Goal: Task Accomplishment & Management: Manage account settings

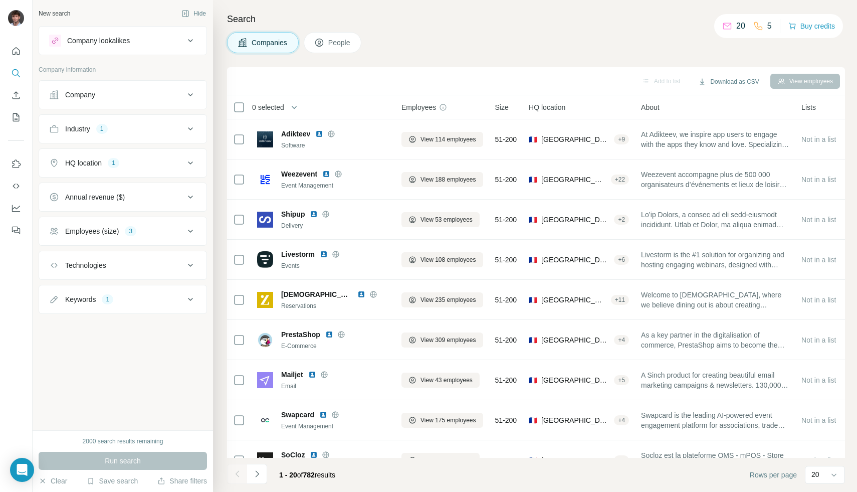
click at [142, 134] on button "Industry 1" at bounding box center [122, 129] width 167 height 24
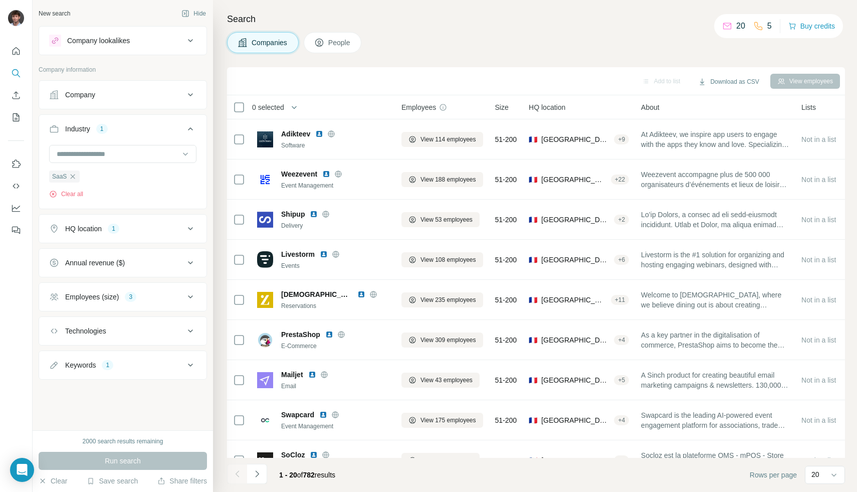
click at [142, 134] on button "Industry 1" at bounding box center [122, 131] width 167 height 28
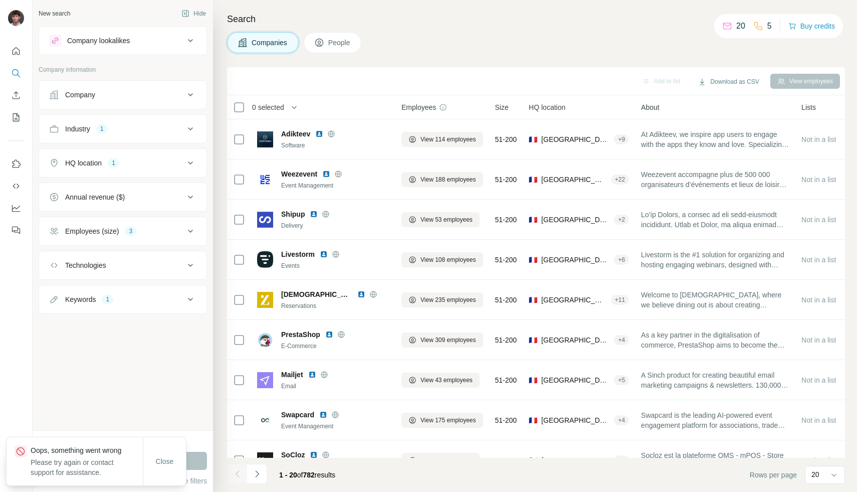
click at [156, 166] on div "HQ location 1" at bounding box center [116, 163] width 135 height 10
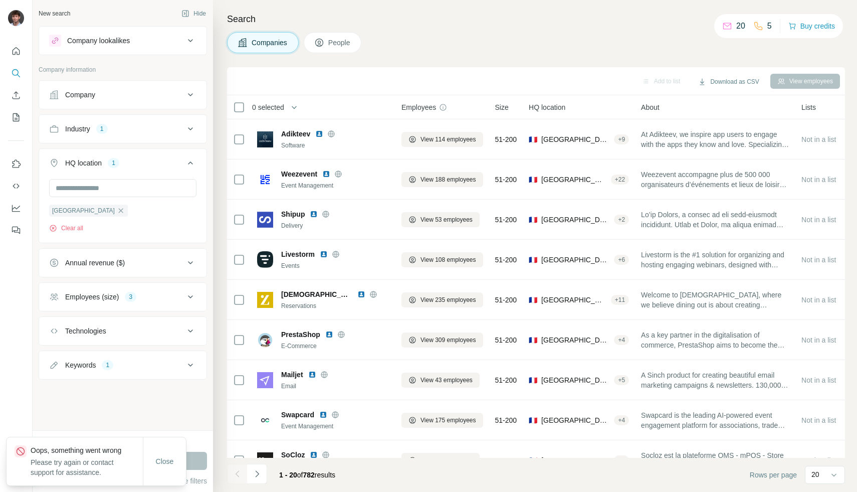
click at [156, 166] on div "HQ location 1" at bounding box center [116, 163] width 135 height 10
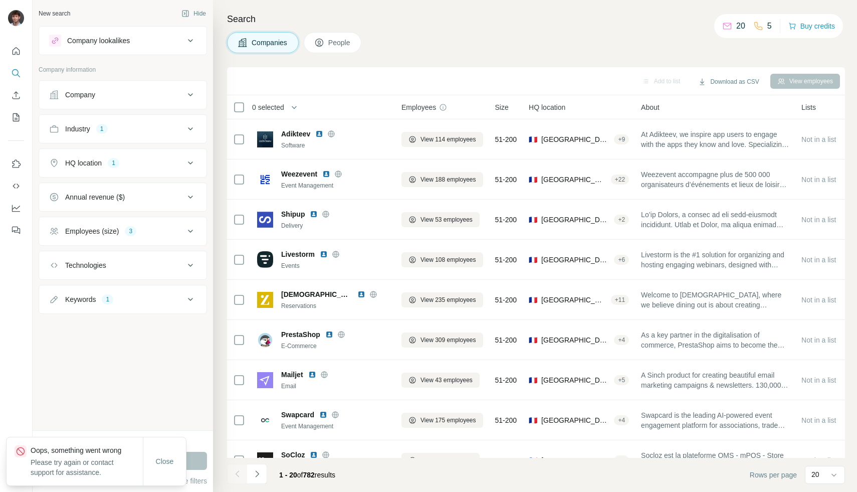
click at [150, 233] on div "Employees (size) 3" at bounding box center [116, 231] width 135 height 10
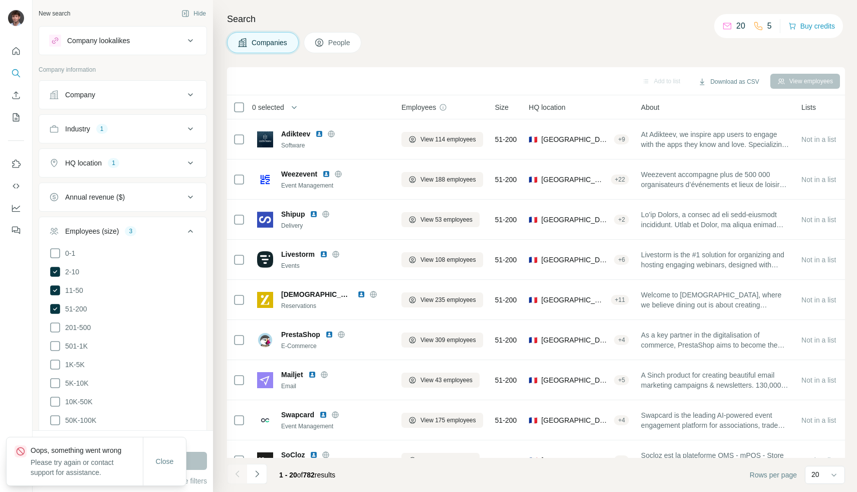
click at [151, 233] on div "Employees (size) 3" at bounding box center [116, 231] width 135 height 10
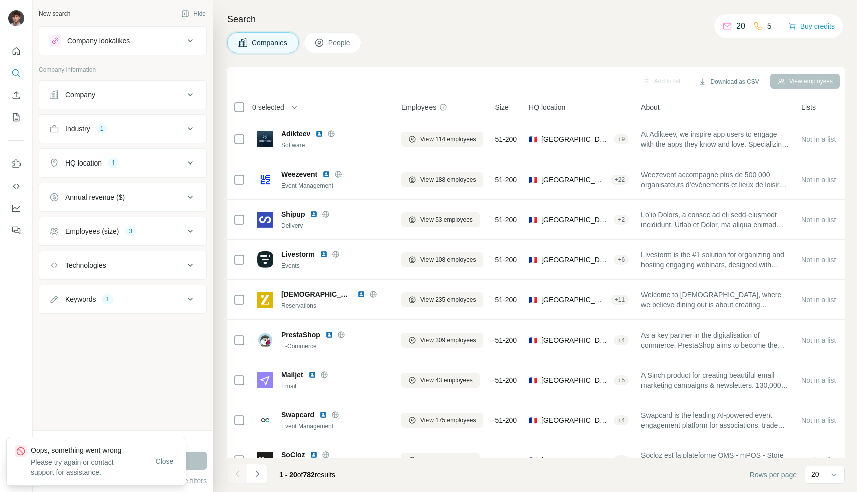
click at [183, 293] on button "Keywords 1" at bounding box center [122, 299] width 167 height 24
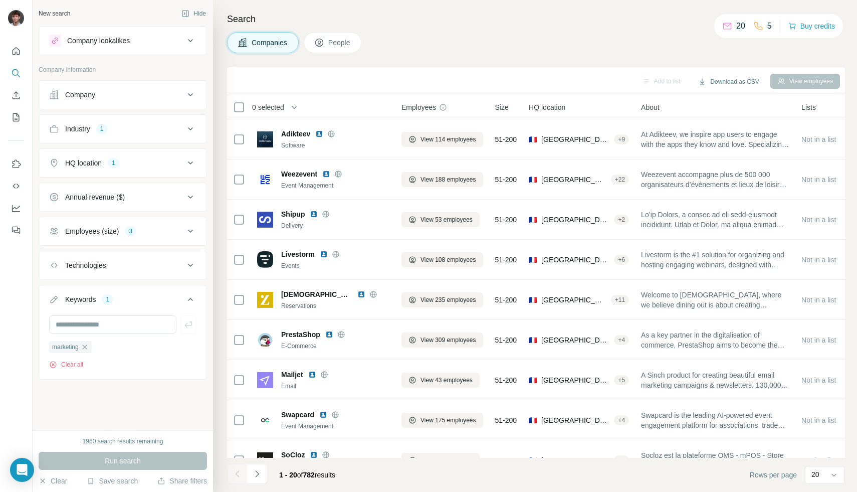
click at [87, 348] on icon "button" at bounding box center [85, 347] width 8 height 8
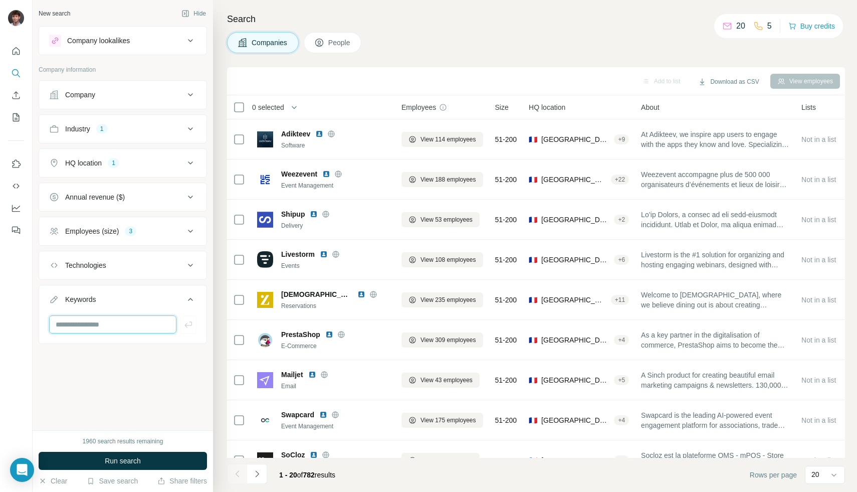
click at [91, 326] on input "text" at bounding box center [112, 324] width 127 height 18
type input "***"
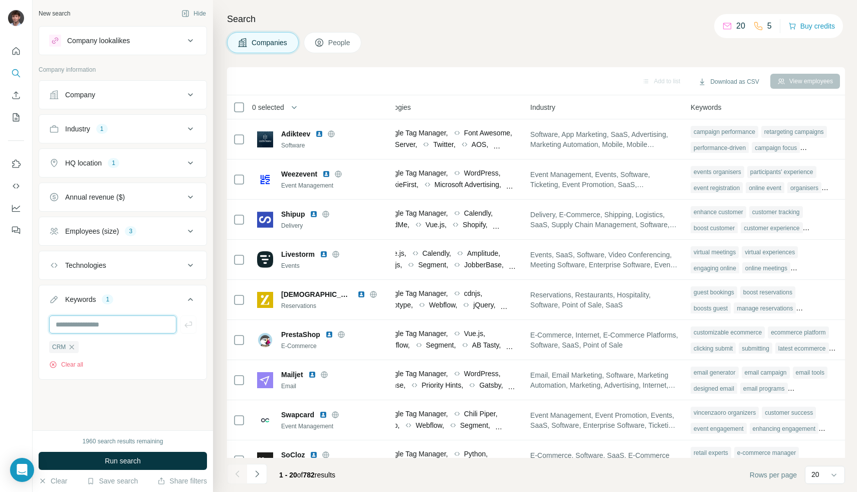
scroll to position [0, 599]
click at [182, 461] on button "Run search" at bounding box center [123, 460] width 168 height 18
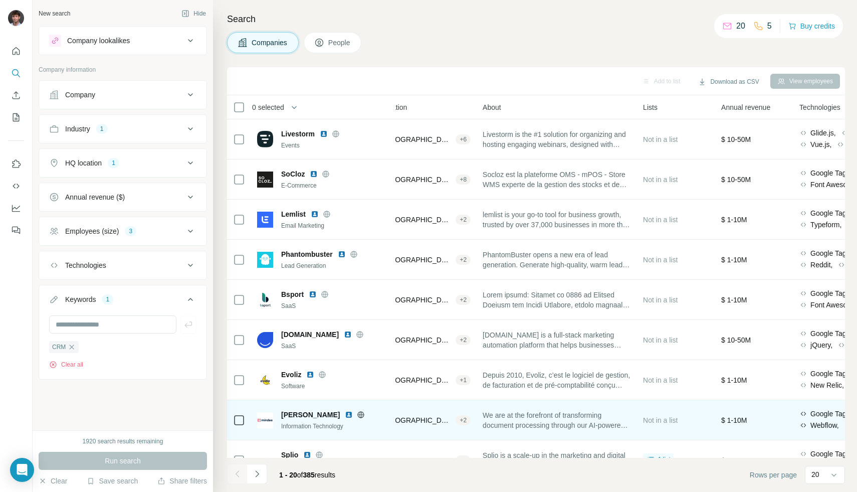
scroll to position [0, 158]
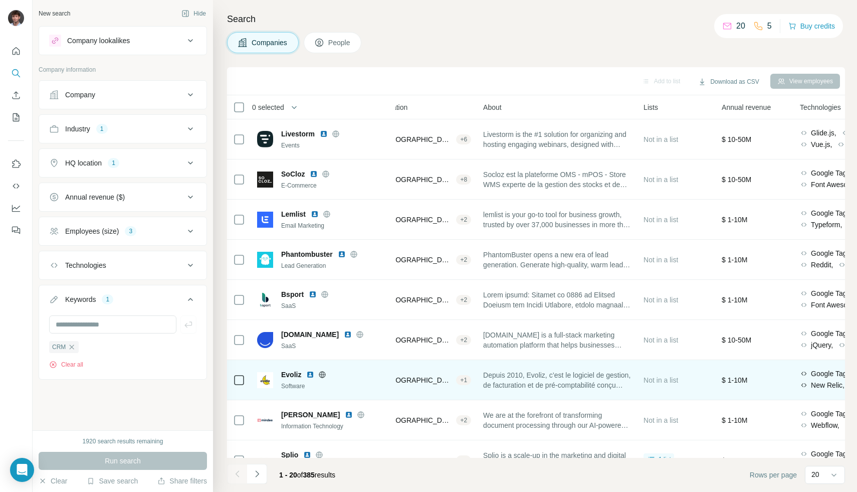
click at [559, 373] on span "Depuis 2010, Evoliz, c’est le logiciel de gestion, de facturation et de pré-com…" at bounding box center [557, 380] width 148 height 20
click at [559, 374] on span "Depuis 2010, Evoliz, c’est le logiciel de gestion, de facturation et de pré-com…" at bounding box center [557, 380] width 148 height 20
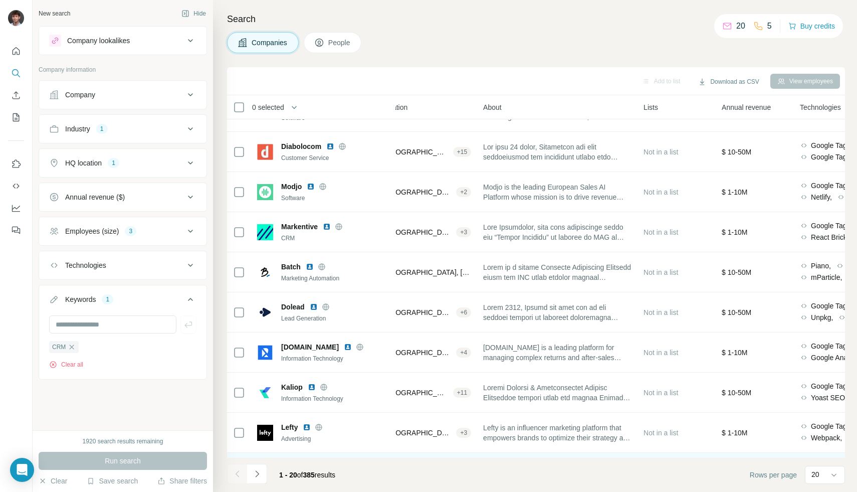
scroll to position [469, 158]
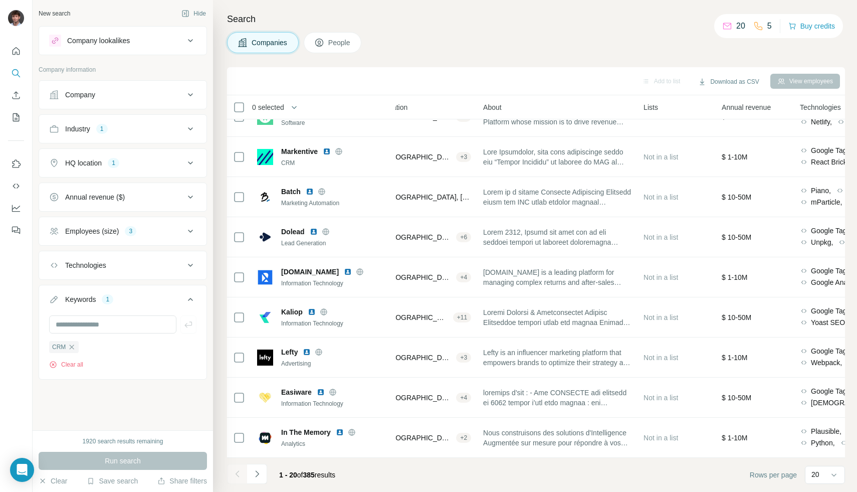
click at [171, 167] on div "HQ location 1" at bounding box center [116, 163] width 135 height 10
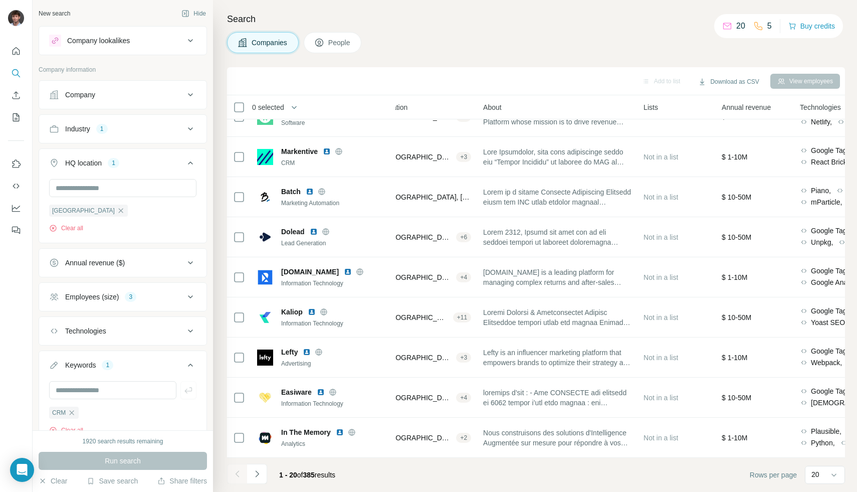
click at [182, 134] on button "Industry 1" at bounding box center [122, 129] width 167 height 24
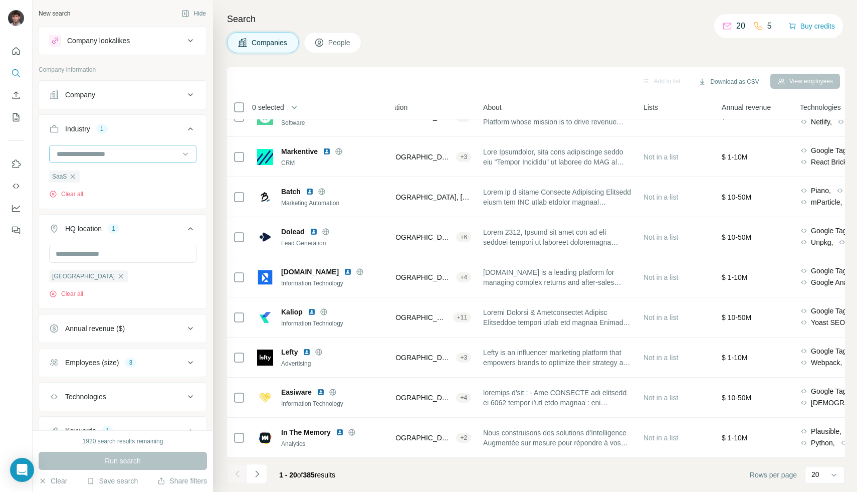
click at [74, 177] on icon "button" at bounding box center [73, 176] width 8 height 8
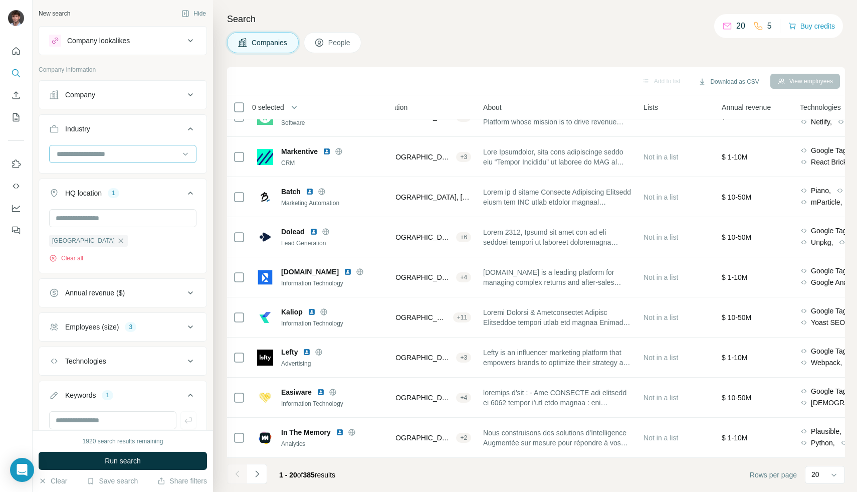
click at [100, 152] on input at bounding box center [118, 153] width 124 height 11
type input "*"
type input "***"
click at [81, 171] on div "CRM" at bounding box center [119, 176] width 123 height 10
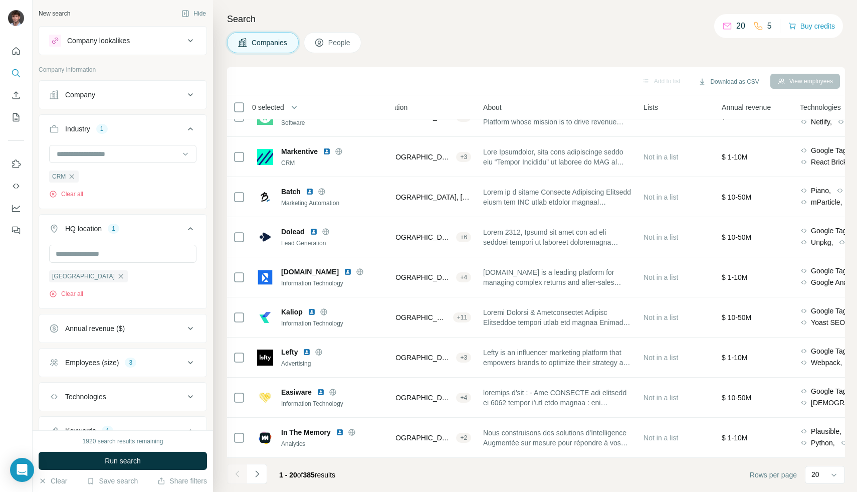
click at [119, 470] on div "1920 search results remaining Run search Clear Save search Share filters" at bounding box center [123, 461] width 180 height 62
click at [122, 467] on button "Run search" at bounding box center [123, 460] width 168 height 18
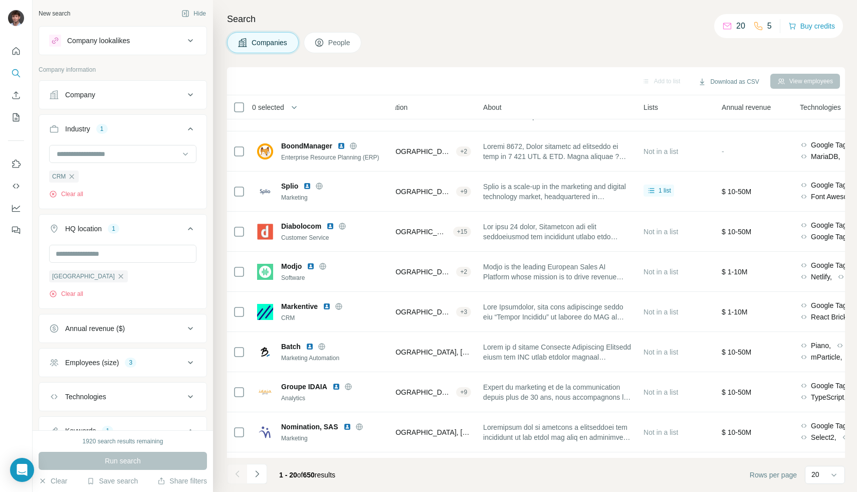
scroll to position [469, 158]
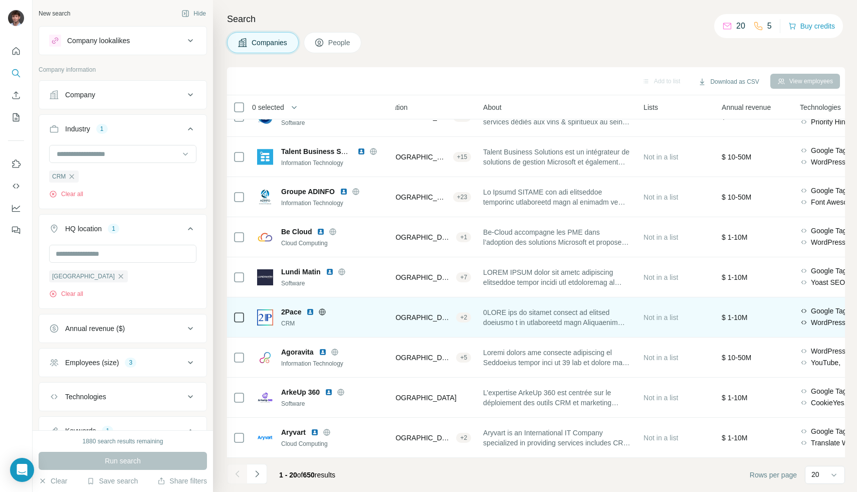
click at [541, 325] on td at bounding box center [557, 317] width 160 height 40
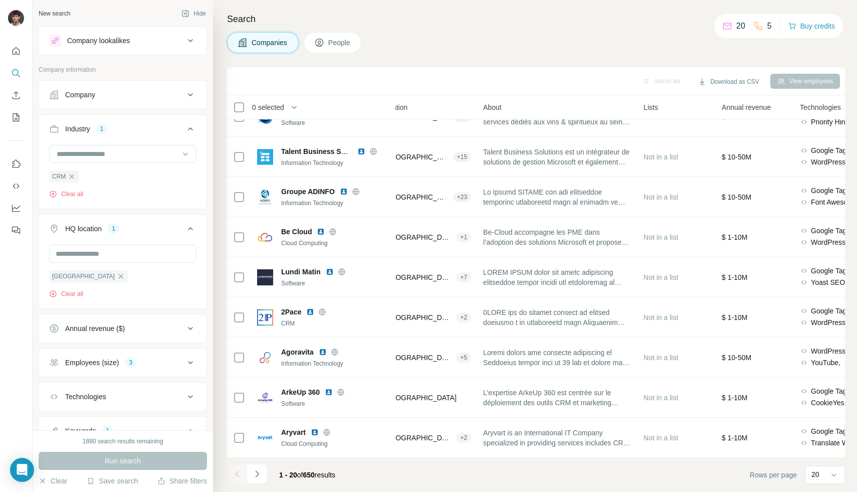
scroll to position [109, 0]
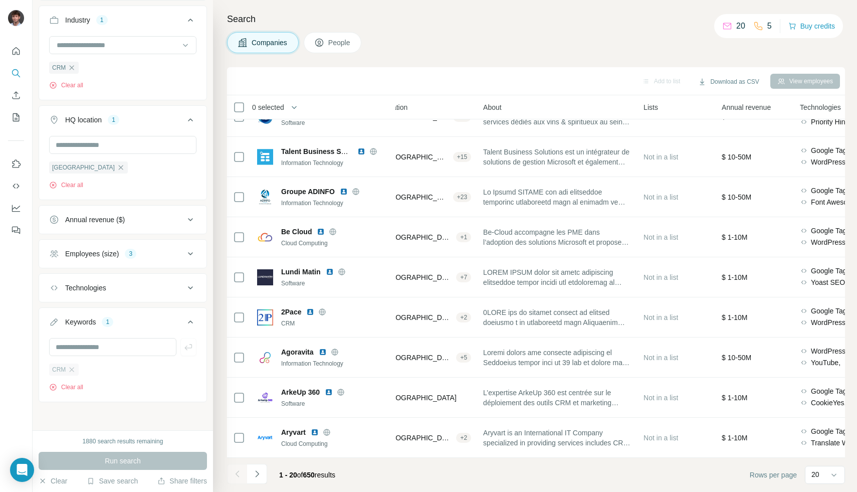
click at [76, 368] on div "CRM" at bounding box center [64, 369] width 30 height 12
click at [73, 372] on icon "button" at bounding box center [72, 369] width 8 height 8
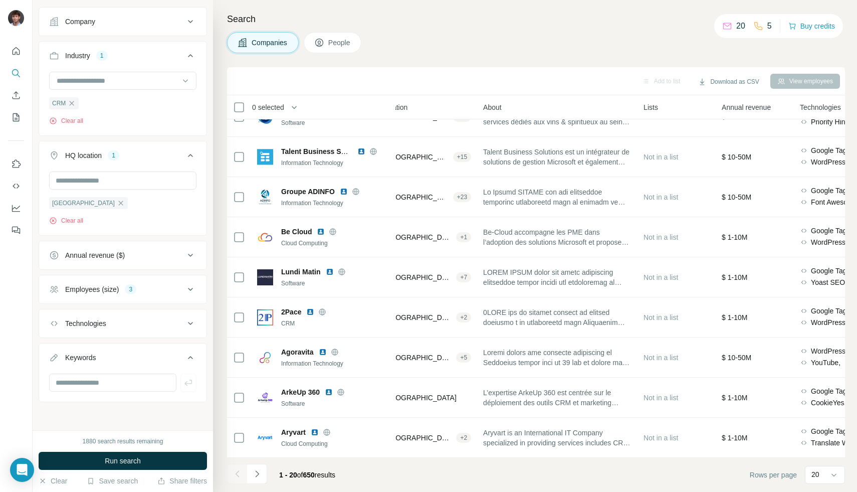
scroll to position [74, 0]
click at [109, 455] on button "Run search" at bounding box center [123, 460] width 168 height 18
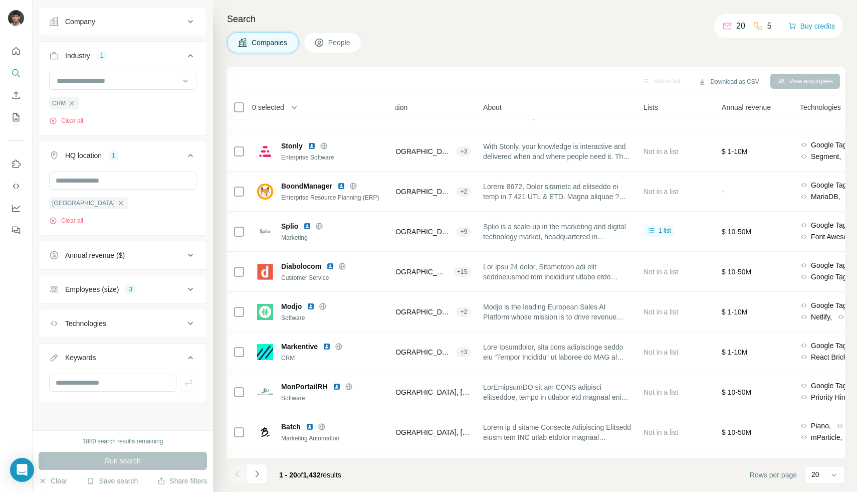
scroll to position [469, 158]
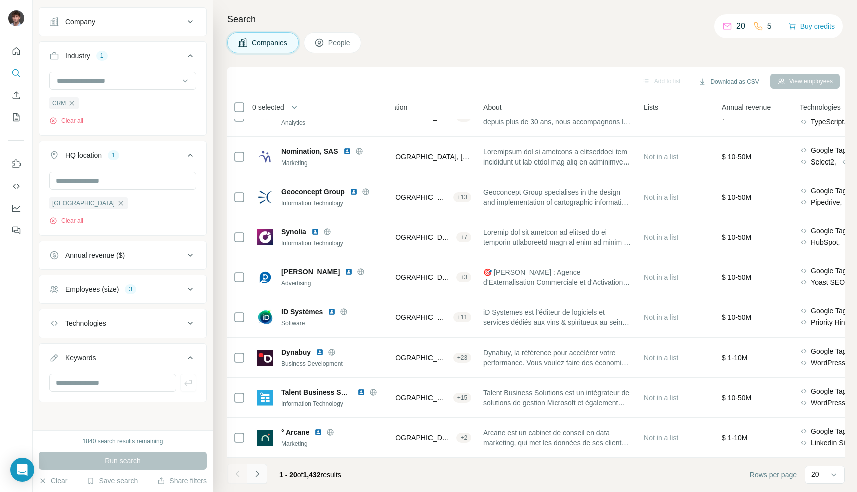
click at [264, 473] on button "Navigate to next page" at bounding box center [257, 473] width 20 height 20
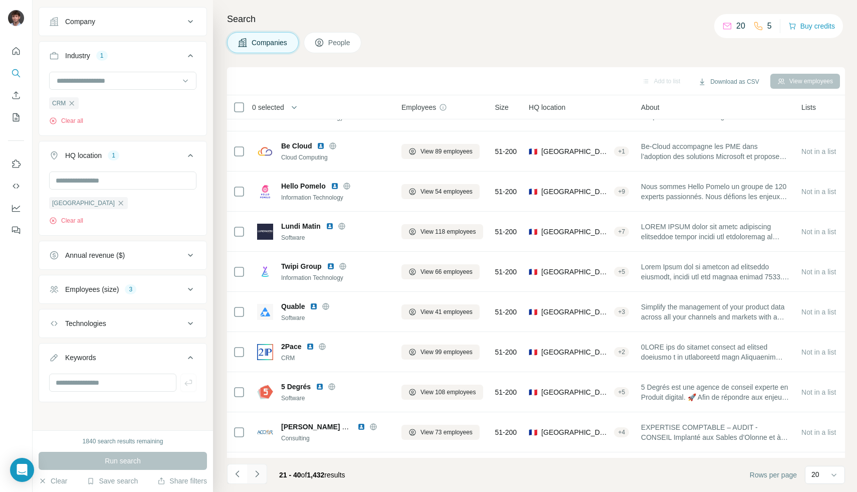
scroll to position [469, 0]
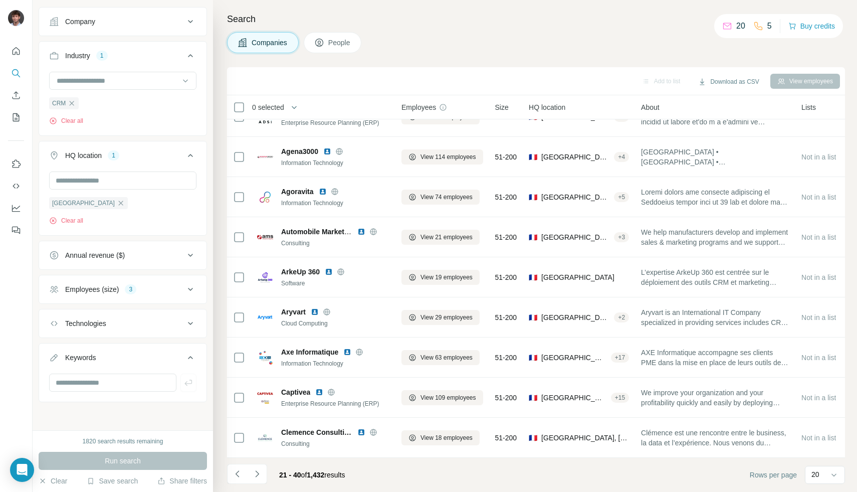
click at [109, 373] on button "Keywords" at bounding box center [122, 359] width 167 height 28
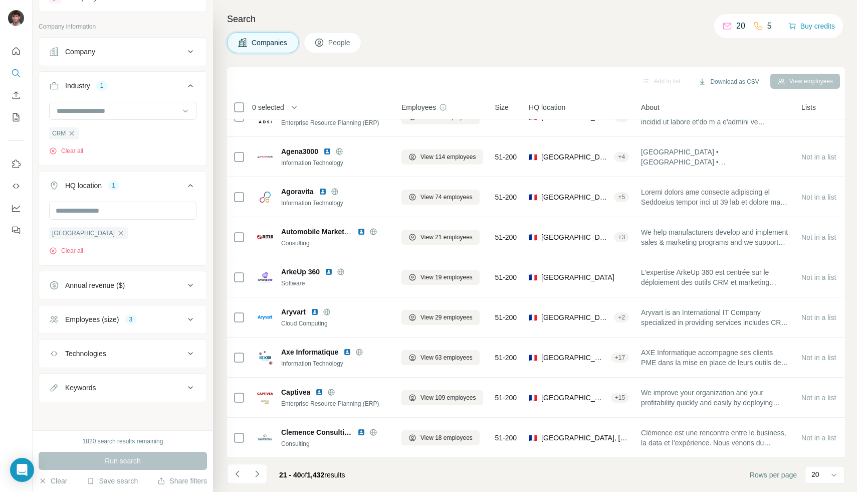
click at [110, 382] on button "Keywords" at bounding box center [122, 387] width 167 height 24
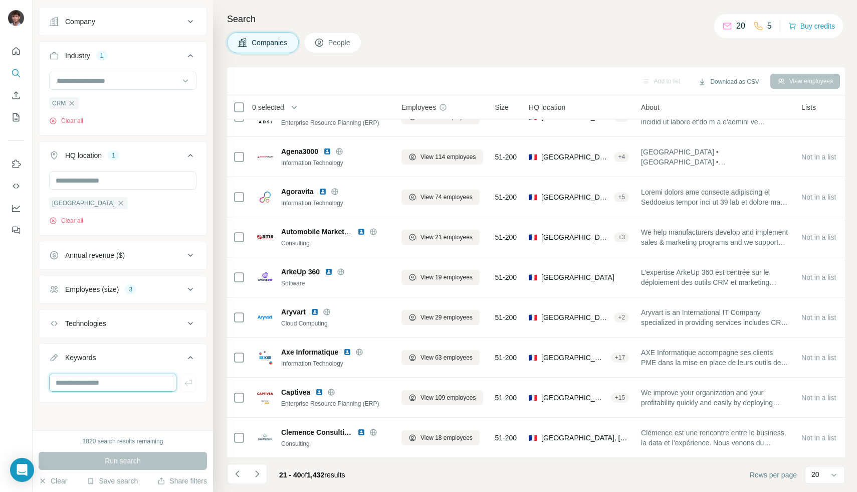
click at [111, 388] on input "text" at bounding box center [112, 382] width 127 height 18
type input "***"
click at [74, 85] on input at bounding box center [118, 80] width 124 height 11
type input "****"
click at [107, 104] on div "SaaS" at bounding box center [119, 103] width 123 height 10
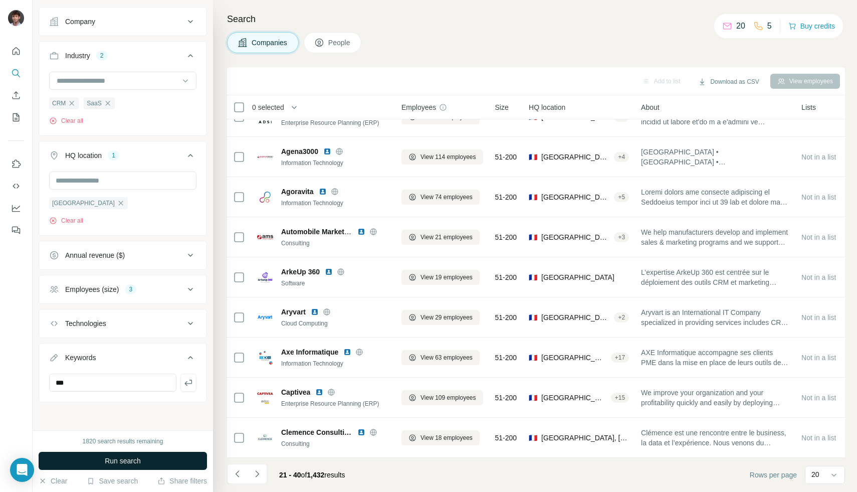
click at [128, 462] on span "Run search" at bounding box center [123, 460] width 36 height 10
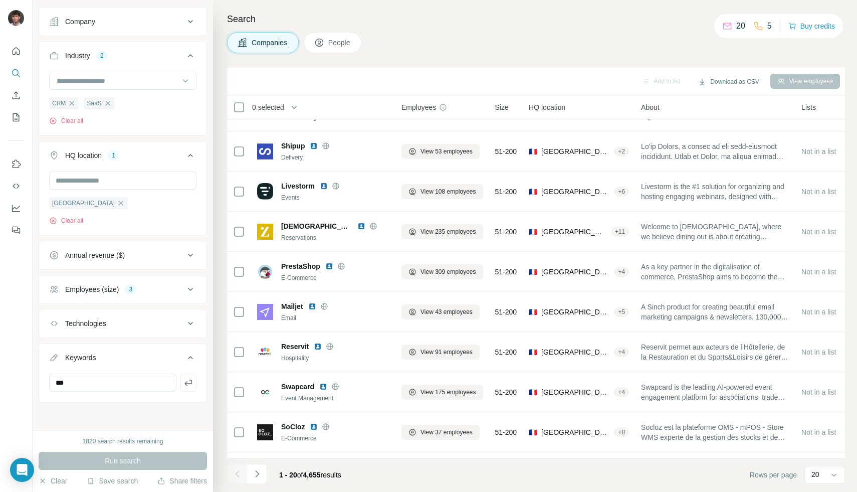
scroll to position [469, 0]
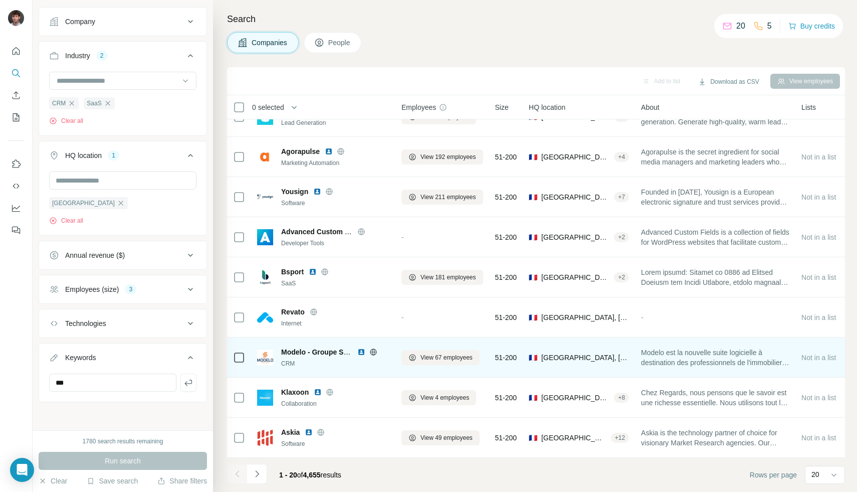
drag, startPoint x: 690, startPoint y: 354, endPoint x: 678, endPoint y: 353, distance: 12.1
click at [690, 354] on span "Modelo est la nouvelle suite logicielle à destination des professionnels de l'i…" at bounding box center [715, 357] width 148 height 20
click at [299, 348] on span "Modelo - Groupe Septeo" at bounding box center [321, 352] width 81 height 8
click at [268, 354] on img at bounding box center [265, 357] width 16 height 16
click at [716, 350] on span "Modelo est la nouvelle suite logicielle à destination des professionnels de l'i…" at bounding box center [715, 357] width 148 height 20
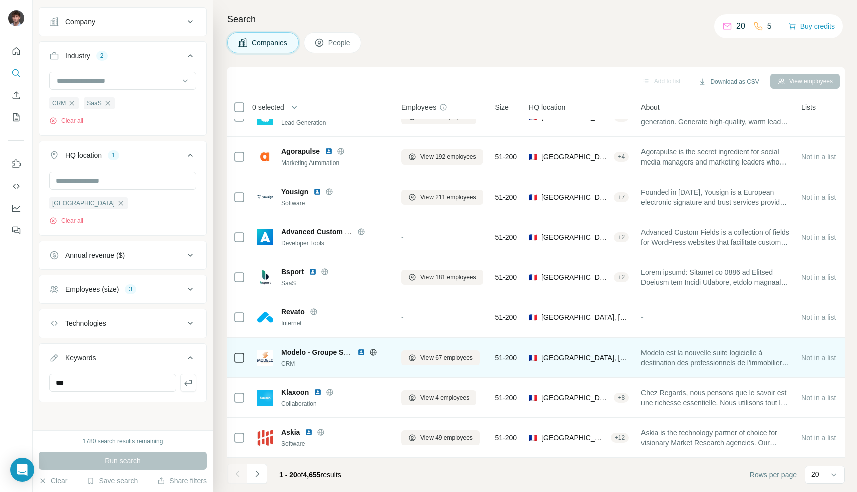
click at [715, 350] on span "Modelo est la nouvelle suite logicielle à destination des professionnels de l'i…" at bounding box center [715, 357] width 148 height 20
click at [376, 348] on icon at bounding box center [373, 352] width 8 height 8
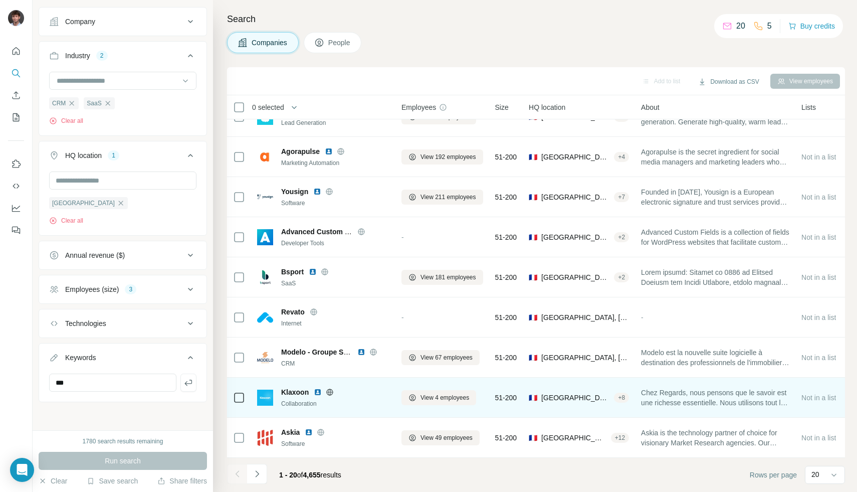
click at [328, 388] on icon at bounding box center [330, 392] width 8 height 8
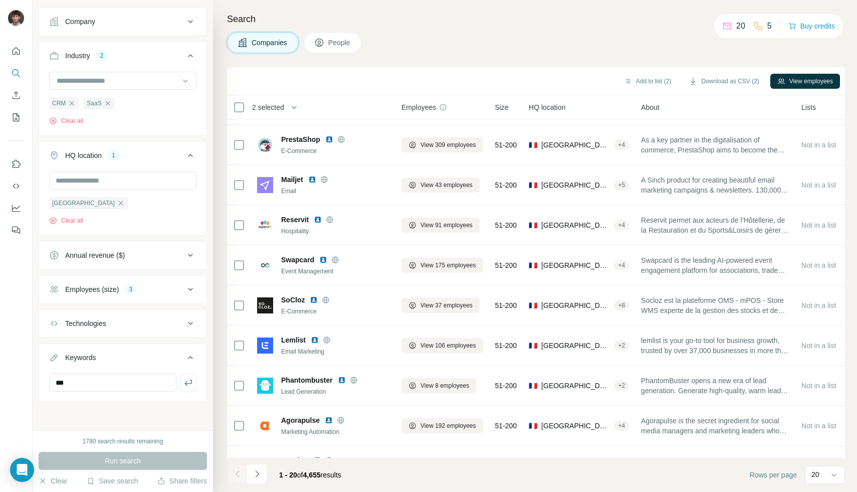
scroll to position [0, 0]
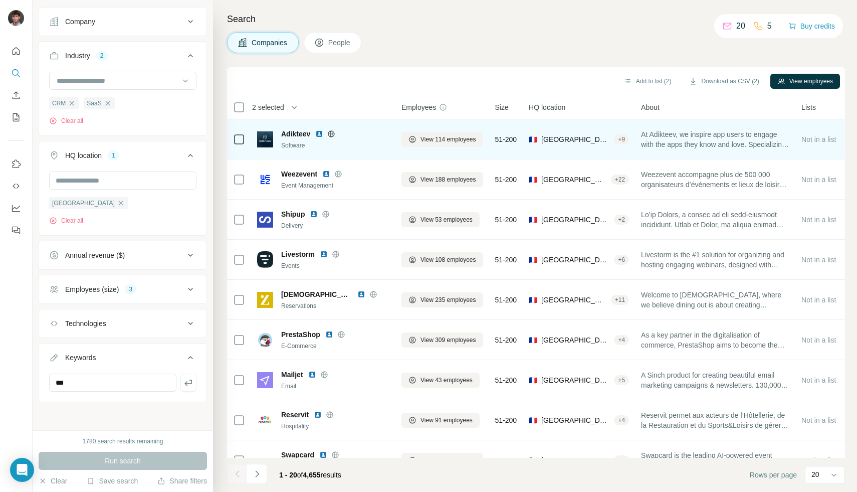
click at [336, 135] on div at bounding box center [331, 134] width 32 height 8
click at [335, 135] on icon at bounding box center [331, 134] width 8 height 8
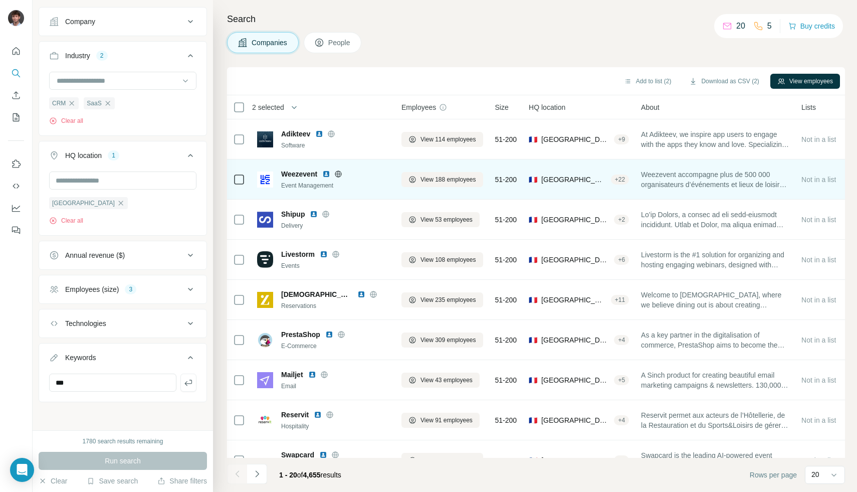
click at [342, 172] on icon at bounding box center [338, 173] width 7 height 7
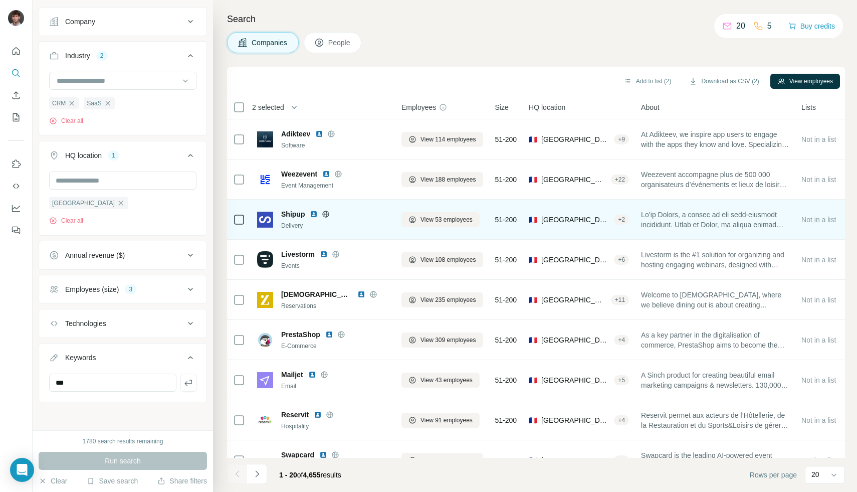
click at [326, 213] on icon at bounding box center [326, 213] width 3 height 7
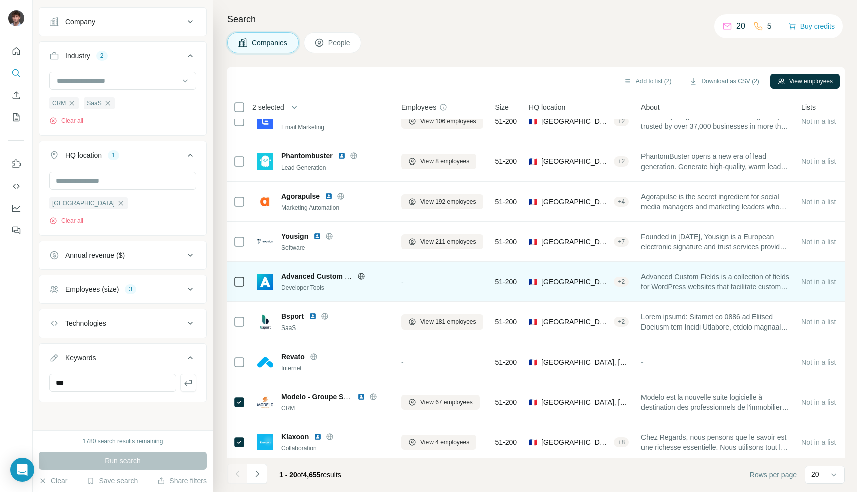
scroll to position [469, 0]
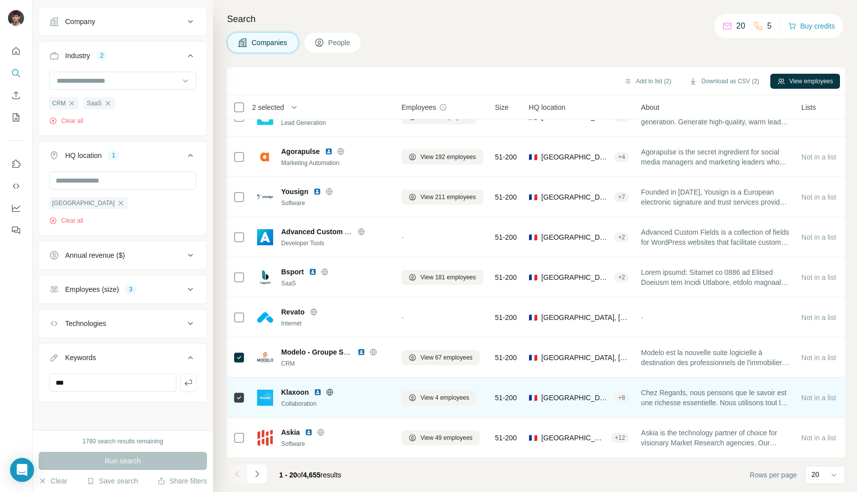
click at [328, 388] on icon at bounding box center [330, 392] width 8 height 8
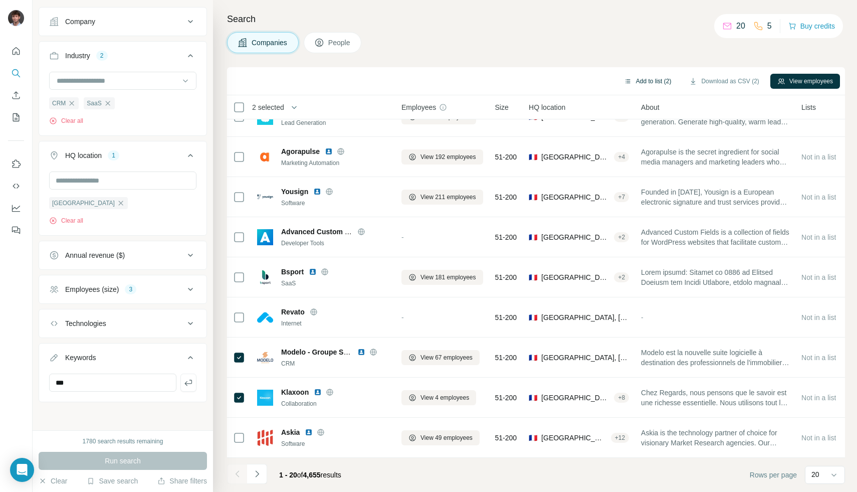
click at [659, 80] on button "Add to list (2)" at bounding box center [648, 81] width 62 height 15
click at [645, 81] on button "Add to list (2)" at bounding box center [648, 81] width 62 height 15
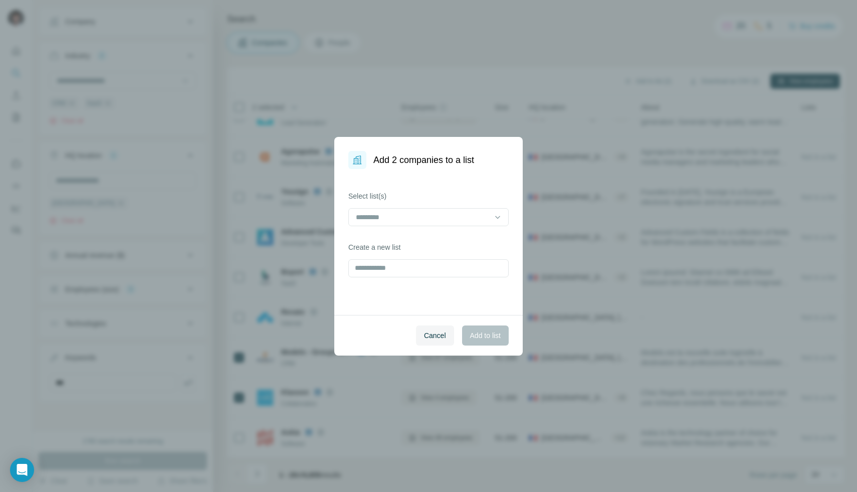
click at [453, 279] on div "Select list(s) Create a new list" at bounding box center [428, 242] width 188 height 146
click at [454, 275] on input "text" at bounding box center [428, 268] width 160 height 18
type input "********"
click at [449, 342] on button "Cancel" at bounding box center [435, 335] width 38 height 20
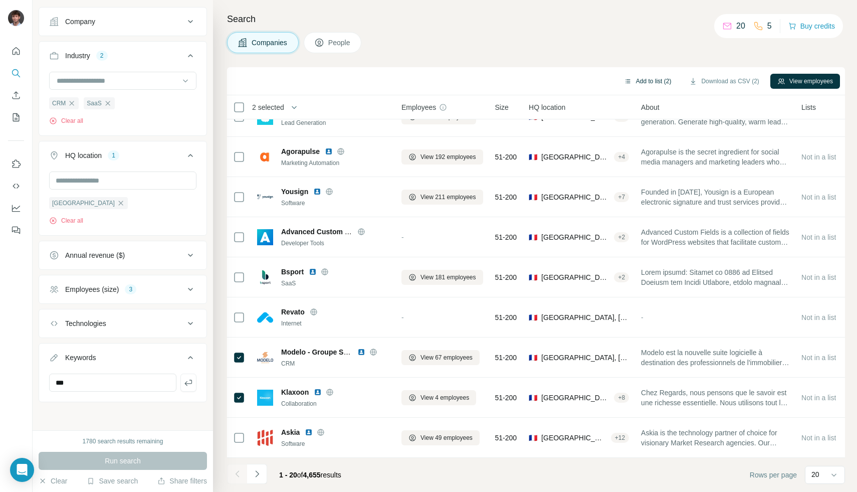
click at [645, 84] on button "Add to list (2)" at bounding box center [648, 81] width 62 height 15
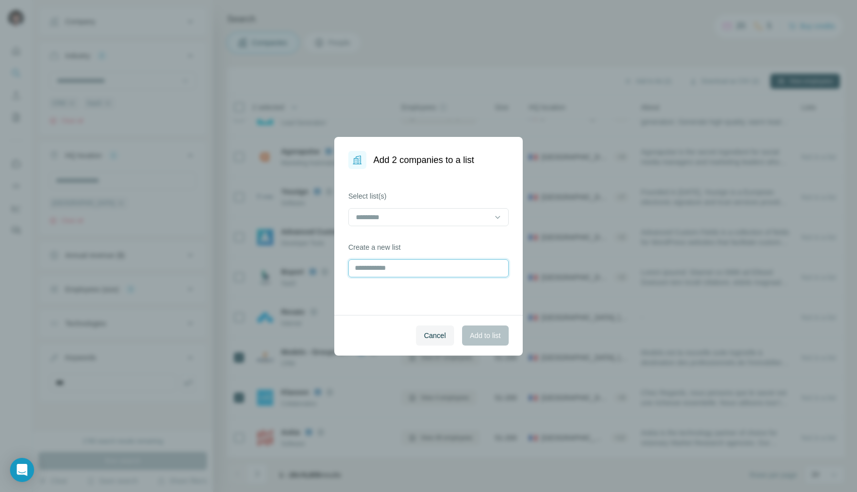
click at [467, 274] on input "text" at bounding box center [428, 268] width 160 height 18
type input "********"
click at [489, 331] on span "Add to list" at bounding box center [485, 335] width 31 height 10
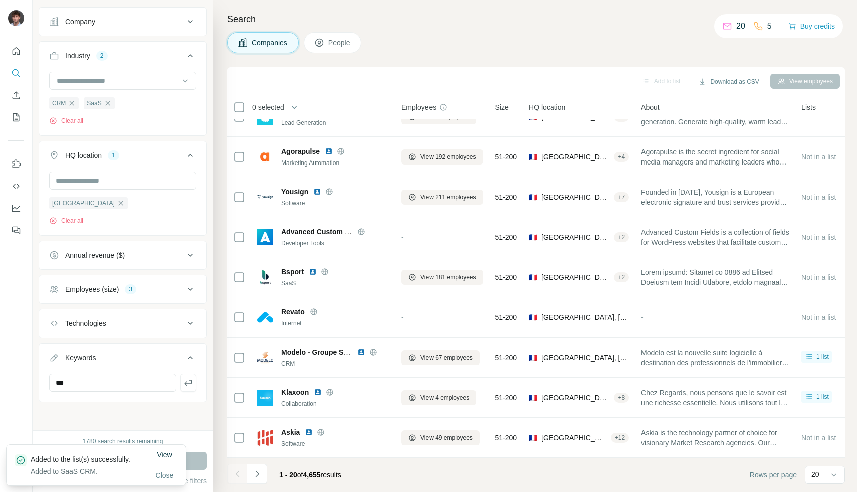
click at [254, 475] on icon "Navigate to next page" at bounding box center [257, 473] width 10 height 10
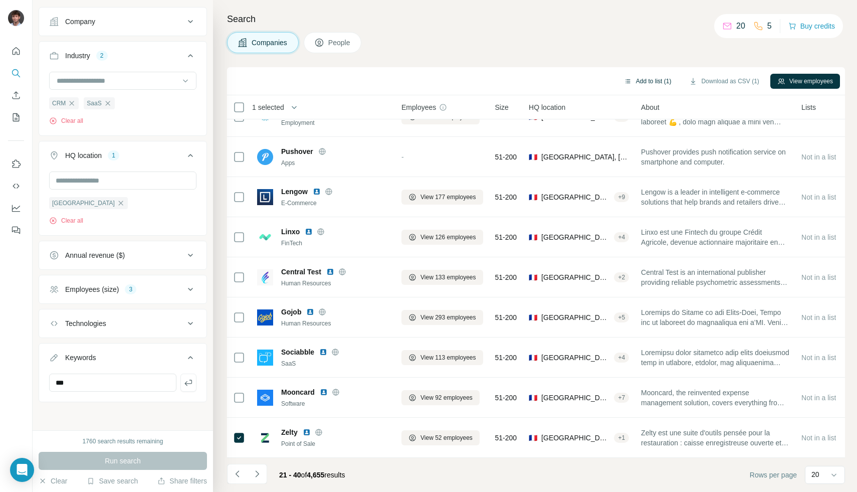
click at [642, 81] on button "Add to list (1)" at bounding box center [648, 81] width 62 height 15
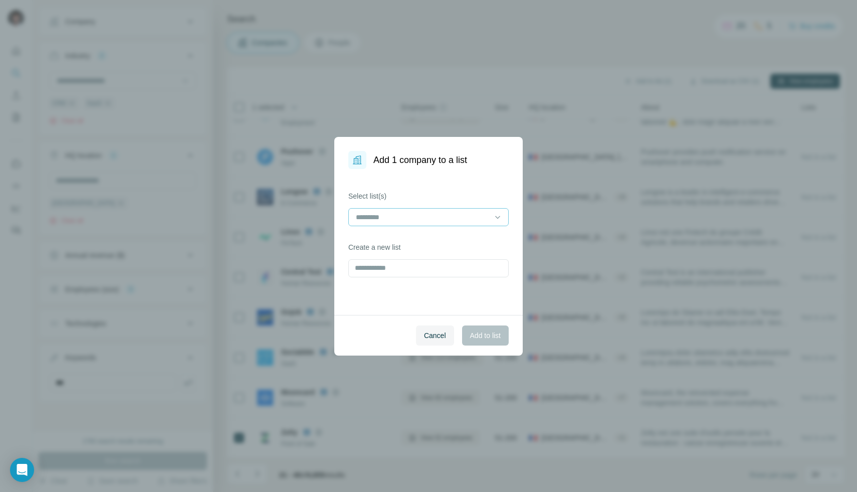
click at [447, 220] on input at bounding box center [422, 216] width 135 height 11
click at [427, 213] on input at bounding box center [422, 216] width 135 height 11
click at [458, 183] on div "Select list(s) Create a new list" at bounding box center [428, 242] width 188 height 146
click at [446, 218] on div at bounding box center [422, 216] width 135 height 17
click at [436, 242] on div "SaaS CRM" at bounding box center [428, 240] width 143 height 10
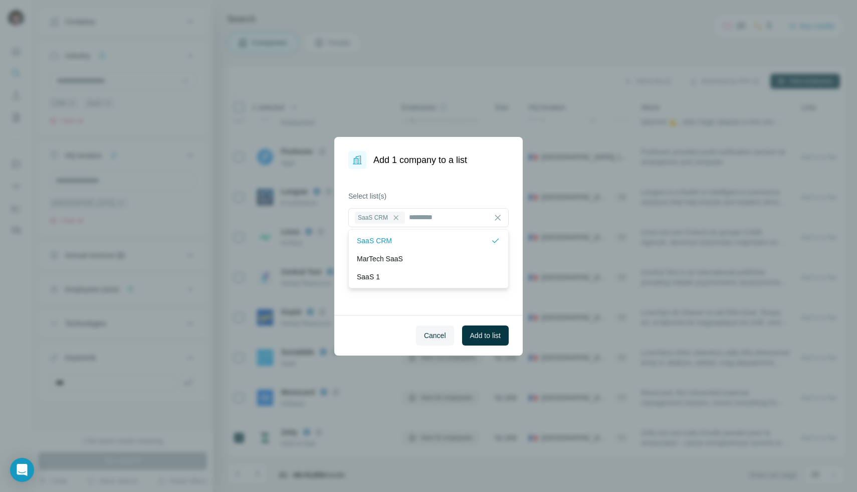
click at [440, 186] on div "Select list(s) SaaS CRM Create a new list" at bounding box center [428, 242] width 188 height 146
click at [487, 338] on span "Add to list" at bounding box center [485, 335] width 31 height 10
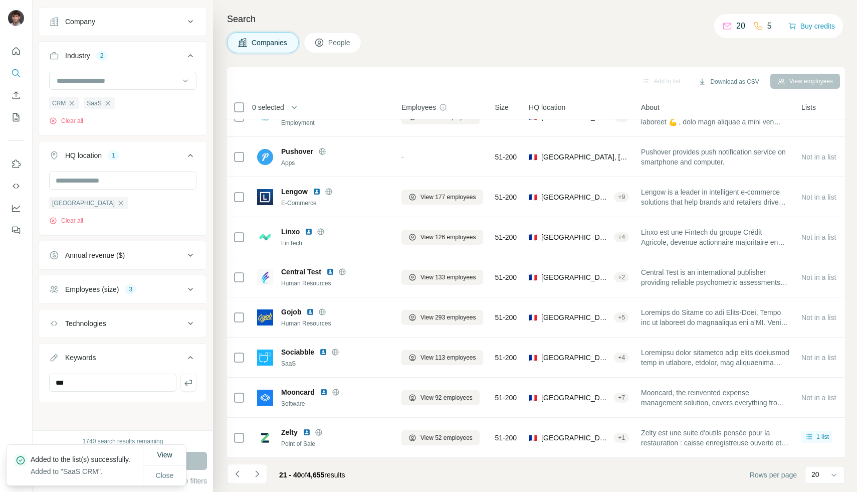
click at [259, 473] on icon "Navigate to next page" at bounding box center [257, 473] width 10 height 10
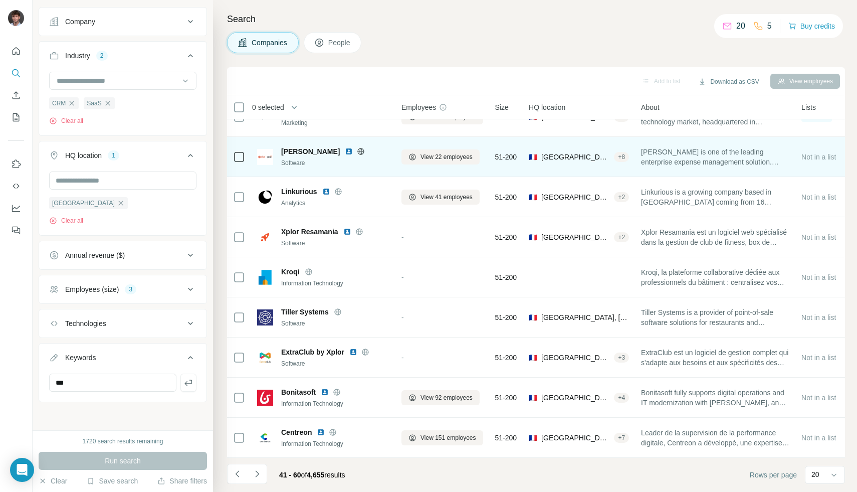
click at [288, 146] on span "[PERSON_NAME]" at bounding box center [310, 151] width 59 height 10
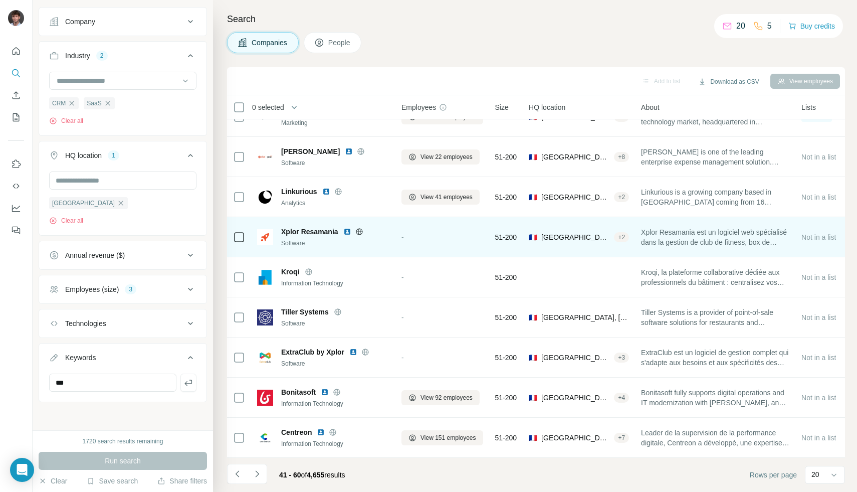
click at [359, 227] on icon at bounding box center [359, 231] width 8 height 8
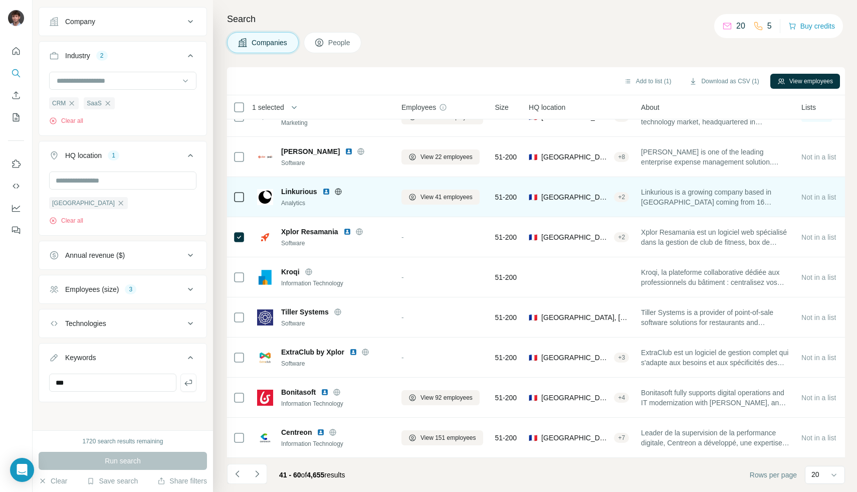
click at [337, 188] on icon at bounding box center [338, 191] width 3 height 7
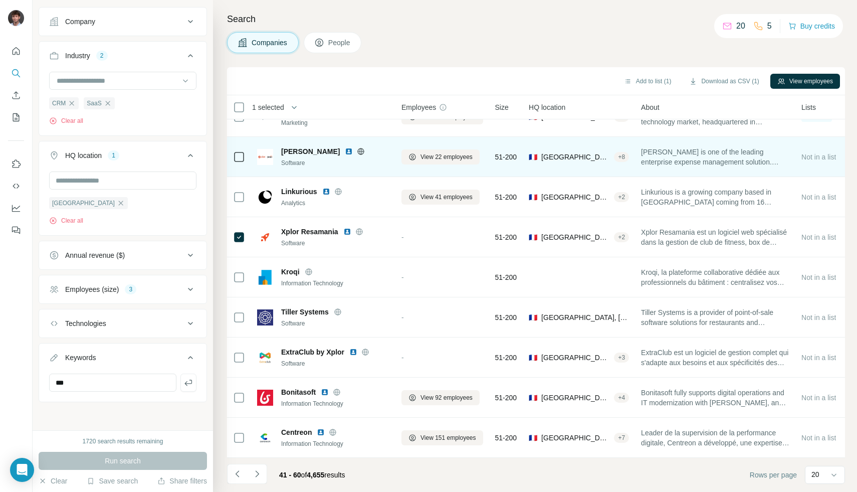
click at [358, 148] on icon at bounding box center [361, 151] width 7 height 7
click at [239, 156] on icon at bounding box center [239, 157] width 12 height 12
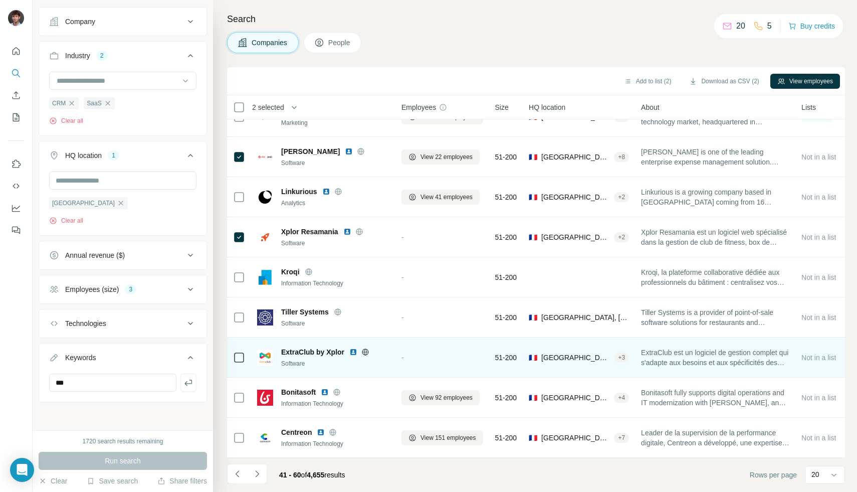
click at [363, 348] on icon at bounding box center [365, 352] width 8 height 8
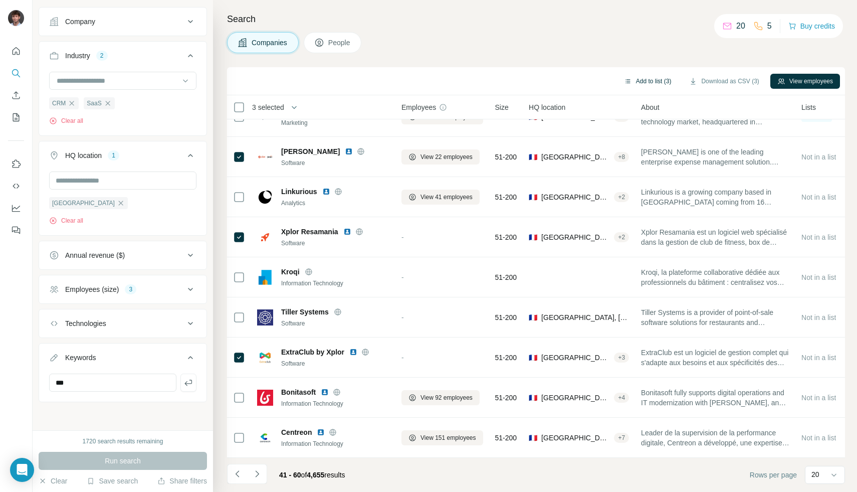
click at [658, 80] on button "Add to list (3)" at bounding box center [648, 81] width 62 height 15
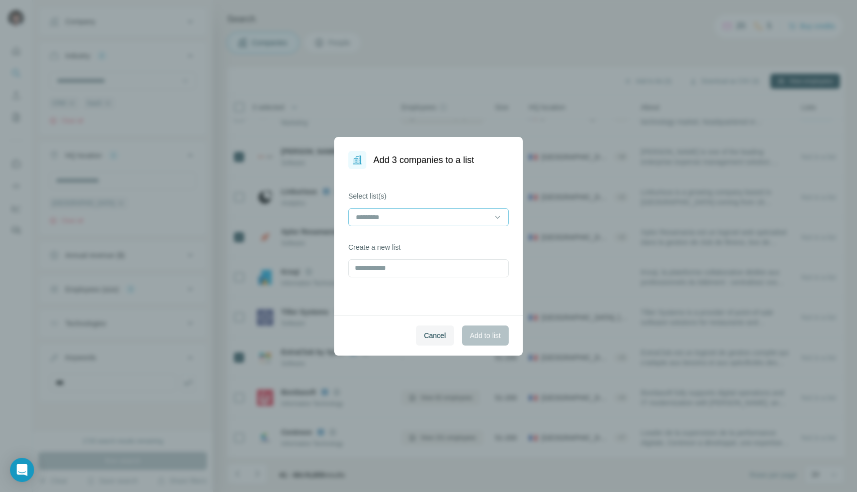
click at [423, 216] on input at bounding box center [422, 216] width 135 height 11
click at [419, 238] on div "SaaS CRM" at bounding box center [428, 240] width 143 height 10
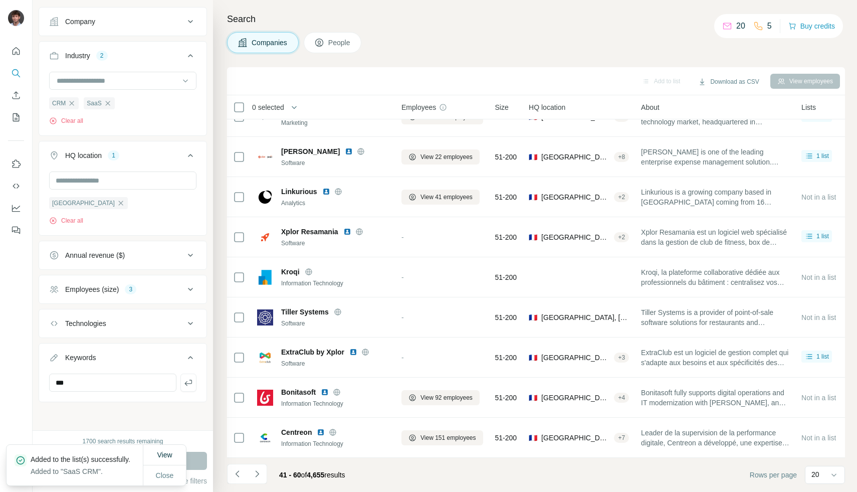
click at [269, 477] on div "41 - 60 of 4,655 results" at bounding box center [290, 474] width 126 height 22
click at [263, 476] on button "Navigate to next page" at bounding box center [257, 473] width 20 height 20
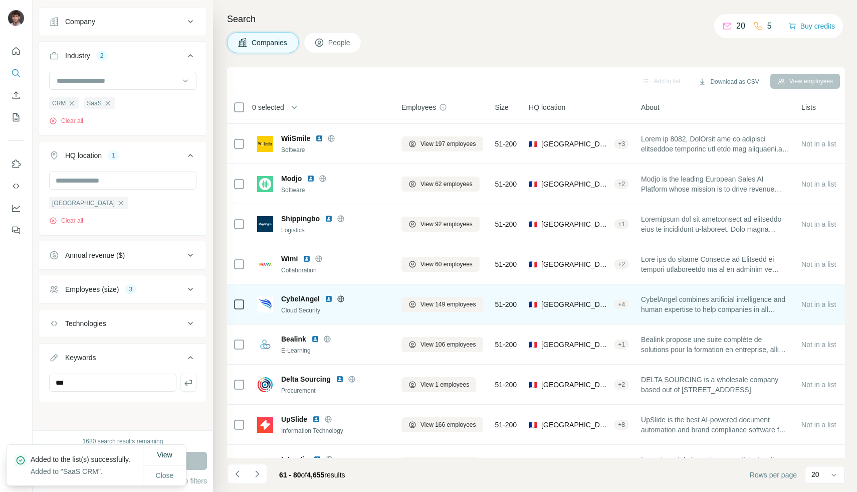
scroll to position [58, 0]
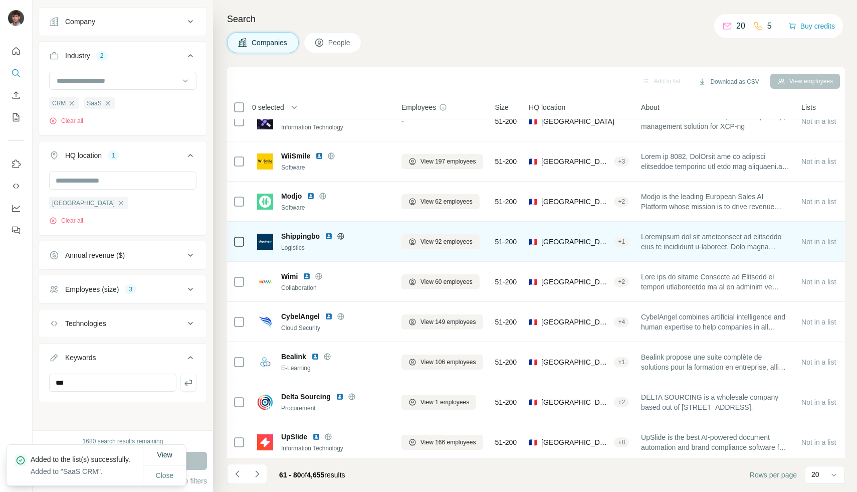
click at [682, 230] on div at bounding box center [715, 241] width 148 height 28
click at [341, 237] on icon at bounding box center [340, 235] width 3 height 7
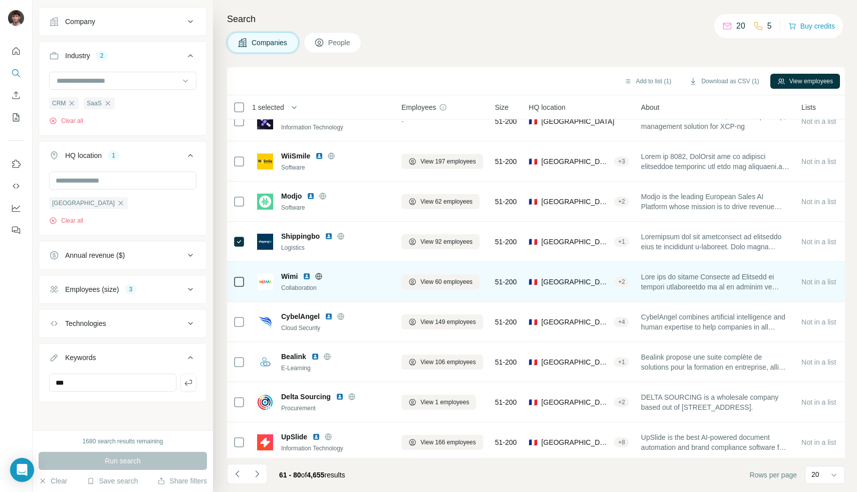
click at [315, 276] on icon at bounding box center [319, 276] width 8 height 8
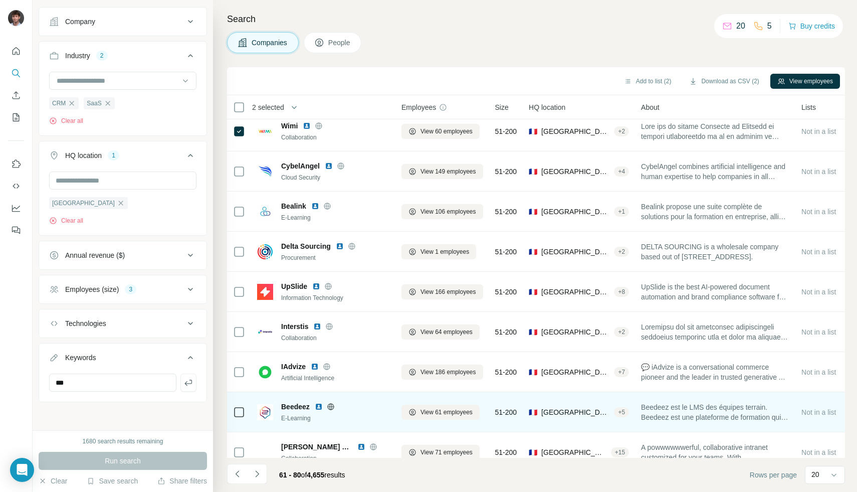
scroll to position [264, 0]
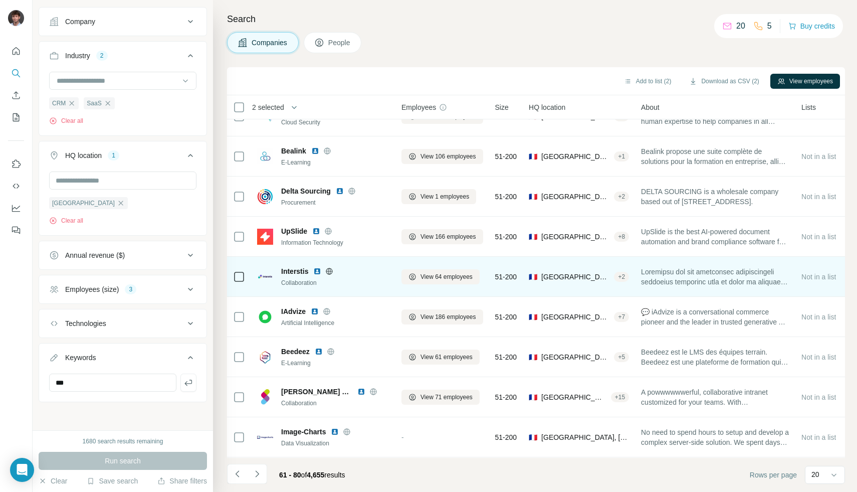
click at [331, 270] on icon at bounding box center [329, 271] width 8 height 8
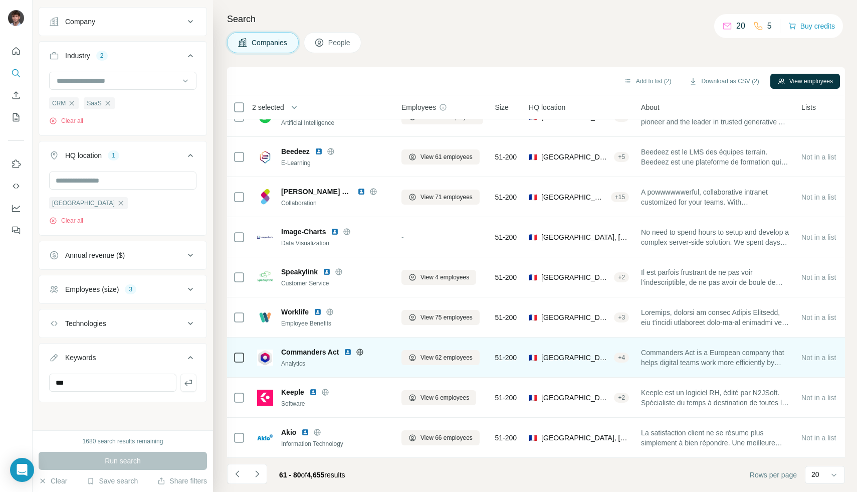
scroll to position [469, 0]
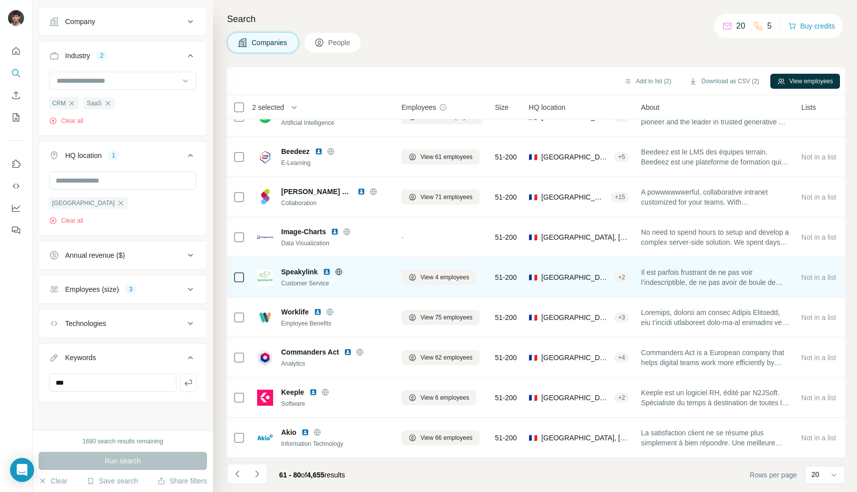
click at [337, 268] on icon at bounding box center [339, 272] width 8 height 8
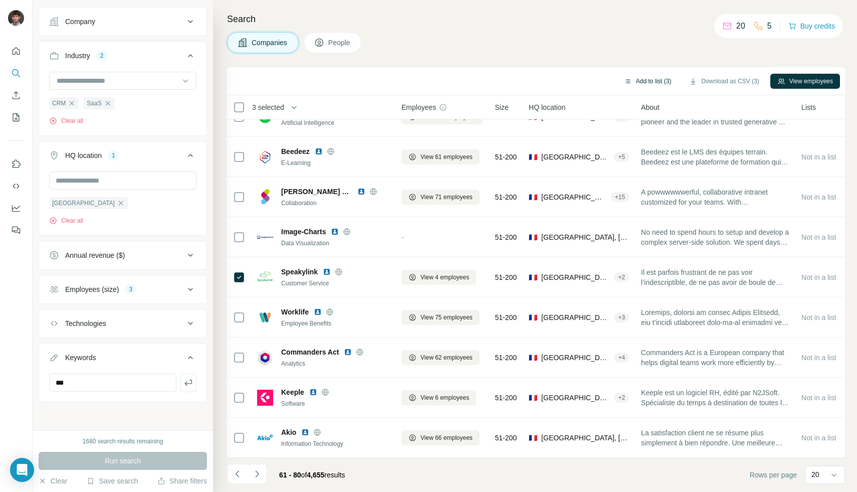
click at [652, 79] on button "Add to list (3)" at bounding box center [648, 81] width 62 height 15
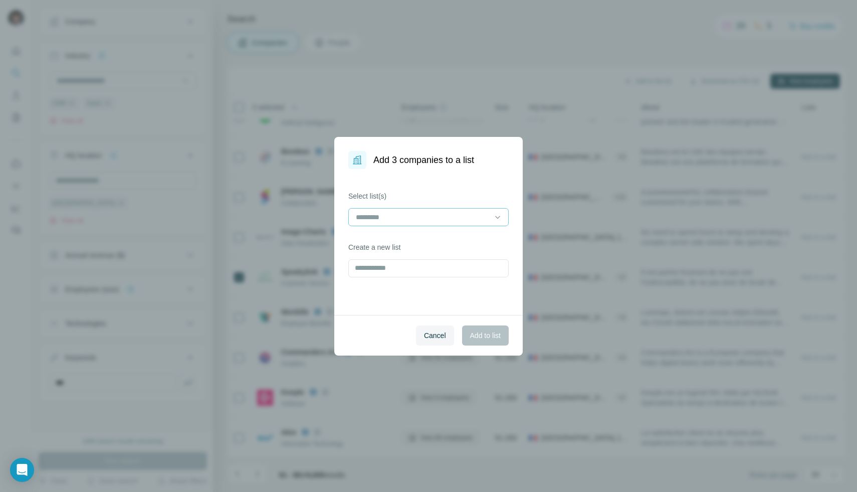
click at [430, 210] on div at bounding box center [422, 216] width 135 height 17
click at [416, 243] on div "SaaS CRM" at bounding box center [428, 240] width 143 height 10
click at [472, 332] on span "Add to list" at bounding box center [485, 335] width 31 height 10
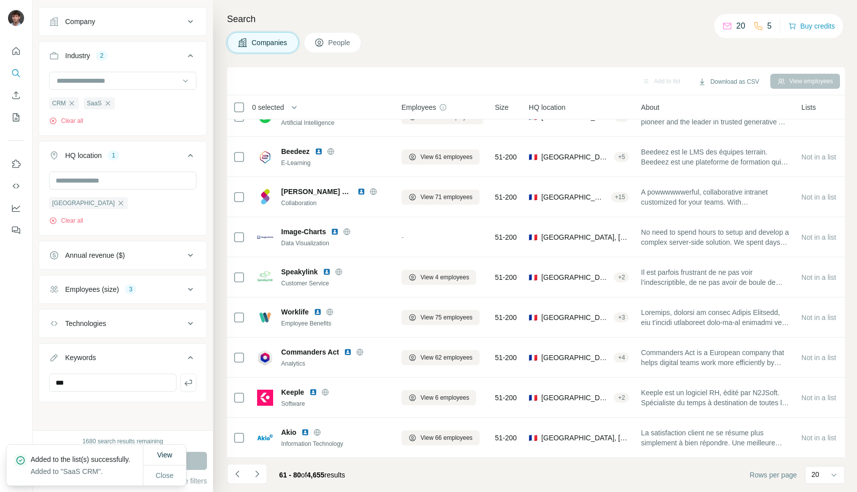
click at [258, 477] on icon "Navigate to next page" at bounding box center [257, 473] width 10 height 10
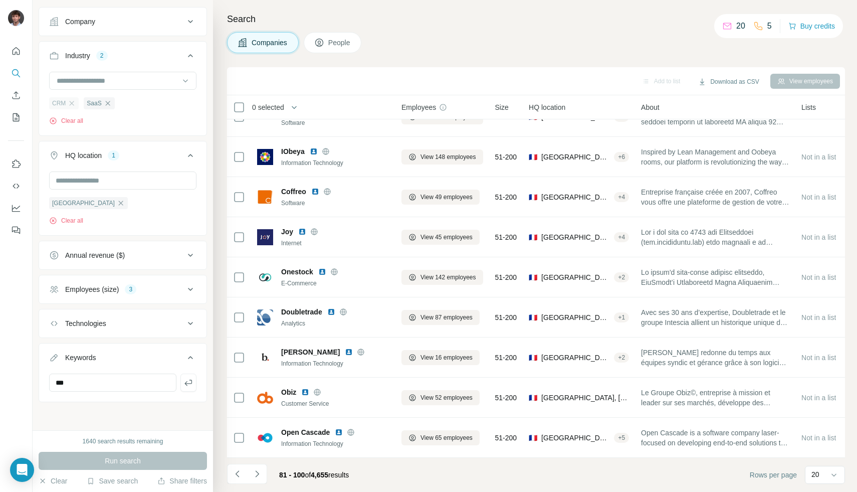
click at [76, 102] on div "CRM" at bounding box center [64, 103] width 30 height 12
click at [150, 381] on input "***" at bounding box center [112, 382] width 127 height 18
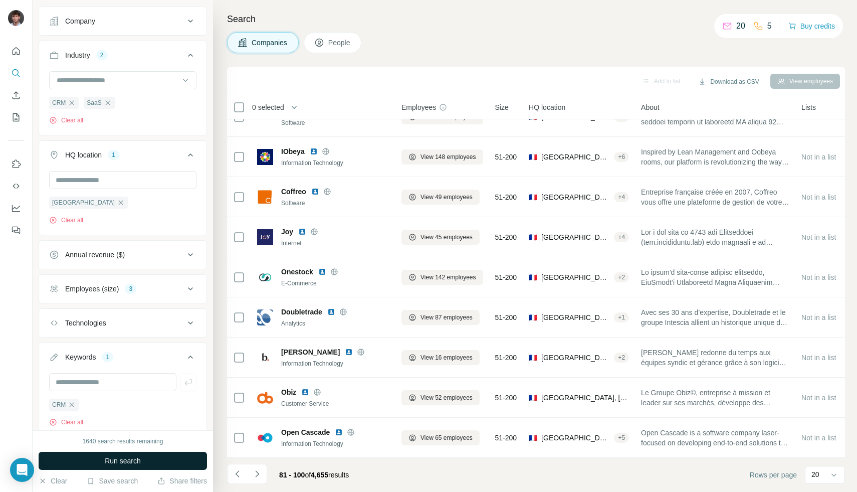
click at [105, 459] on span "Run search" at bounding box center [123, 460] width 36 height 10
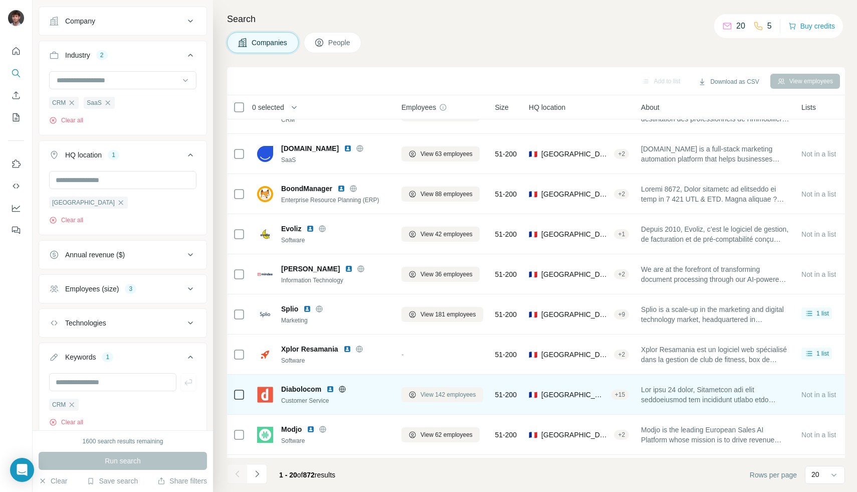
scroll to position [376, 0]
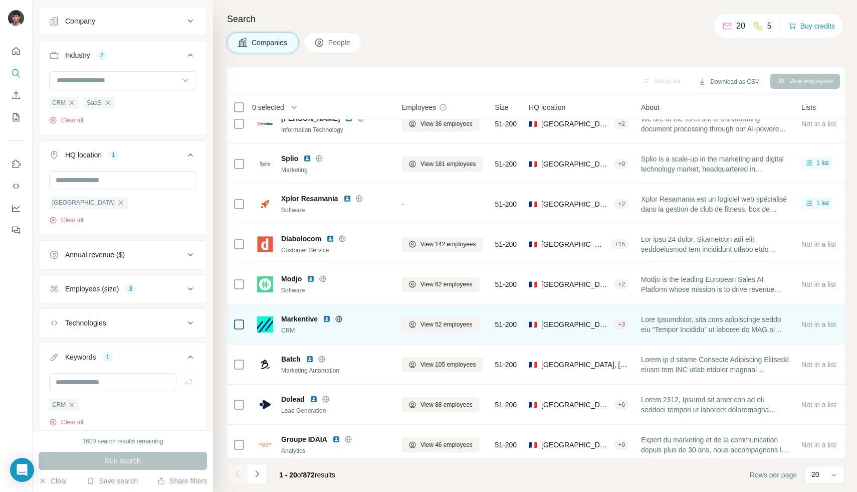
click at [342, 318] on icon at bounding box center [339, 318] width 7 height 7
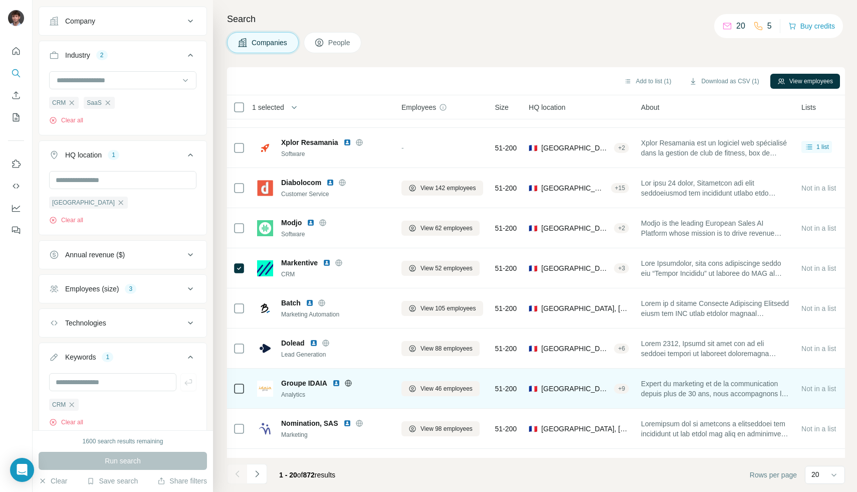
scroll to position [469, 0]
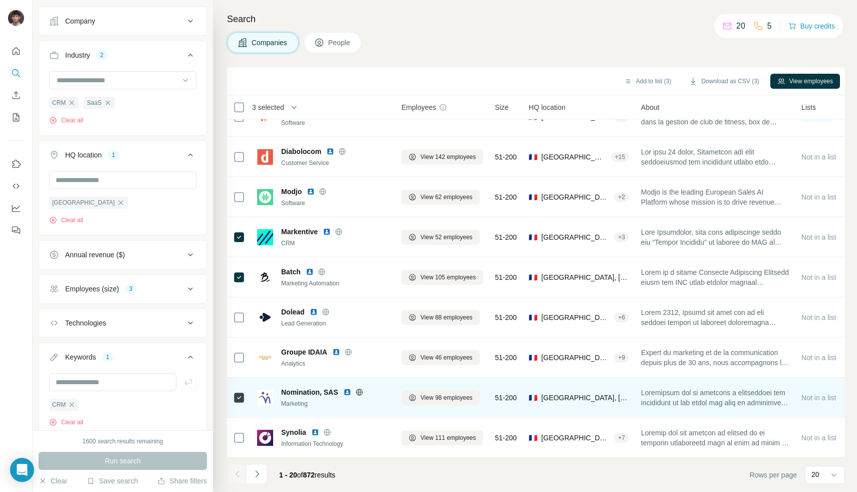
click at [356, 388] on icon at bounding box center [359, 392] width 8 height 8
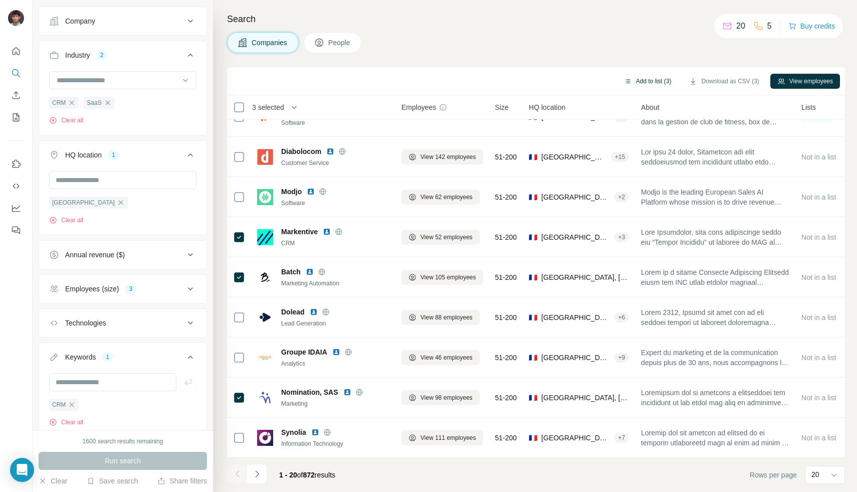
click at [641, 85] on button "Add to list (3)" at bounding box center [648, 81] width 62 height 15
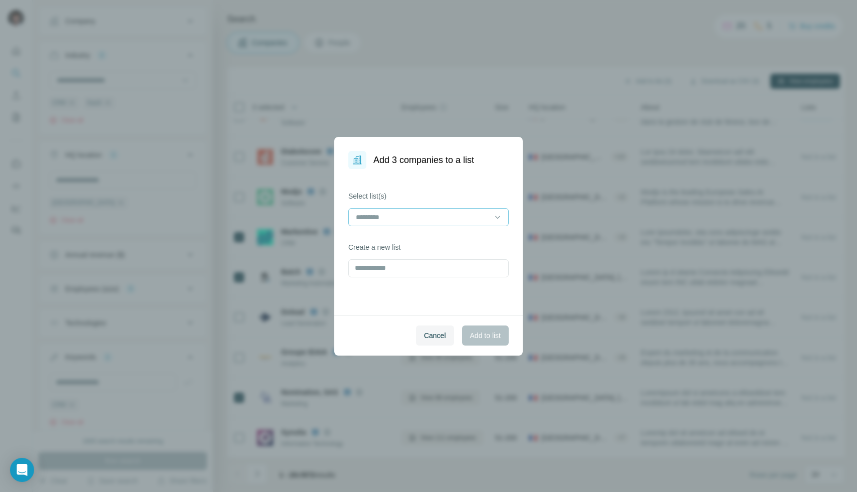
click at [454, 220] on input at bounding box center [422, 216] width 135 height 11
click at [435, 245] on div "SaaS CRM" at bounding box center [428, 239] width 155 height 18
click at [475, 336] on span "Add to list" at bounding box center [485, 335] width 31 height 10
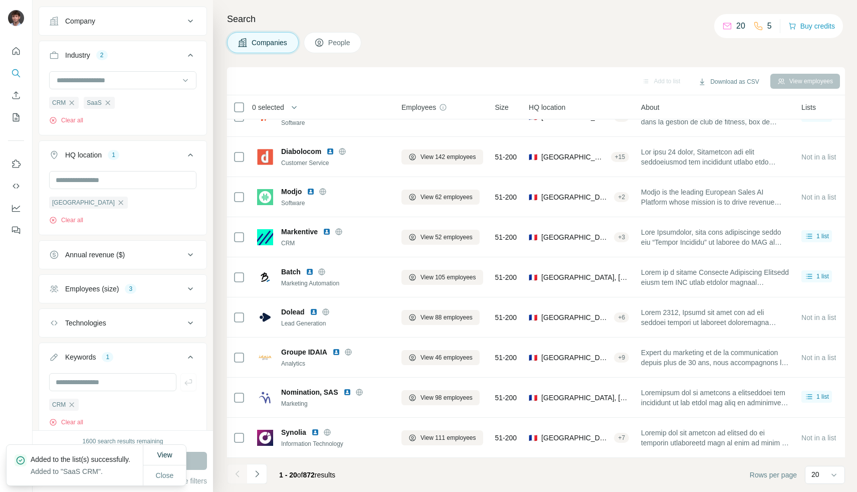
click at [257, 474] on icon "Navigate to next page" at bounding box center [257, 473] width 10 height 10
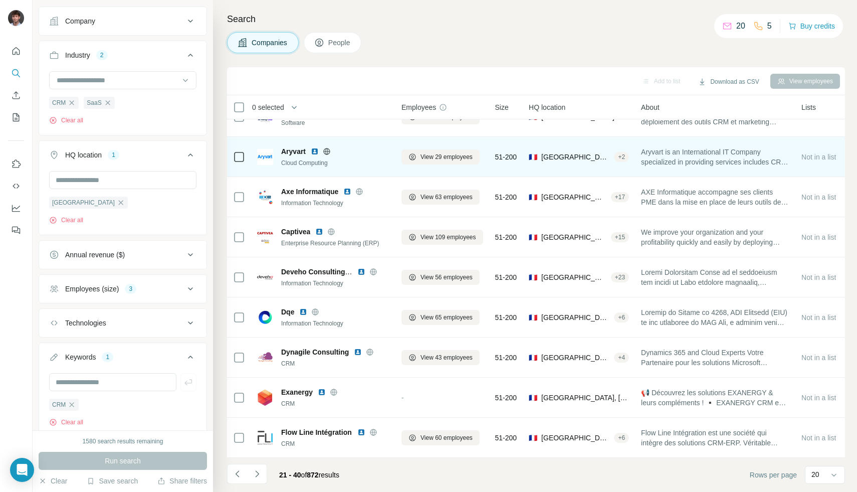
click at [674, 148] on span "Aryvart is an International IT Company specialized in providing services includ…" at bounding box center [715, 157] width 148 height 20
click at [667, 154] on span "Aryvart is an International IT Company specialized in providing services includ…" at bounding box center [715, 157] width 148 height 20
click at [667, 153] on span "Aryvart is an International IT Company specialized in providing services includ…" at bounding box center [715, 157] width 148 height 20
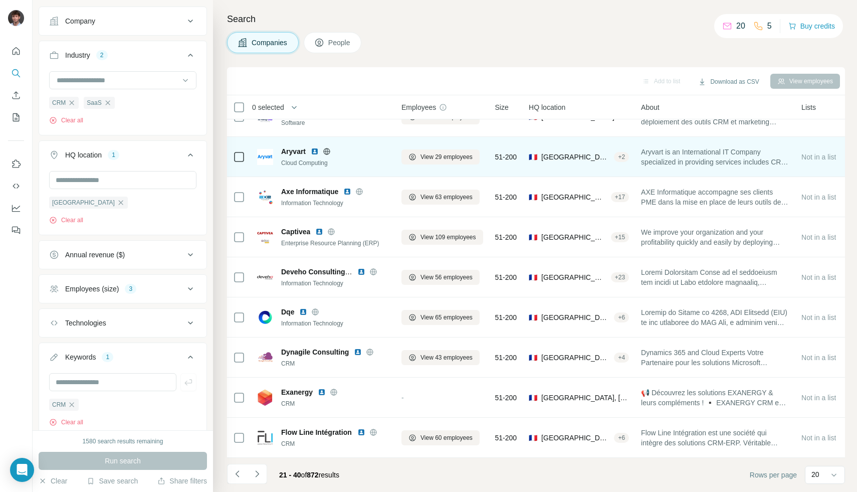
click at [326, 147] on icon at bounding box center [327, 151] width 8 height 8
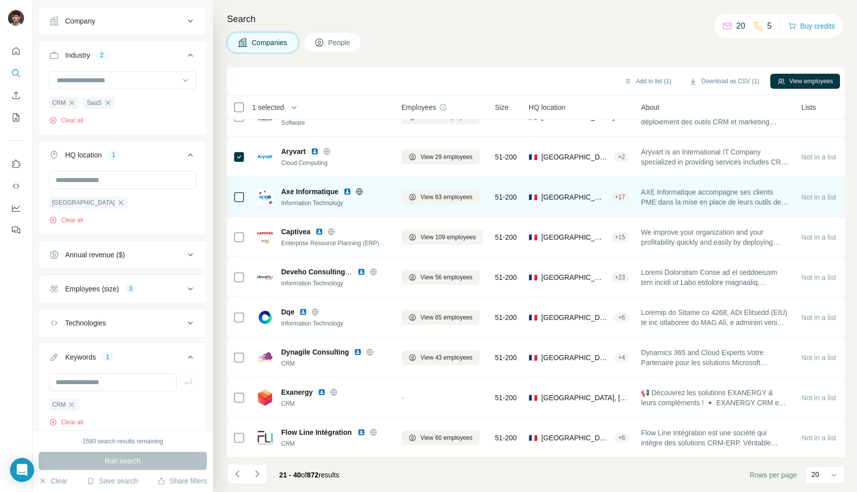
click at [357, 188] on icon at bounding box center [359, 191] width 7 height 7
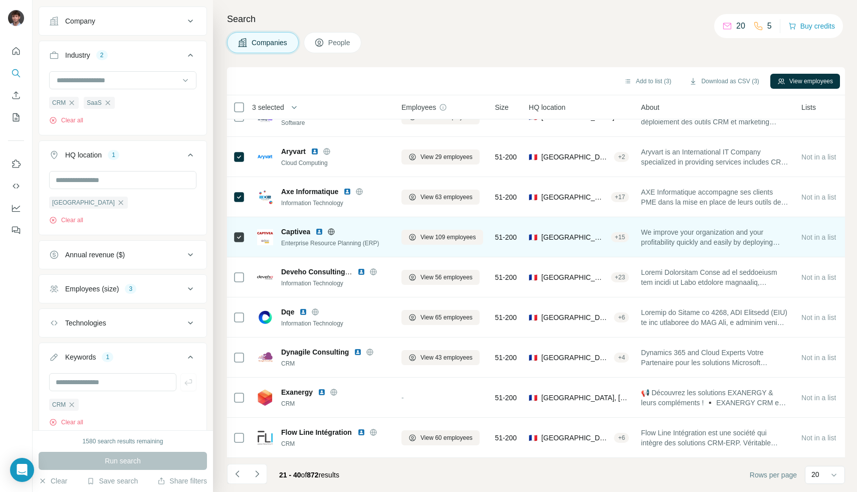
click at [338, 227] on div at bounding box center [331, 231] width 32 height 8
click at [334, 231] on icon at bounding box center [331, 231] width 7 height 1
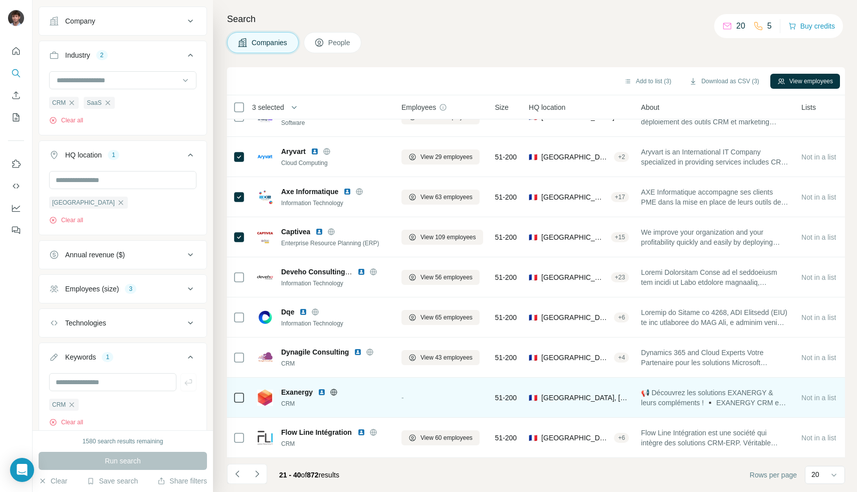
click at [333, 388] on icon at bounding box center [334, 392] width 8 height 8
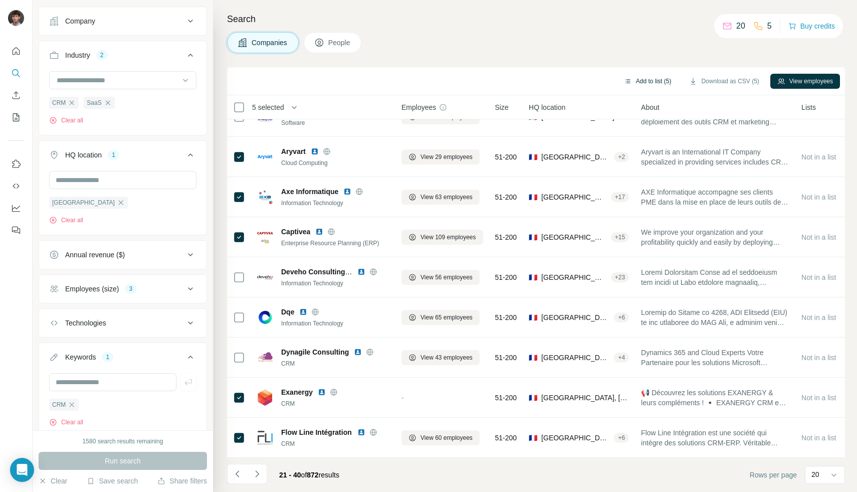
click at [656, 82] on button "Add to list (5)" at bounding box center [648, 81] width 62 height 15
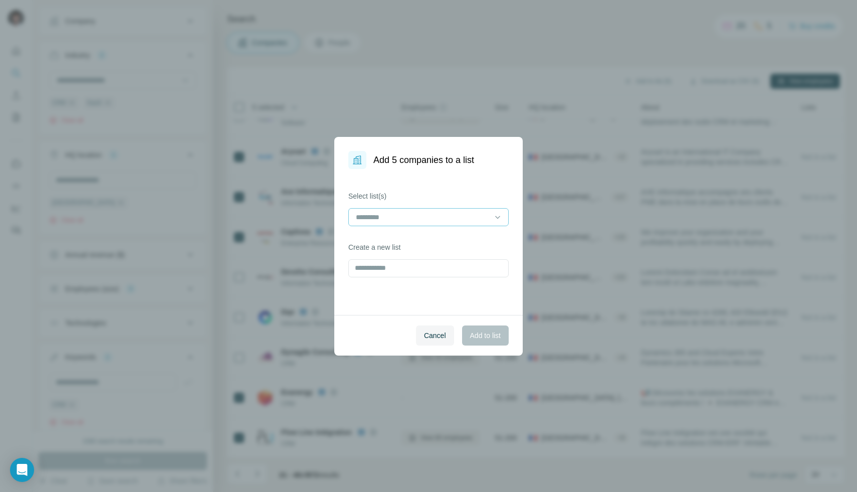
click at [441, 214] on input at bounding box center [422, 216] width 135 height 11
click at [416, 236] on div "SaaS CRM" at bounding box center [428, 240] width 143 height 10
click at [476, 333] on span "Add to list" at bounding box center [485, 335] width 31 height 10
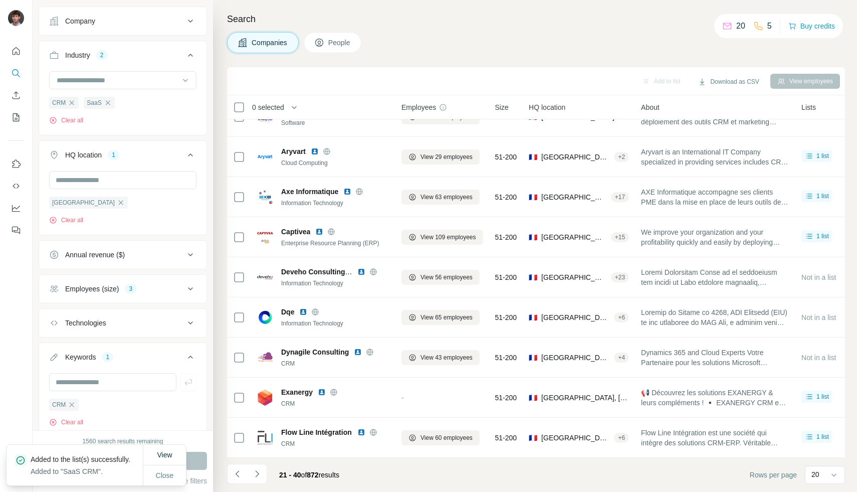
click at [254, 475] on icon "Navigate to next page" at bounding box center [257, 473] width 10 height 10
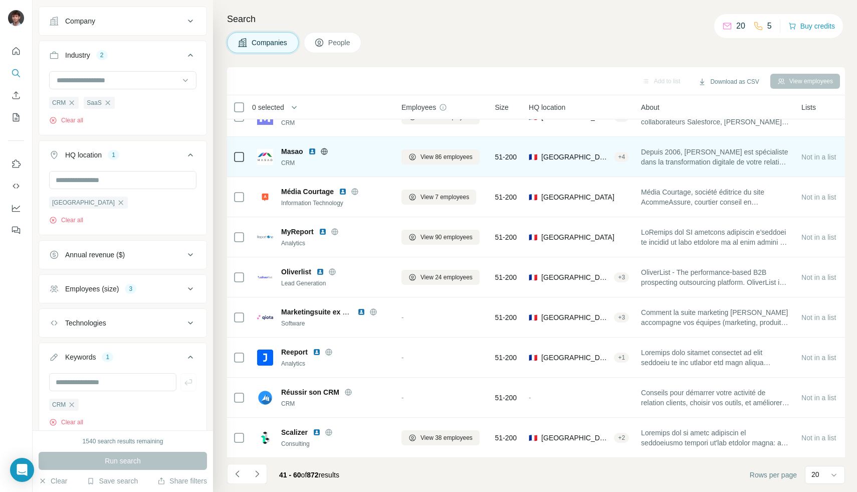
click at [318, 147] on div at bounding box center [324, 151] width 32 height 8
click at [321, 147] on icon at bounding box center [324, 151] width 8 height 8
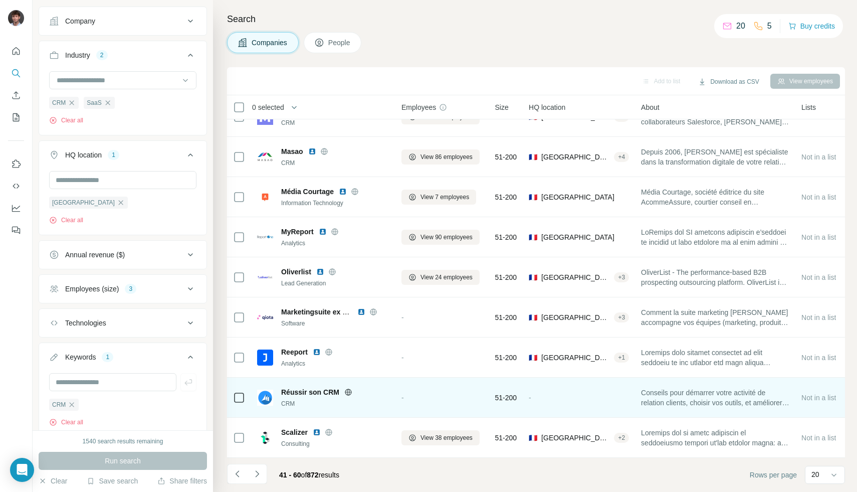
click at [347, 388] on icon at bounding box center [348, 391] width 3 height 7
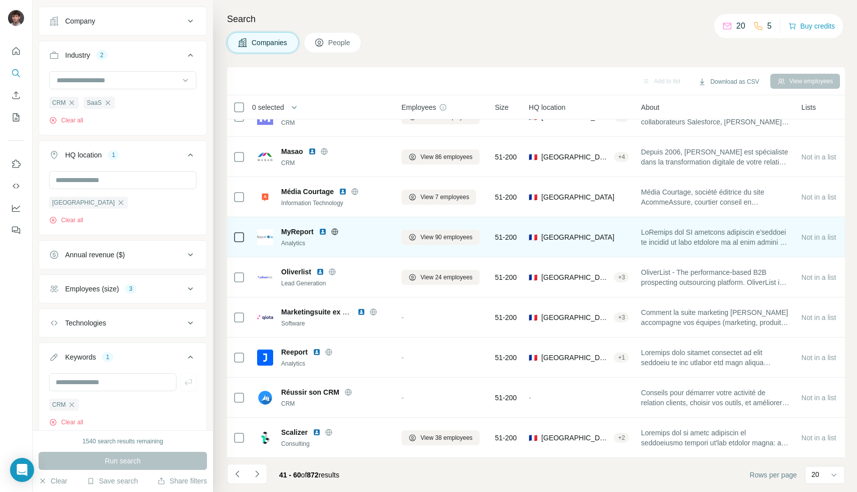
scroll to position [0, 0]
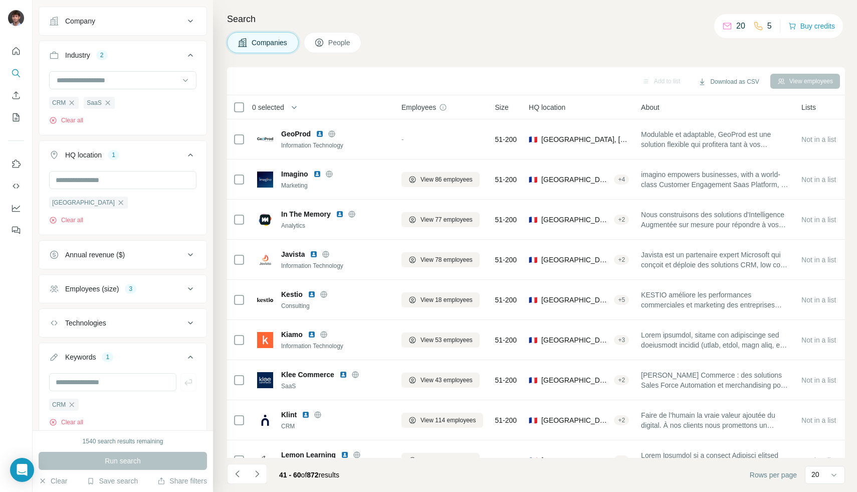
drag, startPoint x: 267, startPoint y: 470, endPoint x: 262, endPoint y: 469, distance: 5.5
click at [266, 470] on div "41 - 60 of 872 results" at bounding box center [287, 474] width 120 height 22
click at [257, 470] on icon "Navigate to next page" at bounding box center [257, 473] width 10 height 10
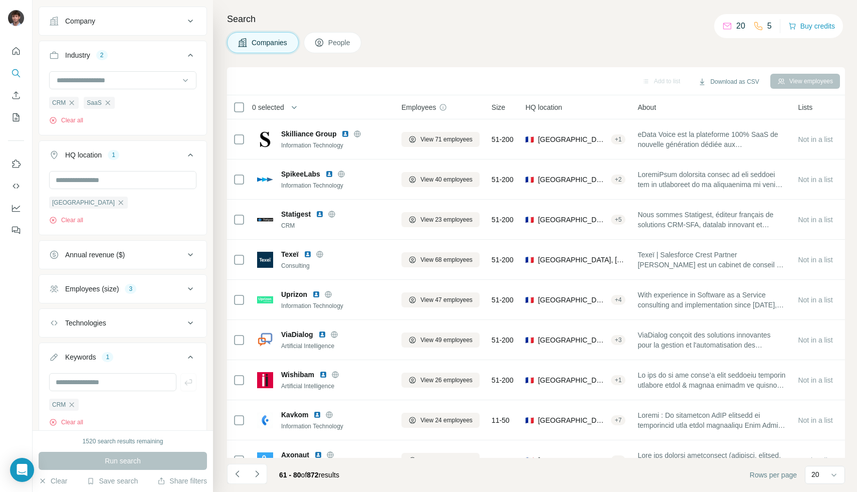
drag, startPoint x: 70, startPoint y: 403, endPoint x: 73, endPoint y: 397, distance: 7.0
click at [70, 403] on icon "button" at bounding box center [72, 404] width 8 height 8
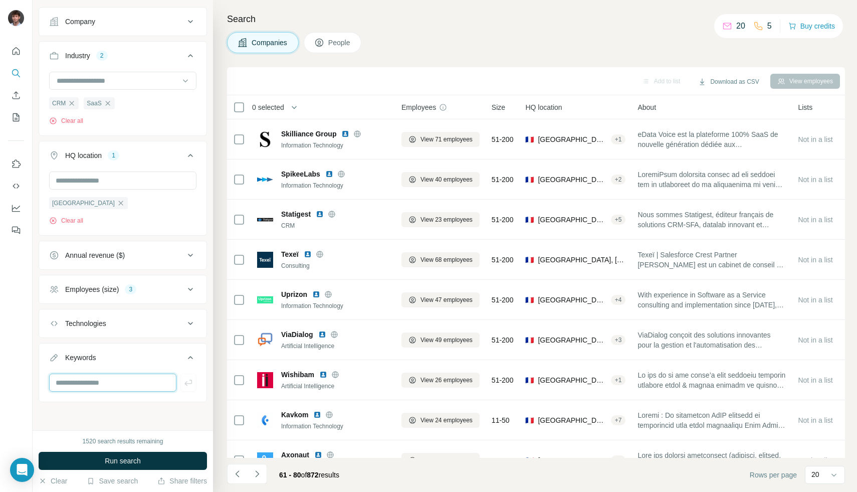
click at [89, 386] on input "text" at bounding box center [112, 382] width 127 height 18
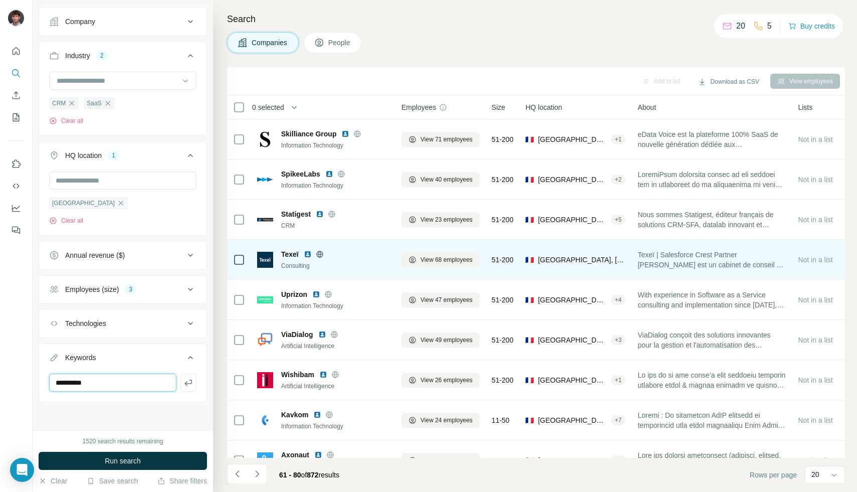
type input "**********"
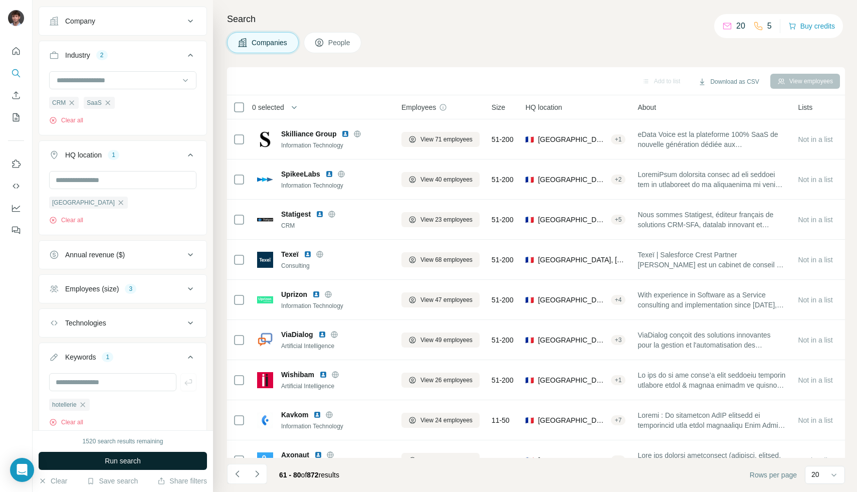
click at [164, 464] on button "Run search" at bounding box center [123, 460] width 168 height 18
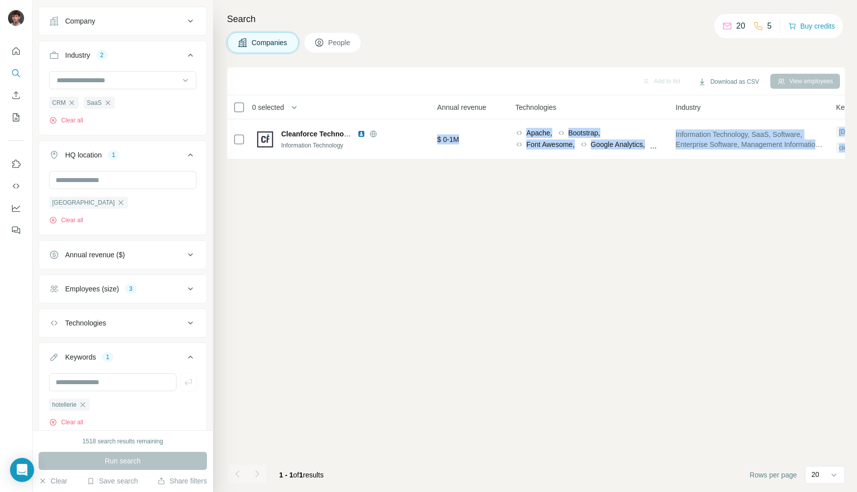
scroll to position [0, 553]
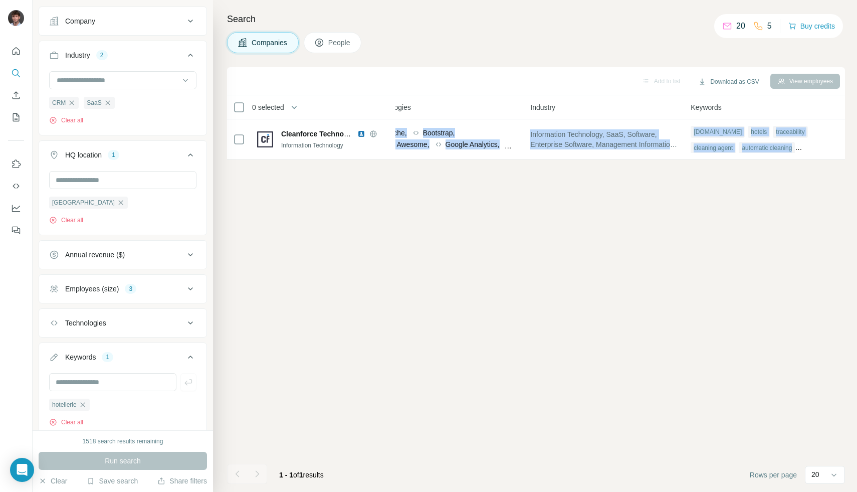
drag, startPoint x: 776, startPoint y: 144, endPoint x: 856, endPoint y: 145, distance: 80.2
click at [856, 145] on div "Search Companies People Add to list Download as CSV View employees 0 selected C…" at bounding box center [535, 246] width 644 height 492
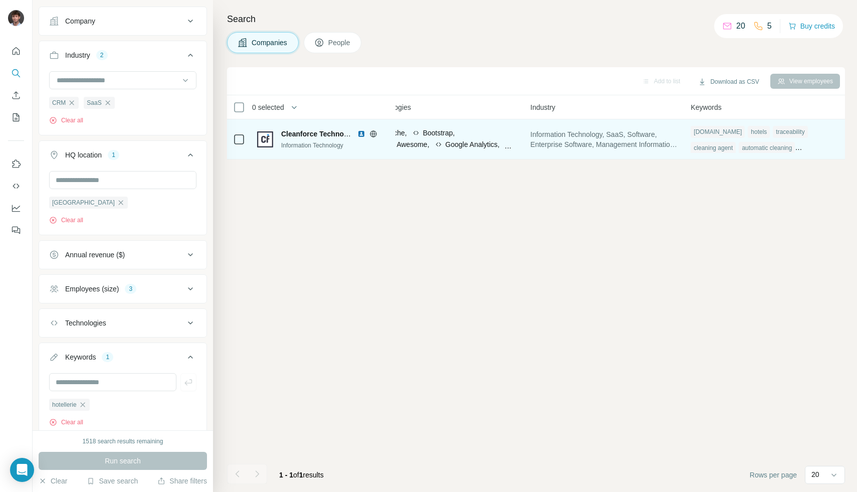
click at [704, 148] on div "cleaning agent" at bounding box center [712, 148] width 45 height 12
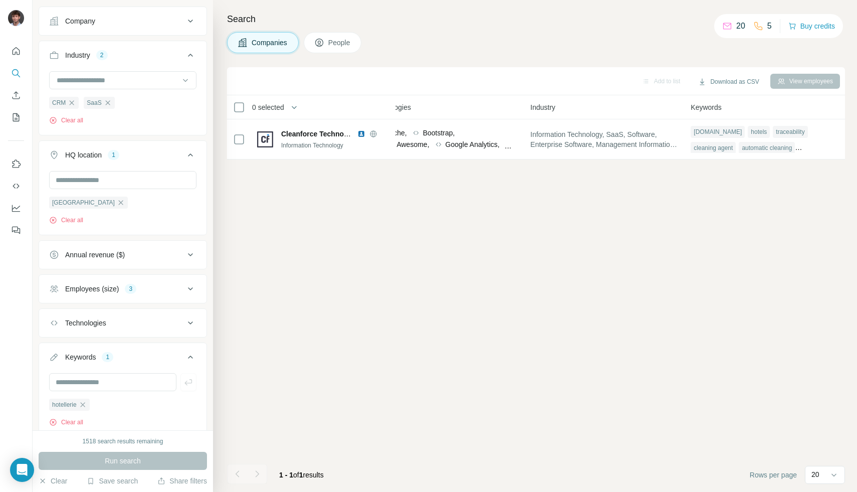
click at [82, 408] on icon "button" at bounding box center [83, 404] width 8 height 8
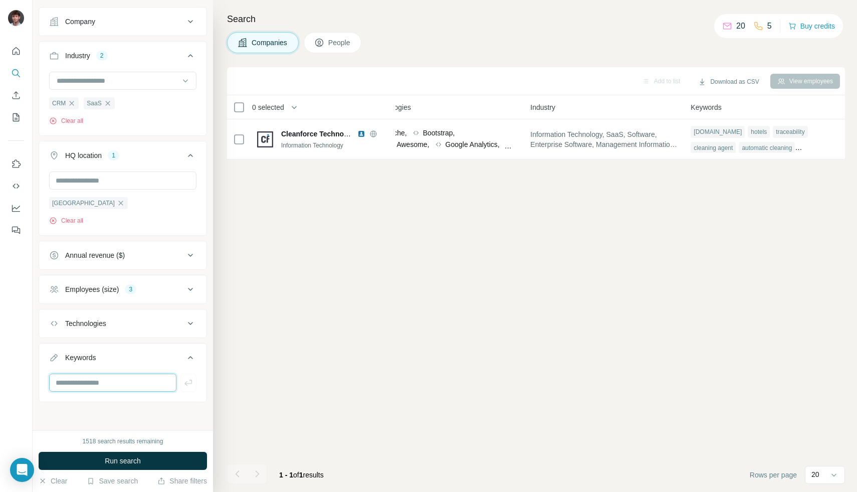
click at [106, 381] on input "text" at bounding box center [112, 382] width 127 height 18
type input "******"
click at [116, 470] on div "1518 search results remaining Run search Clear Save search Share filters" at bounding box center [123, 461] width 180 height 62
click at [118, 464] on button "Run search" at bounding box center [123, 460] width 168 height 18
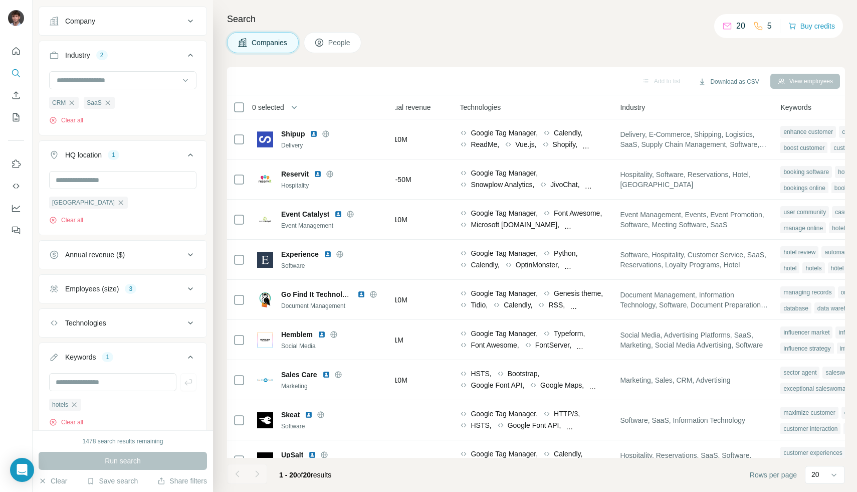
scroll to position [0, 595]
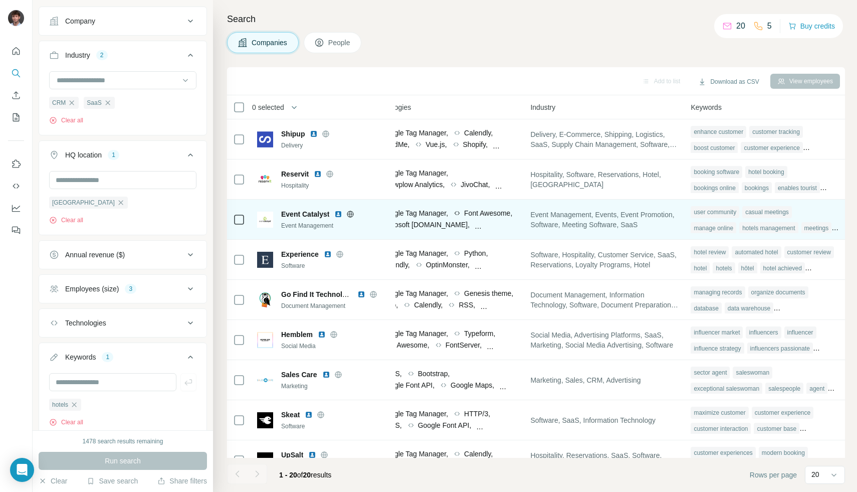
click at [353, 213] on icon at bounding box center [350, 214] width 8 height 8
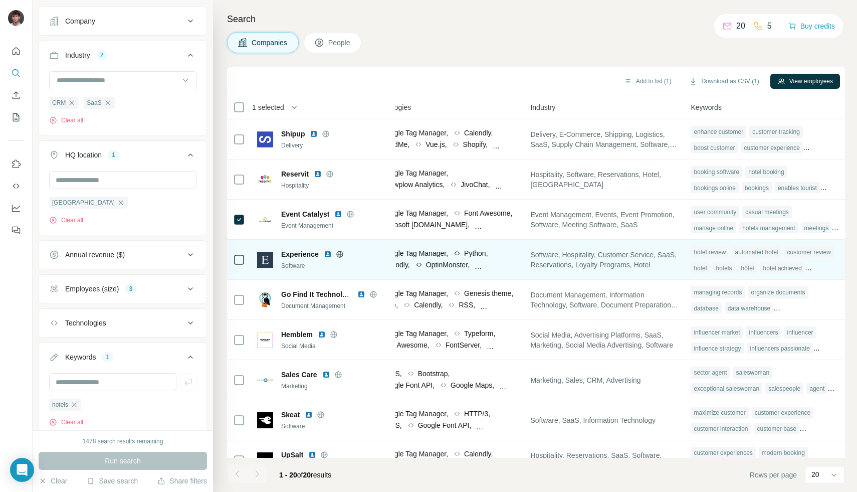
click at [339, 256] on icon at bounding box center [339, 254] width 3 height 7
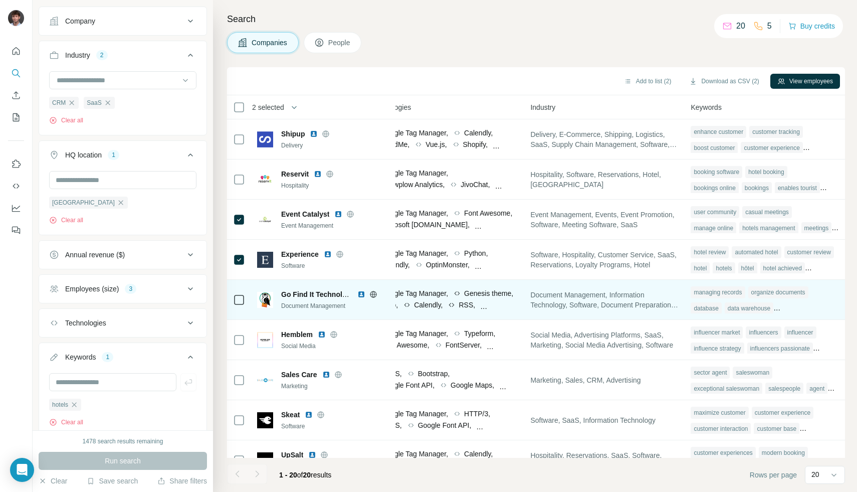
click at [373, 292] on icon at bounding box center [373, 294] width 8 height 8
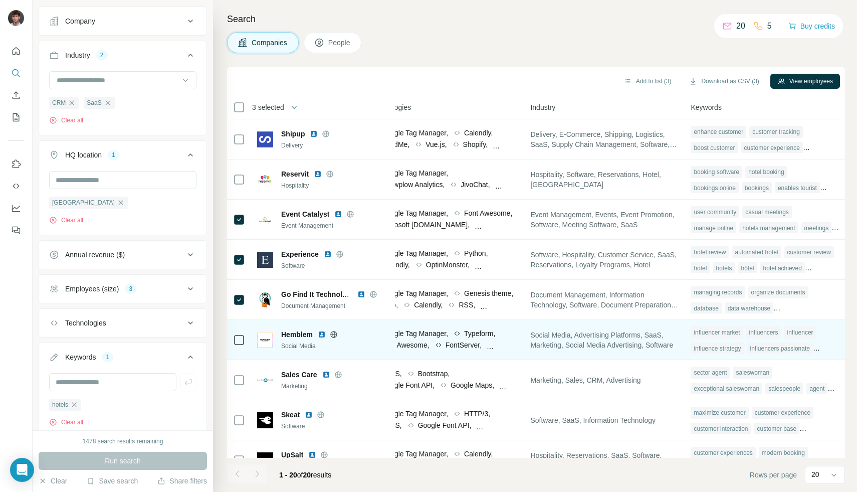
click at [334, 332] on icon at bounding box center [334, 334] width 8 height 8
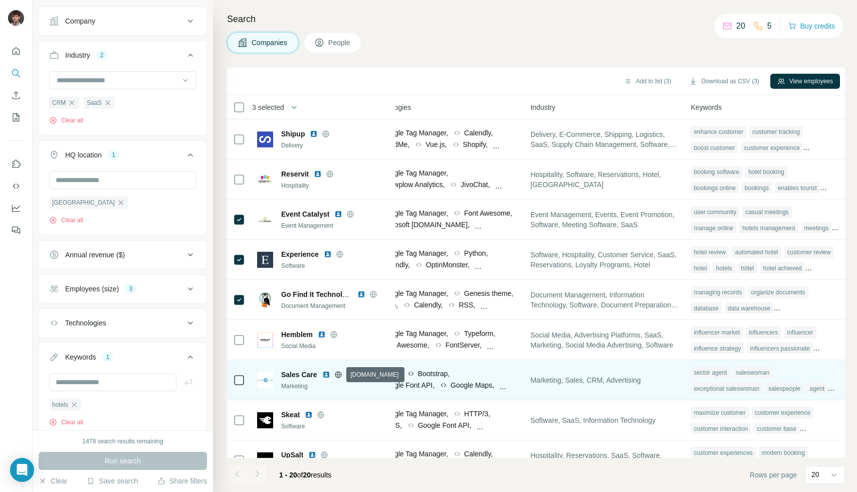
click at [340, 375] on icon at bounding box center [338, 374] width 8 height 8
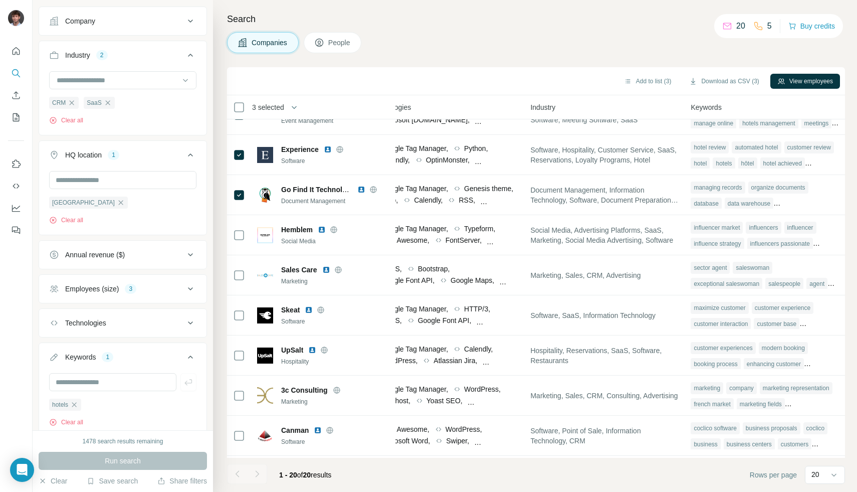
scroll to position [235, 595]
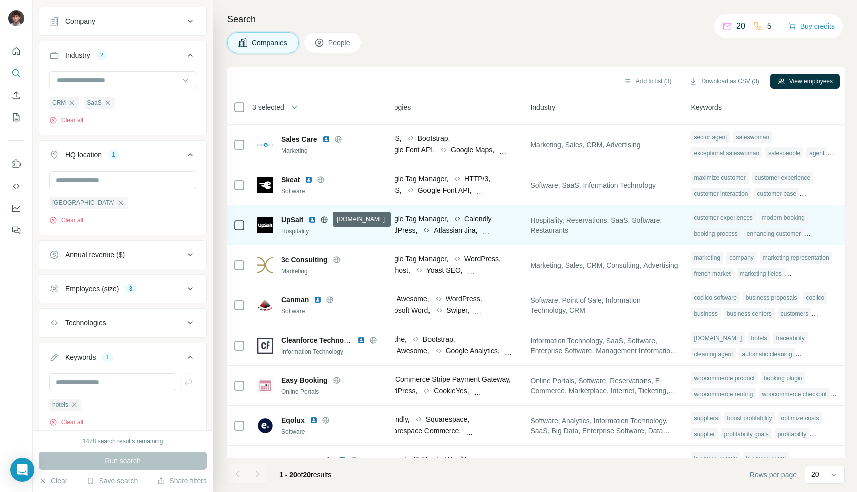
click at [325, 219] on icon at bounding box center [324, 219] width 8 height 8
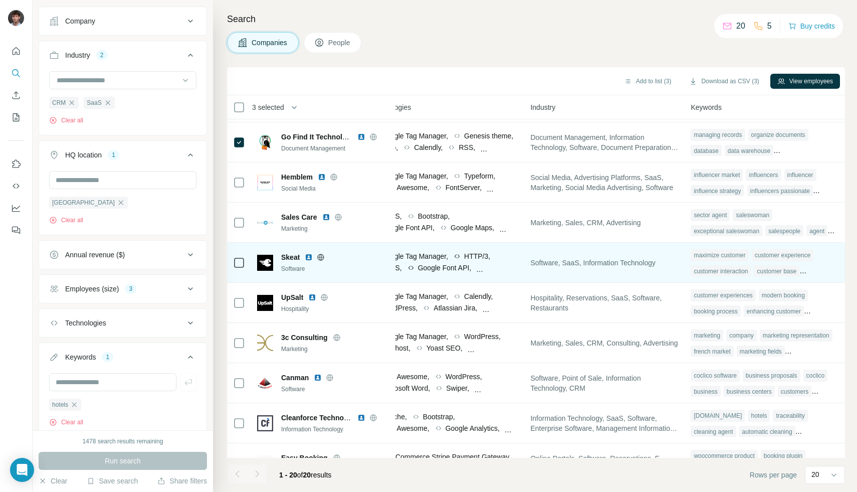
scroll to position [93, 595]
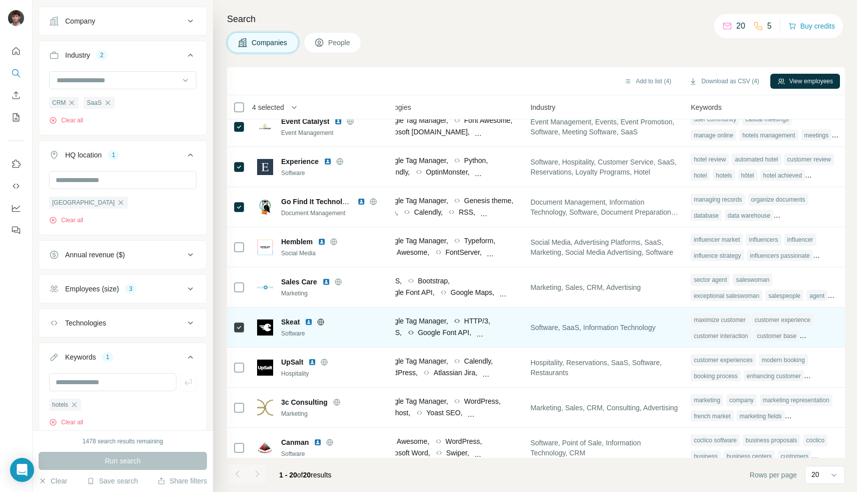
click at [239, 320] on div at bounding box center [239, 327] width 12 height 28
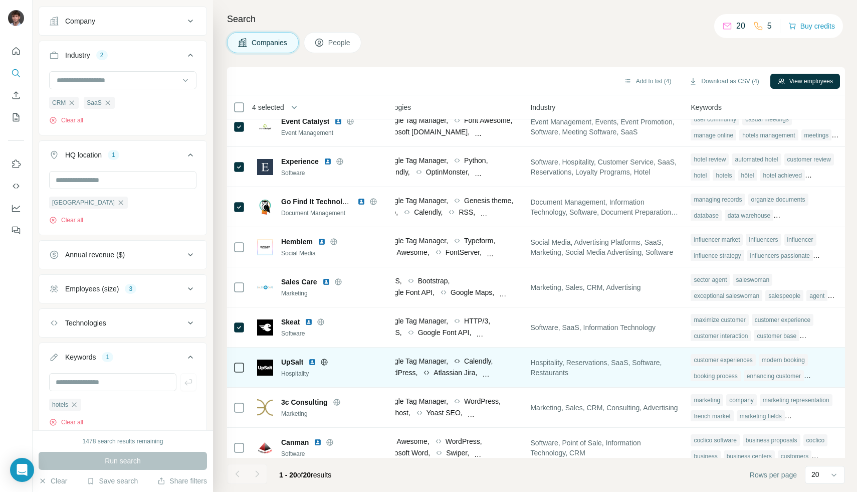
click at [323, 366] on div "UpSalt" at bounding box center [335, 362] width 108 height 10
click at [325, 362] on icon at bounding box center [324, 362] width 8 height 8
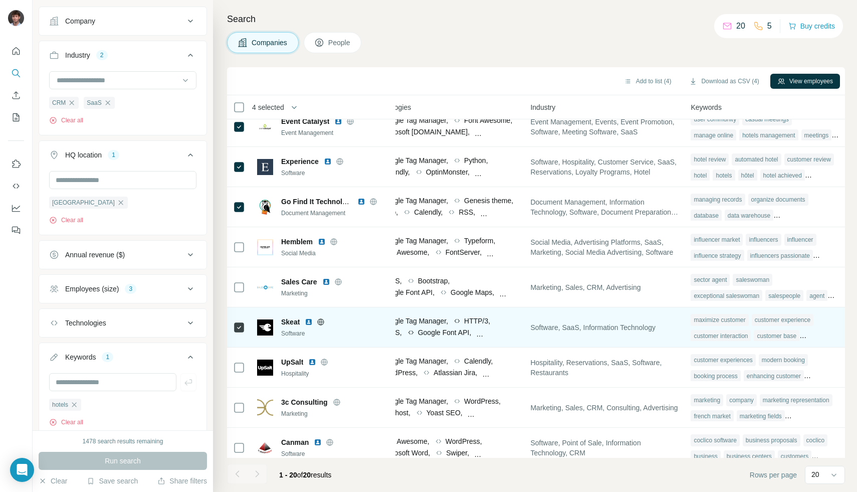
click at [325, 323] on div at bounding box center [321, 322] width 32 height 8
click at [322, 323] on icon at bounding box center [321, 322] width 8 height 8
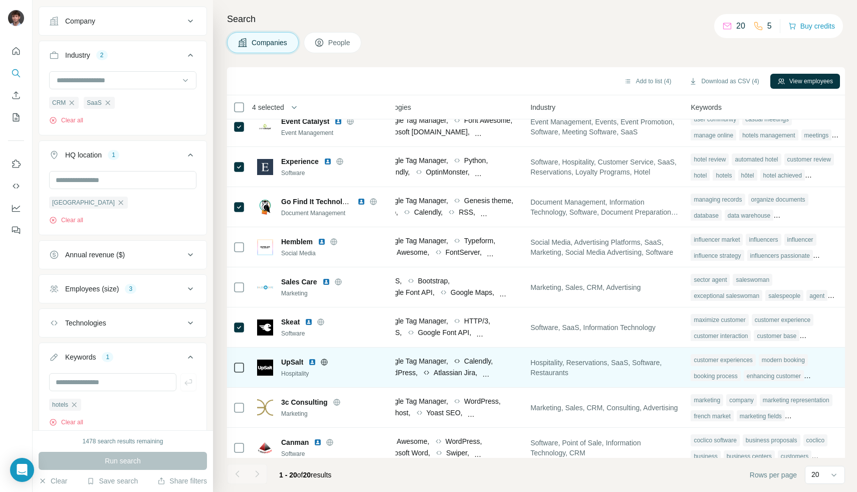
click at [244, 366] on div at bounding box center [239, 367] width 12 height 12
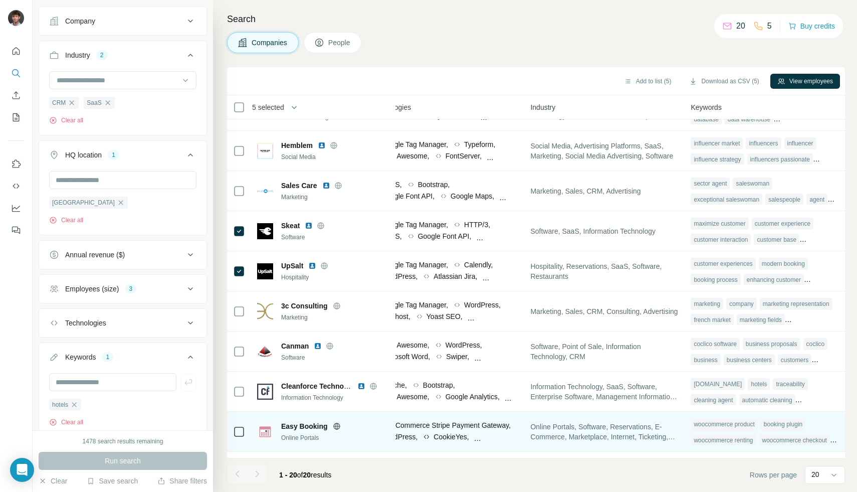
scroll to position [265, 595]
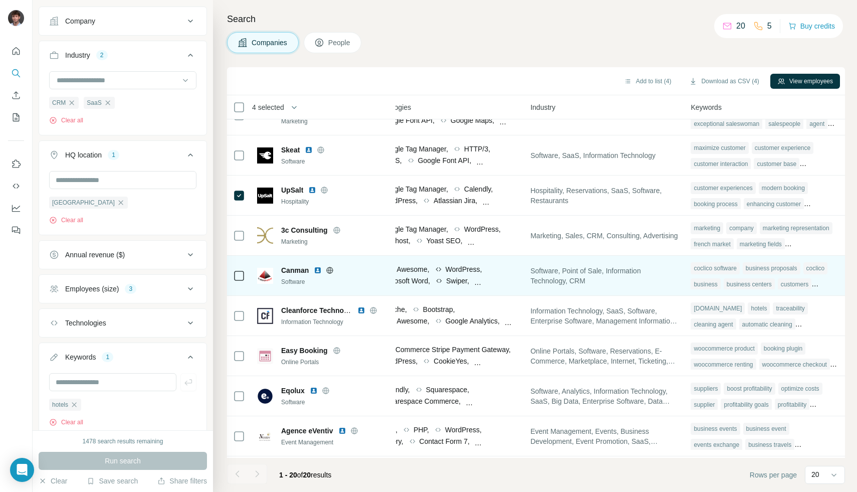
click at [329, 269] on icon at bounding box center [330, 270] width 3 height 7
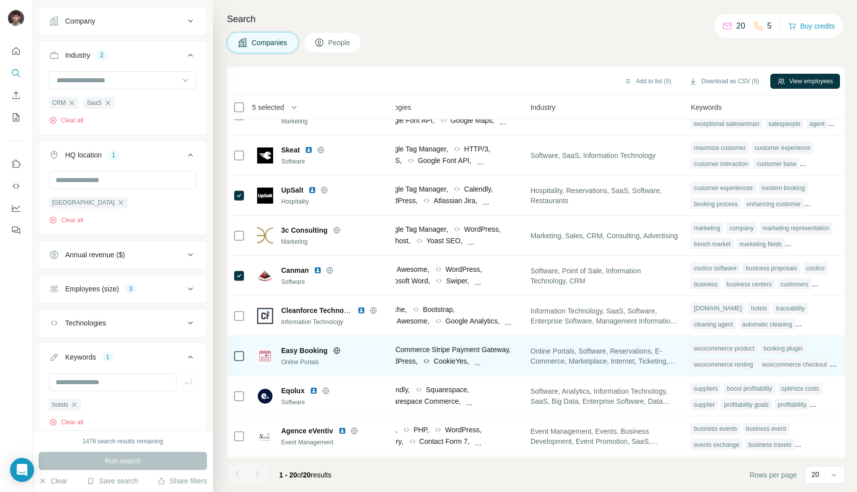
click at [337, 349] on icon at bounding box center [336, 350] width 3 height 7
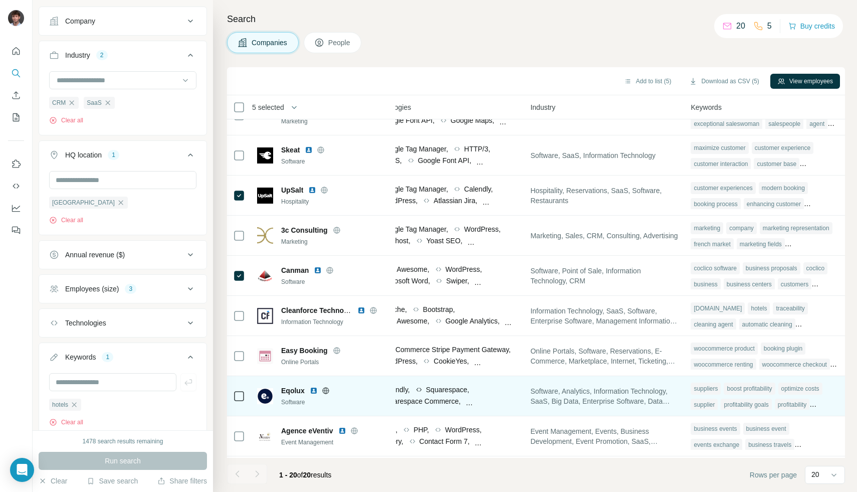
click at [322, 389] on icon at bounding box center [326, 390] width 8 height 8
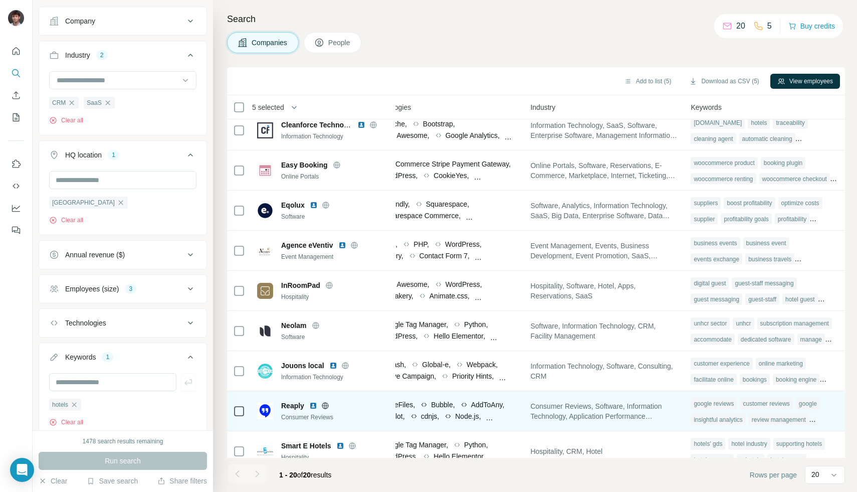
scroll to position [469, 595]
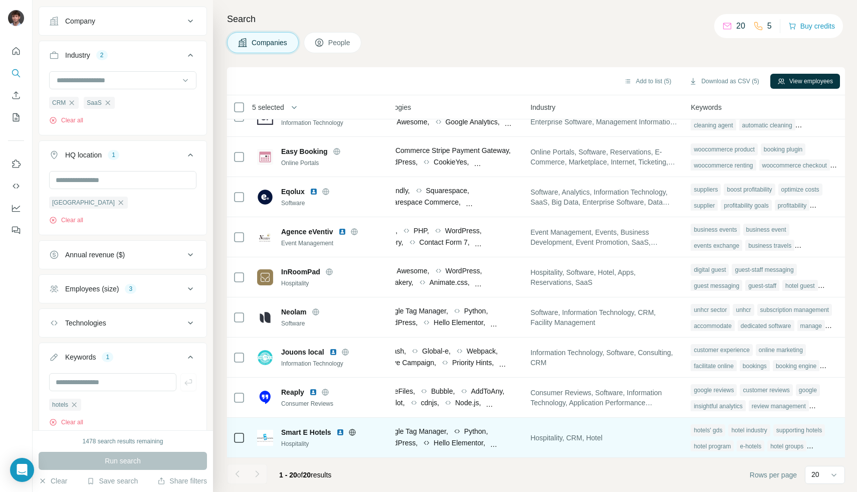
click at [352, 428] on icon at bounding box center [352, 432] width 8 height 8
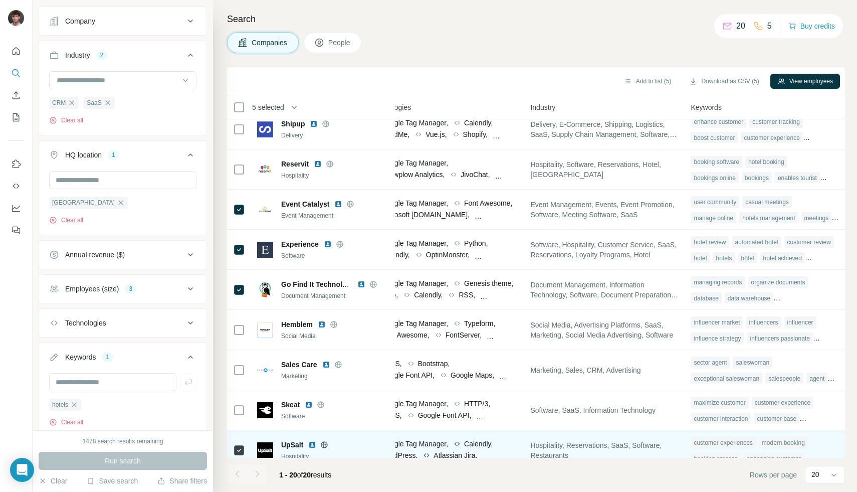
scroll to position [0, 595]
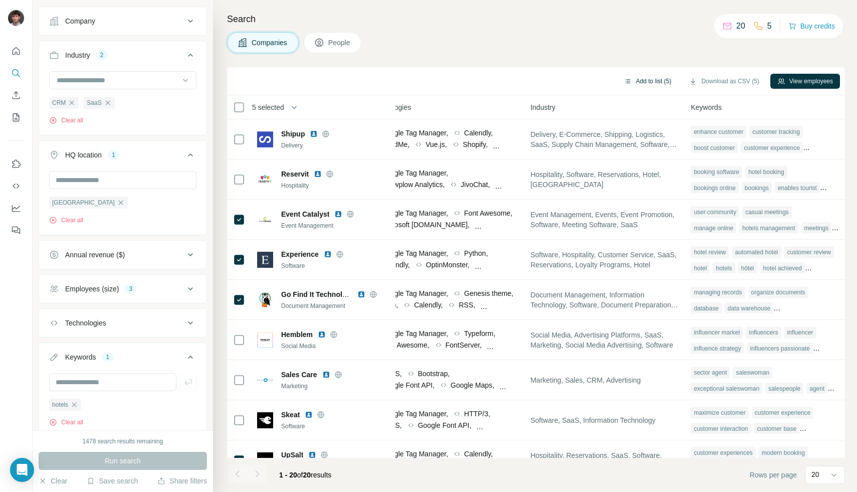
click at [658, 83] on button "Add to list (5)" at bounding box center [648, 81] width 62 height 15
click at [650, 78] on button "Add to list (5)" at bounding box center [648, 81] width 62 height 15
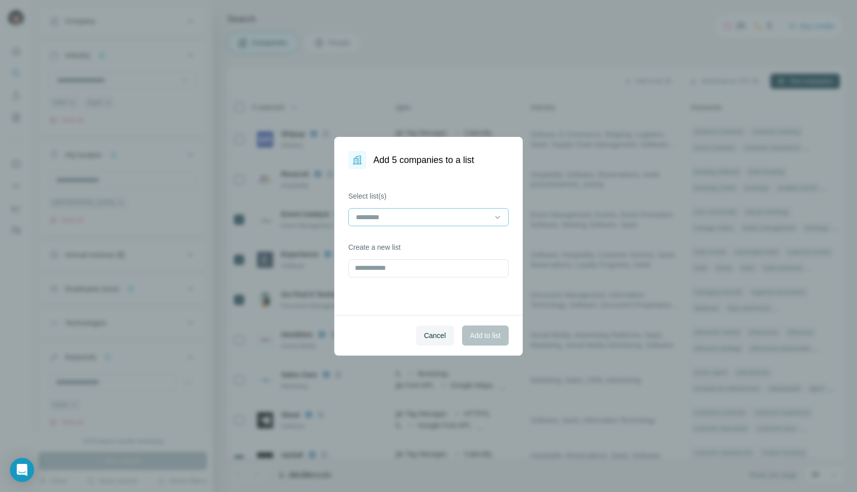
click at [411, 213] on input at bounding box center [422, 216] width 135 height 11
click at [405, 243] on div "SaaS CRM" at bounding box center [428, 240] width 143 height 10
click at [474, 331] on span "Add to list" at bounding box center [485, 335] width 31 height 10
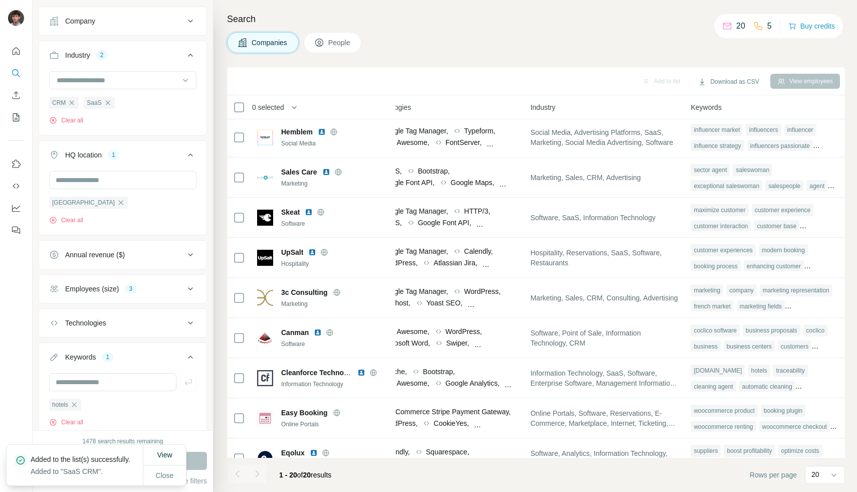
scroll to position [469, 595]
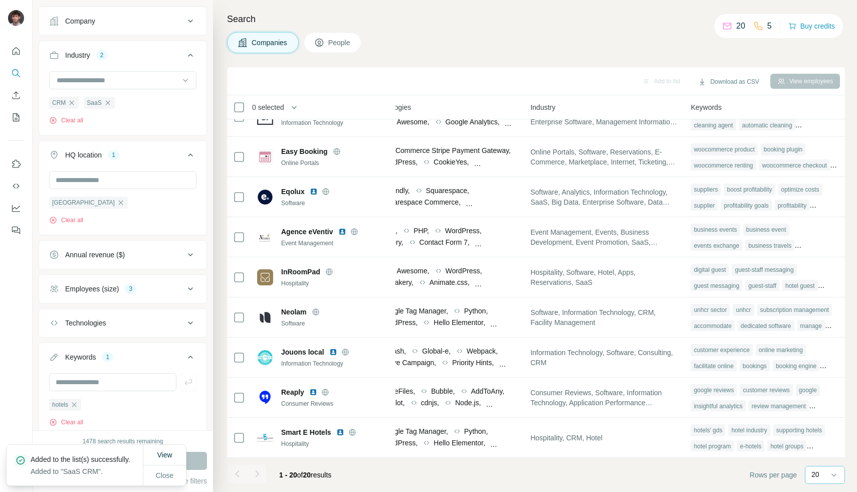
click at [839, 478] on input at bounding box center [854, 474] width 30 height 11
click at [276, 481] on div "1 - 20 of 20 results" at bounding box center [305, 474] width 68 height 22
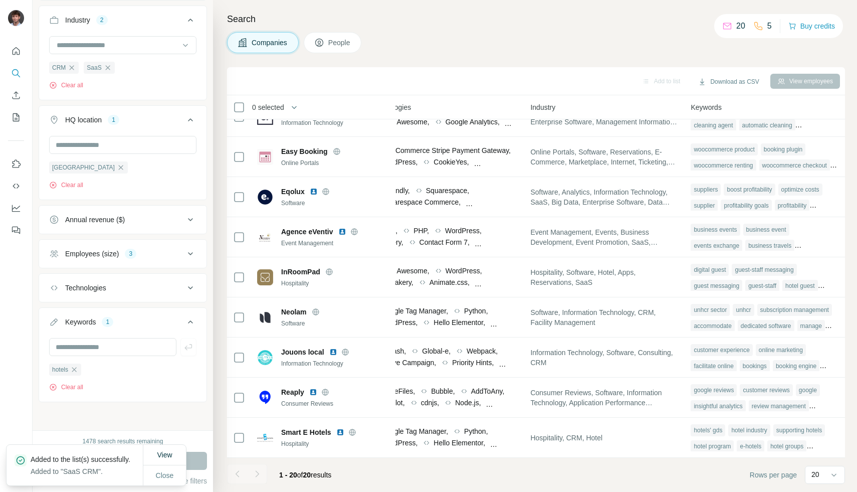
click at [78, 370] on icon "button" at bounding box center [74, 369] width 8 height 8
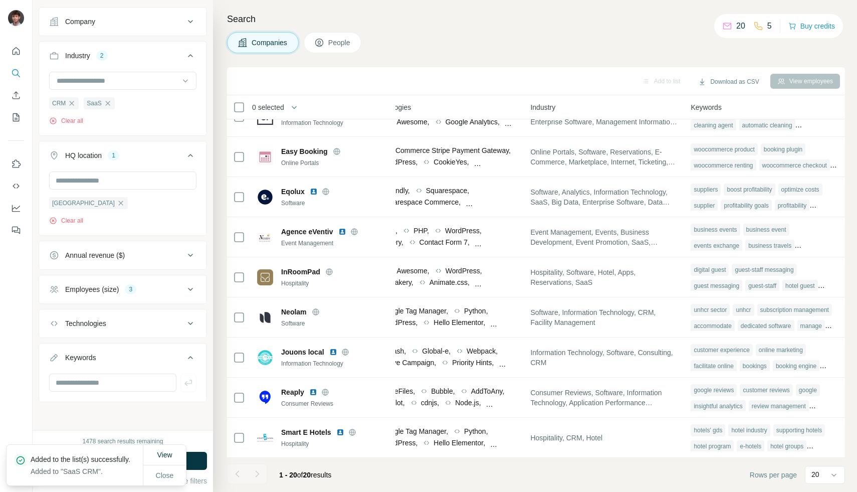
scroll to position [74, 0]
click at [80, 385] on input "text" at bounding box center [112, 382] width 127 height 18
type input "**********"
click at [192, 458] on button "Run search" at bounding box center [123, 460] width 168 height 18
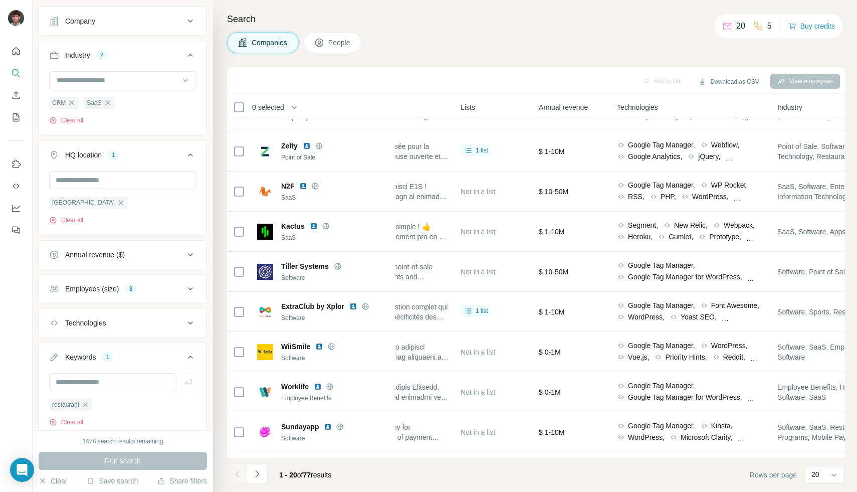
scroll to position [469, 341]
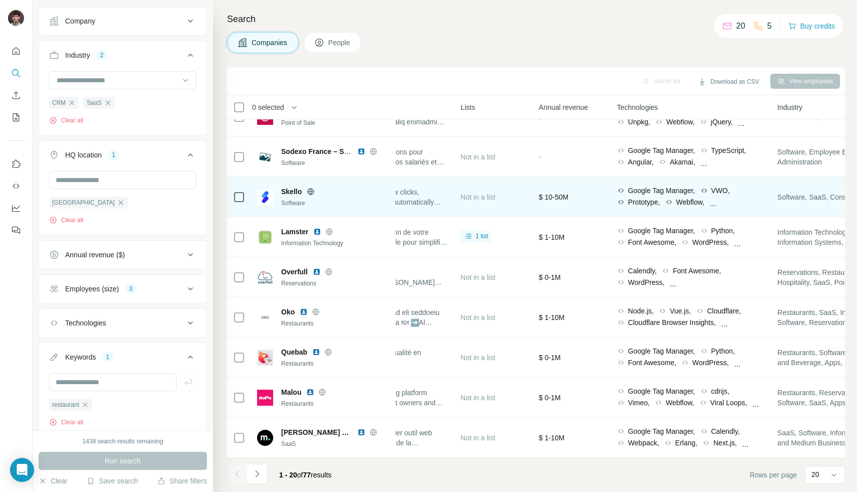
click at [310, 187] on icon at bounding box center [311, 191] width 8 height 8
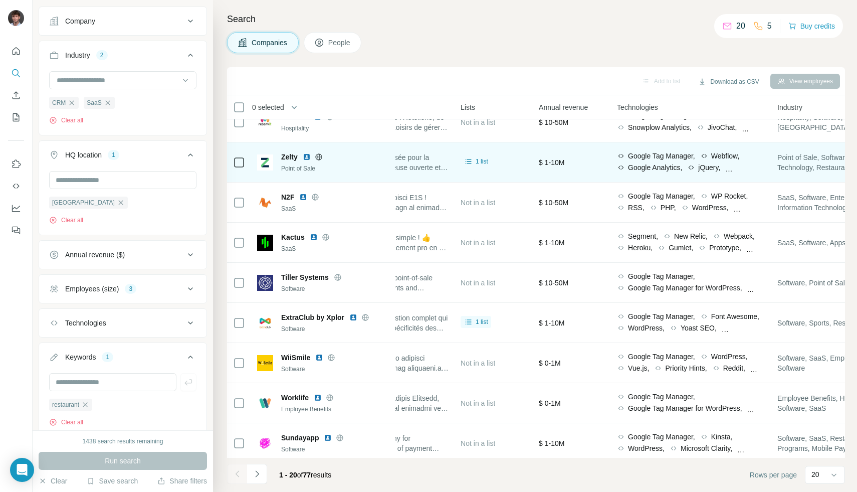
scroll to position [0, 341]
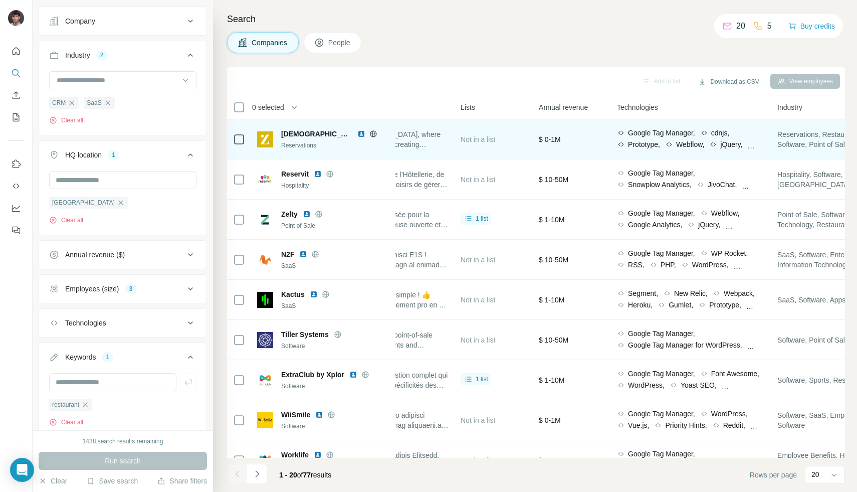
click at [369, 134] on icon at bounding box center [373, 134] width 8 height 8
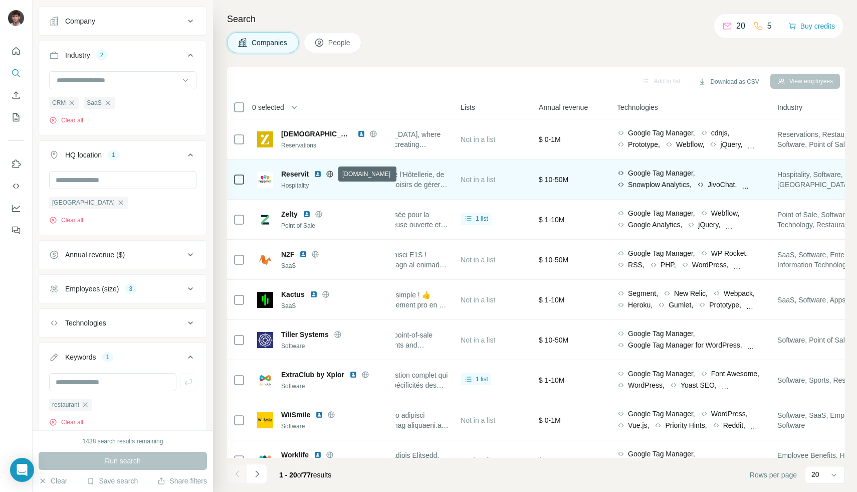
click at [331, 172] on icon at bounding box center [330, 174] width 8 height 8
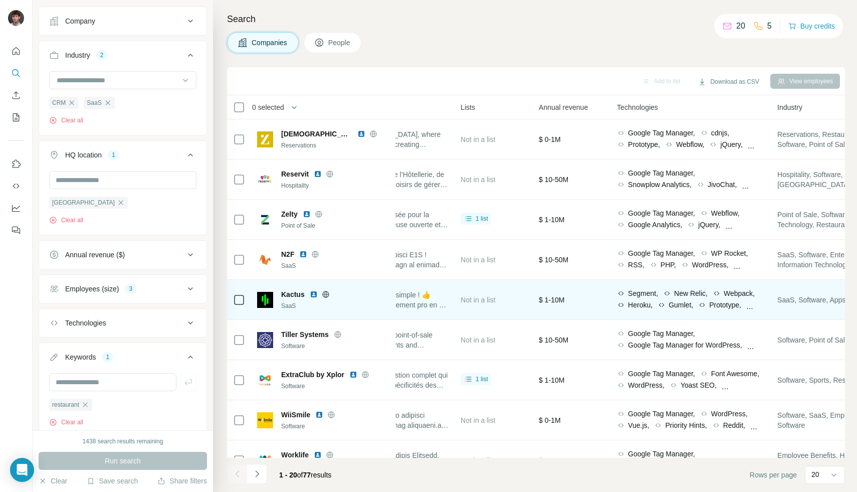
click at [325, 295] on icon at bounding box center [326, 294] width 8 height 8
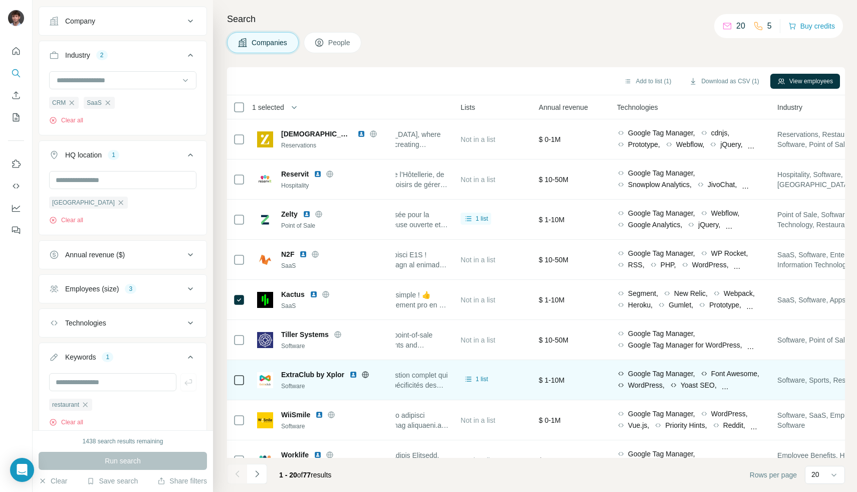
click at [366, 375] on icon at bounding box center [365, 374] width 8 height 8
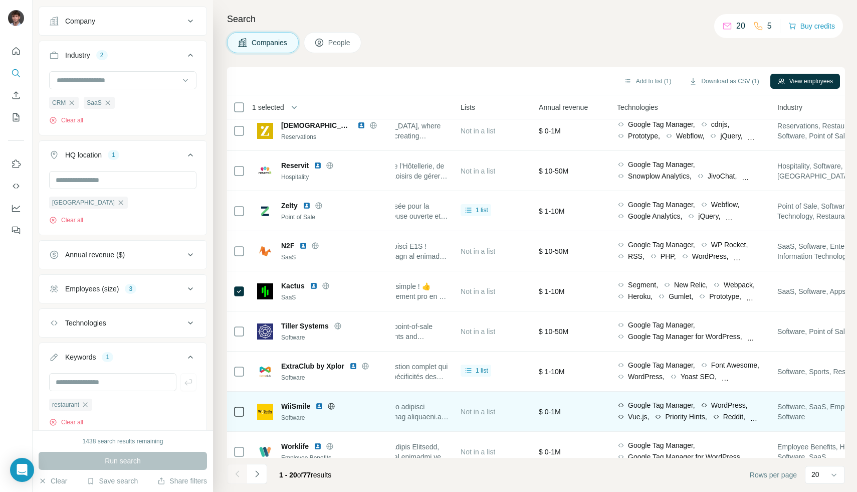
scroll to position [46, 341]
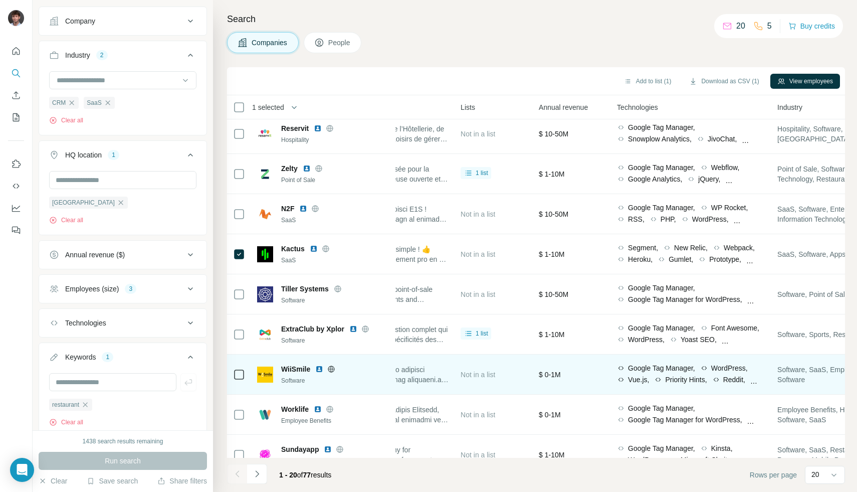
click at [330, 370] on icon at bounding box center [331, 368] width 3 height 7
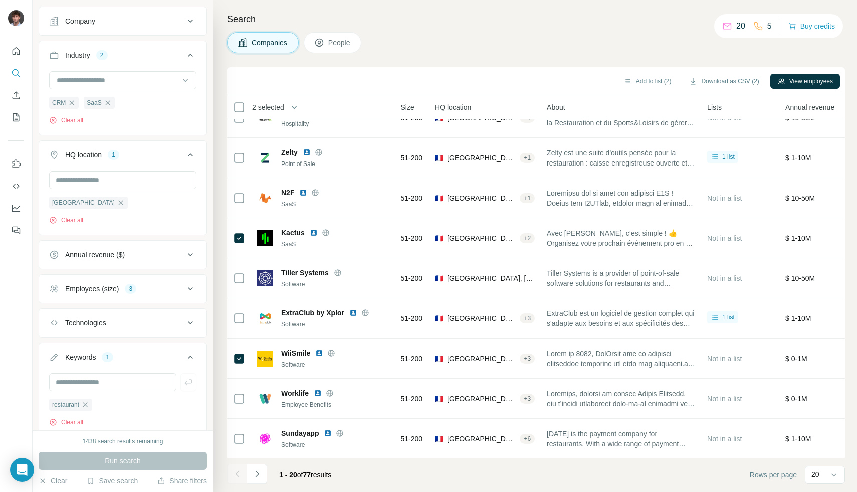
scroll to position [62, 0]
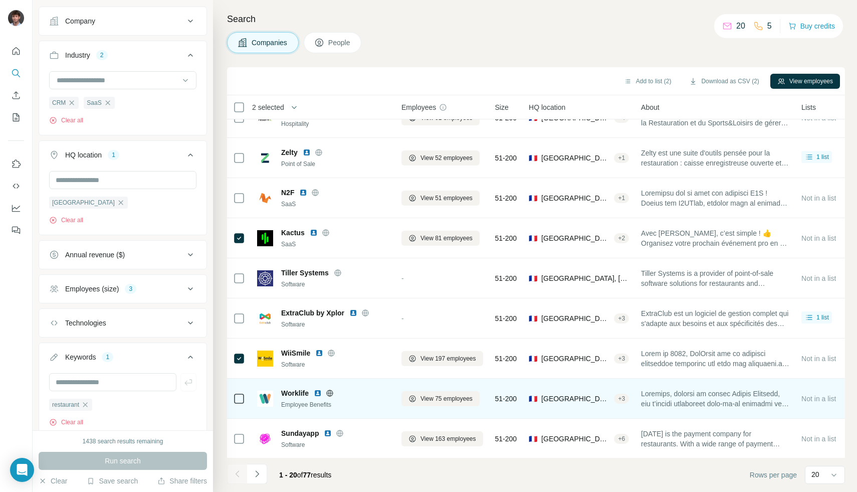
click at [328, 395] on icon at bounding box center [330, 393] width 8 height 8
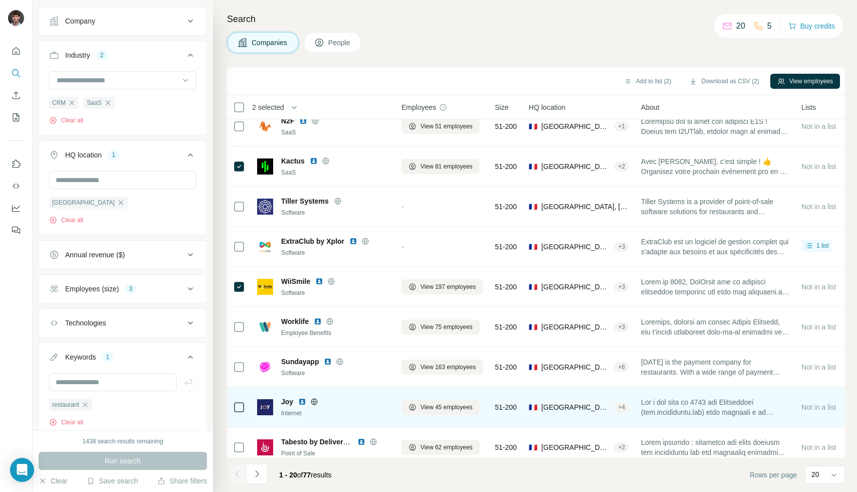
scroll to position [134, 0]
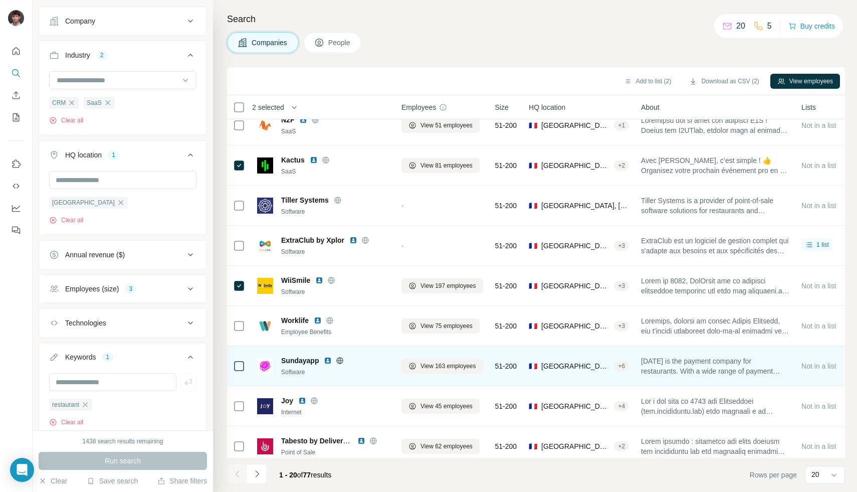
click at [346, 359] on div at bounding box center [340, 360] width 32 height 8
click at [342, 362] on icon at bounding box center [340, 360] width 7 height 7
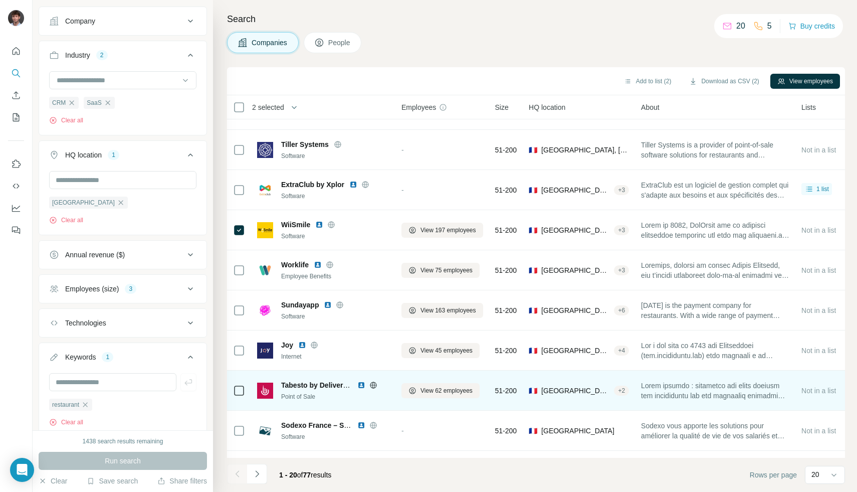
scroll to position [261, 0]
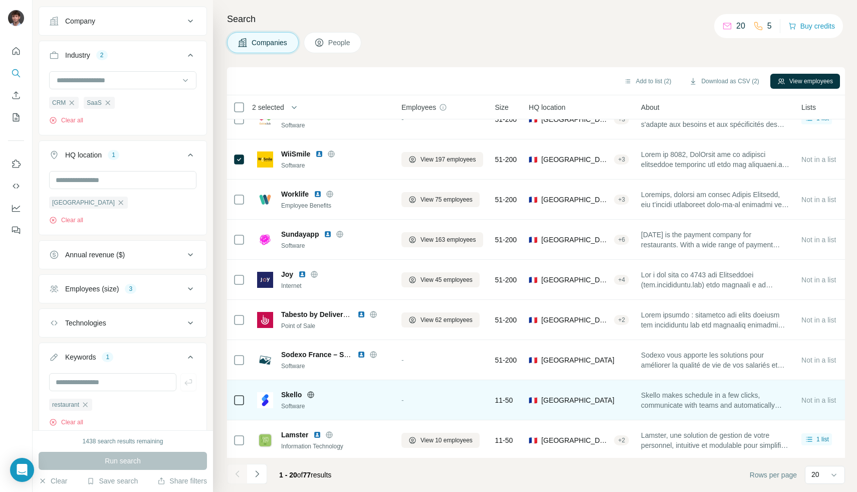
click at [310, 394] on icon at bounding box center [311, 394] width 8 height 8
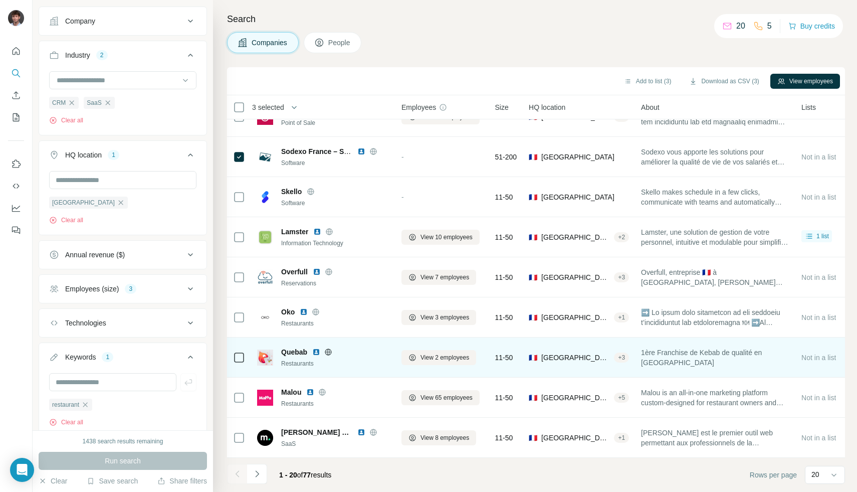
scroll to position [469, 0]
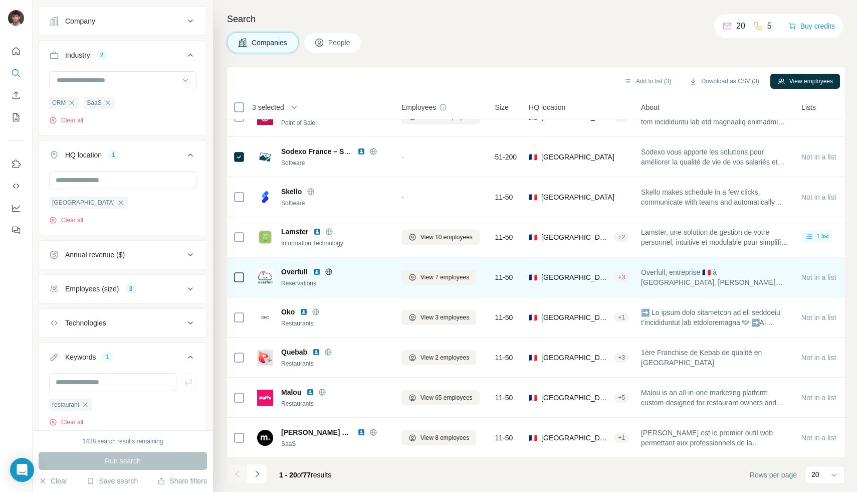
click at [329, 268] on icon at bounding box center [329, 272] width 8 height 8
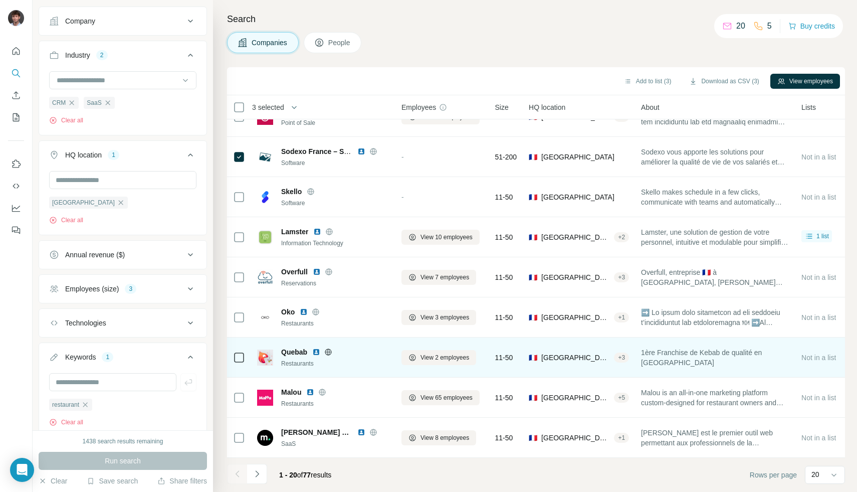
click at [333, 348] on div at bounding box center [328, 352] width 32 height 8
click at [331, 348] on icon at bounding box center [328, 352] width 8 height 8
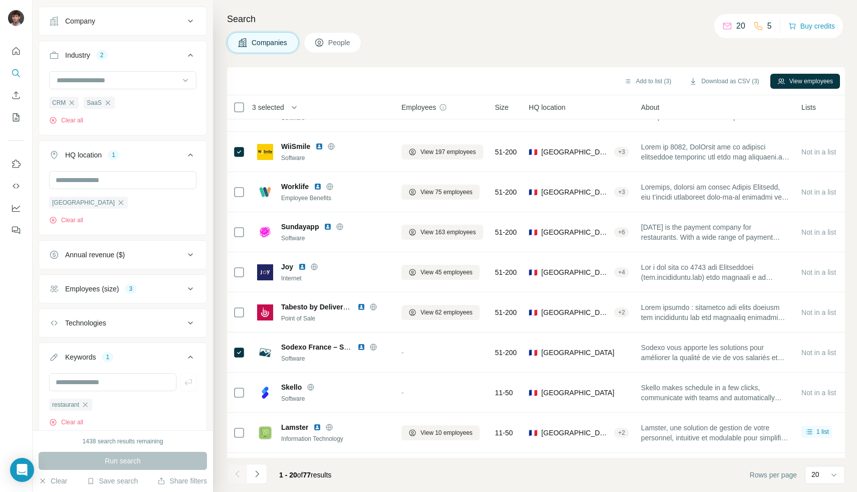
scroll to position [0, 0]
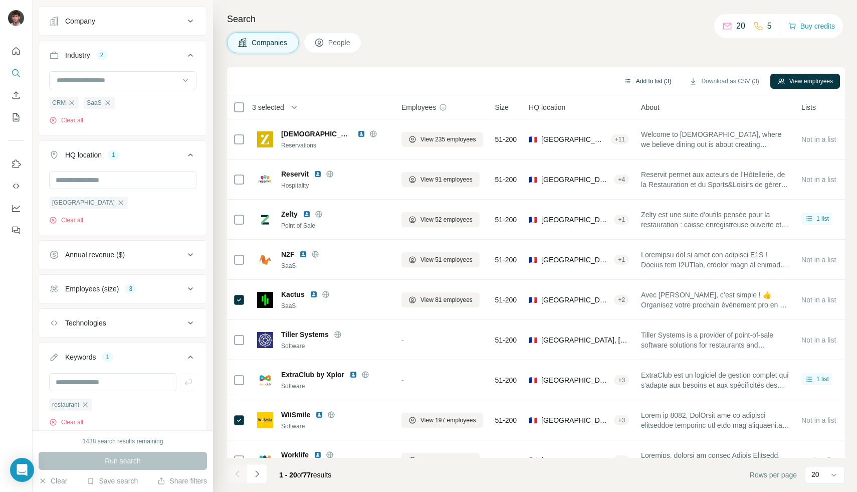
click at [644, 82] on button "Add to list (3)" at bounding box center [648, 81] width 62 height 15
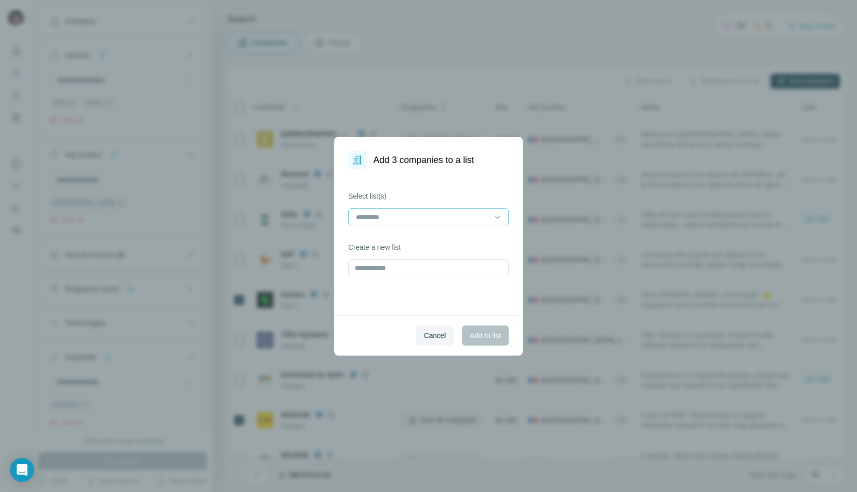
click at [443, 210] on div at bounding box center [422, 216] width 135 height 17
click at [404, 241] on div "SaaS CRM" at bounding box center [428, 240] width 143 height 10
click at [470, 336] on span "Add to list" at bounding box center [485, 335] width 31 height 10
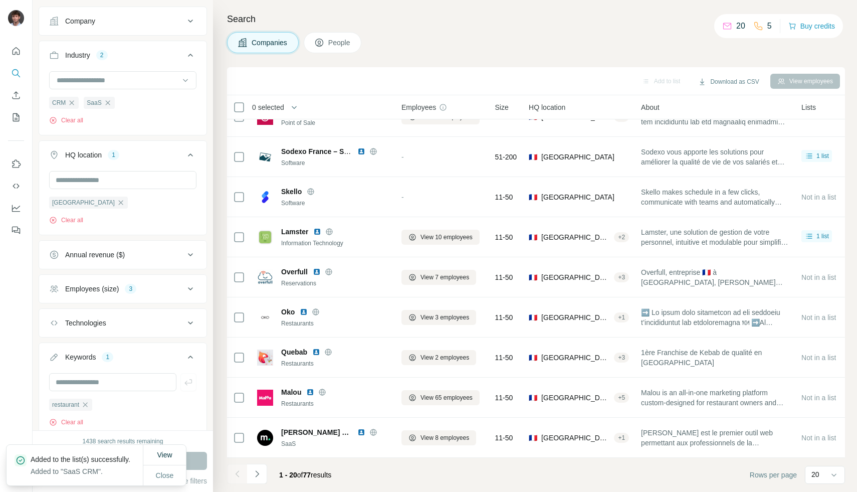
scroll to position [89, 0]
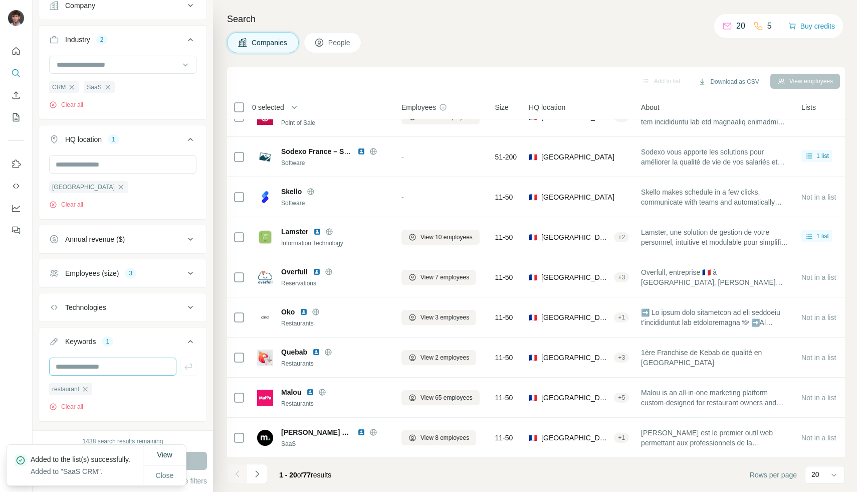
click at [88, 390] on icon "button" at bounding box center [85, 389] width 8 height 8
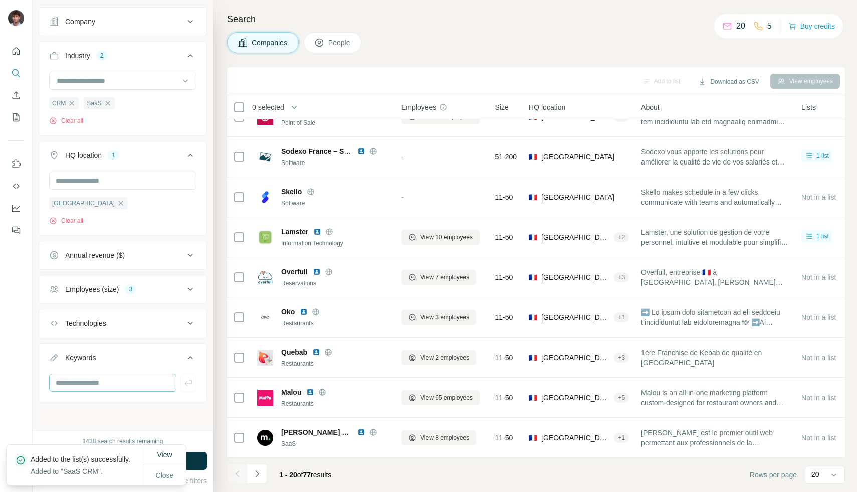
scroll to position [74, 0]
click at [96, 385] on input "text" at bounding box center [112, 382] width 127 height 18
type input "*"
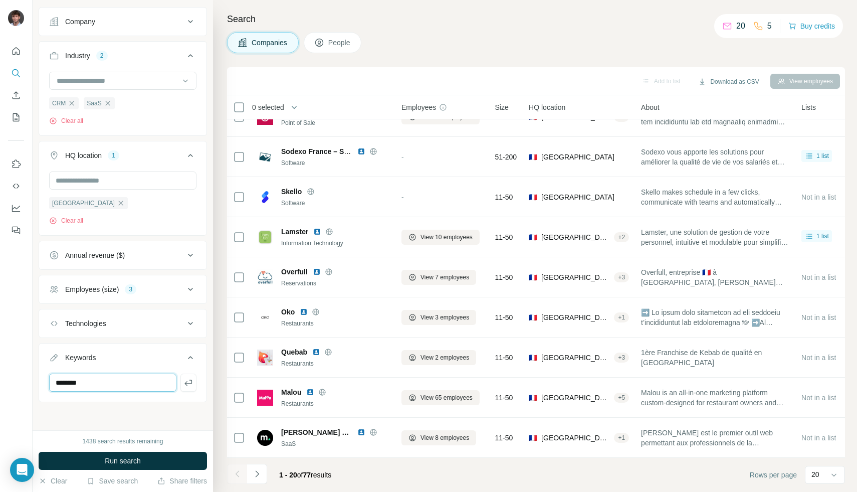
type input "********"
click at [107, 466] on button "Run search" at bounding box center [123, 460] width 168 height 18
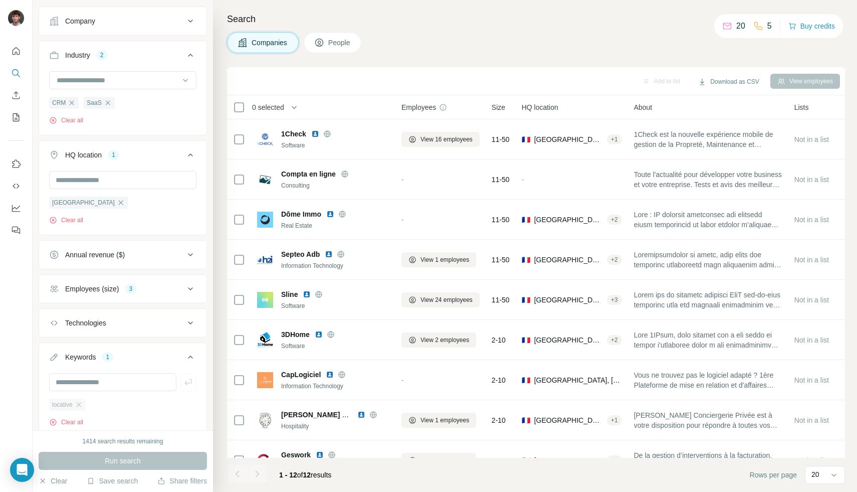
click at [84, 405] on div "locative" at bounding box center [67, 404] width 37 height 12
click at [89, 388] on input "text" at bounding box center [112, 382] width 127 height 18
type input "*******"
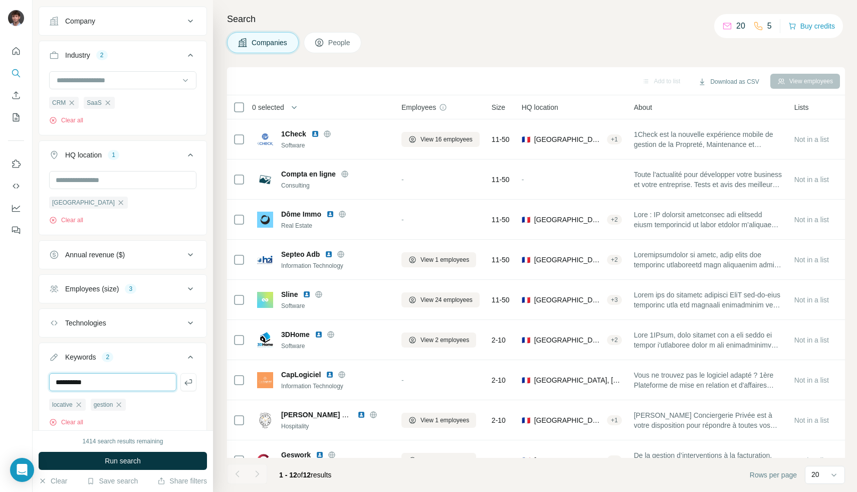
type input "**********"
click at [69, 461] on button "Run search" at bounding box center [123, 460] width 168 height 18
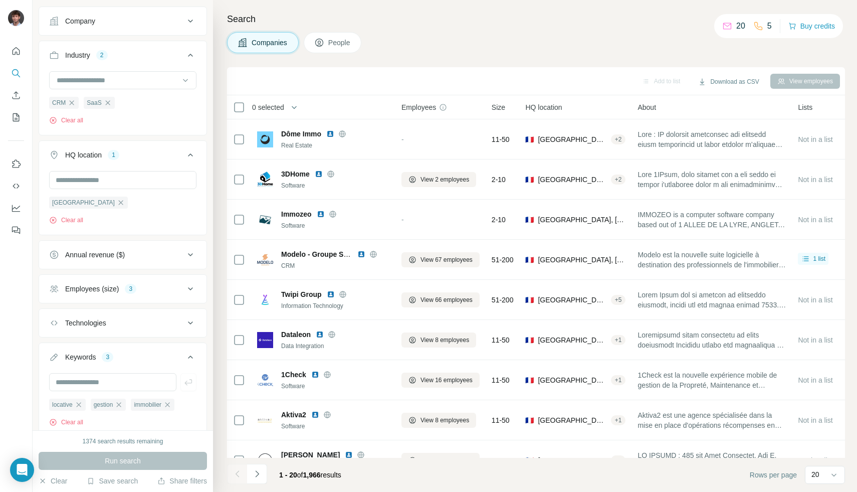
click at [132, 284] on div "3" at bounding box center [131, 289] width 12 height 10
click at [74, 332] on span "2-10" at bounding box center [70, 329] width 18 height 10
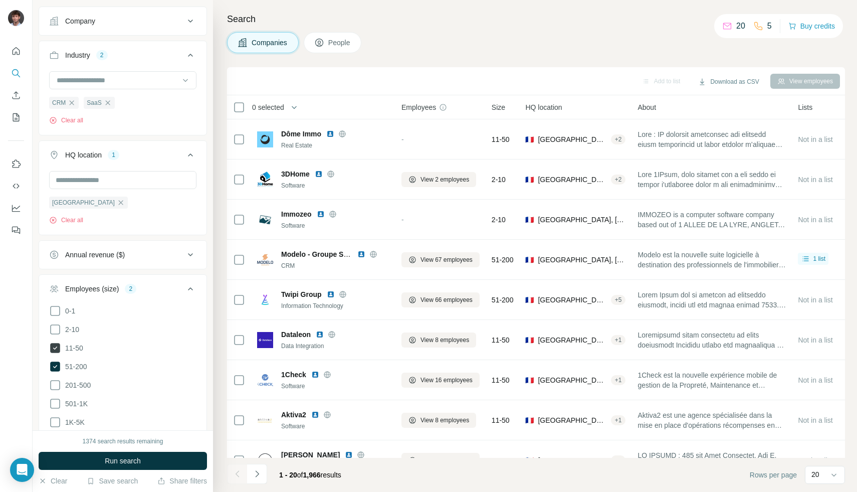
drag, startPoint x: 73, startPoint y: 346, endPoint x: 73, endPoint y: 353, distance: 7.0
click at [73, 346] on span "11-50" at bounding box center [72, 348] width 22 height 10
click at [102, 464] on button "Run search" at bounding box center [123, 460] width 168 height 18
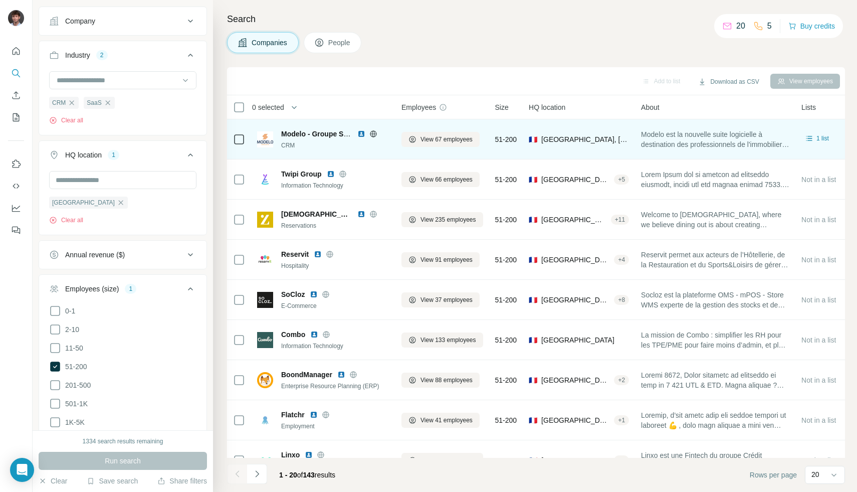
click at [374, 133] on icon at bounding box center [373, 133] width 3 height 7
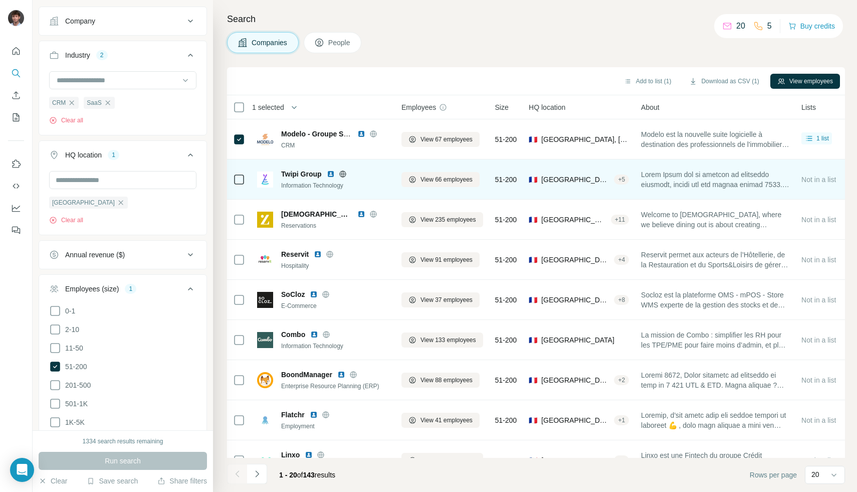
click at [340, 173] on icon at bounding box center [343, 174] width 8 height 8
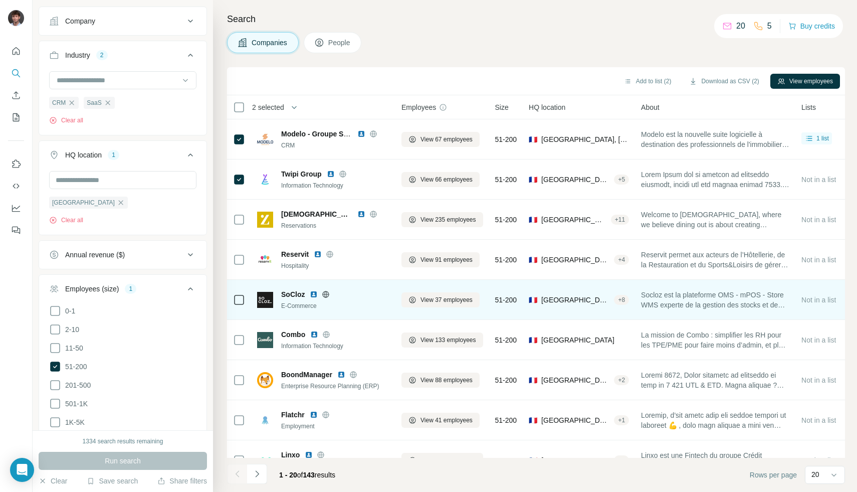
click at [327, 295] on icon at bounding box center [326, 294] width 8 height 8
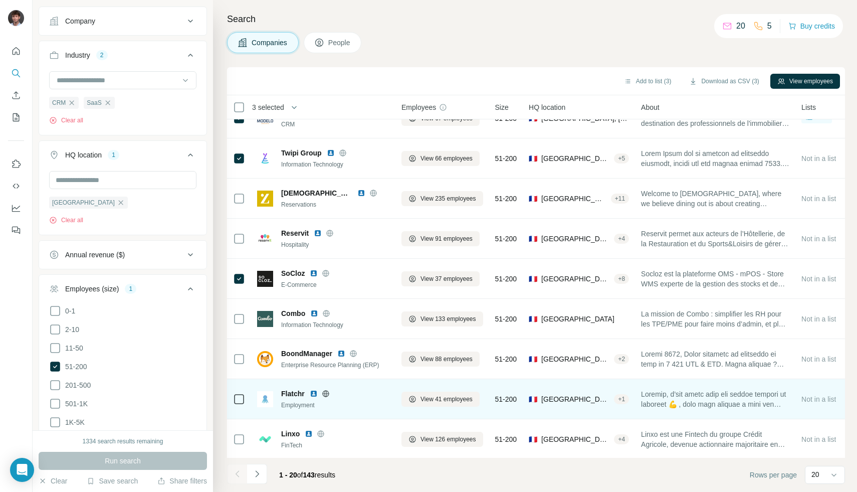
scroll to position [35, 0]
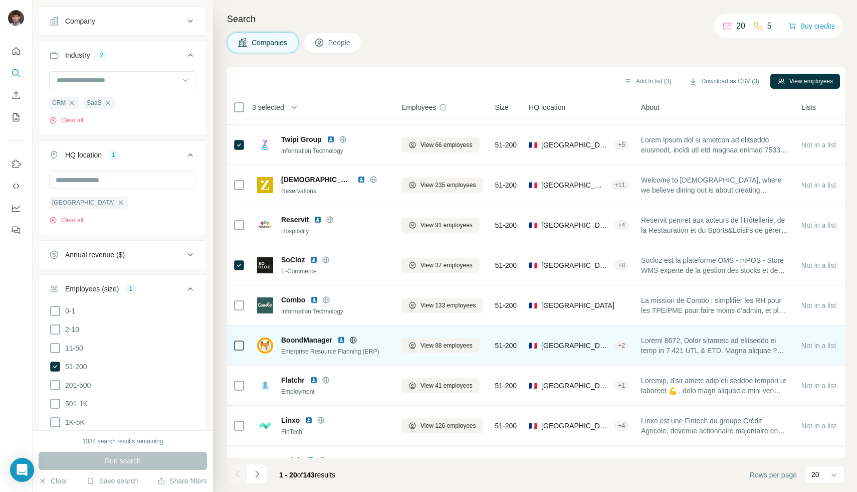
click at [352, 342] on icon at bounding box center [353, 340] width 8 height 8
click at [244, 348] on div at bounding box center [239, 345] width 12 height 12
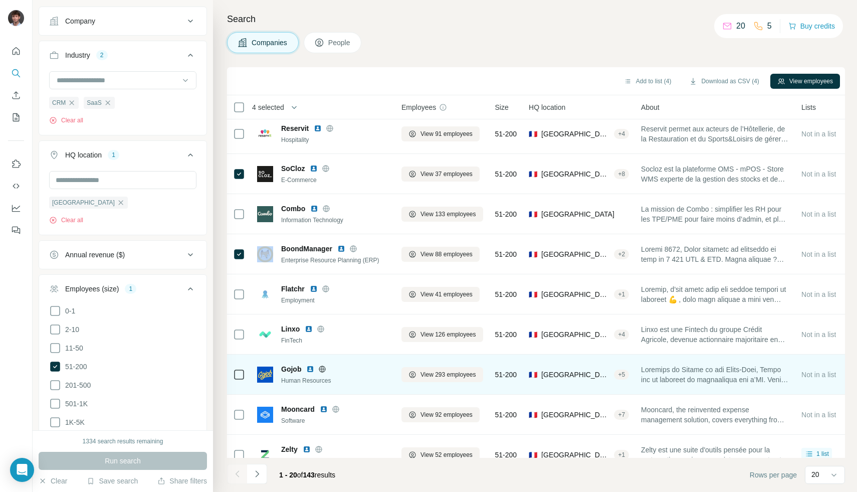
scroll to position [127, 0]
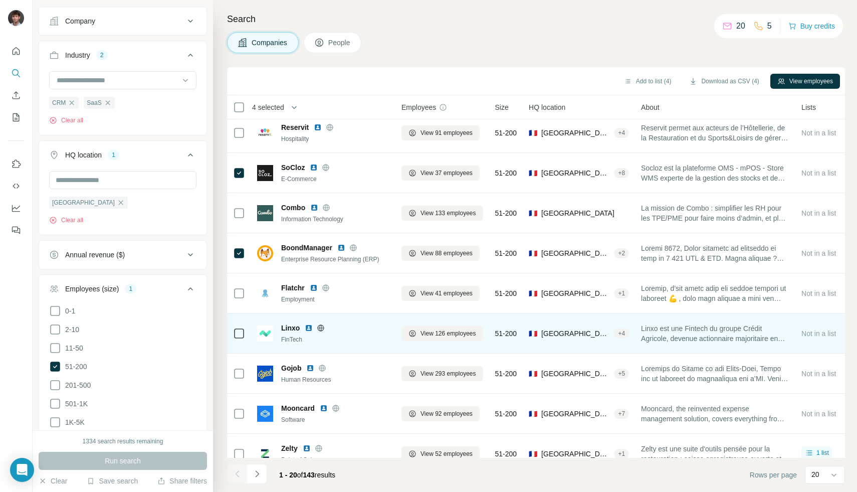
click at [322, 330] on icon at bounding box center [321, 328] width 8 height 8
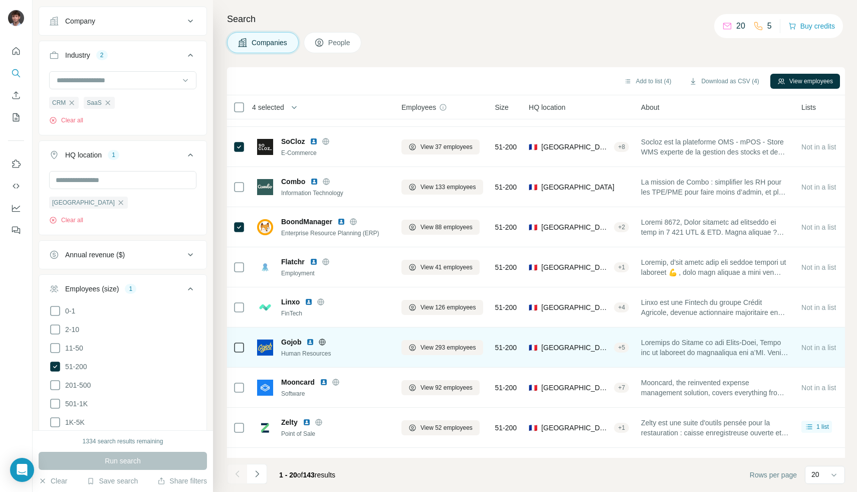
scroll to position [153, 0]
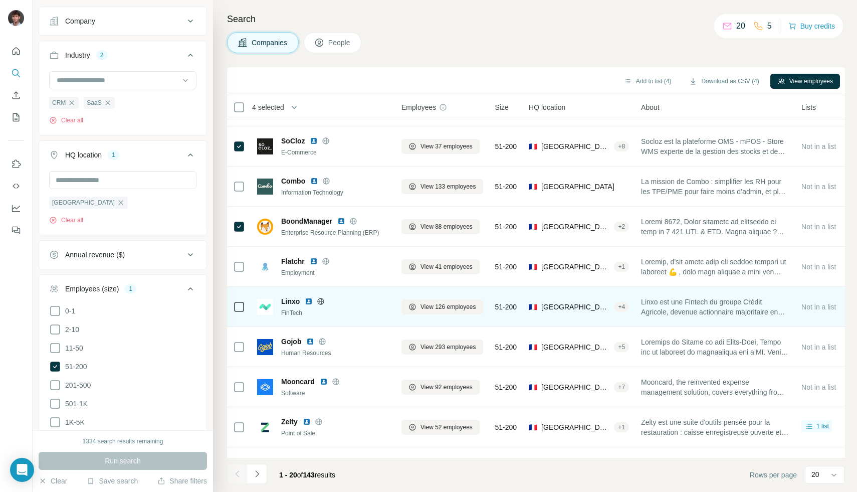
click at [322, 303] on icon at bounding box center [321, 301] width 8 height 8
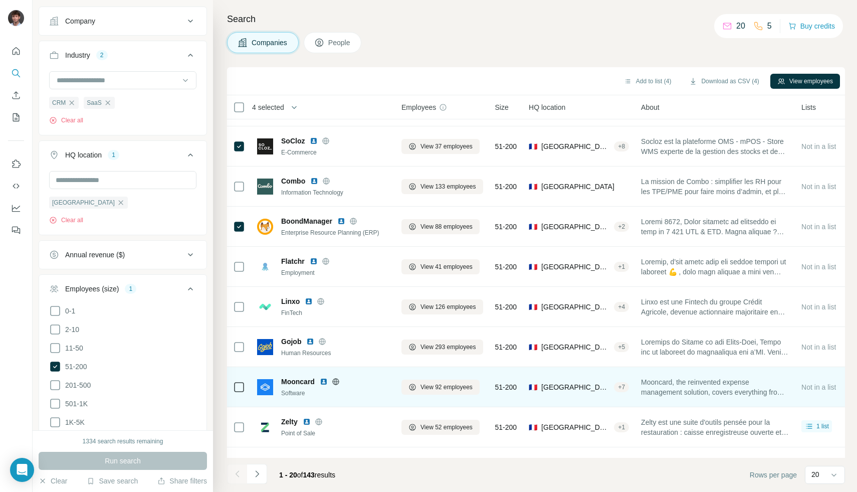
click at [337, 381] on icon at bounding box center [335, 381] width 3 height 7
click at [242, 393] on div at bounding box center [239, 387] width 12 height 28
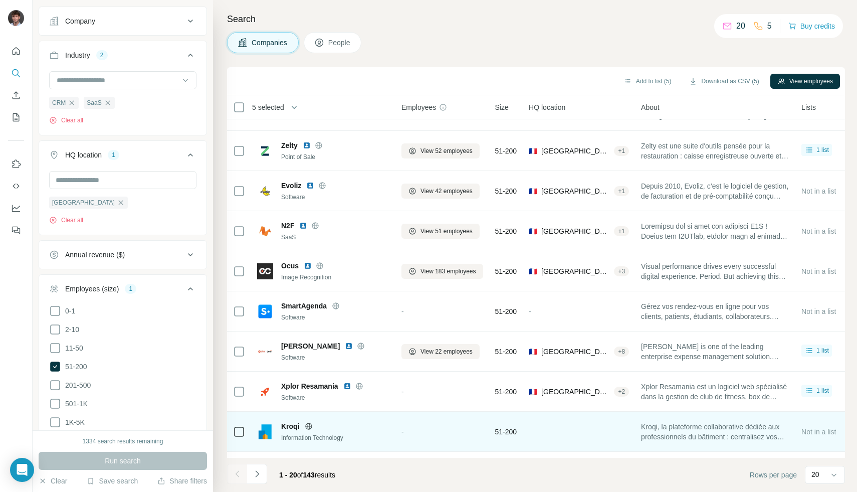
scroll to position [469, 0]
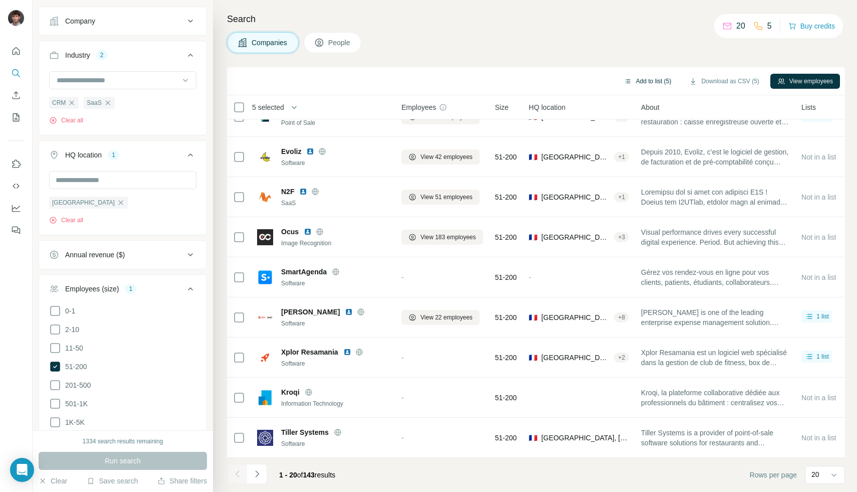
click at [653, 78] on button "Add to list (5)" at bounding box center [648, 81] width 62 height 15
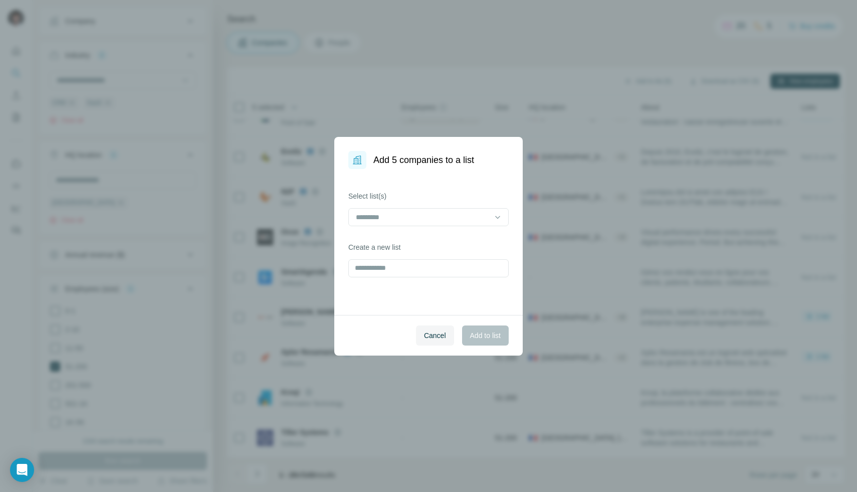
drag, startPoint x: 430, startPoint y: 214, endPoint x: 431, endPoint y: 227, distance: 13.1
click at [431, 214] on input at bounding box center [422, 216] width 135 height 11
click at [419, 246] on div "SaaS CRM" at bounding box center [428, 239] width 155 height 18
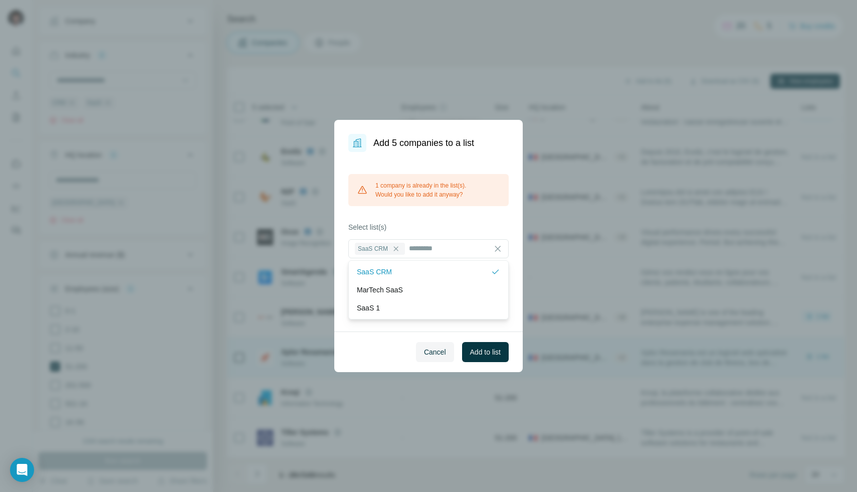
click at [496, 359] on button "Add to list" at bounding box center [485, 352] width 47 height 20
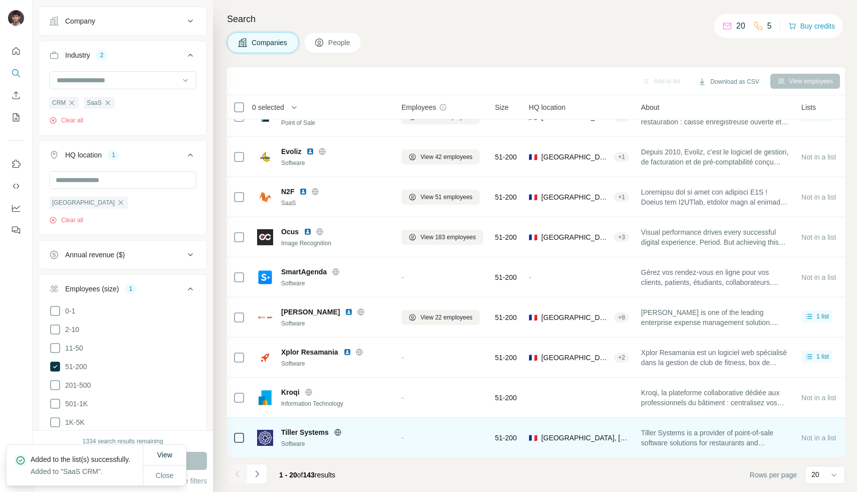
click at [336, 428] on icon at bounding box center [338, 432] width 8 height 8
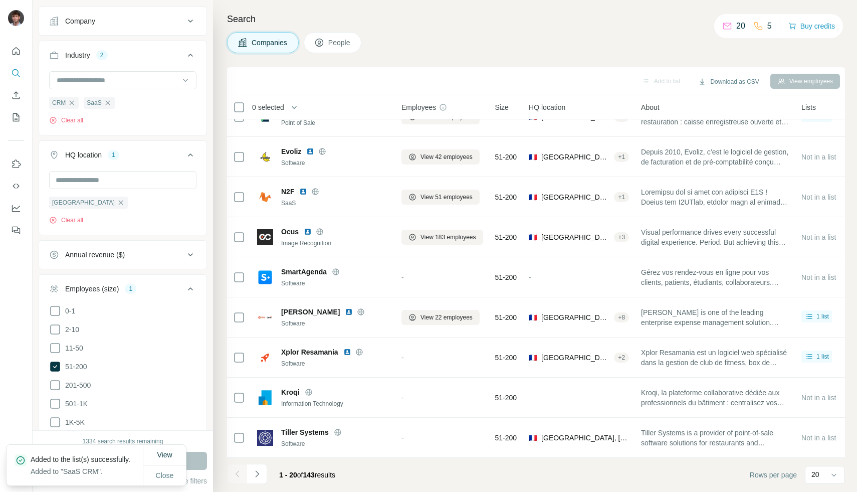
click at [260, 477] on icon "Navigate to next page" at bounding box center [257, 473] width 10 height 10
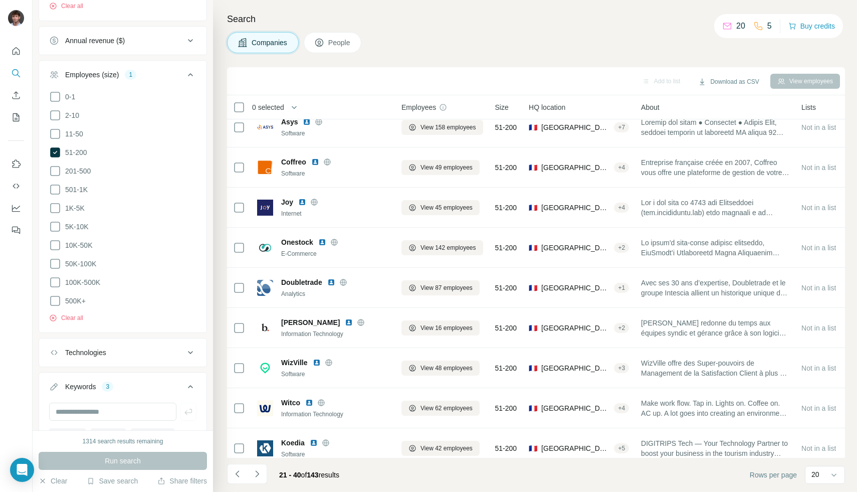
scroll to position [350, 0]
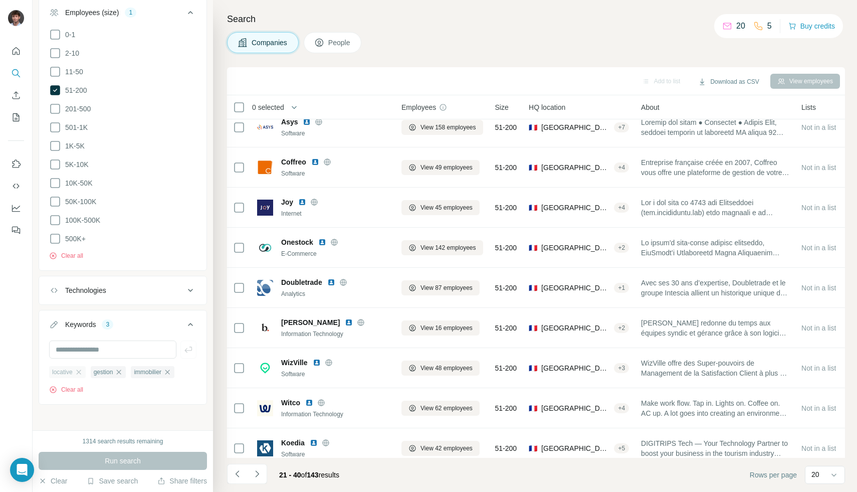
click at [84, 373] on div "locative" at bounding box center [67, 372] width 37 height 12
click at [82, 372] on icon "button" at bounding box center [79, 372] width 8 height 8
click at [82, 372] on icon "button" at bounding box center [78, 372] width 8 height 8
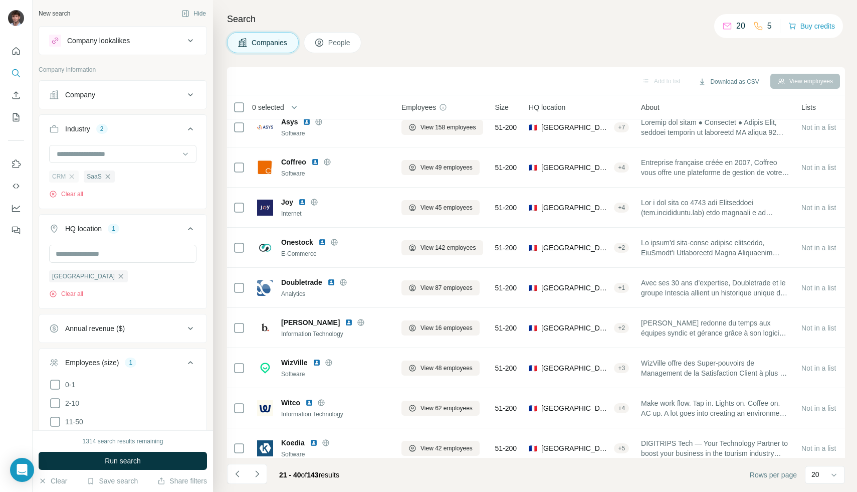
click at [76, 175] on div "CRM" at bounding box center [64, 176] width 30 height 12
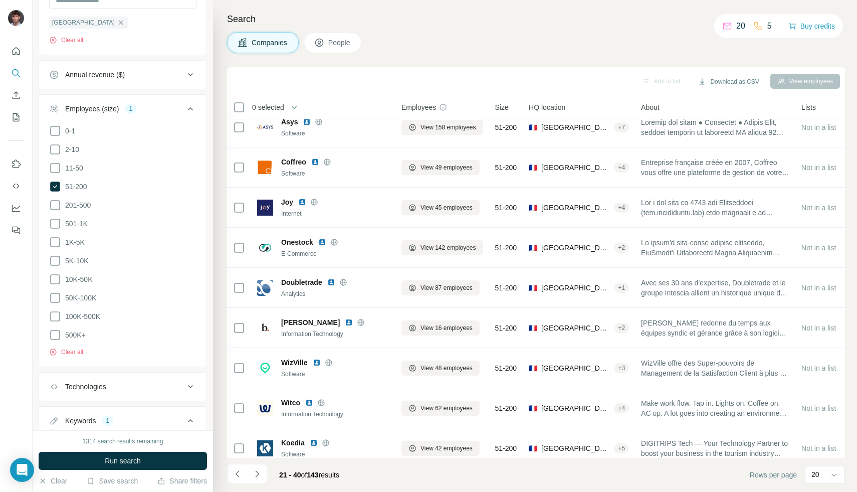
scroll to position [350, 0]
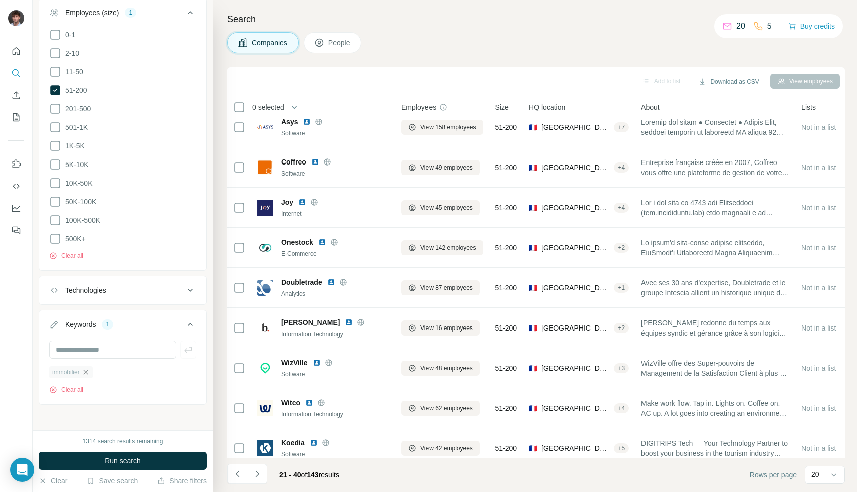
click at [83, 457] on button "Run search" at bounding box center [123, 460] width 168 height 18
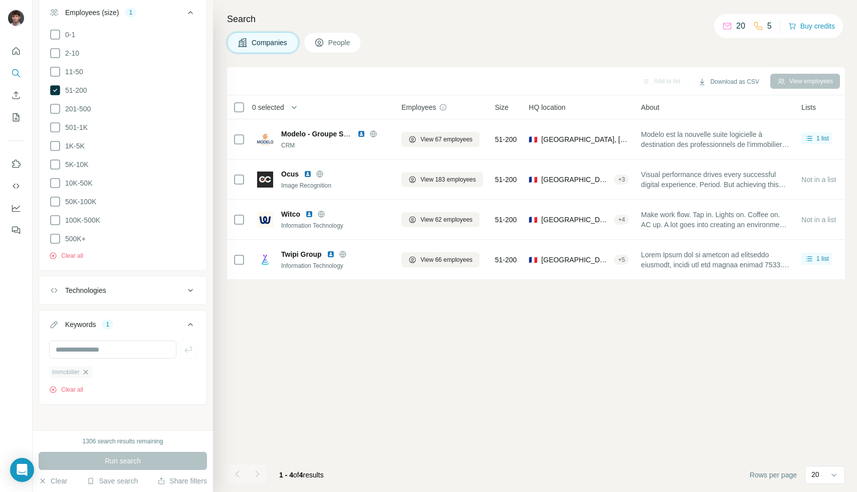
scroll to position [0, 0]
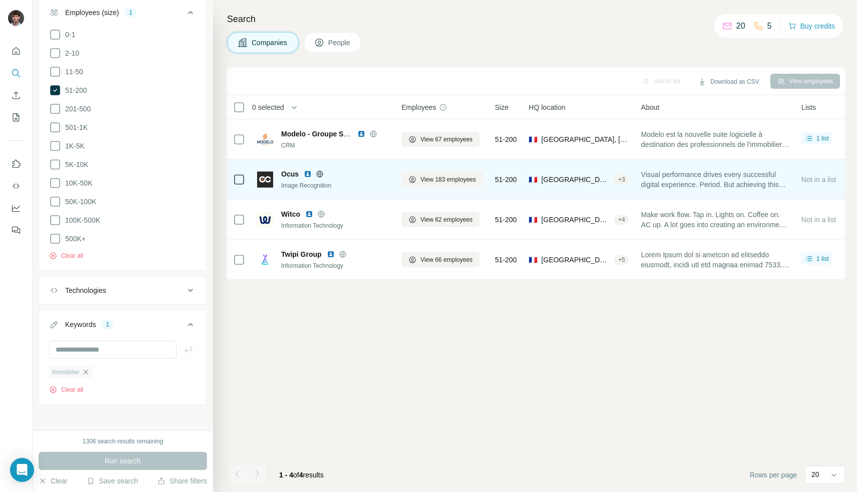
click at [318, 175] on icon at bounding box center [320, 174] width 8 height 8
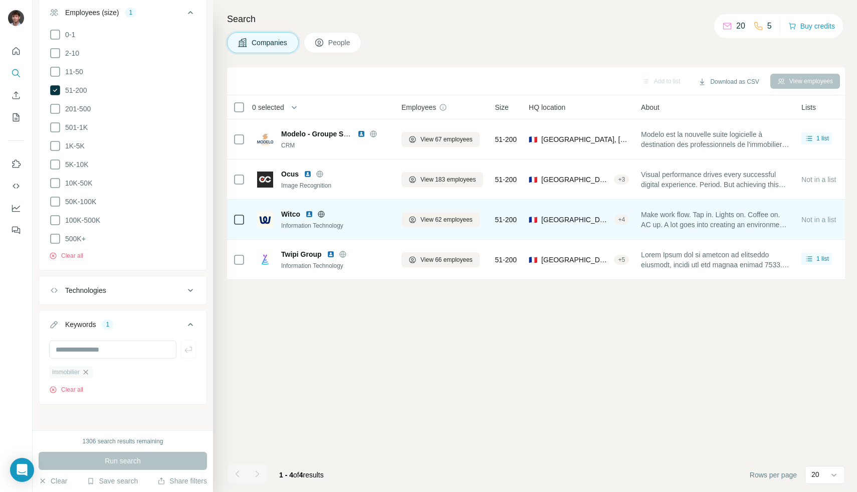
click at [322, 213] on icon at bounding box center [321, 213] width 3 height 7
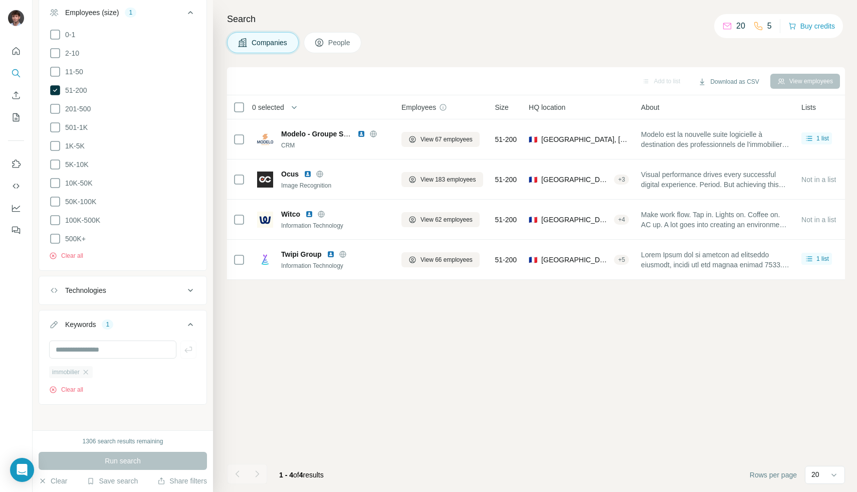
click at [93, 372] on div "immobilier" at bounding box center [71, 372] width 44 height 12
click at [87, 372] on icon "button" at bounding box center [86, 372] width 8 height 8
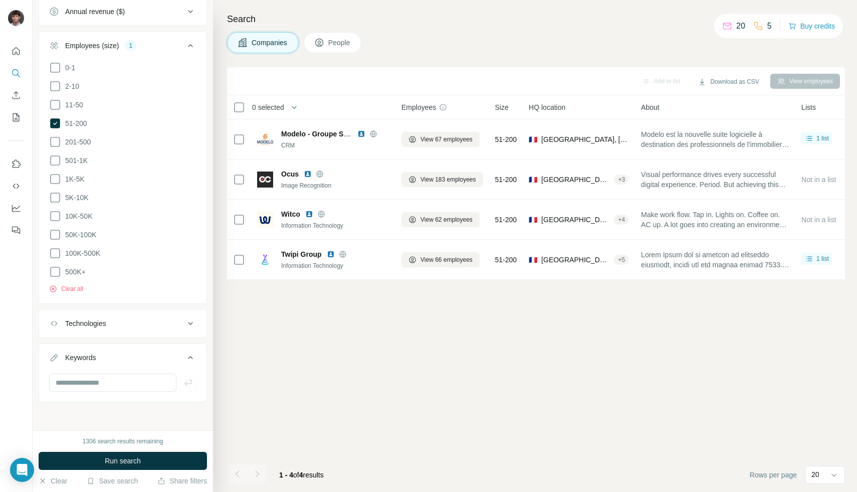
scroll to position [314, 0]
click at [86, 385] on input "text" at bounding box center [112, 385] width 127 height 18
type input "********"
click at [116, 463] on span "Run search" at bounding box center [123, 460] width 36 height 10
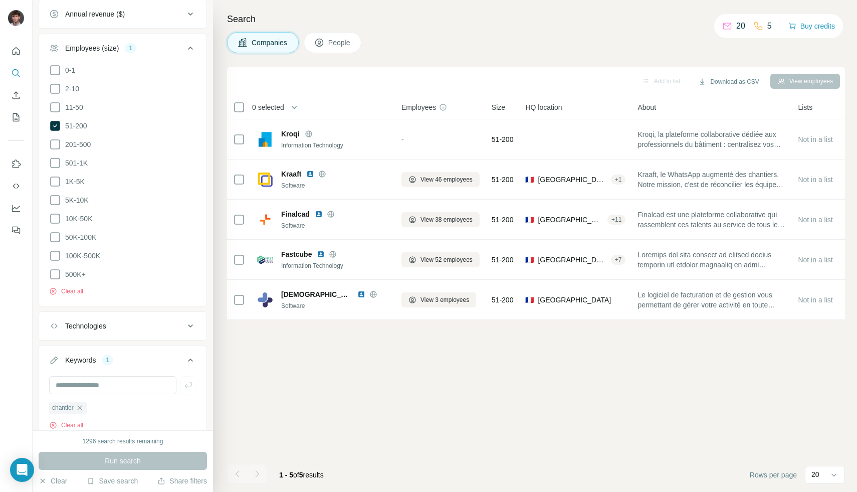
click at [83, 406] on icon "button" at bounding box center [80, 407] width 8 height 8
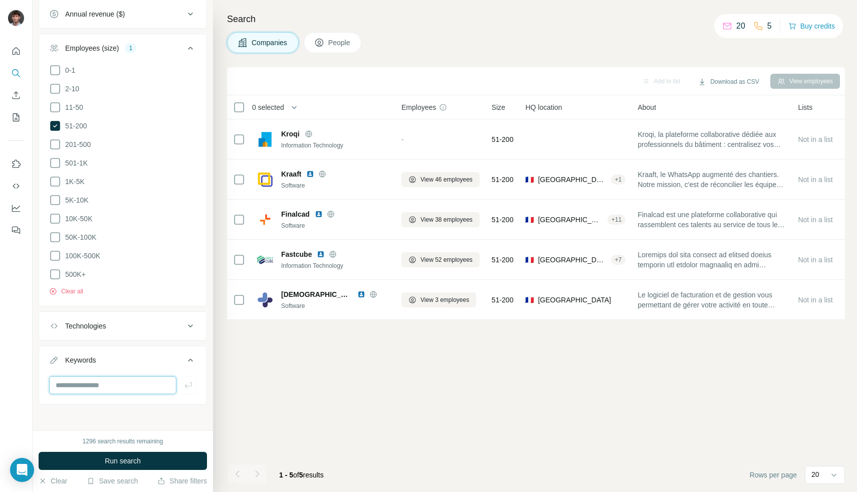
click at [91, 388] on input "text" at bounding box center [112, 385] width 127 height 18
type input "***"
click at [134, 464] on span "Run search" at bounding box center [123, 460] width 36 height 10
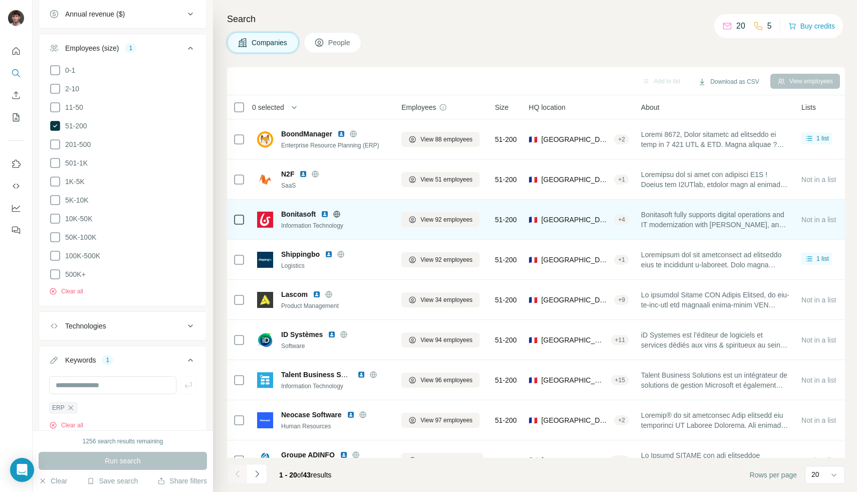
click at [329, 210] on img at bounding box center [325, 214] width 8 height 8
click at [341, 214] on div at bounding box center [337, 214] width 32 height 8
click at [340, 214] on icon at bounding box center [337, 214] width 8 height 8
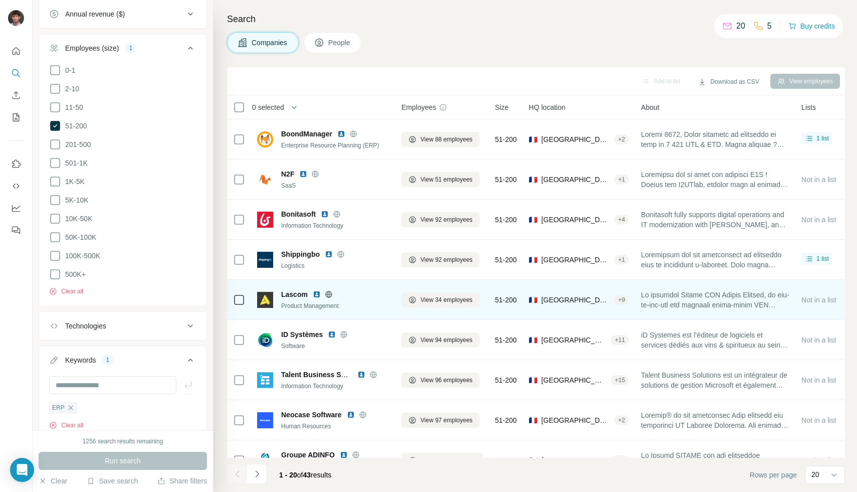
click at [328, 294] on icon at bounding box center [328, 294] width 7 height 1
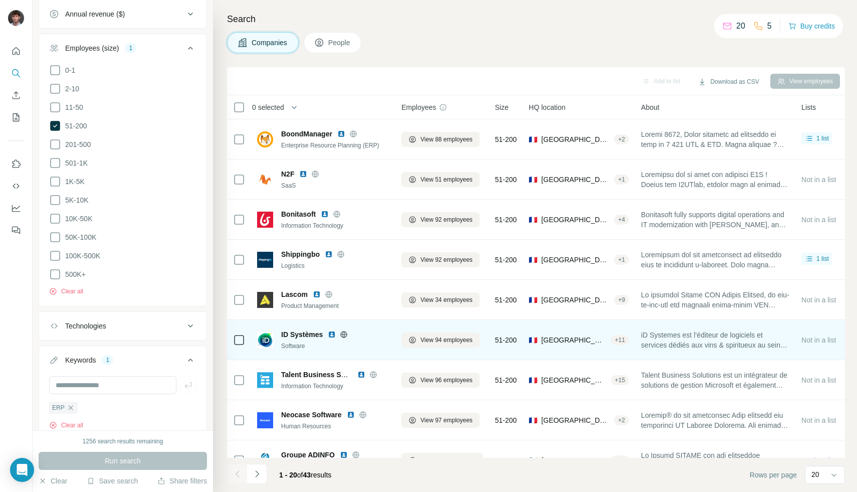
click at [342, 335] on icon at bounding box center [344, 334] width 8 height 8
click at [343, 335] on icon at bounding box center [344, 334] width 8 height 8
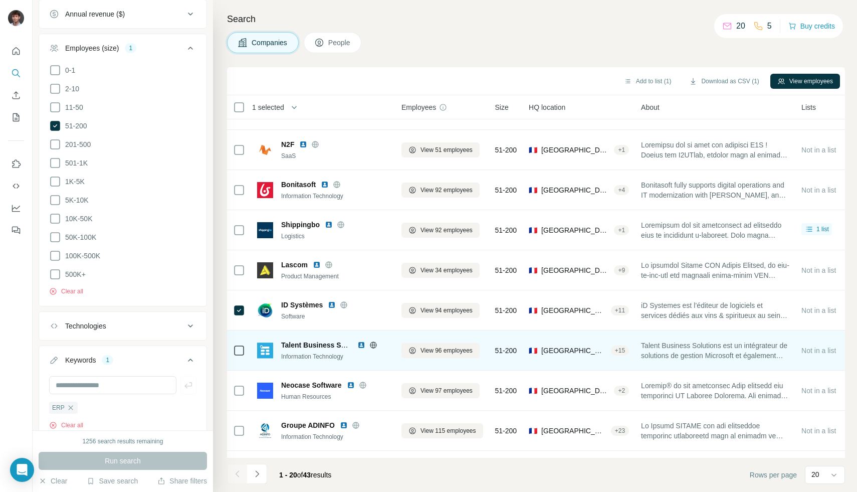
scroll to position [31, 0]
click at [374, 344] on icon at bounding box center [373, 343] width 8 height 8
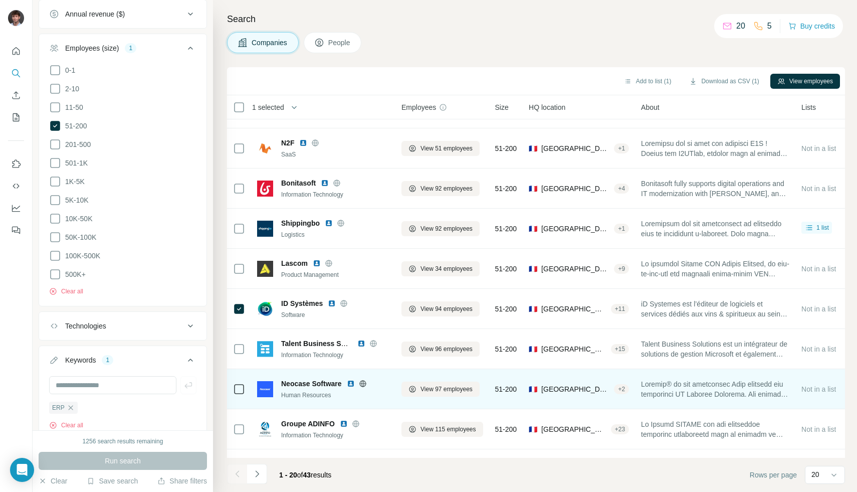
scroll to position [185, 0]
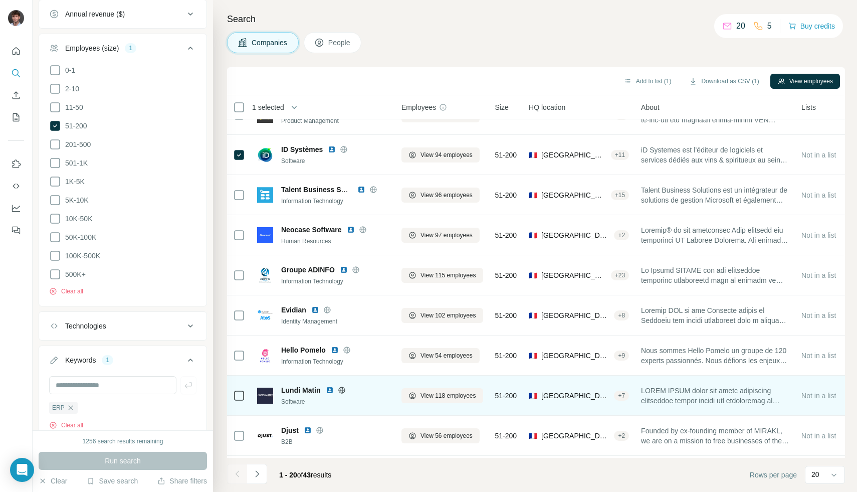
click at [344, 388] on icon at bounding box center [341, 389] width 7 height 7
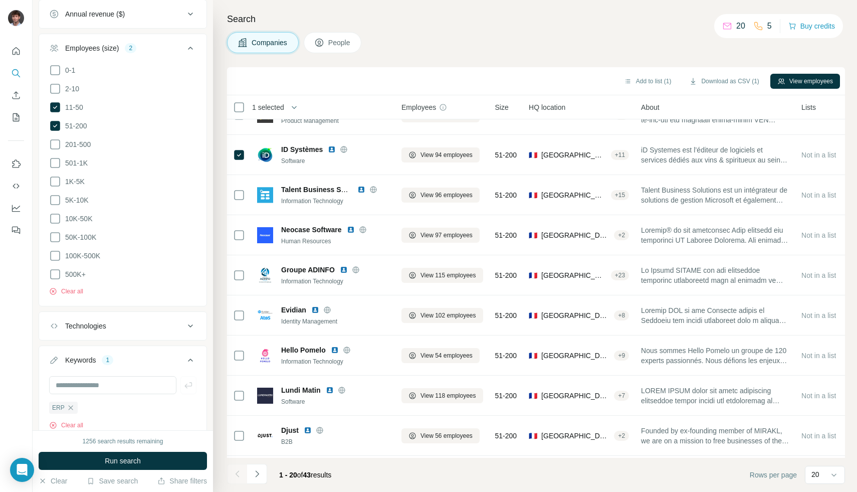
click at [158, 468] on button "Run search" at bounding box center [123, 460] width 168 height 18
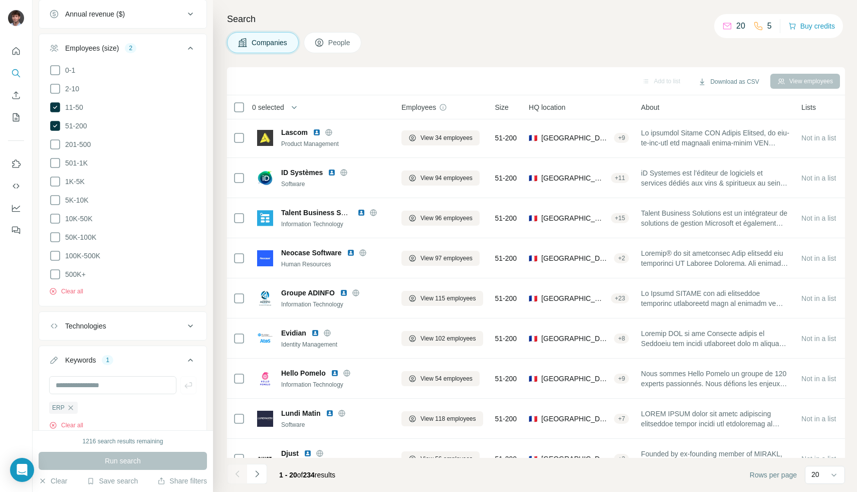
scroll to position [469, 0]
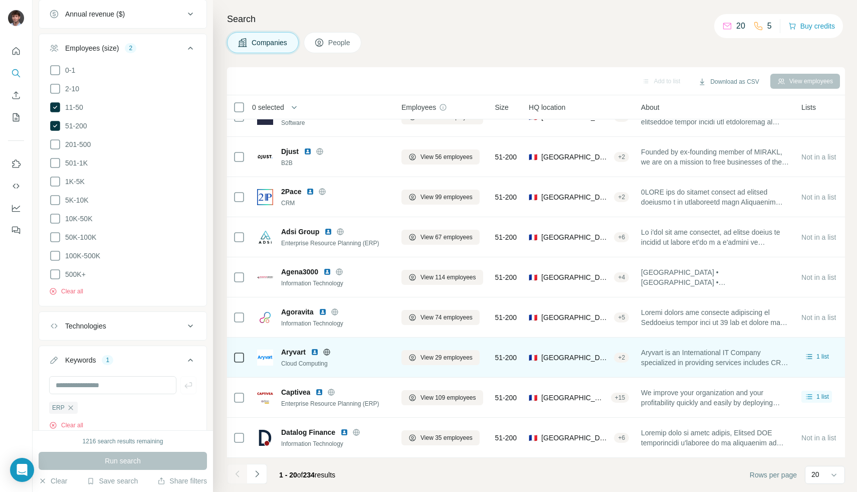
click at [328, 348] on icon at bounding box center [327, 352] width 8 height 8
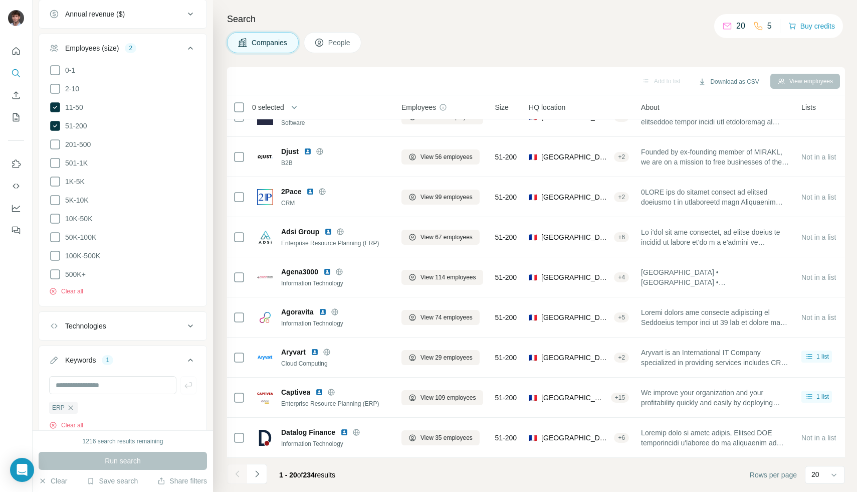
click at [261, 476] on icon "Navigate to next page" at bounding box center [257, 473] width 10 height 10
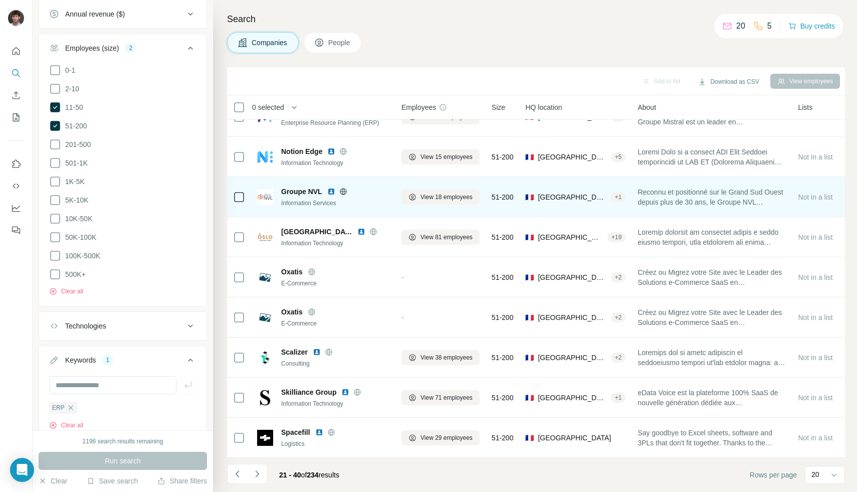
click at [346, 187] on icon at bounding box center [343, 191] width 8 height 8
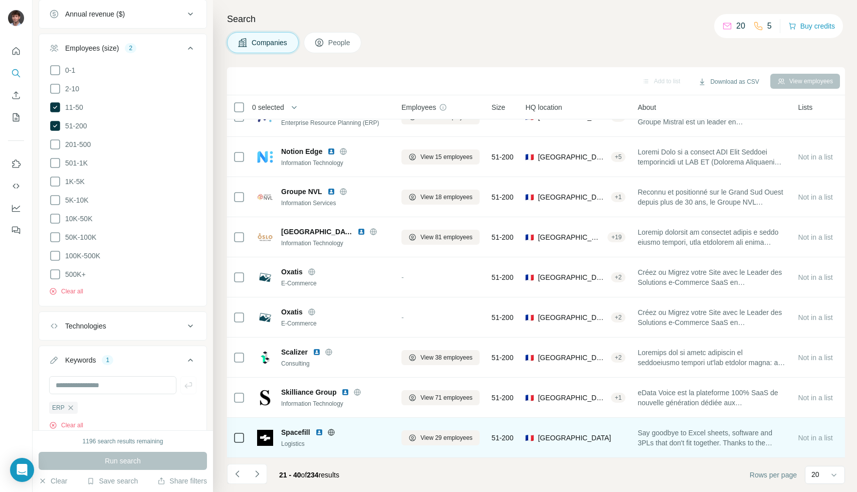
click at [330, 428] on icon at bounding box center [331, 431] width 3 height 7
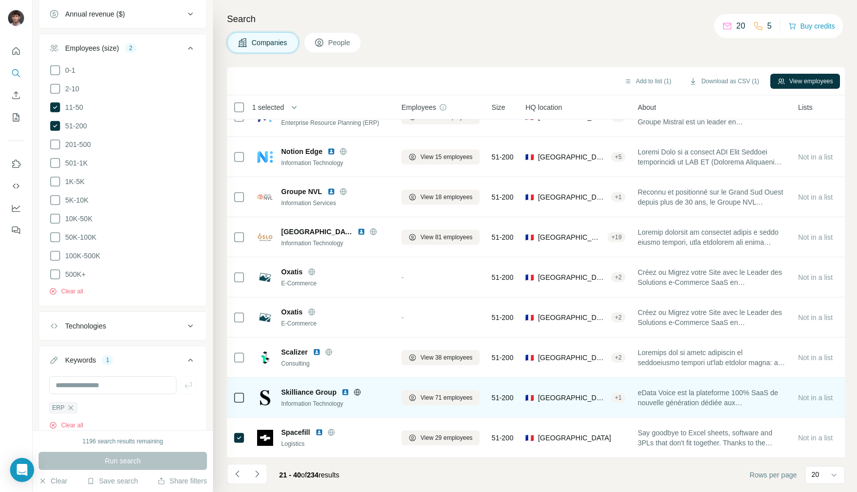
click at [356, 390] on div "Skilliance Group" at bounding box center [335, 392] width 108 height 10
click at [357, 389] on icon at bounding box center [357, 391] width 3 height 7
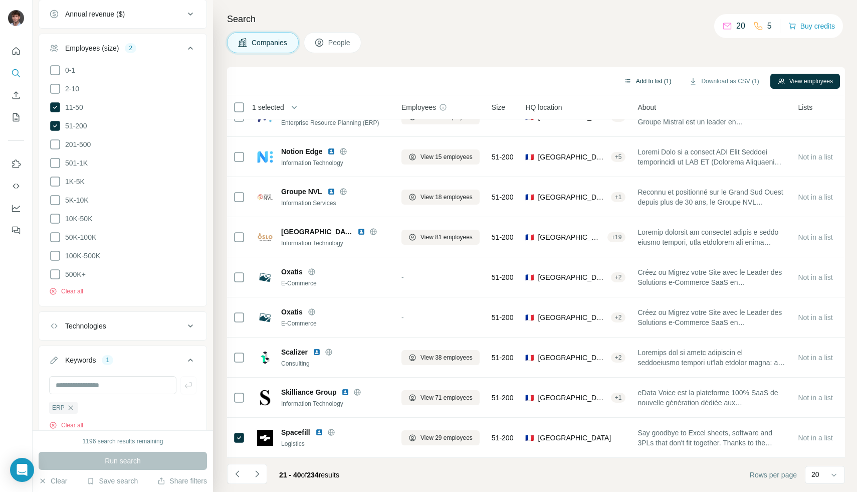
click at [643, 83] on button "Add to list (1)" at bounding box center [648, 81] width 62 height 15
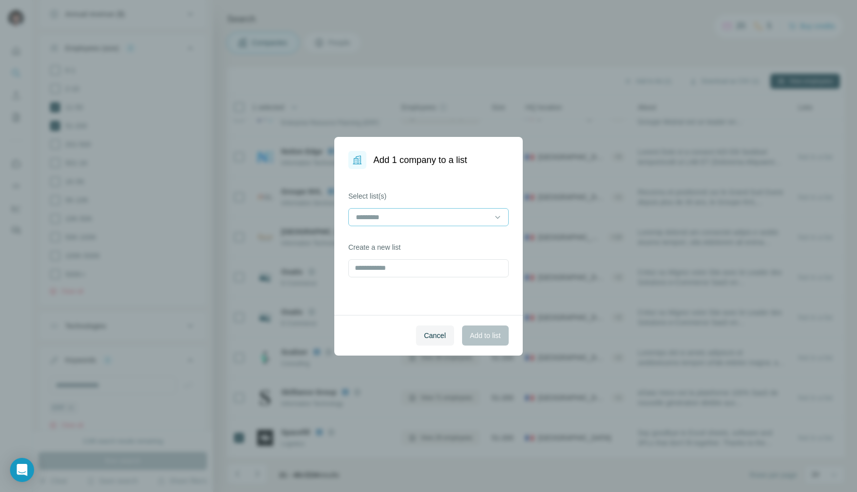
click at [433, 219] on input at bounding box center [422, 216] width 135 height 11
click at [421, 242] on div "SaaS CRM" at bounding box center [428, 240] width 143 height 10
click at [474, 326] on button "Add to list" at bounding box center [485, 335] width 47 height 20
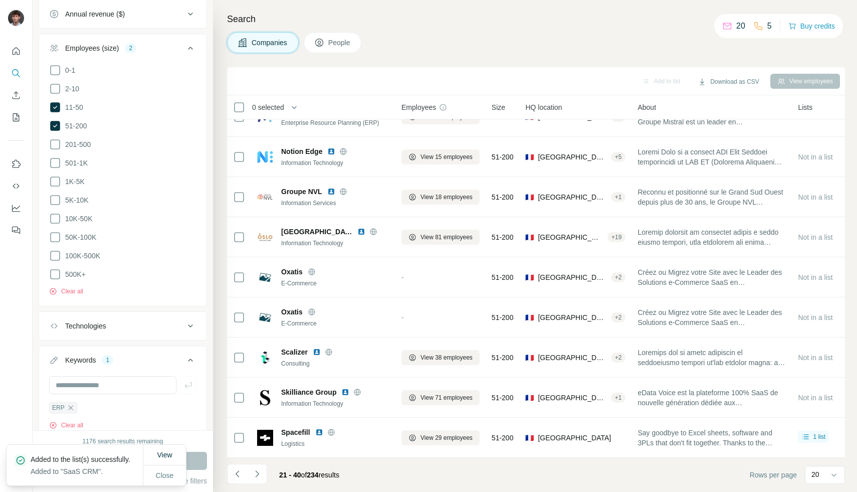
click at [263, 478] on button "Navigate to next page" at bounding box center [257, 473] width 20 height 20
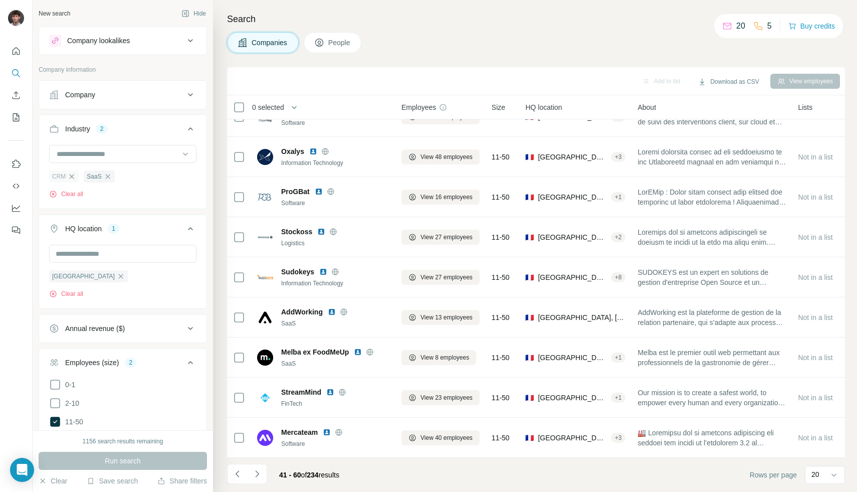
click at [72, 180] on div "CRM" at bounding box center [64, 176] width 30 height 12
click at [73, 179] on icon "button" at bounding box center [72, 176] width 8 height 8
click at [105, 463] on span "Run search" at bounding box center [123, 460] width 36 height 10
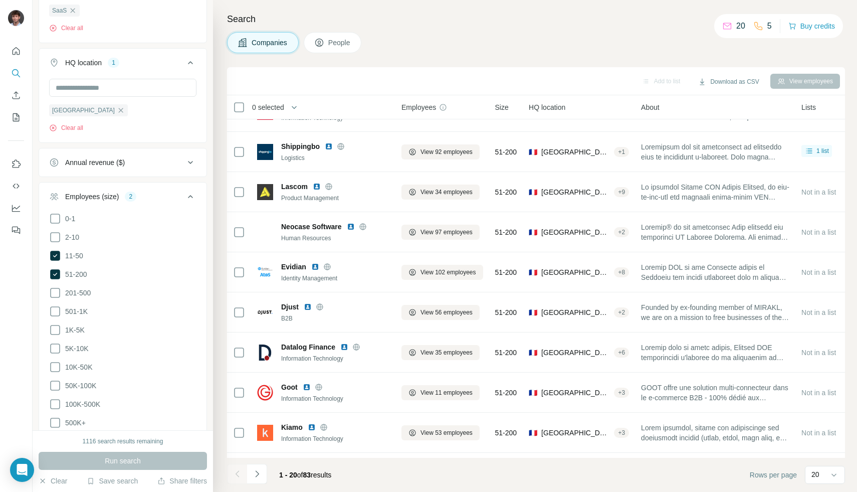
scroll to position [350, 0]
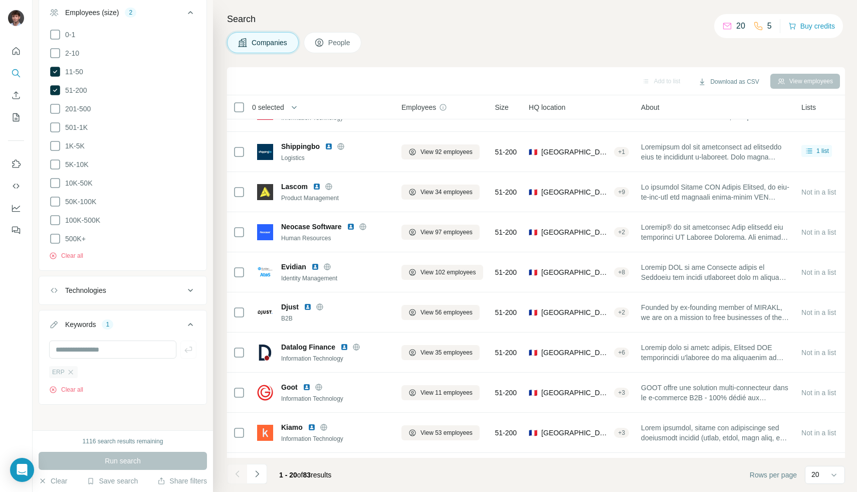
click at [74, 374] on div "ERP" at bounding box center [63, 372] width 29 height 12
click at [74, 372] on div "ERP" at bounding box center [63, 372] width 29 height 12
click at [67, 370] on icon "button" at bounding box center [71, 372] width 8 height 8
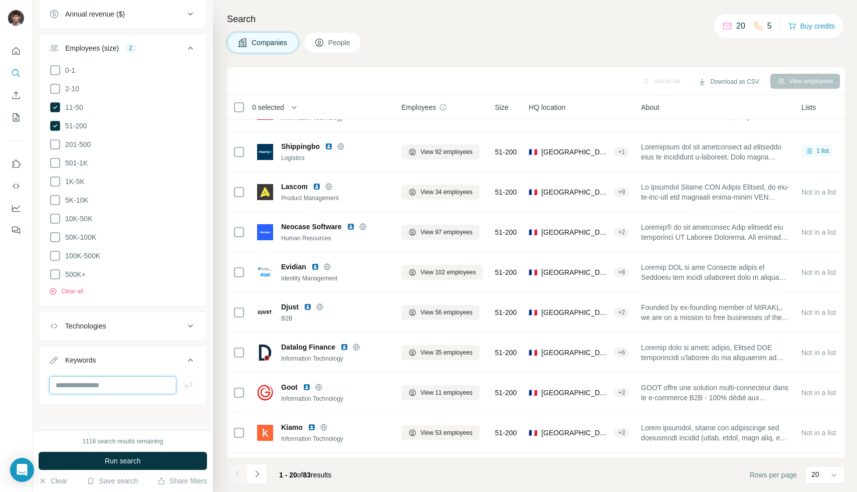
click at [70, 377] on input "text" at bounding box center [112, 385] width 127 height 18
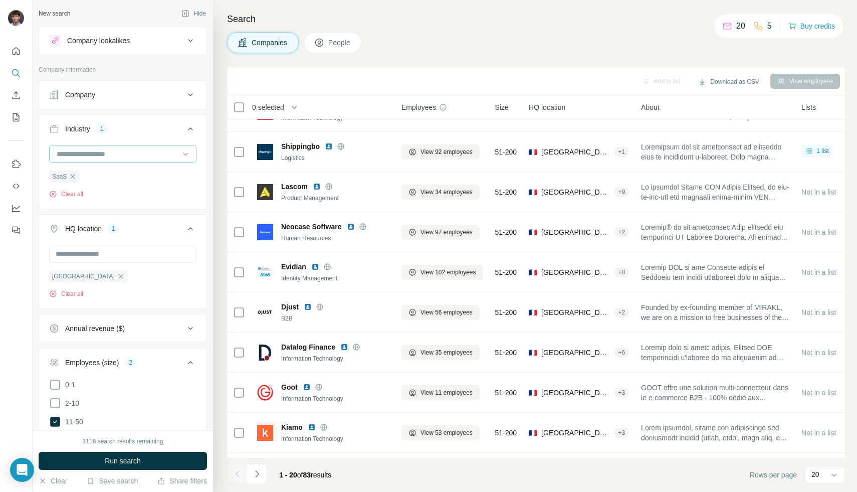
drag, startPoint x: 106, startPoint y: 158, endPoint x: 117, endPoint y: 157, distance: 10.6
click at [109, 159] on div at bounding box center [118, 153] width 124 height 17
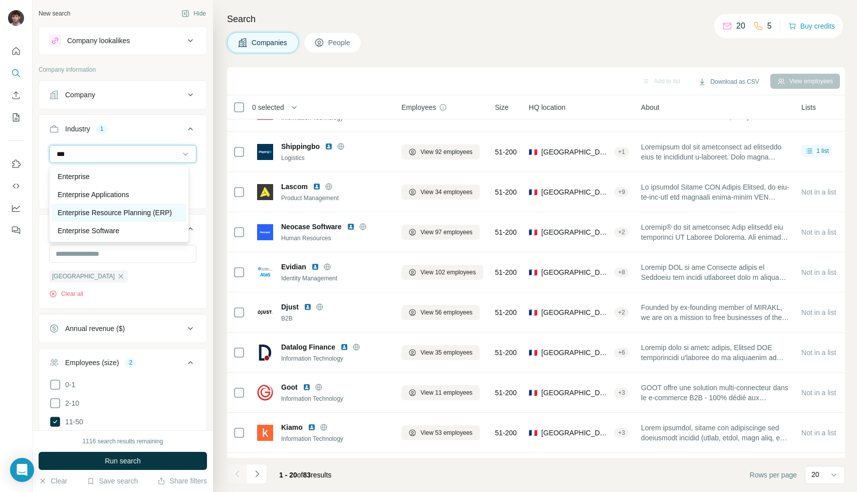
type input "***"
drag, startPoint x: 114, startPoint y: 211, endPoint x: 112, endPoint y: 222, distance: 11.2
click at [114, 211] on p "Enterprise Resource Planning (ERP)" at bounding box center [115, 212] width 114 height 10
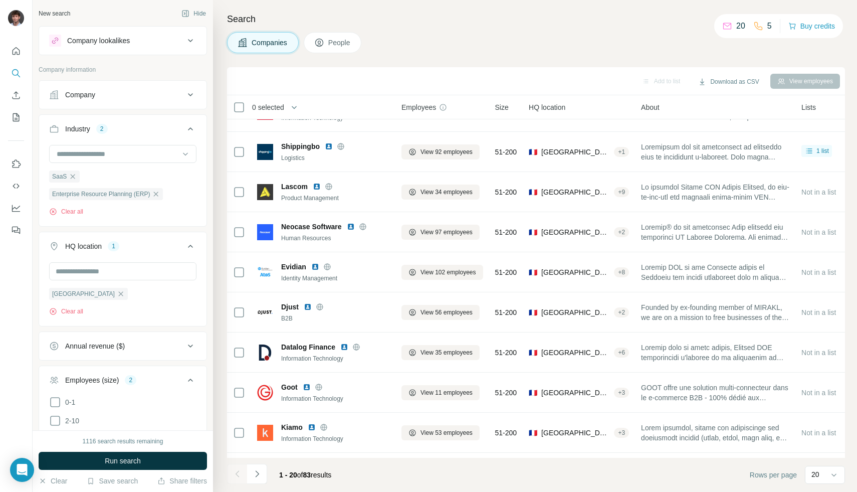
click at [106, 457] on span "Run search" at bounding box center [123, 460] width 36 height 10
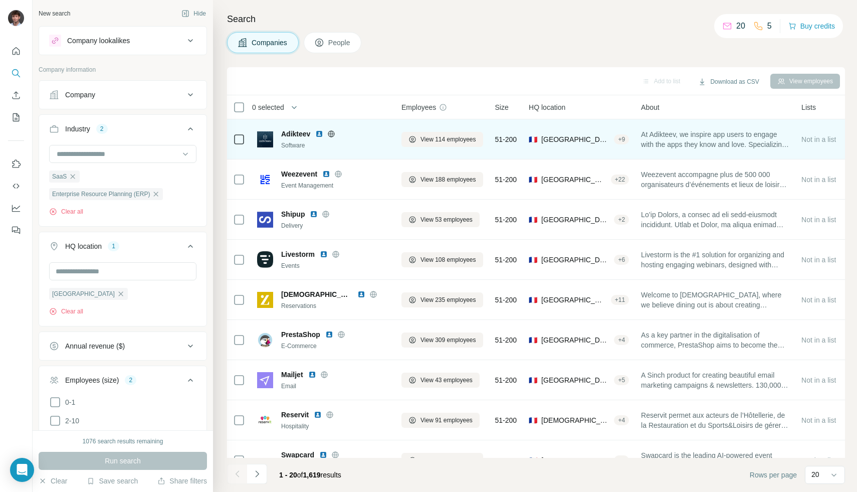
click at [333, 134] on icon at bounding box center [331, 134] width 8 height 8
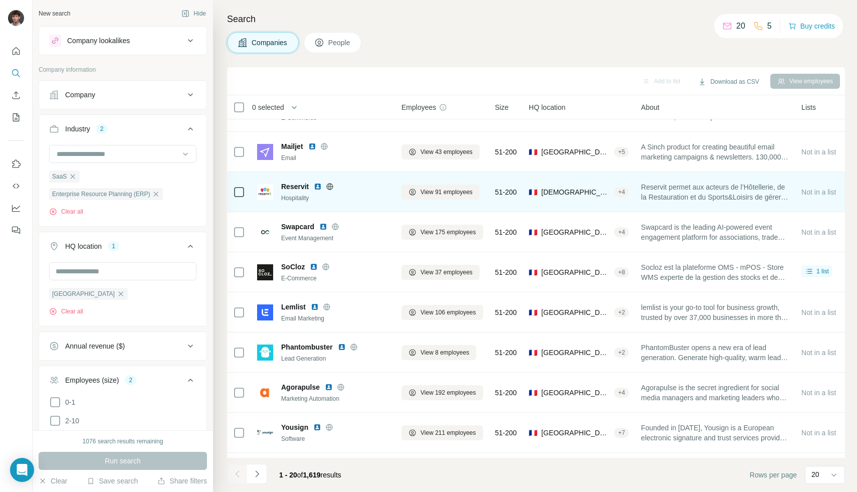
scroll to position [85, 0]
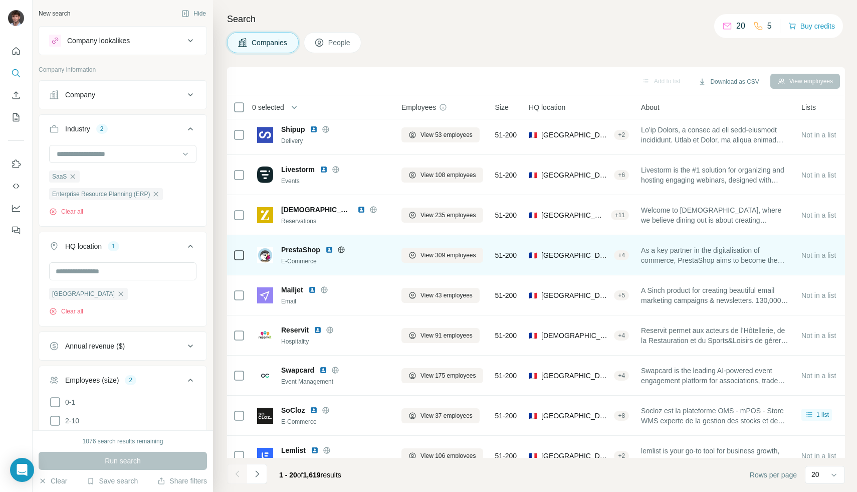
click at [739, 255] on span "As a key partner in the digitalisation of commerce, PrestaShop aims to become t…" at bounding box center [715, 255] width 148 height 20
click at [343, 250] on icon at bounding box center [341, 250] width 8 height 8
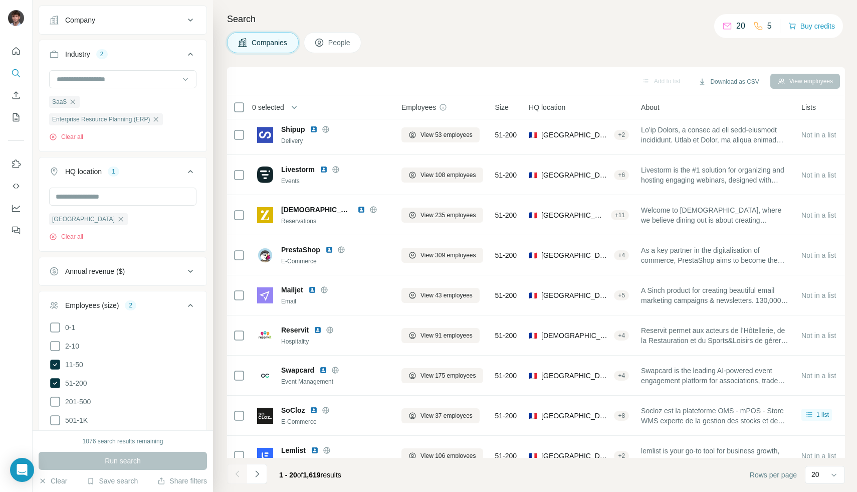
scroll to position [0, 0]
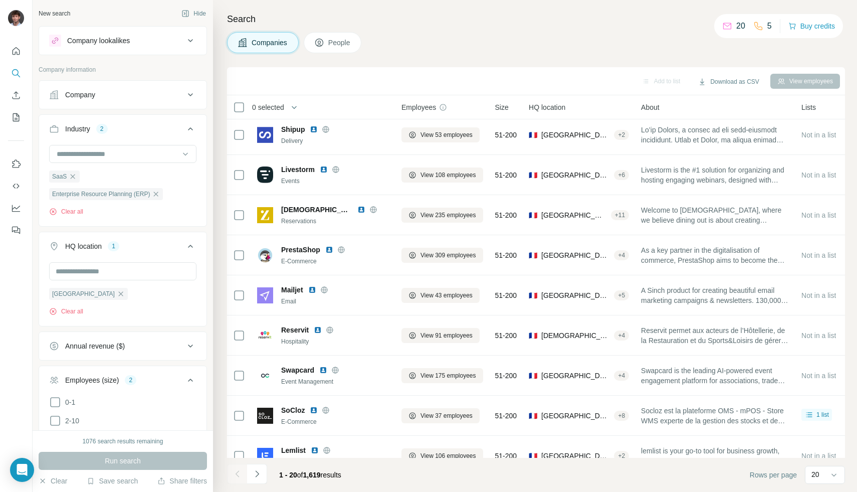
click at [157, 195] on icon "button" at bounding box center [156, 194] width 8 height 8
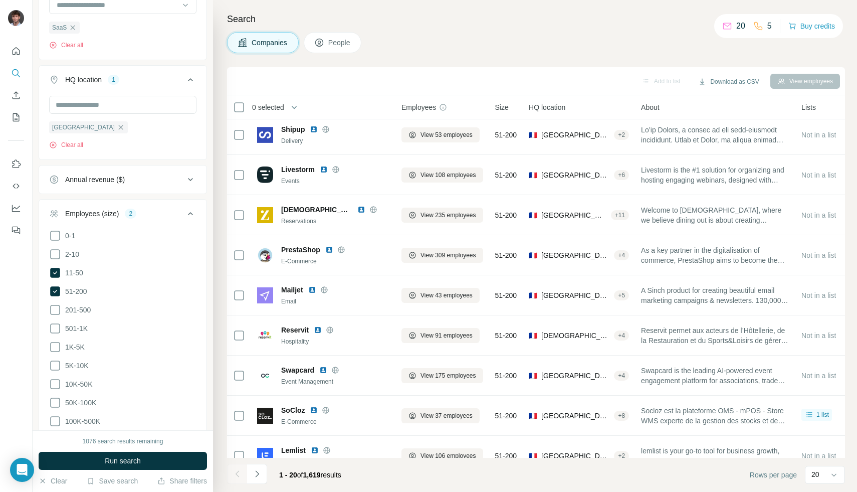
scroll to position [314, 0]
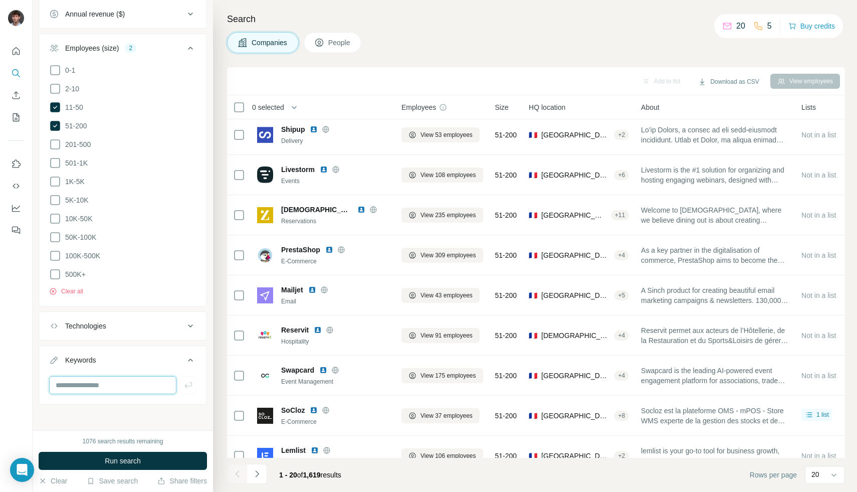
click at [70, 382] on input "text" at bounding box center [112, 385] width 127 height 18
type input "***"
type input "*"
click at [129, 411] on icon "button" at bounding box center [128, 409] width 8 height 8
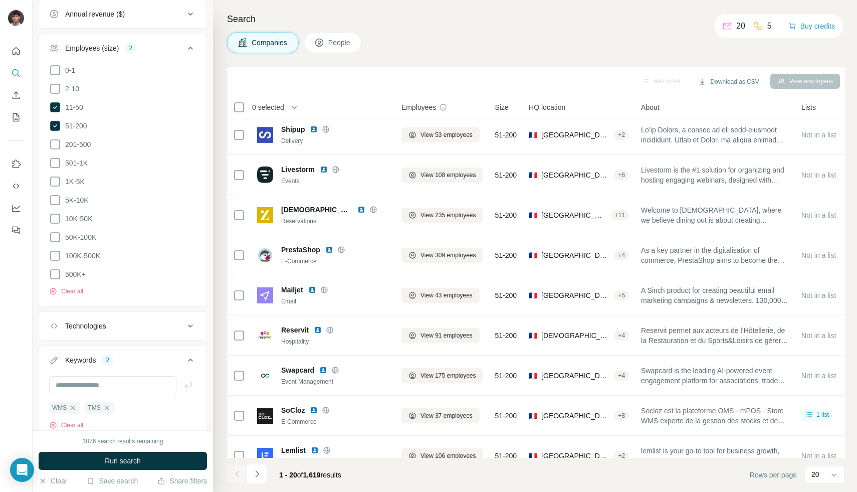
click at [130, 461] on span "Run search" at bounding box center [123, 460] width 36 height 10
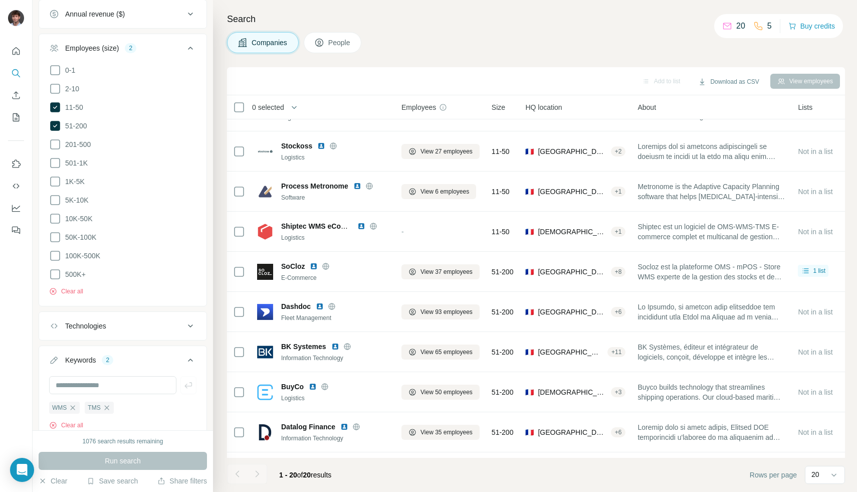
scroll to position [85, 0]
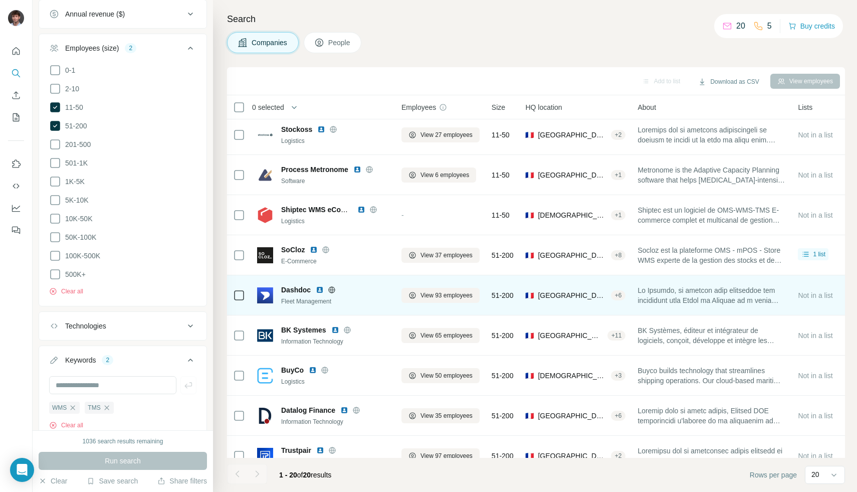
click at [331, 288] on icon at bounding box center [332, 290] width 8 height 8
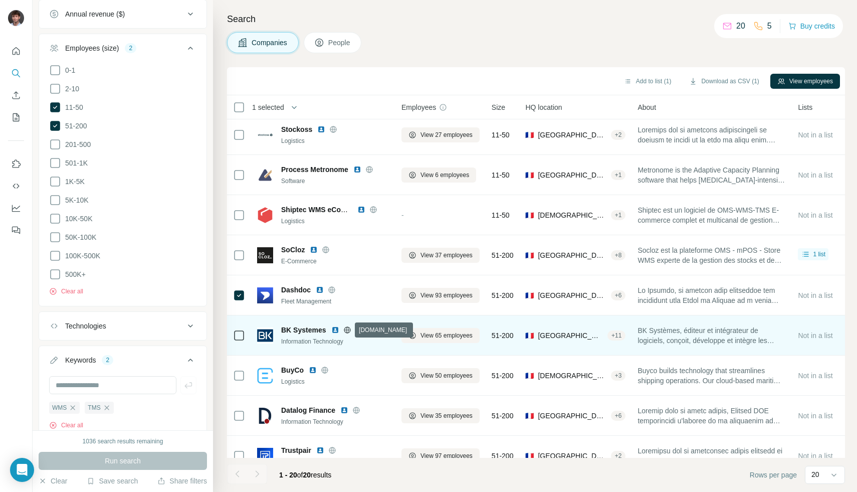
click at [346, 331] on icon at bounding box center [347, 330] width 8 height 8
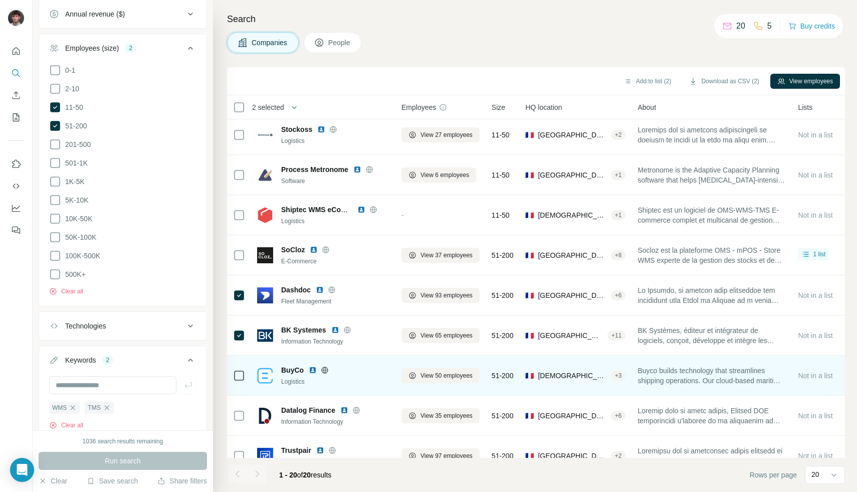
click at [328, 371] on div at bounding box center [325, 370] width 32 height 8
click at [327, 371] on icon at bounding box center [325, 370] width 8 height 8
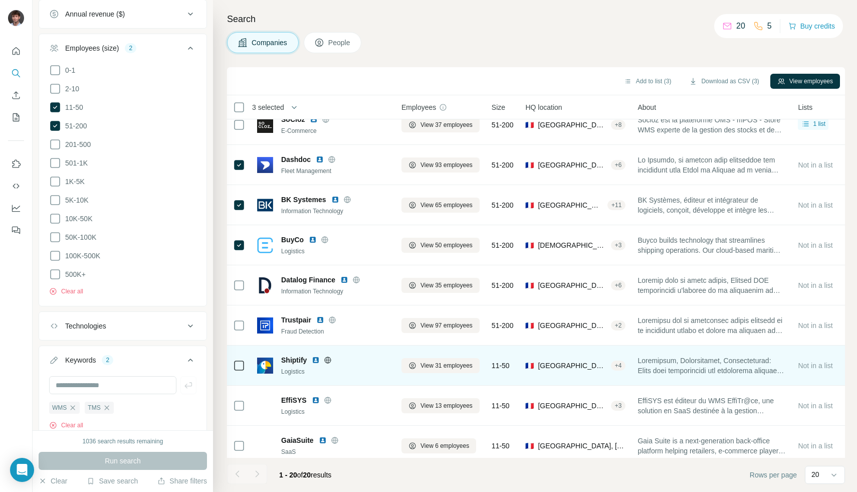
scroll to position [221, 0]
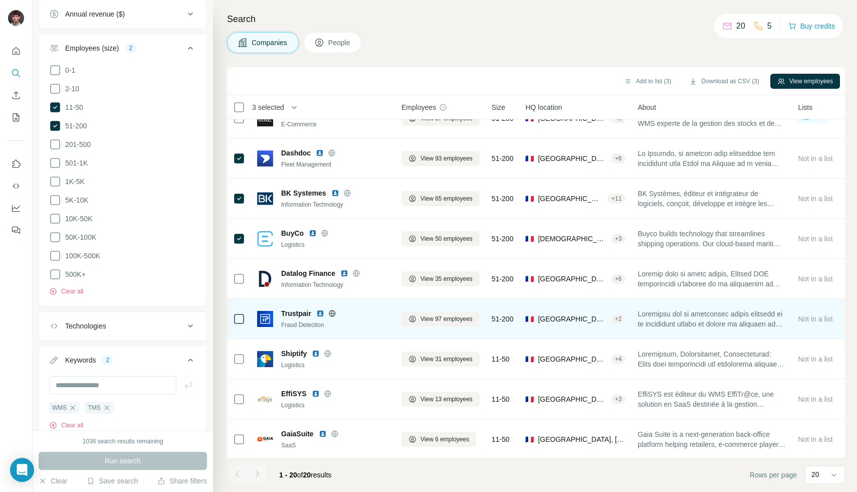
click at [331, 316] on icon at bounding box center [332, 313] width 8 height 8
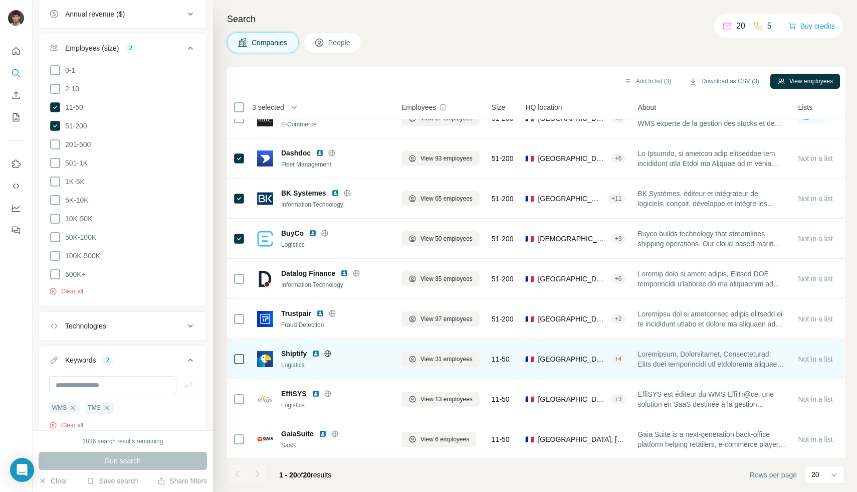
click at [328, 352] on icon at bounding box center [328, 353] width 8 height 8
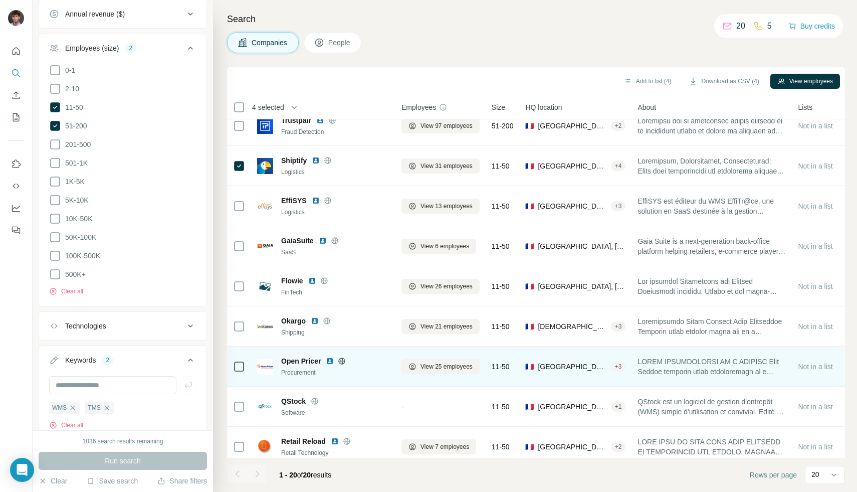
scroll to position [405, 0]
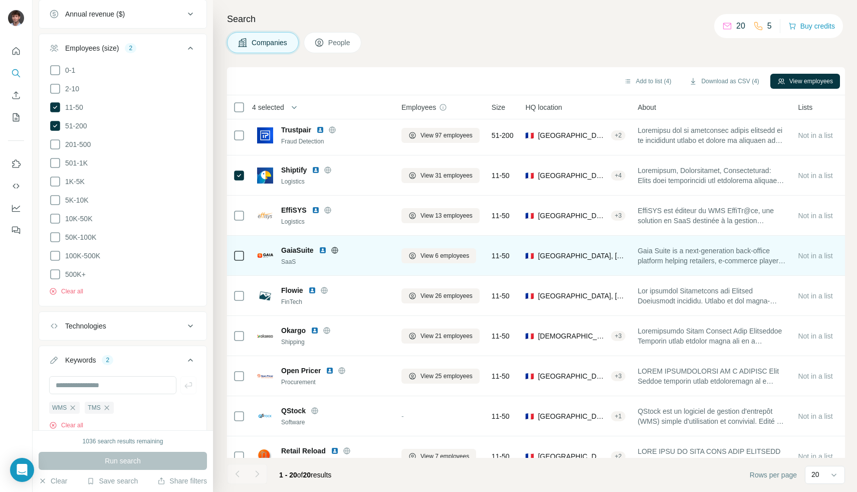
click at [334, 251] on icon at bounding box center [334, 250] width 3 height 7
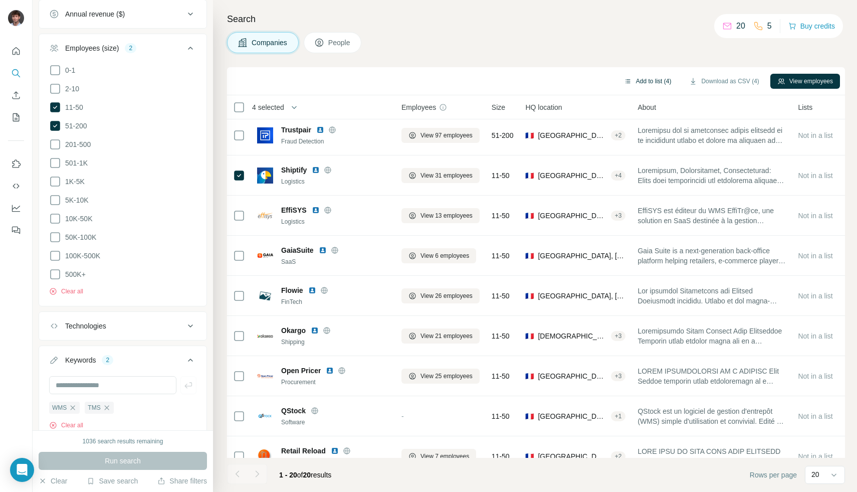
click at [642, 83] on button "Add to list (4)" at bounding box center [648, 81] width 62 height 15
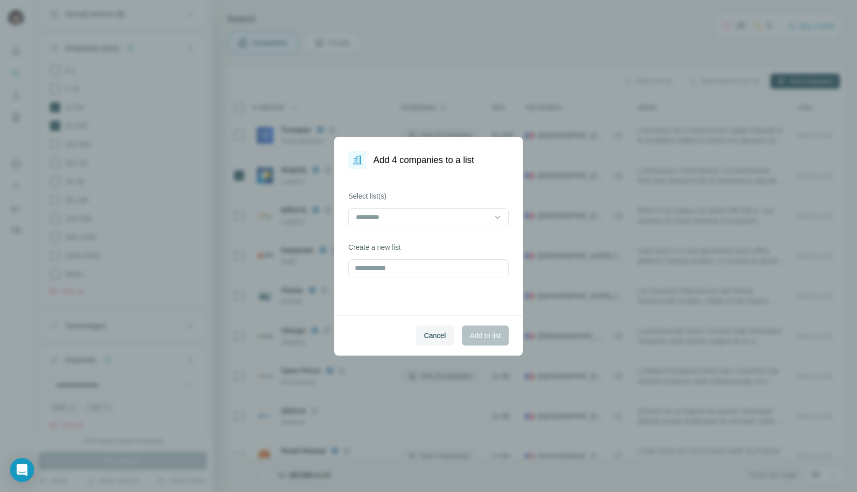
drag, startPoint x: 372, startPoint y: 208, endPoint x: 383, endPoint y: 228, distance: 22.2
click at [372, 208] on div at bounding box center [422, 216] width 135 height 17
click at [401, 242] on div "SaaS CRM" at bounding box center [428, 240] width 143 height 10
click at [487, 338] on span "Add to list" at bounding box center [485, 335] width 31 height 10
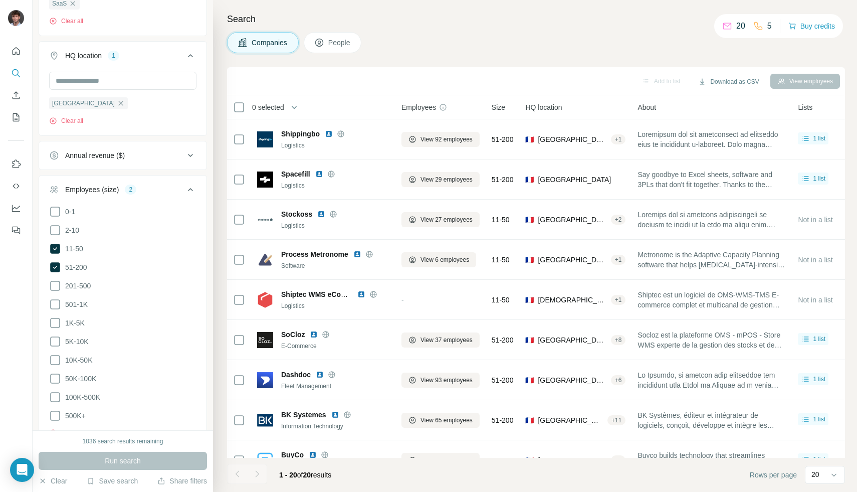
scroll to position [350, 0]
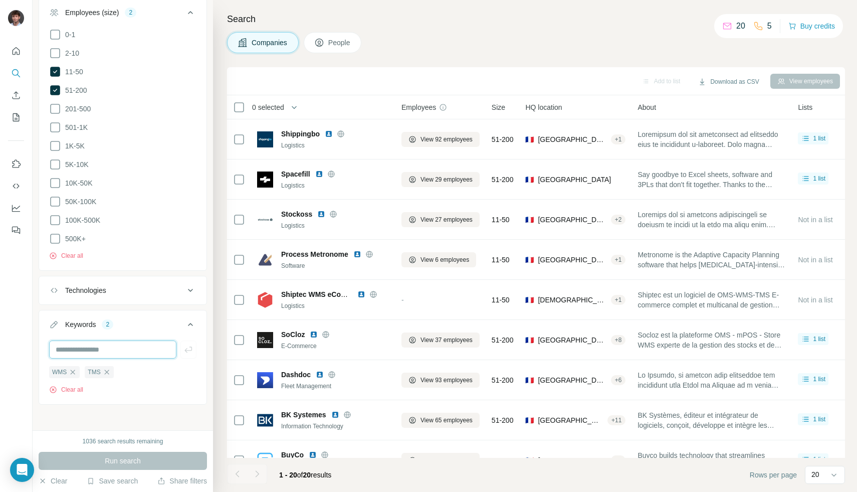
click at [117, 347] on input "text" at bounding box center [112, 349] width 127 height 18
click at [80, 367] on div "WMS" at bounding box center [64, 372] width 31 height 12
click at [78, 368] on div "WMS" at bounding box center [64, 372] width 31 height 12
click at [76, 369] on icon "button" at bounding box center [73, 372] width 8 height 8
click at [76, 369] on div "TMS" at bounding box center [63, 372] width 29 height 12
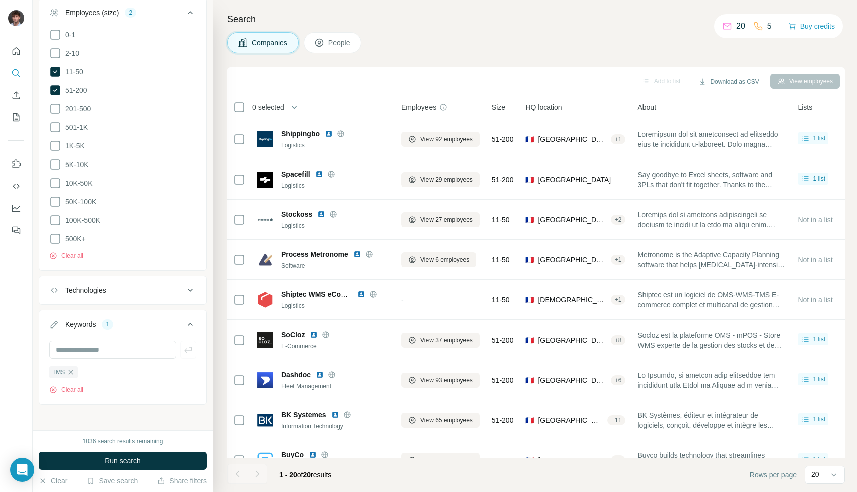
click at [74, 369] on icon "button" at bounding box center [71, 372] width 8 height 8
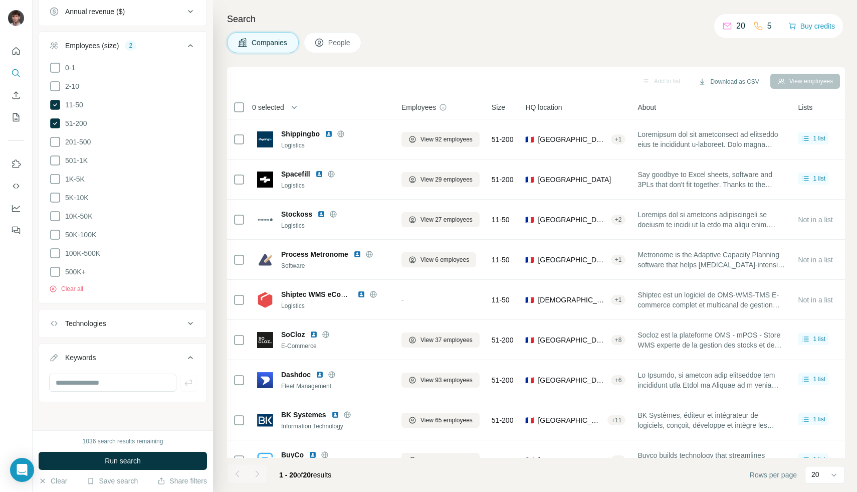
scroll to position [314, 0]
click at [71, 382] on input "text" at bounding box center [112, 385] width 127 height 18
type input "**********"
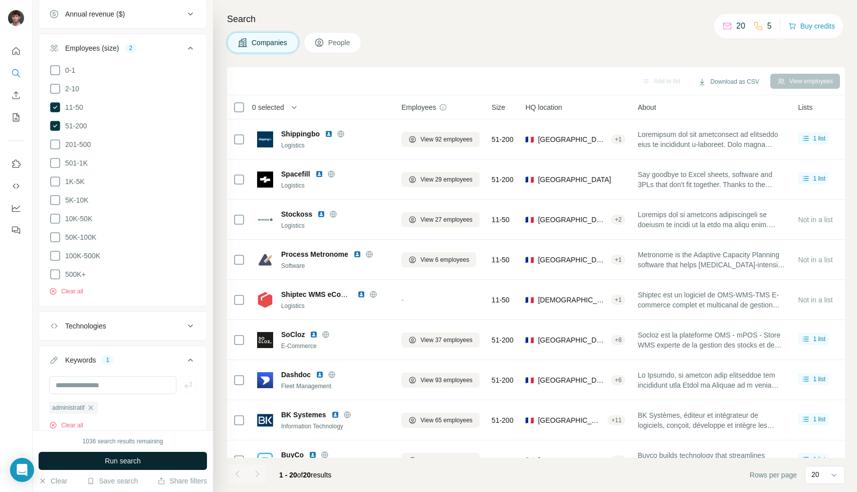
click at [96, 468] on button "Run search" at bounding box center [123, 460] width 168 height 18
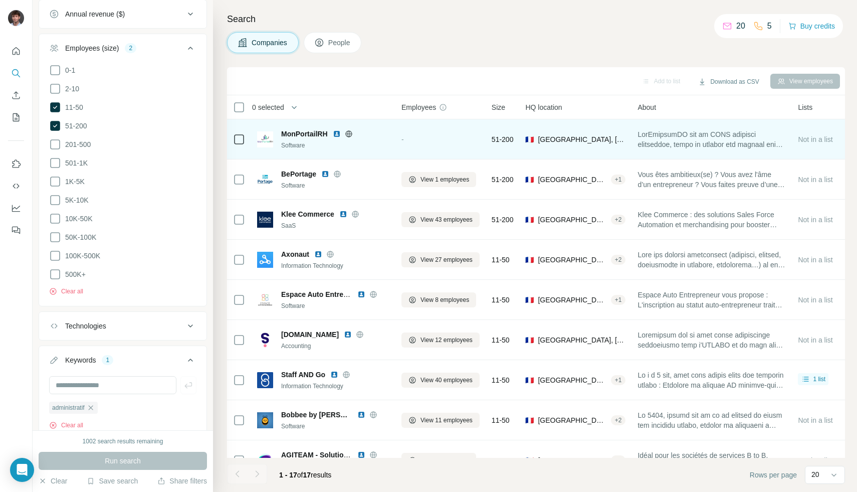
click at [350, 134] on icon at bounding box center [349, 134] width 8 height 8
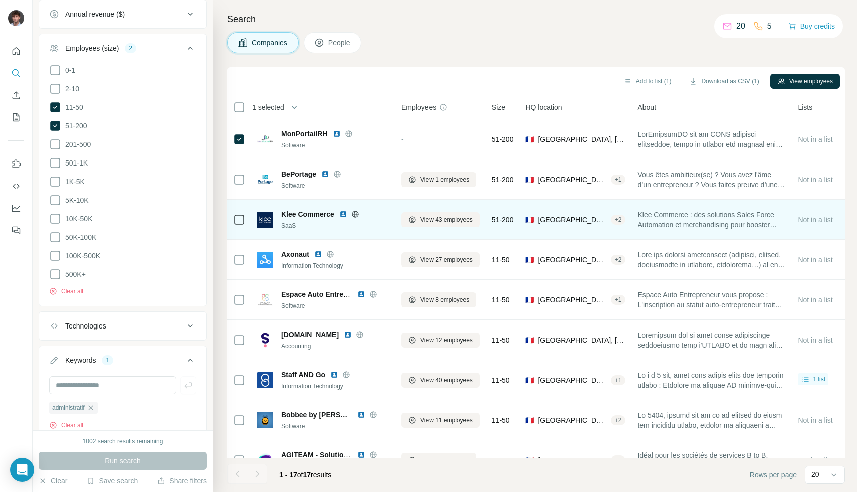
click at [354, 213] on icon at bounding box center [355, 214] width 8 height 8
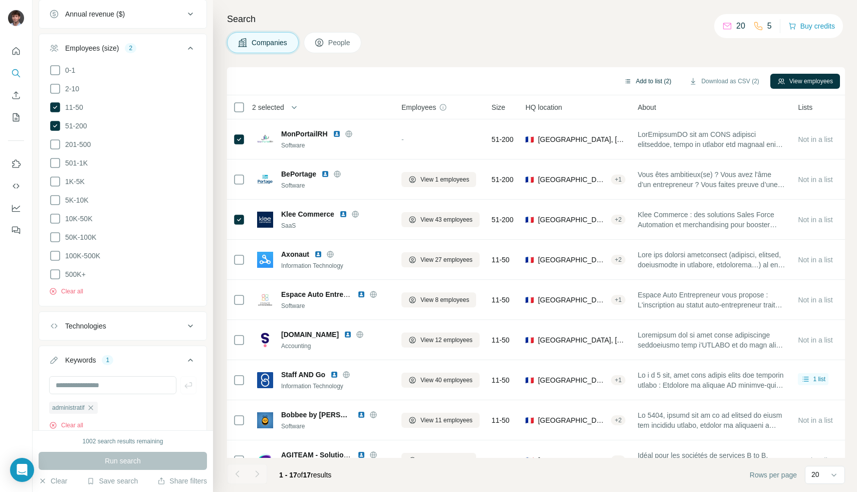
click at [636, 84] on button "Add to list (2)" at bounding box center [648, 81] width 62 height 15
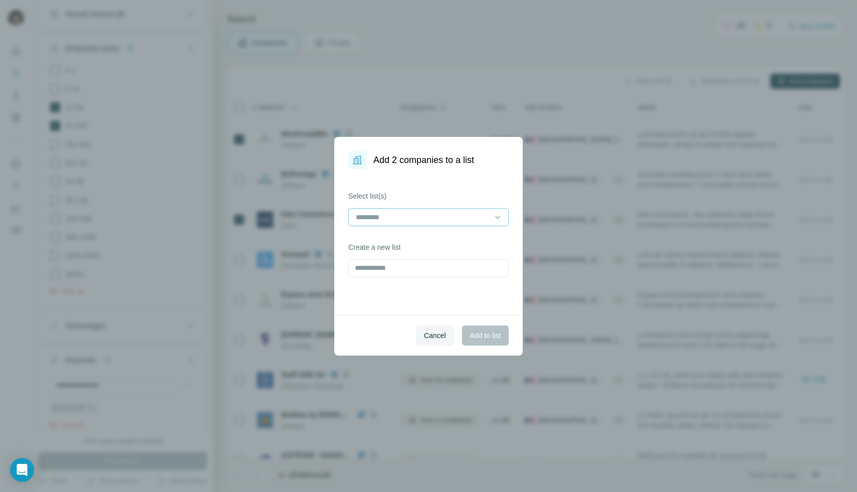
drag, startPoint x: 477, startPoint y: 210, endPoint x: 475, endPoint y: 224, distance: 14.7
click at [478, 210] on div at bounding box center [422, 216] width 135 height 17
click at [451, 236] on div "SaaS CRM" at bounding box center [428, 240] width 143 height 10
click at [493, 346] on div "Cancel Add to list" at bounding box center [428, 335] width 188 height 41
click at [494, 342] on button "Add to list" at bounding box center [485, 335] width 47 height 20
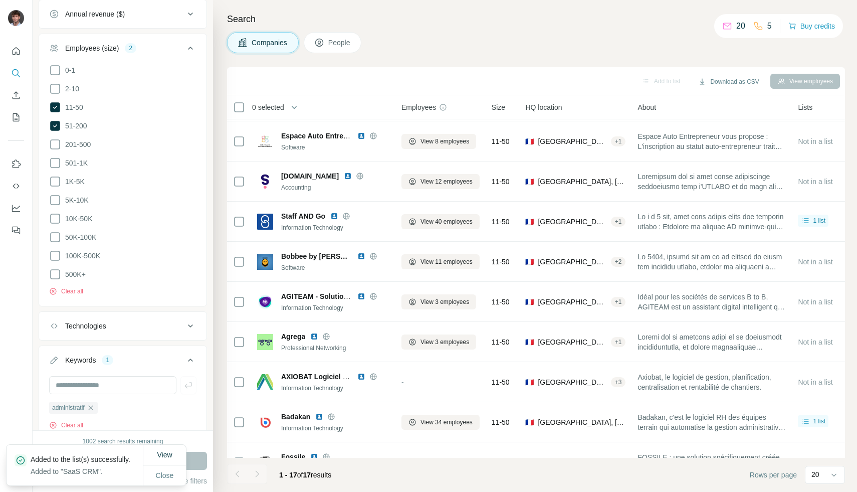
scroll to position [168, 0]
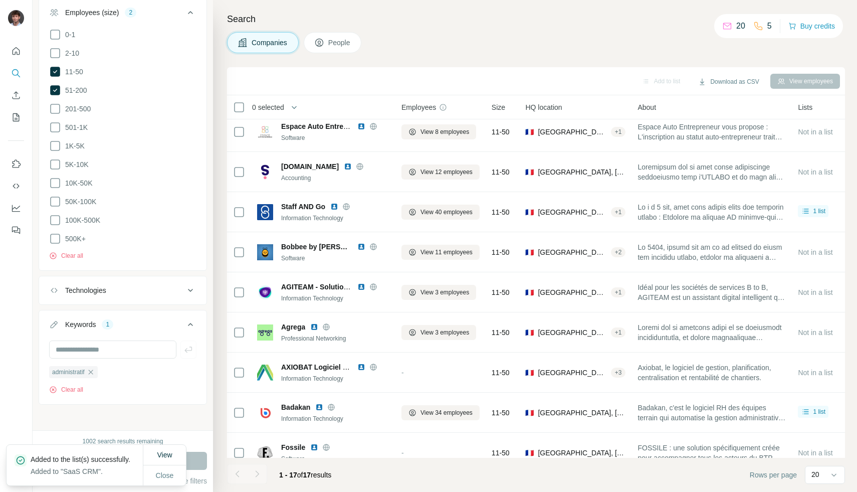
click at [94, 368] on icon "button" at bounding box center [91, 372] width 8 height 8
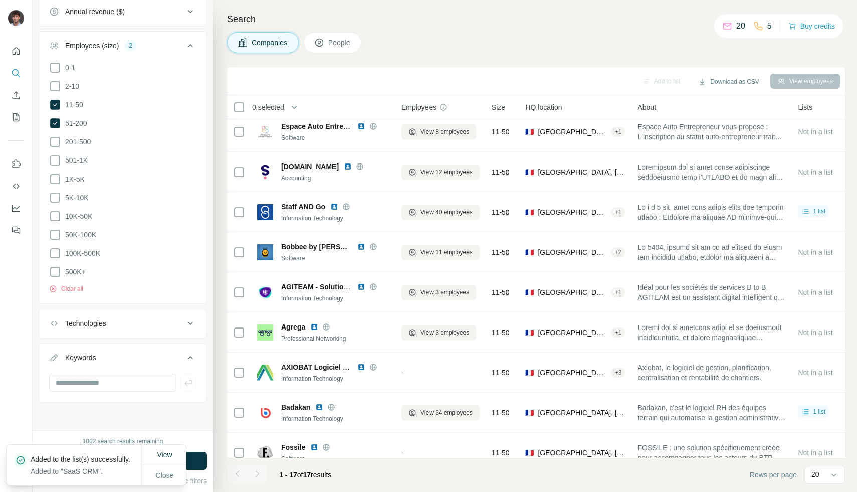
scroll to position [314, 0]
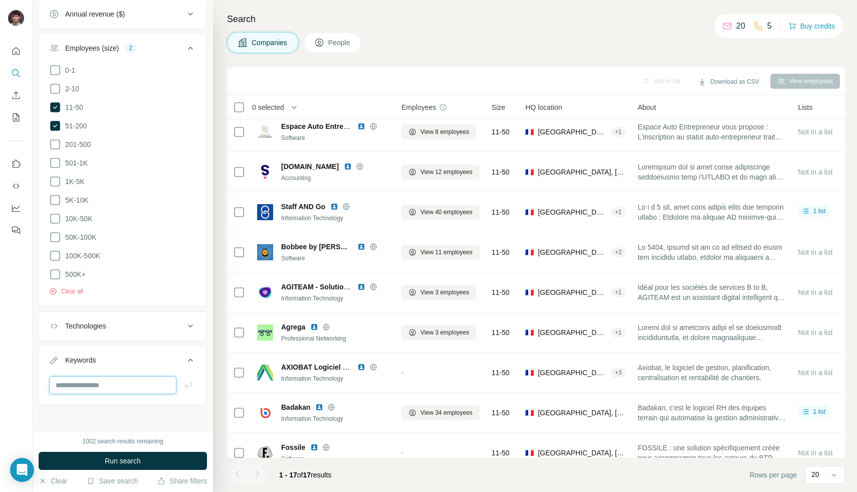
click at [108, 379] on input "text" at bounding box center [112, 385] width 127 height 18
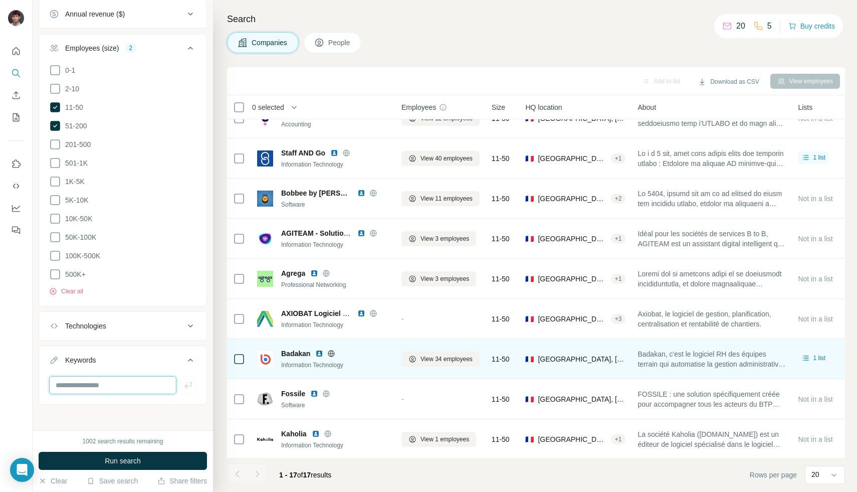
scroll to position [326, 0]
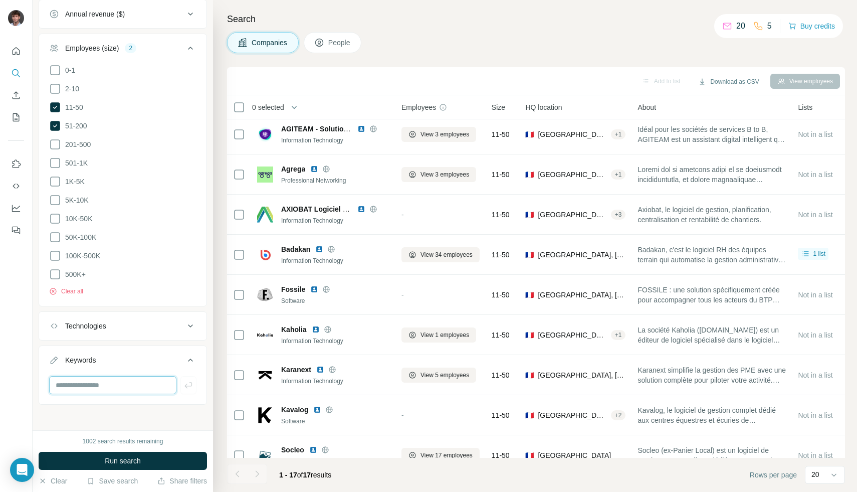
click at [118, 386] on input "text" at bounding box center [112, 385] width 127 height 18
type input "**********"
click at [178, 465] on button "Run search" at bounding box center [123, 460] width 168 height 18
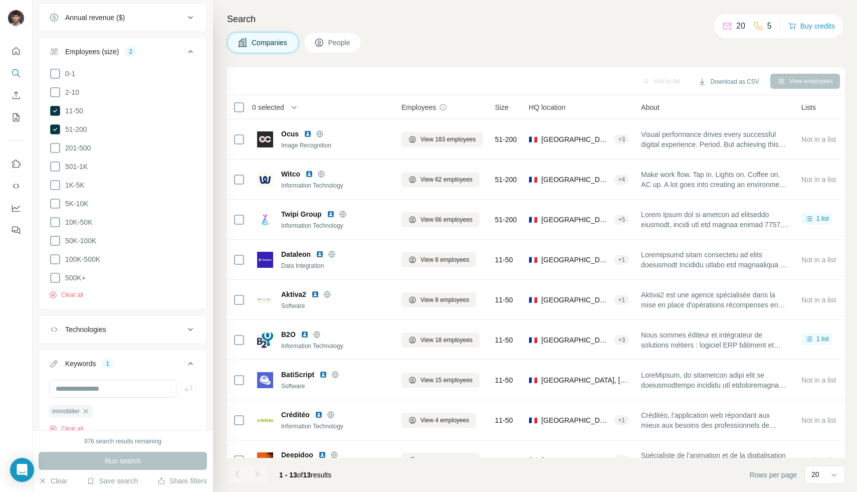
scroll to position [350, 0]
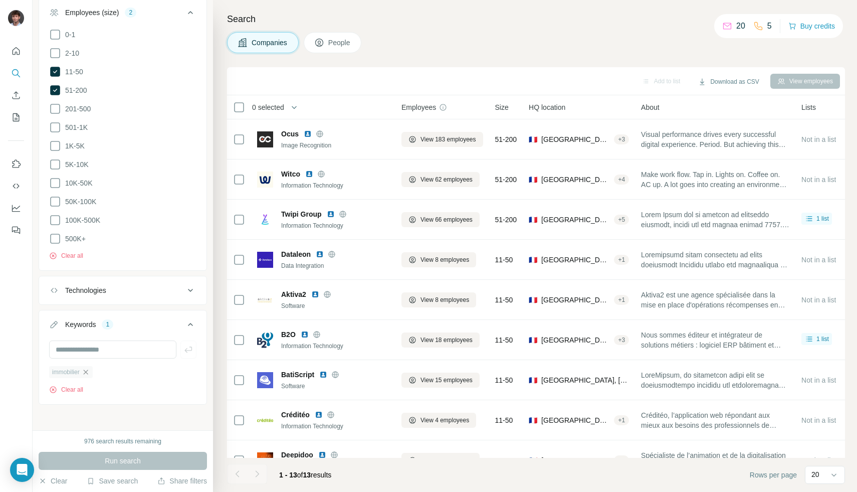
click at [83, 368] on div "immobilier" at bounding box center [71, 372] width 44 height 12
click at [88, 368] on icon "button" at bounding box center [86, 372] width 8 height 8
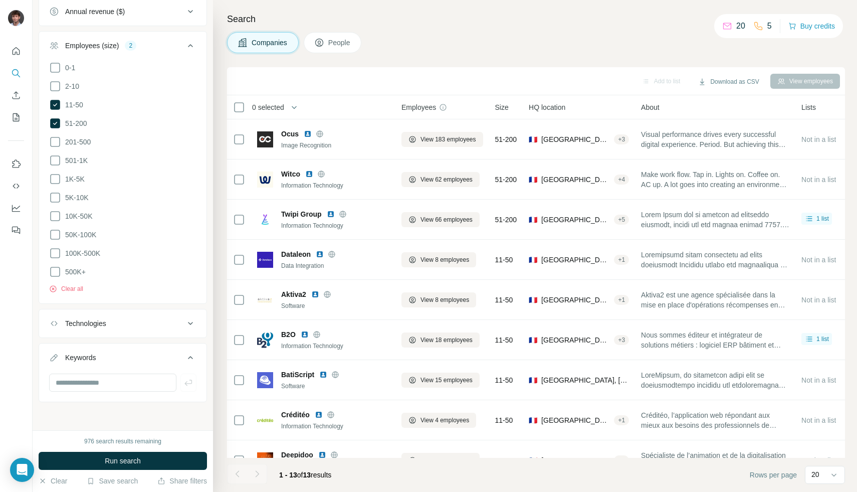
scroll to position [314, 0]
click at [83, 383] on input "text" at bounding box center [112, 385] width 127 height 18
type input "*"
type input "********"
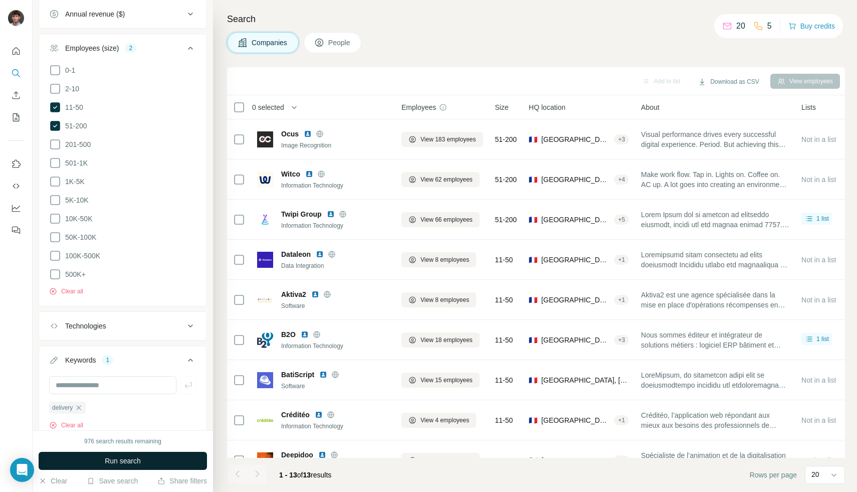
click at [153, 459] on button "Run search" at bounding box center [123, 460] width 168 height 18
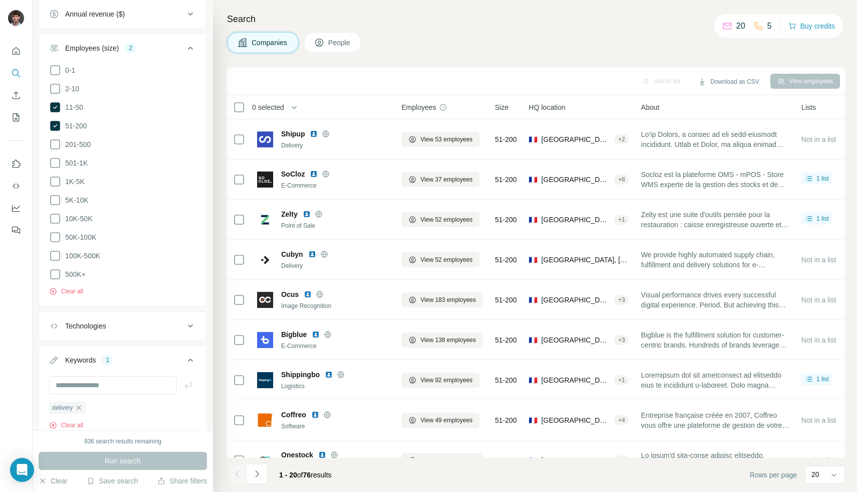
click at [92, 469] on div "Run search" at bounding box center [123, 460] width 168 height 18
click at [77, 404] on icon "button" at bounding box center [79, 407] width 8 height 8
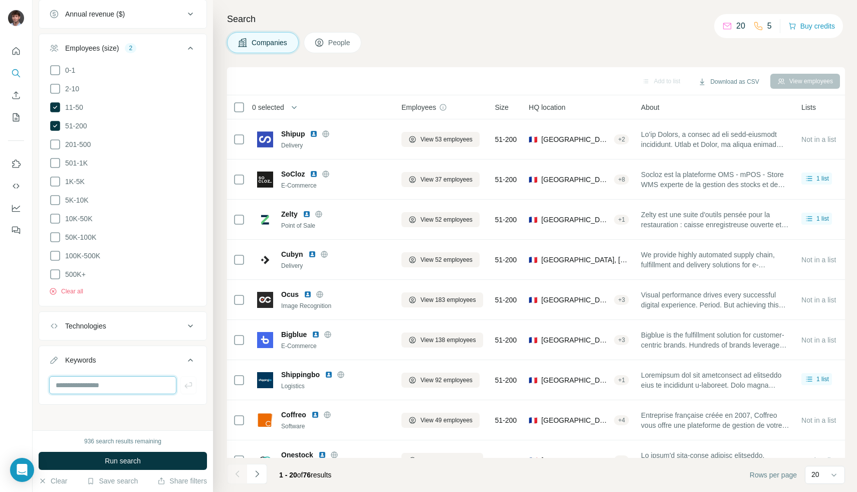
click at [139, 382] on input "text" at bounding box center [112, 385] width 127 height 18
type input "**********"
click at [83, 453] on button "Run search" at bounding box center [123, 460] width 168 height 18
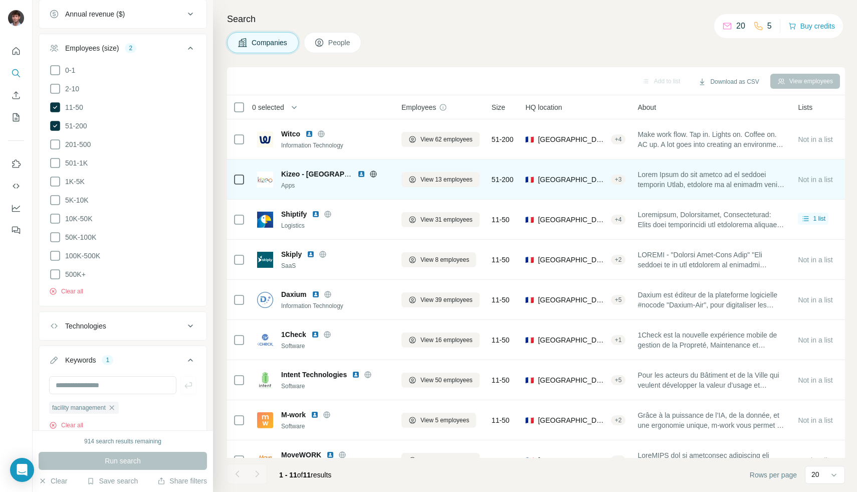
click at [370, 173] on icon at bounding box center [373, 174] width 8 height 8
click at [228, 180] on td at bounding box center [239, 179] width 24 height 40
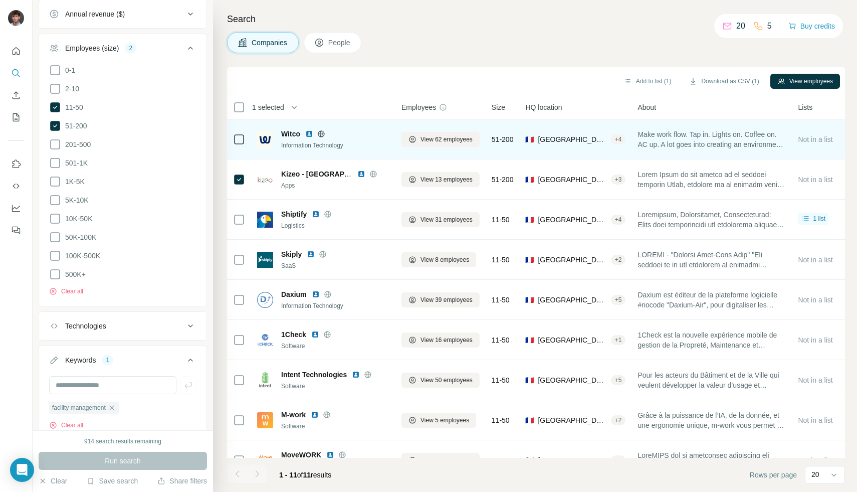
click at [327, 134] on div at bounding box center [321, 134] width 32 height 8
click at [324, 134] on icon at bounding box center [321, 134] width 8 height 8
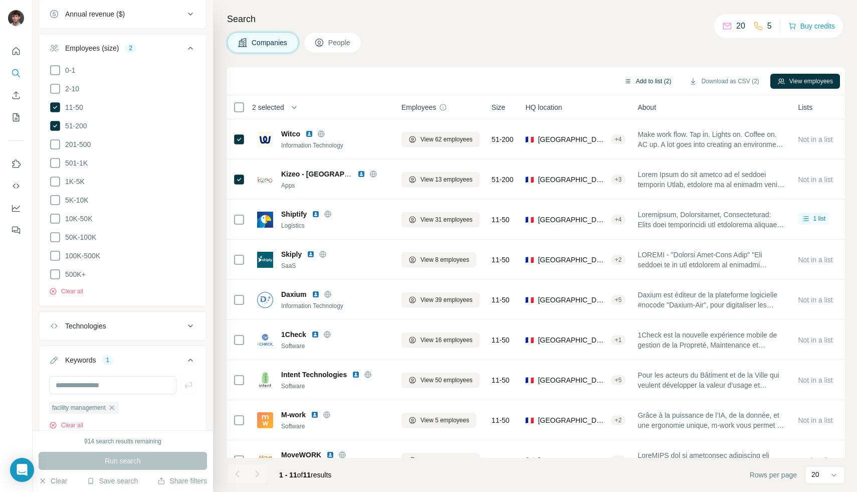
drag, startPoint x: 733, startPoint y: 81, endPoint x: 658, endPoint y: 88, distance: 74.9
click at [670, 108] on div "Add to list (2) Download as CSV (2) View employees 2 selected Companies Employe…" at bounding box center [536, 279] width 618 height 424
click at [654, 84] on button "Add to list (2)" at bounding box center [648, 81] width 62 height 15
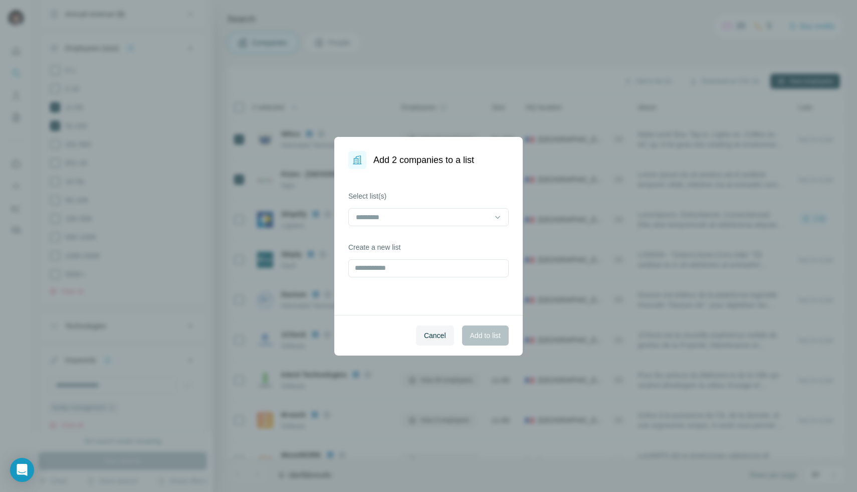
click at [440, 223] on div at bounding box center [422, 216] width 135 height 17
click at [434, 245] on div "SaaS CRM" at bounding box center [428, 239] width 155 height 18
click at [468, 327] on button "Add to list" at bounding box center [485, 335] width 47 height 20
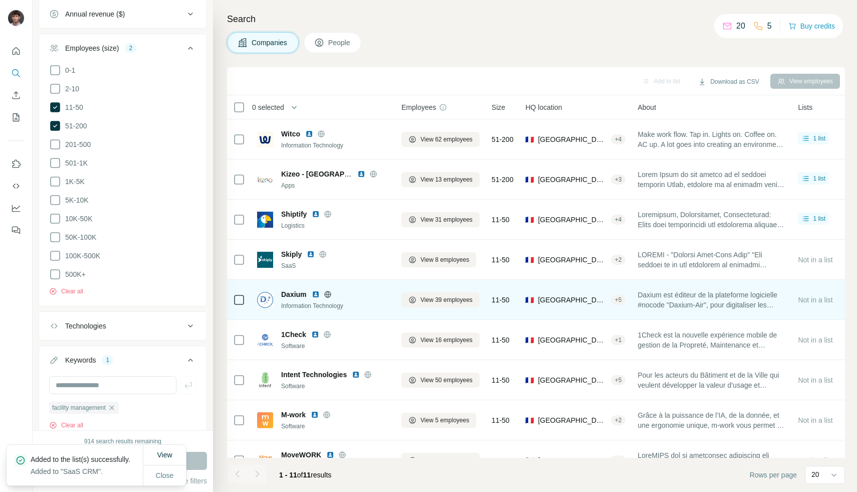
click at [329, 296] on icon at bounding box center [327, 294] width 7 height 7
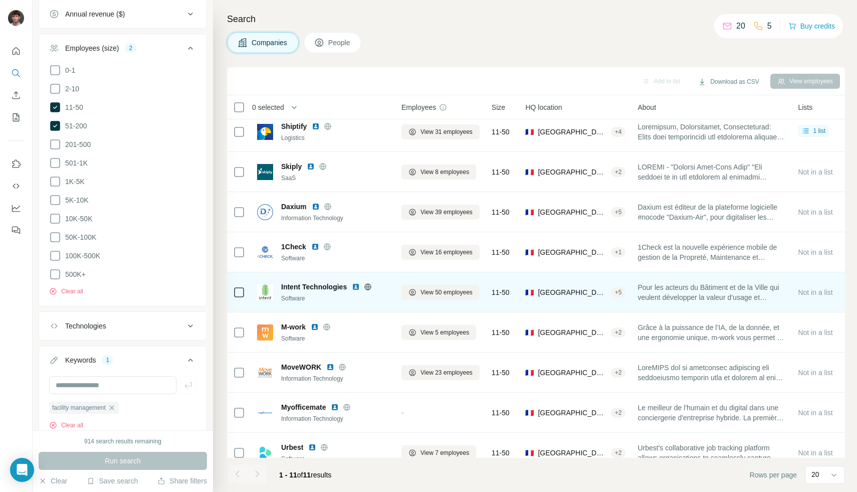
scroll to position [108, 0]
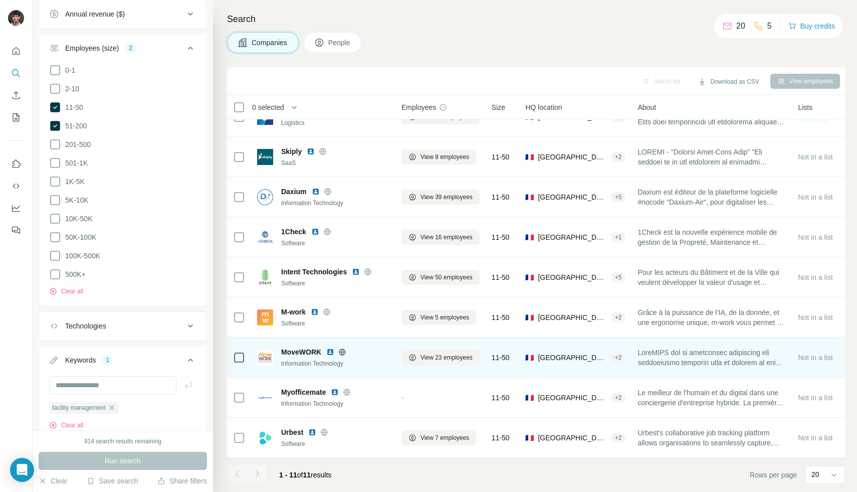
click at [342, 349] on icon at bounding box center [342, 352] width 8 height 8
click at [343, 348] on icon at bounding box center [342, 352] width 8 height 8
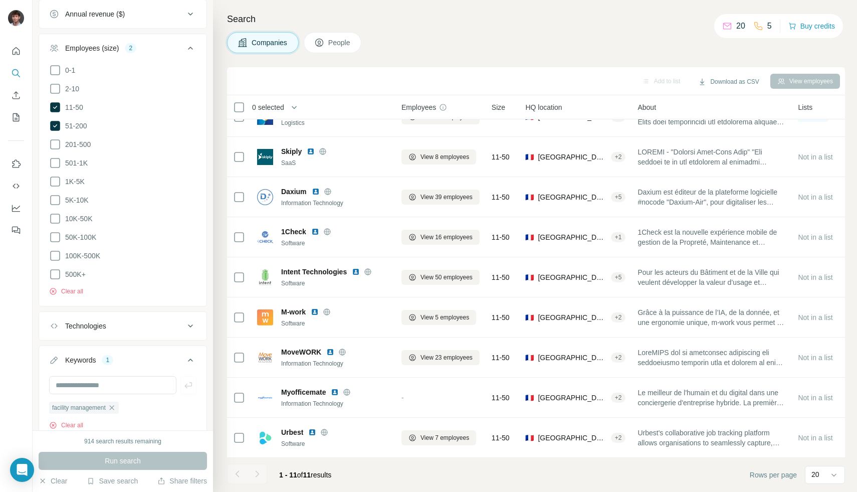
click at [116, 403] on icon "button" at bounding box center [112, 407] width 8 height 8
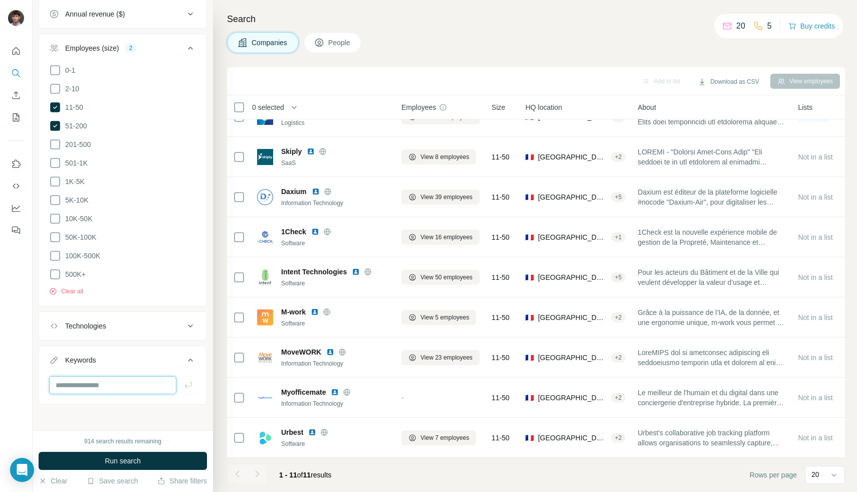
click at [125, 386] on input "text" at bounding box center [112, 385] width 127 height 18
type input "********"
type input "*********"
click at [154, 408] on icon "button" at bounding box center [150, 409] width 8 height 8
click at [149, 391] on div "plombier chauffage Clear all" at bounding box center [122, 403] width 147 height 54
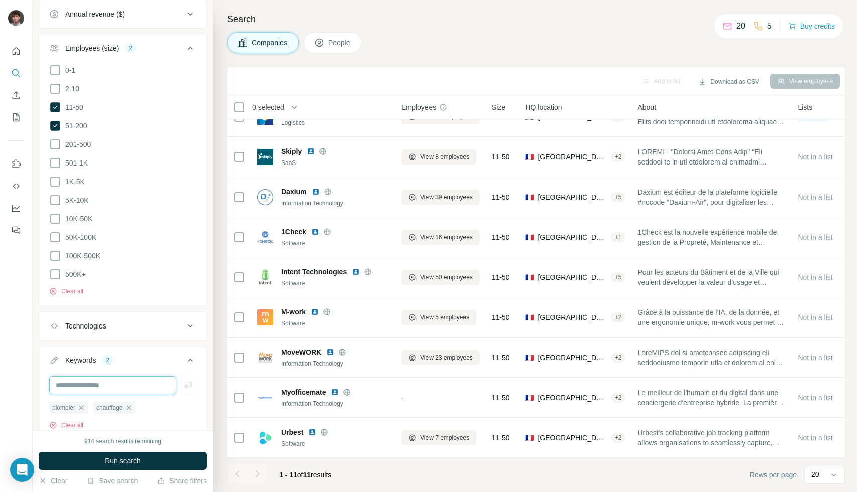
click at [140, 381] on input "text" at bounding box center [112, 385] width 127 height 18
type input "********"
type input "*******"
type input "******"
click at [137, 462] on span "Run search" at bounding box center [123, 460] width 36 height 10
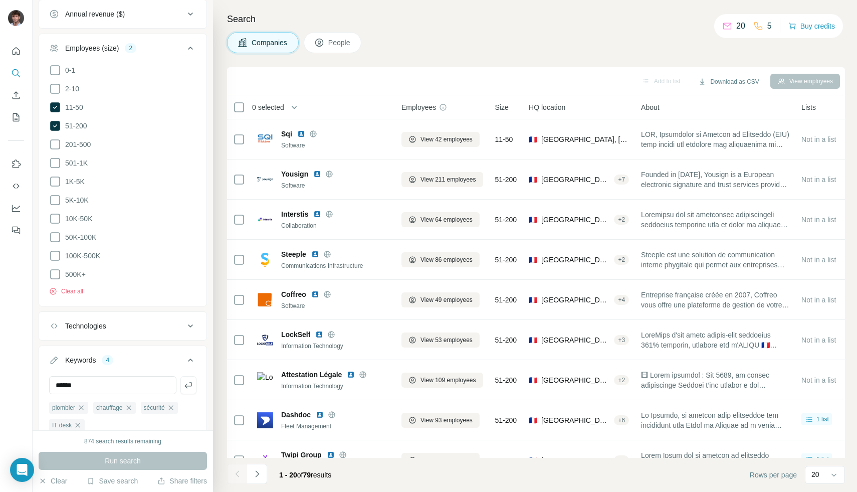
drag, startPoint x: 178, startPoint y: 405, endPoint x: 173, endPoint y: 438, distance: 33.0
click at [175, 405] on icon "button" at bounding box center [171, 407] width 8 height 8
click at [159, 458] on button "Run search" at bounding box center [123, 460] width 168 height 18
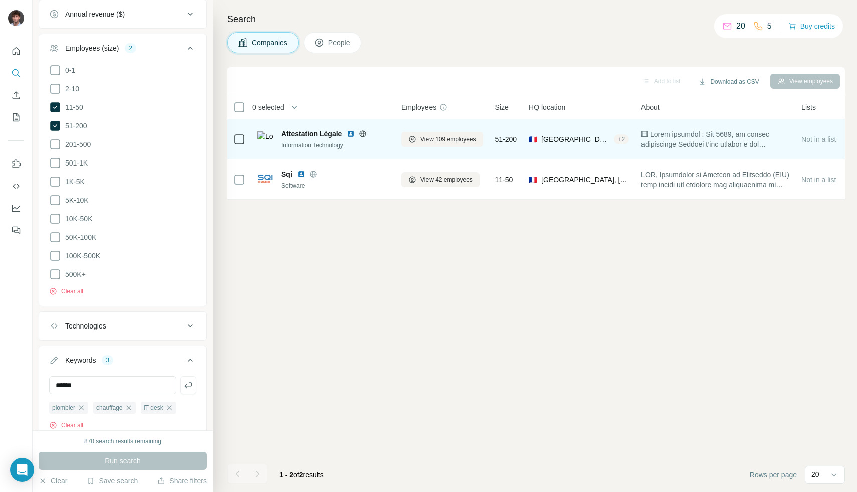
click at [367, 135] on icon at bounding box center [363, 134] width 8 height 8
click at [233, 139] on div at bounding box center [239, 139] width 12 height 12
click at [245, 143] on icon at bounding box center [239, 139] width 12 height 12
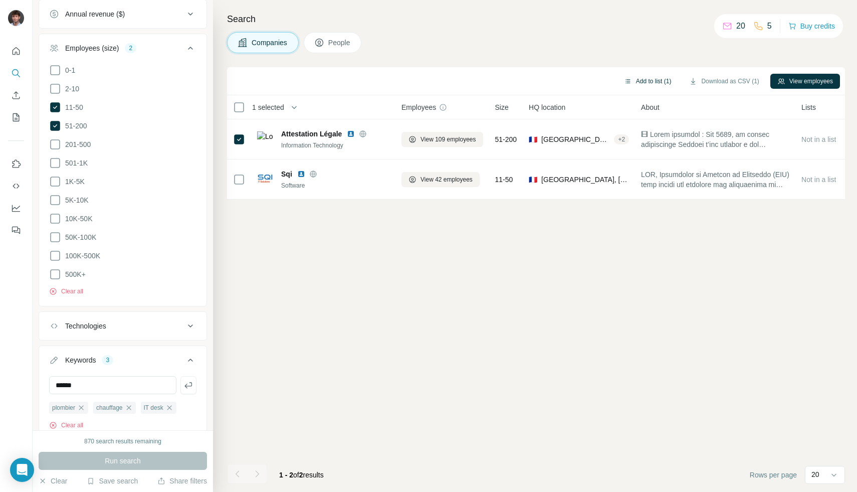
click at [657, 84] on button "Add to list (1)" at bounding box center [648, 81] width 62 height 15
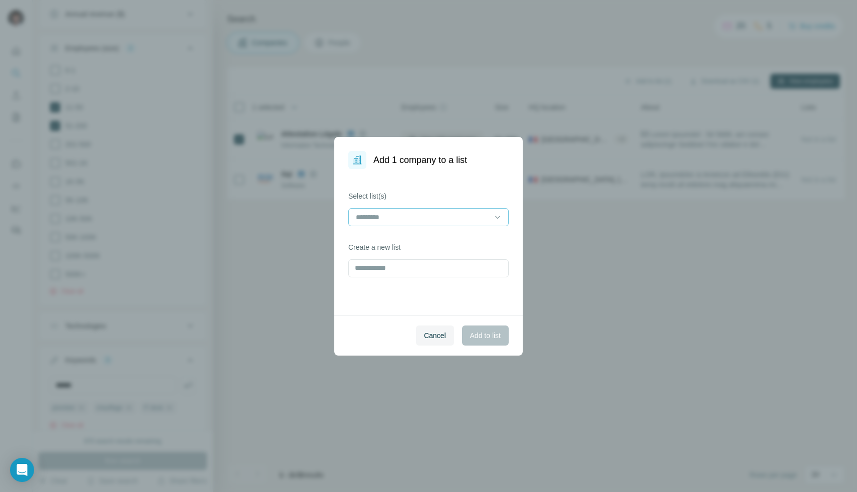
click at [447, 220] on input at bounding box center [422, 216] width 135 height 11
click at [431, 246] on div "SaaS CRM" at bounding box center [428, 239] width 155 height 18
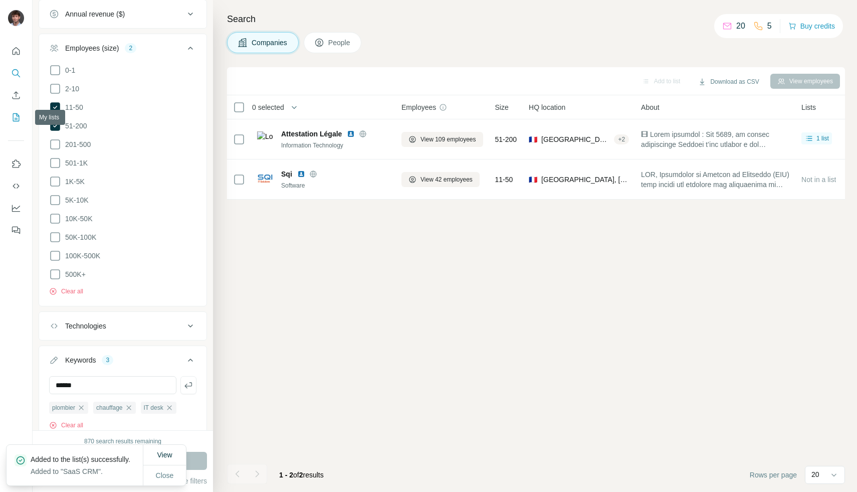
click at [20, 117] on icon "My lists" at bounding box center [16, 117] width 10 height 10
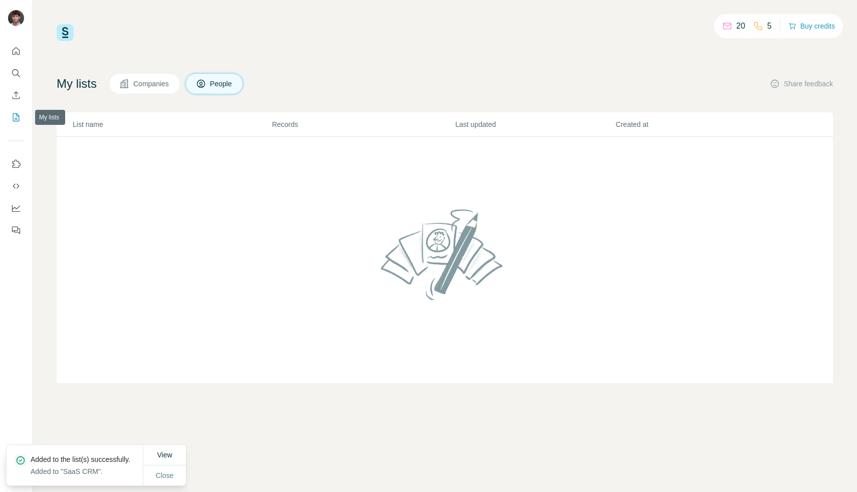
click at [13, 119] on icon "My lists" at bounding box center [16, 117] width 7 height 8
click at [157, 87] on span "Companies" at bounding box center [151, 84] width 37 height 10
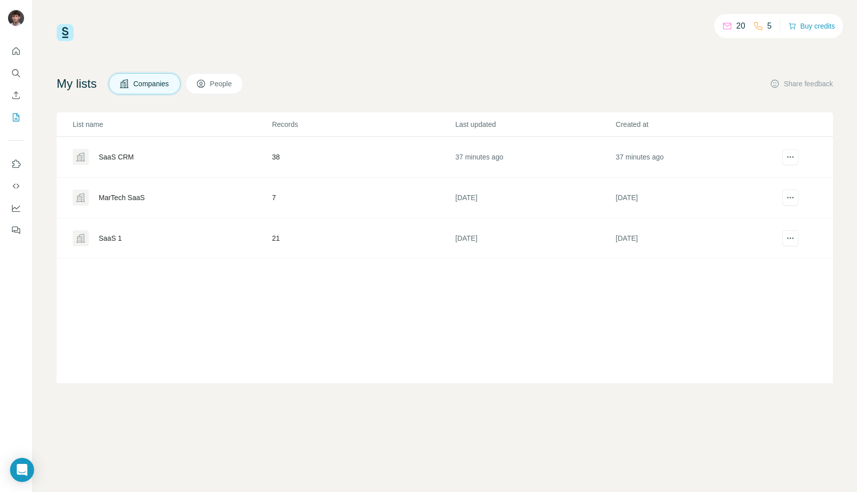
click at [109, 162] on div "SaaS CRM" at bounding box center [172, 157] width 198 height 16
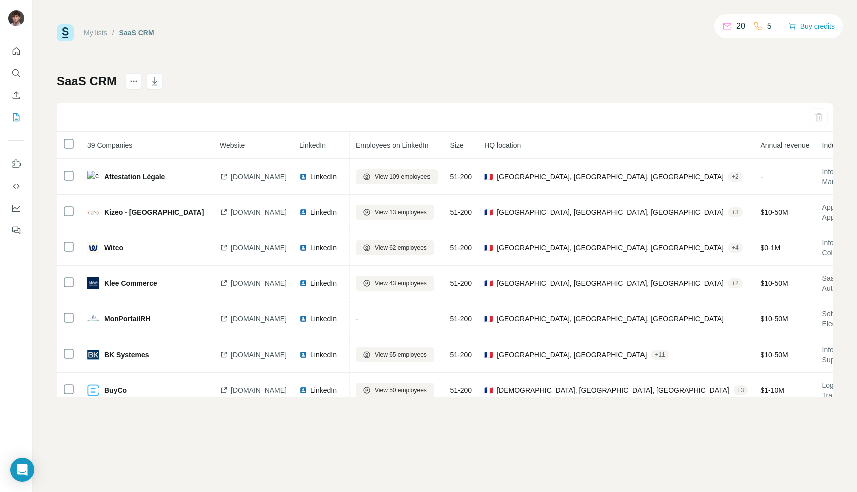
click at [5, 70] on div at bounding box center [16, 137] width 32 height 203
click at [10, 74] on button "Search" at bounding box center [16, 73] width 16 height 18
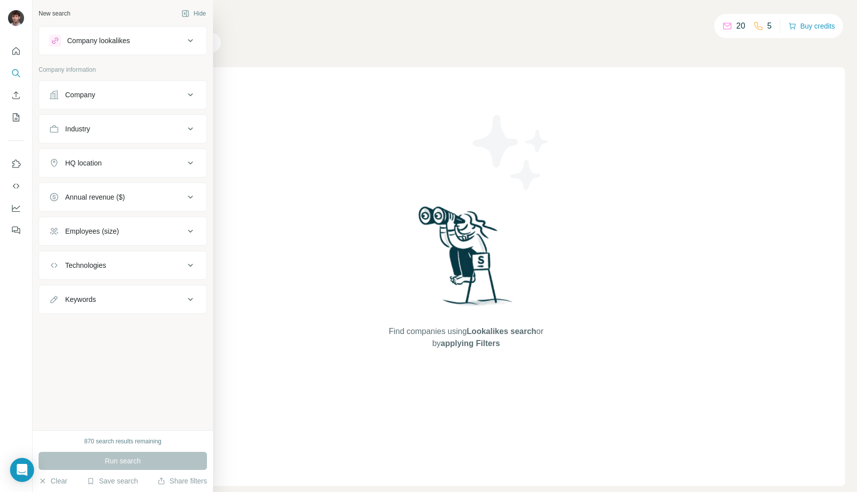
click at [56, 99] on icon at bounding box center [54, 95] width 10 height 10
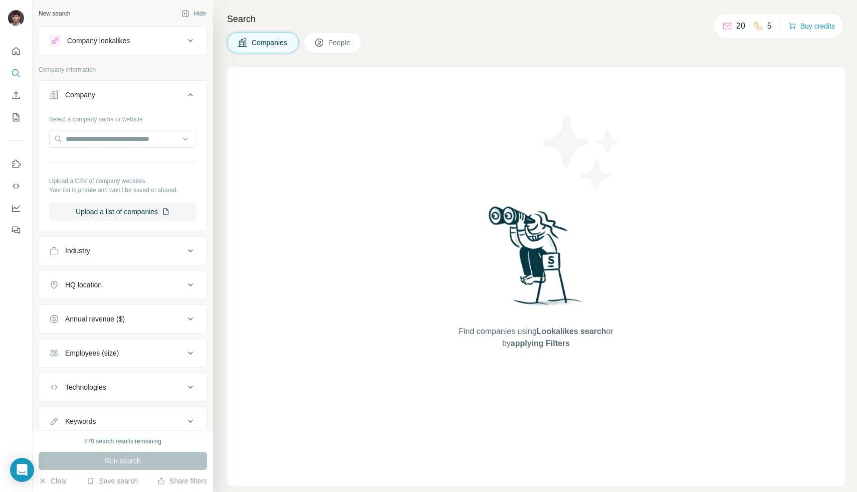
click at [63, 254] on div "Industry" at bounding box center [116, 251] width 135 height 10
click at [13, 122] on icon "My lists" at bounding box center [16, 117] width 10 height 10
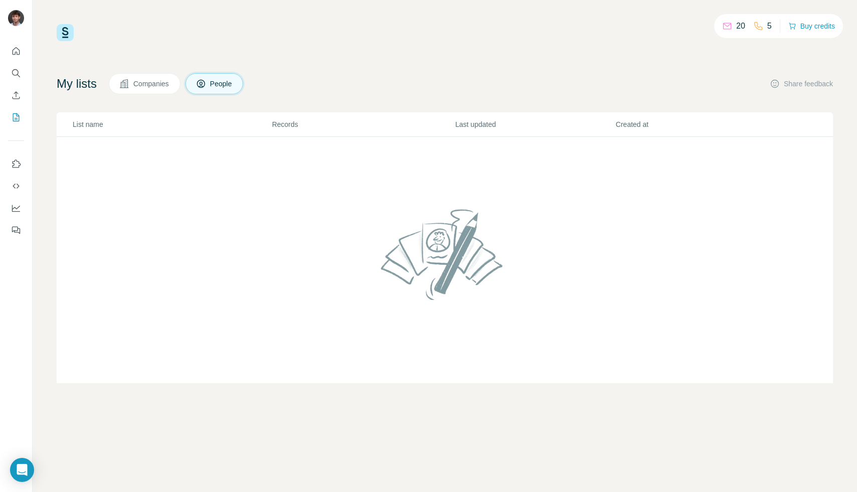
click at [148, 83] on span "Companies" at bounding box center [151, 84] width 37 height 10
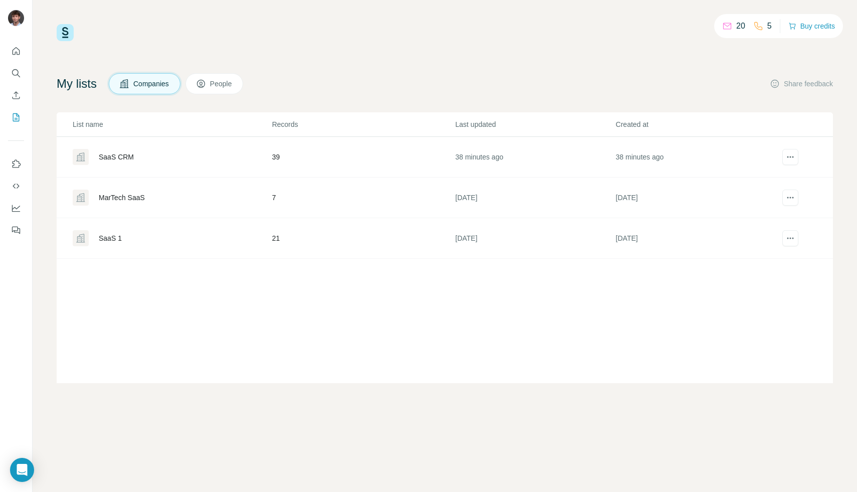
click at [126, 150] on div "SaaS CRM" at bounding box center [172, 157] width 198 height 16
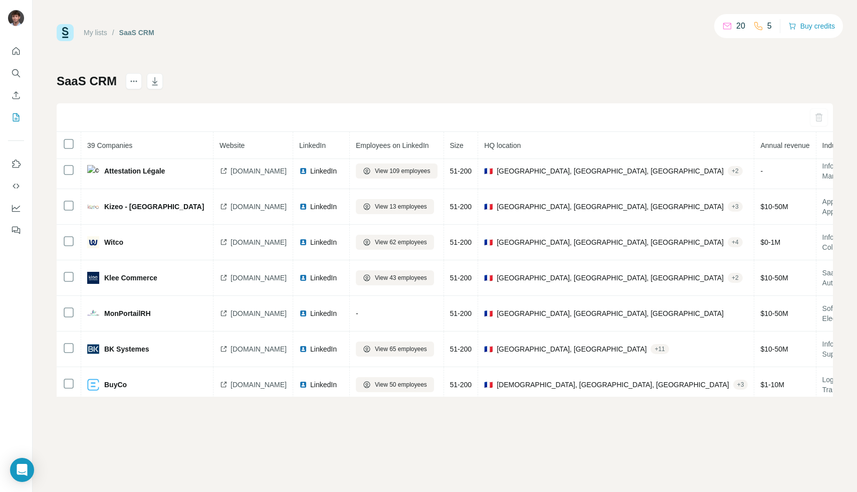
scroll to position [124, 0]
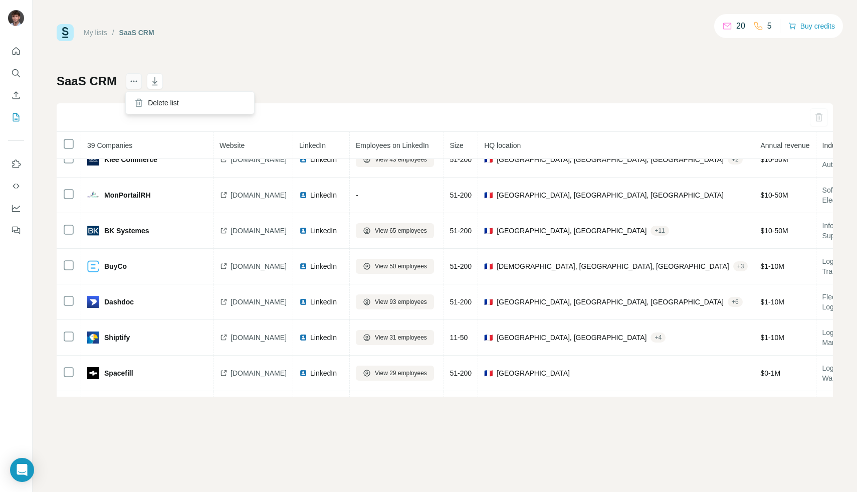
click at [133, 87] on button "actions" at bounding box center [134, 81] width 16 height 16
click at [133, 85] on icon "actions" at bounding box center [134, 81] width 10 height 10
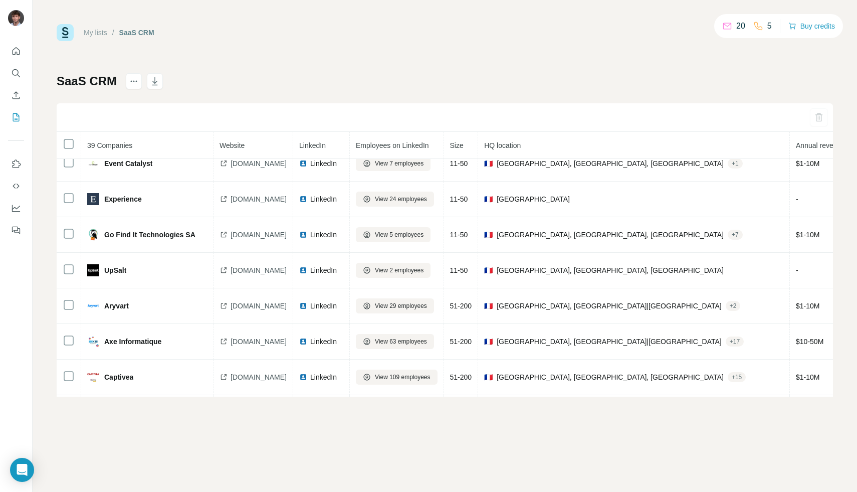
scroll to position [835, 0]
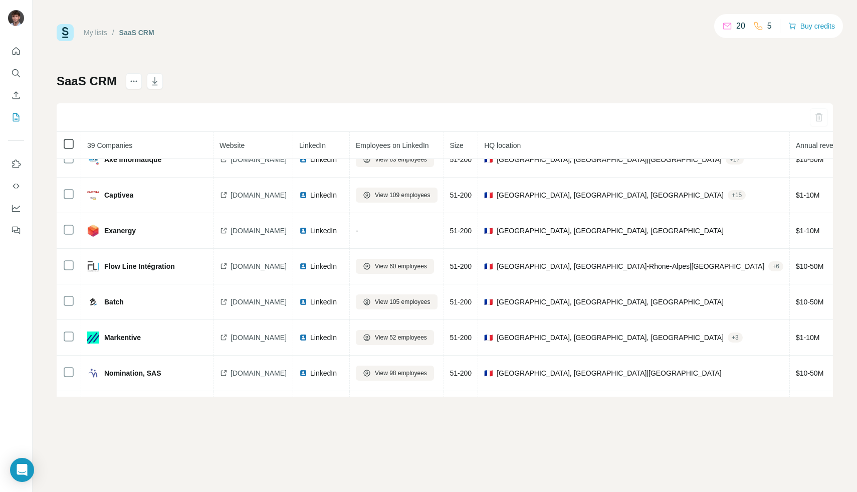
click at [67, 138] on div at bounding box center [69, 144] width 12 height 12
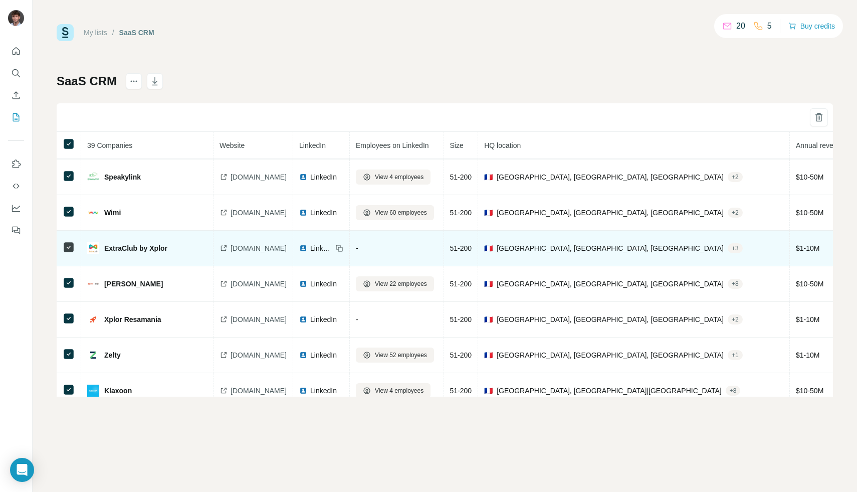
scroll to position [1098, 0]
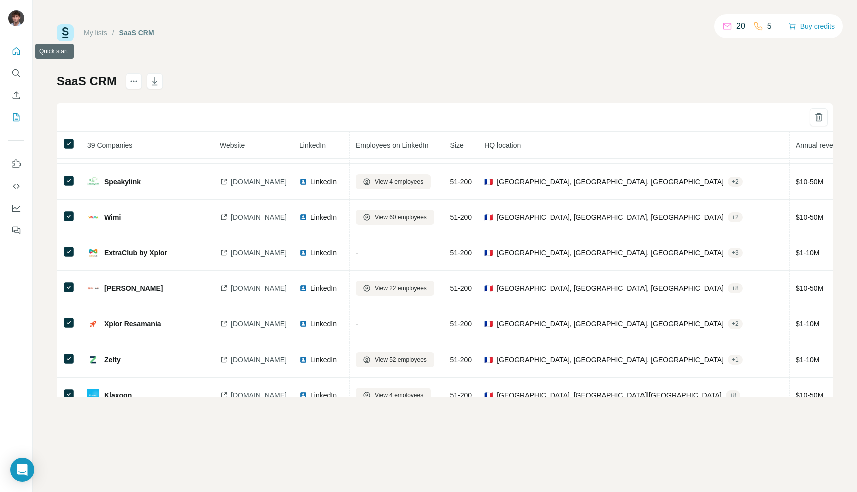
click at [14, 57] on button "Quick start" at bounding box center [16, 51] width 16 height 18
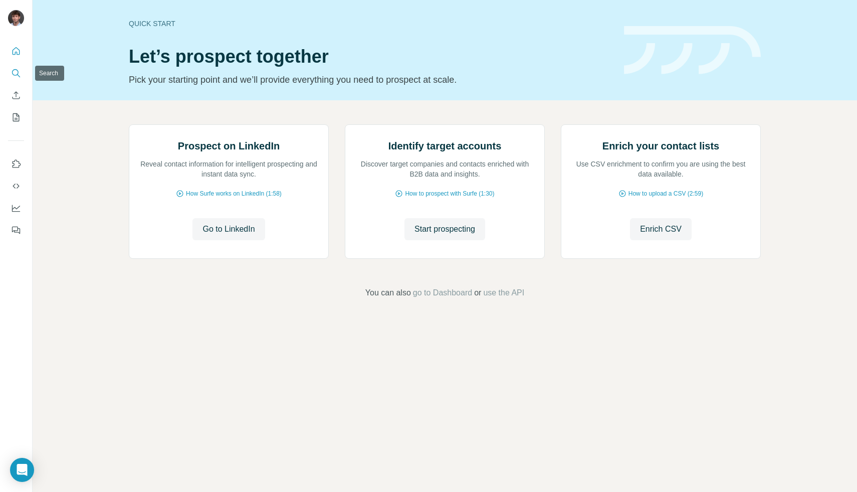
click at [12, 70] on icon "Search" at bounding box center [16, 73] width 10 height 10
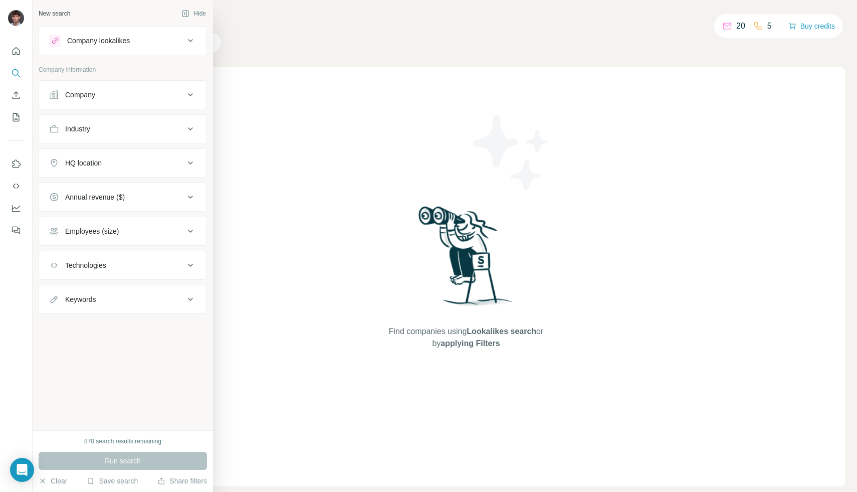
click at [58, 43] on icon at bounding box center [55, 41] width 8 height 8
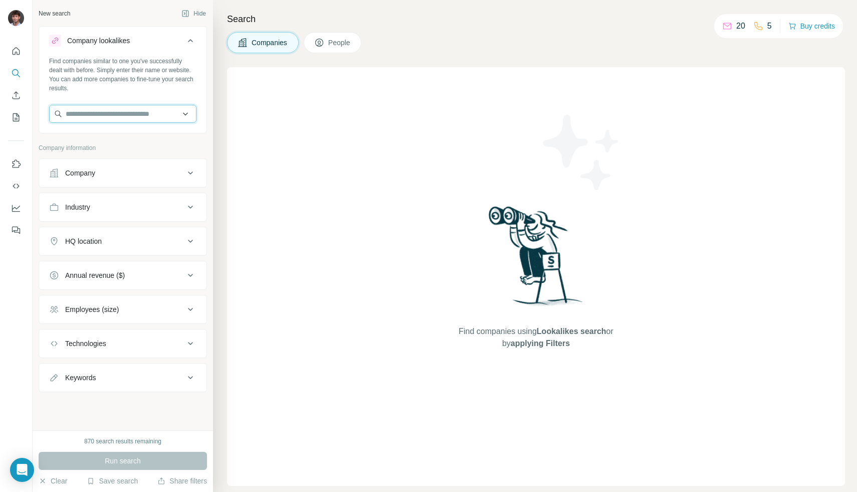
click at [82, 115] on input "text" at bounding box center [122, 114] width 147 height 18
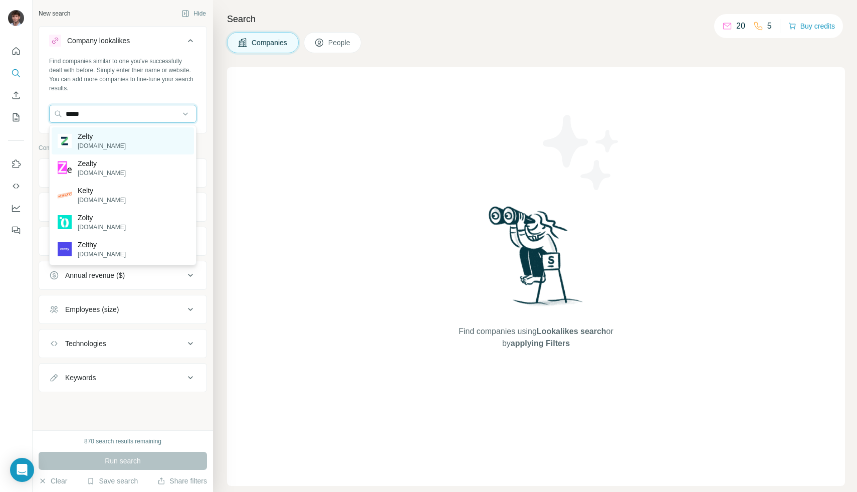
type input "*****"
click at [156, 133] on div "Zelty zelty.fr" at bounding box center [123, 140] width 142 height 27
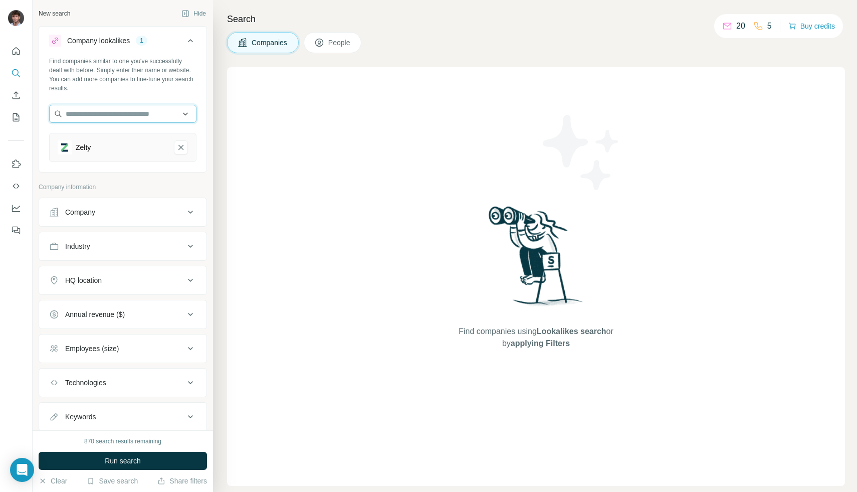
click at [155, 114] on input "text" at bounding box center [122, 114] width 147 height 18
type input "**********"
click at [110, 140] on p "ExtraClub by Xplor" at bounding box center [107, 136] width 59 height 10
click at [129, 463] on span "Run search" at bounding box center [123, 460] width 36 height 10
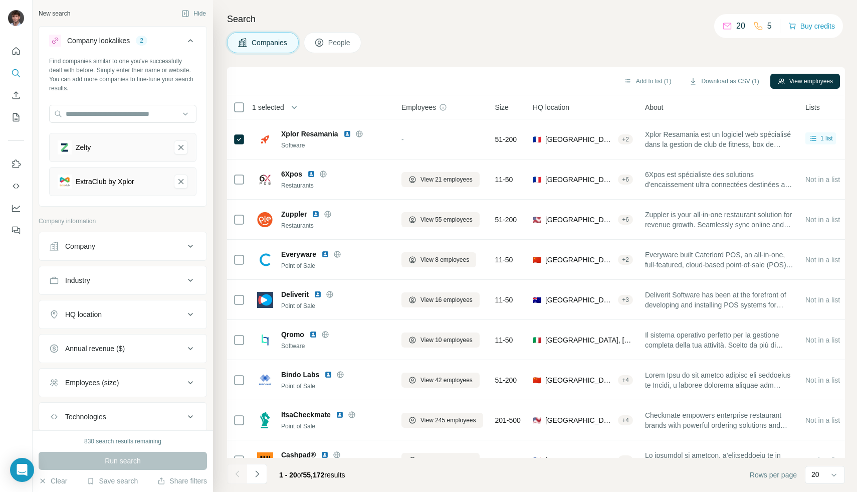
click at [115, 327] on div "HQ location" at bounding box center [123, 314] width 168 height 29
click at [121, 320] on button "HQ location" at bounding box center [122, 314] width 167 height 24
click at [113, 344] on input "text" at bounding box center [122, 339] width 147 height 18
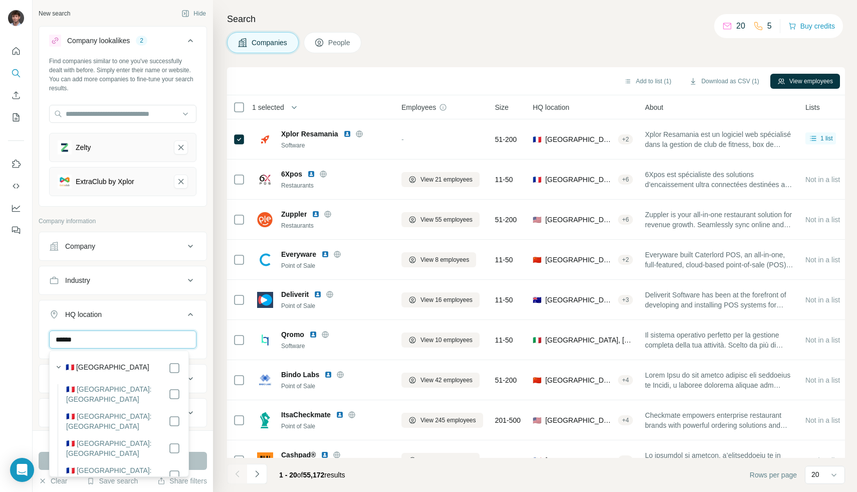
type input "******"
drag, startPoint x: 92, startPoint y: 365, endPoint x: 156, endPoint y: 367, distance: 64.2
click at [92, 365] on label "🇫🇷 [GEOGRAPHIC_DATA]" at bounding box center [108, 368] width 84 height 12
click at [200, 463] on button "Run search" at bounding box center [123, 460] width 168 height 18
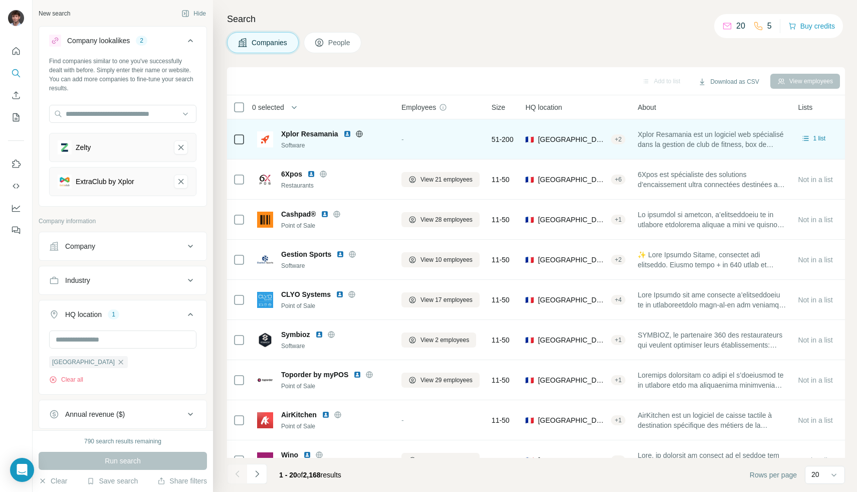
click at [238, 144] on icon at bounding box center [239, 139] width 12 height 12
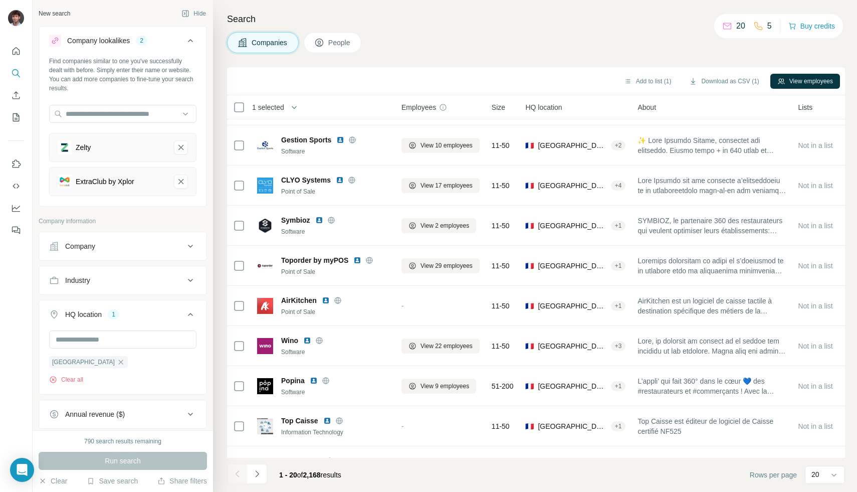
scroll to position [469, 0]
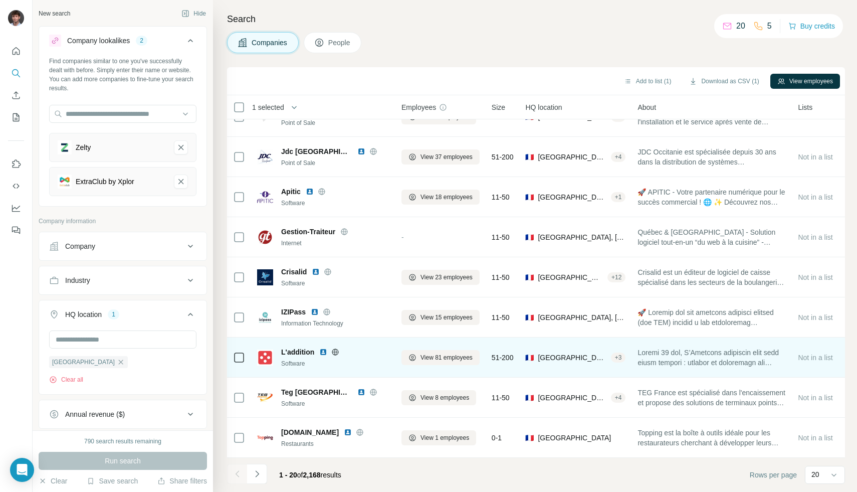
click at [337, 348] on icon at bounding box center [335, 352] width 8 height 8
click at [245, 347] on td at bounding box center [239, 357] width 24 height 40
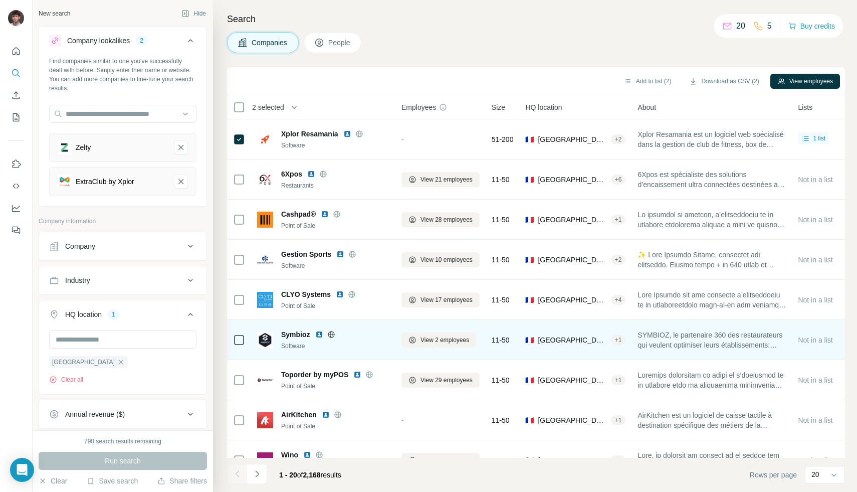
scroll to position [151, 0]
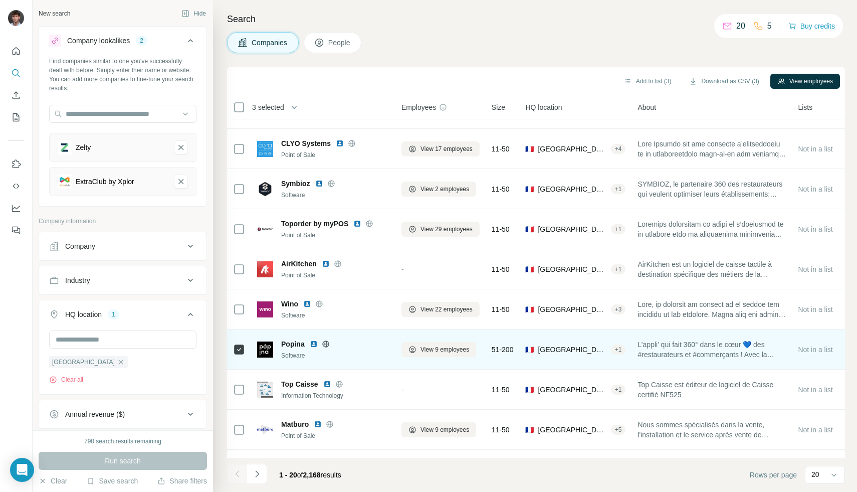
click at [324, 343] on icon at bounding box center [326, 344] width 8 height 8
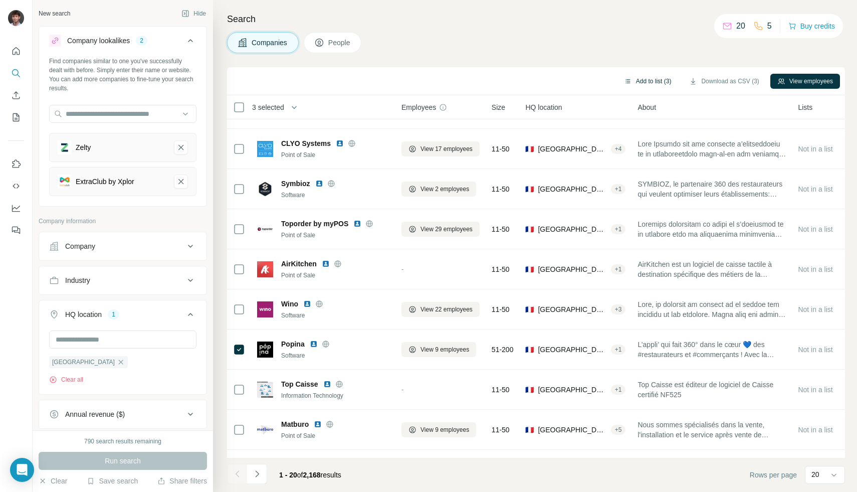
click at [639, 77] on button "Add to list (3)" at bounding box center [648, 81] width 62 height 15
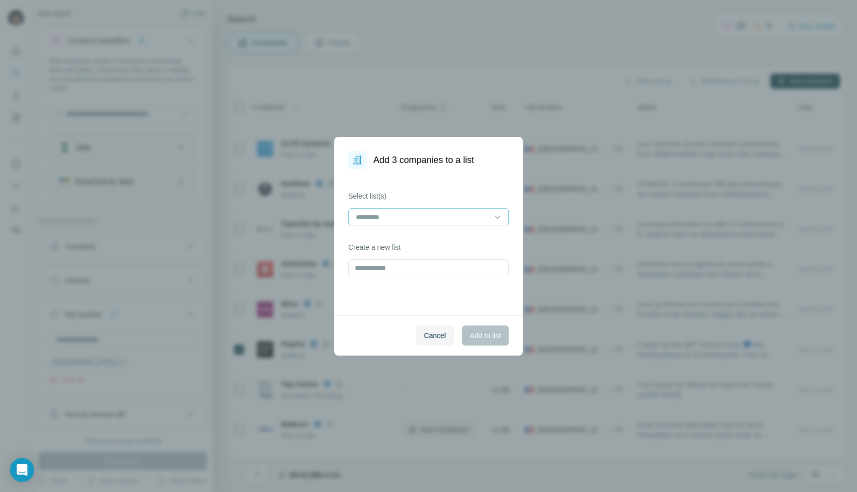
click at [441, 213] on input at bounding box center [422, 216] width 135 height 11
click at [429, 234] on div "SaaS CRM" at bounding box center [428, 239] width 155 height 18
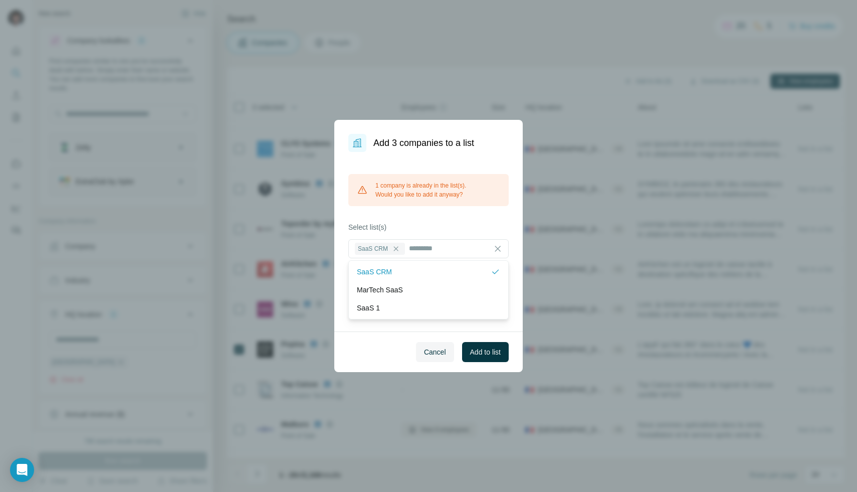
click at [619, 186] on div "Add 3 companies to a list 1 company is already in the list(s). Would you like t…" at bounding box center [428, 246] width 857 height 492
click at [417, 351] on button "Cancel" at bounding box center [435, 352] width 38 height 20
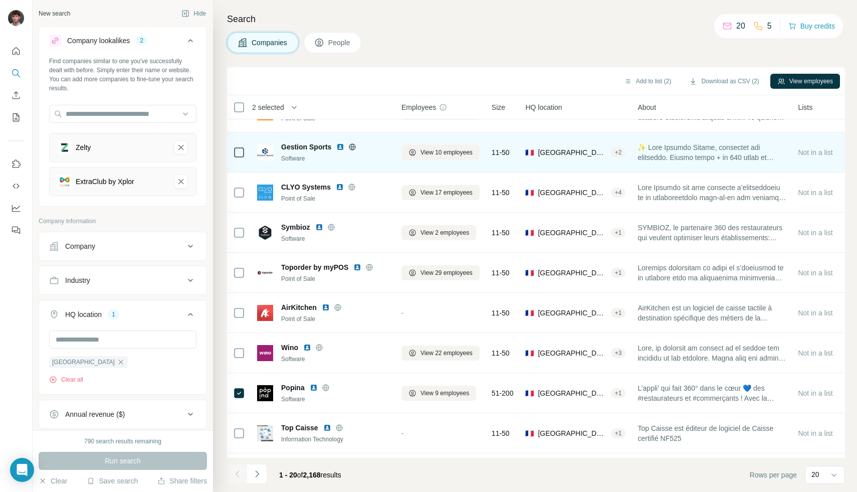
scroll to position [469, 0]
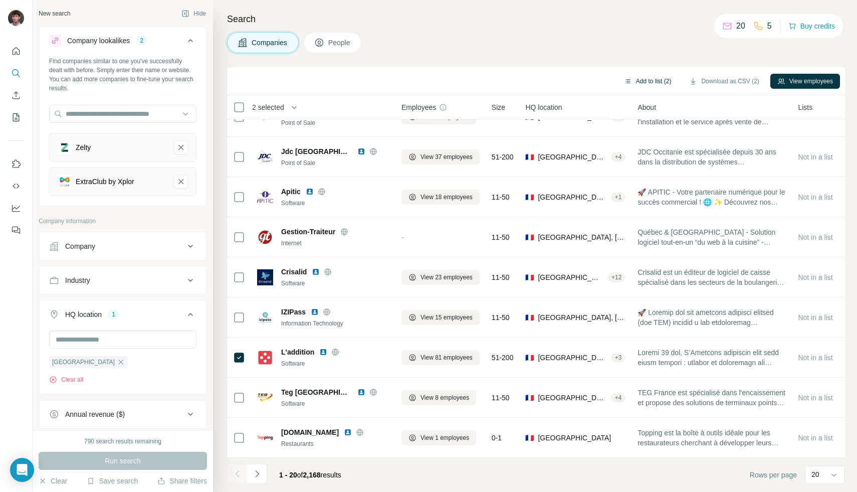
click at [655, 83] on button "Add to list (2)" at bounding box center [648, 81] width 62 height 15
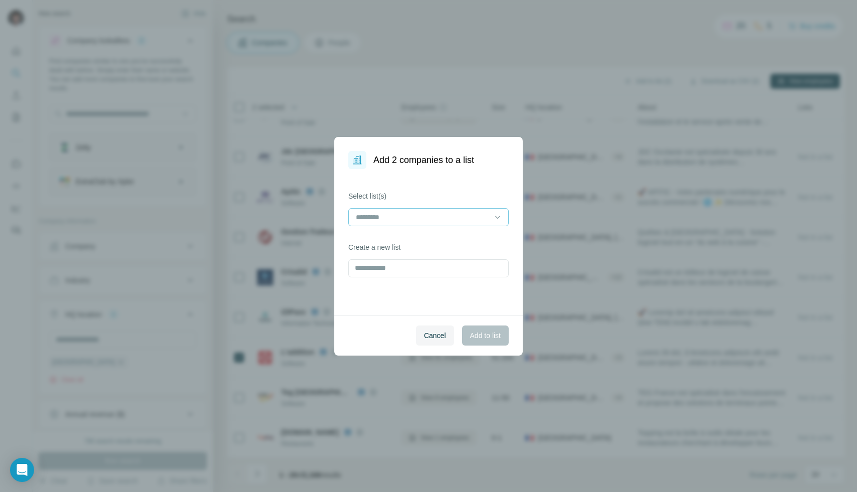
click at [479, 214] on input at bounding box center [422, 216] width 135 height 11
click at [443, 235] on div "SaaS CRM" at bounding box center [428, 240] width 143 height 10
click at [497, 338] on span "Add to list" at bounding box center [485, 335] width 31 height 10
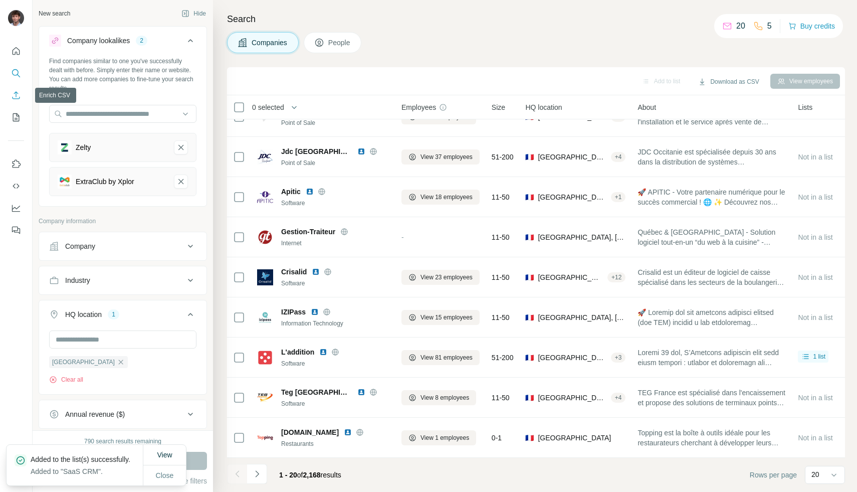
click at [15, 99] on icon "Enrich CSV" at bounding box center [17, 95] width 8 height 8
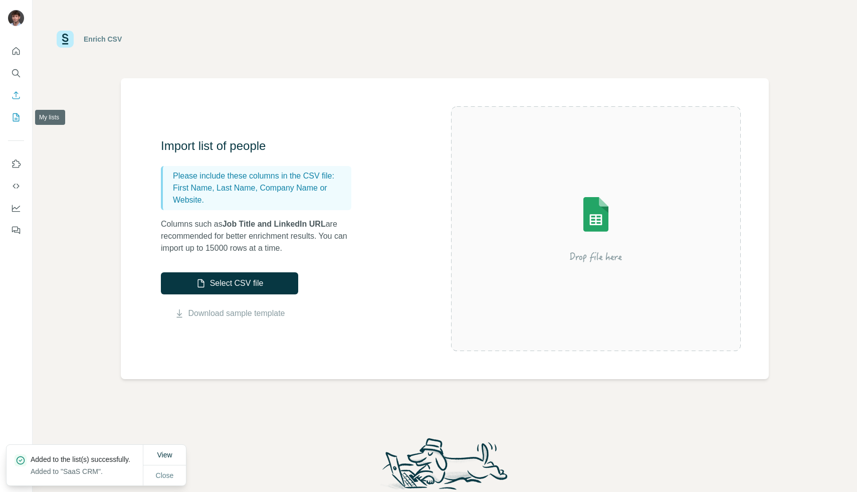
click at [22, 119] on button "My lists" at bounding box center [16, 117] width 16 height 18
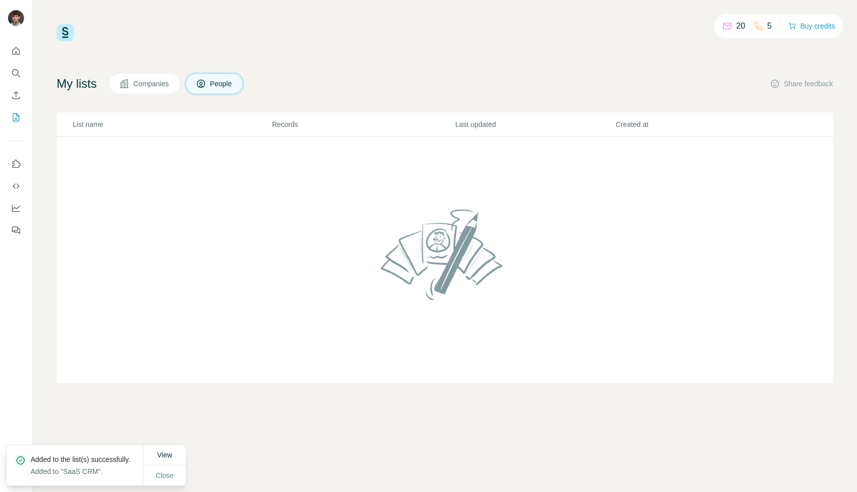
click at [137, 82] on button "Companies" at bounding box center [145, 83] width 72 height 21
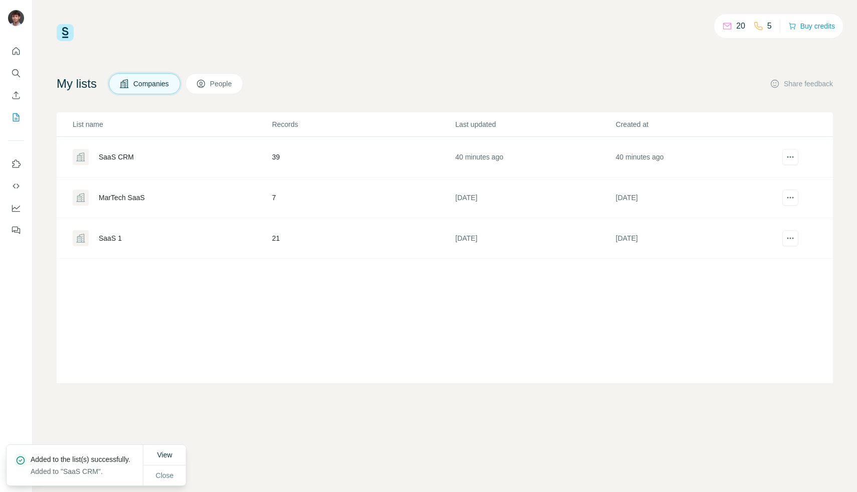
click at [112, 157] on div "SaaS CRM" at bounding box center [116, 157] width 35 height 10
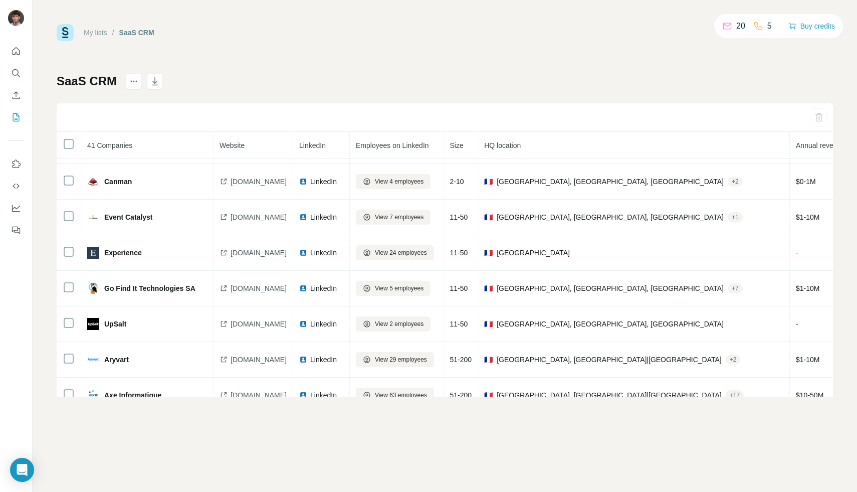
scroll to position [878, 0]
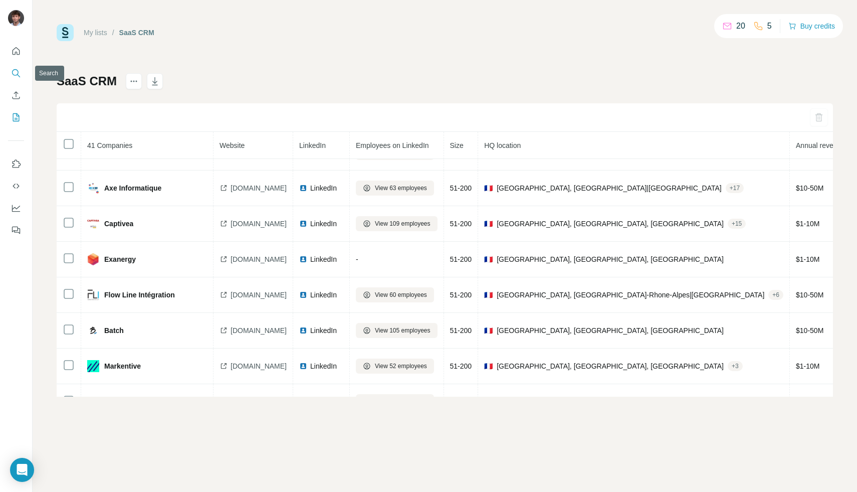
click at [18, 72] on icon "Search" at bounding box center [15, 72] width 7 height 7
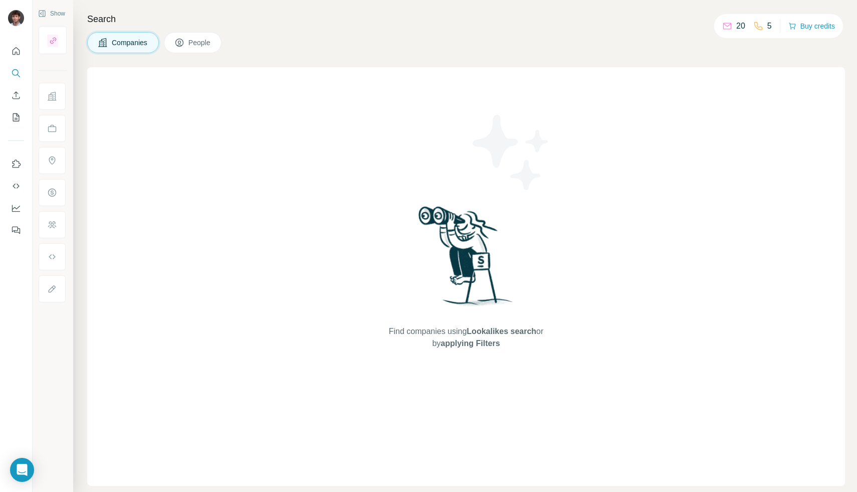
click at [44, 45] on div at bounding box center [53, 40] width 28 height 28
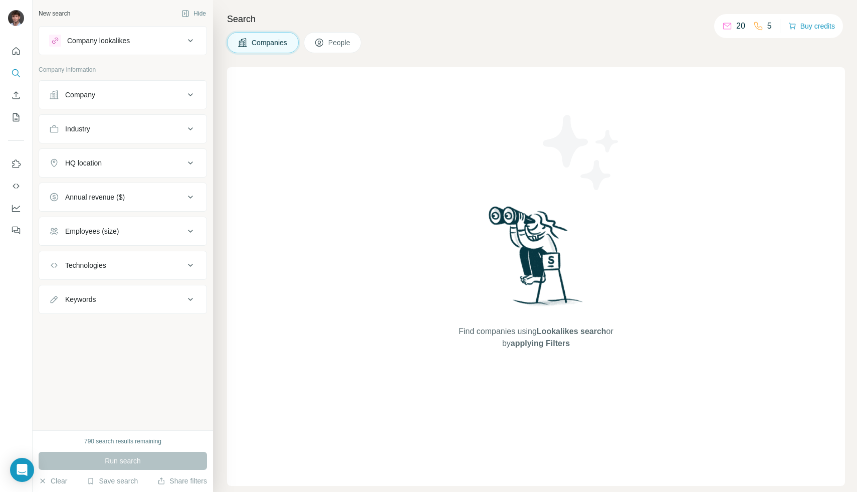
click at [106, 46] on div "Company lookalikes" at bounding box center [116, 41] width 135 height 12
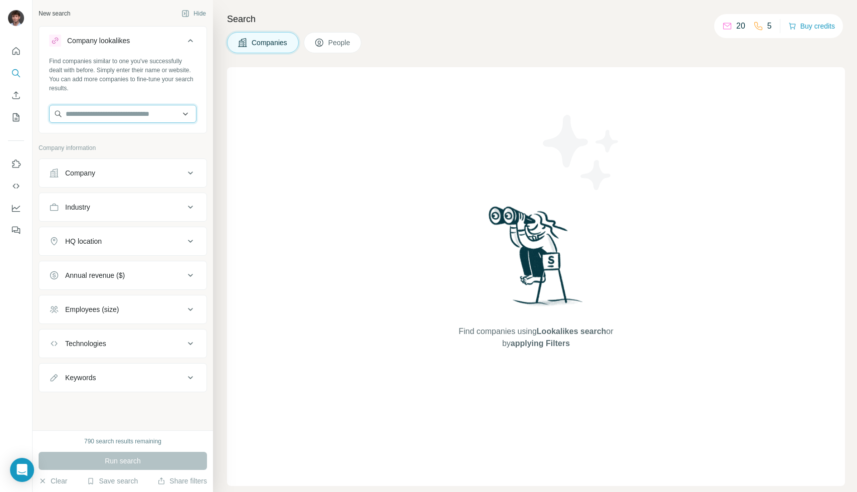
click at [93, 114] on input "text" at bounding box center [122, 114] width 147 height 18
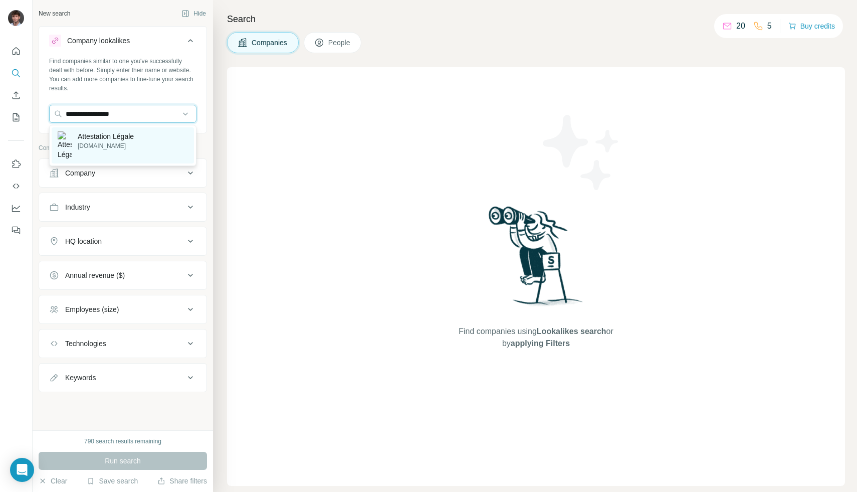
type input "**********"
click at [104, 146] on p "attestationlegale.fr" at bounding box center [106, 145] width 56 height 9
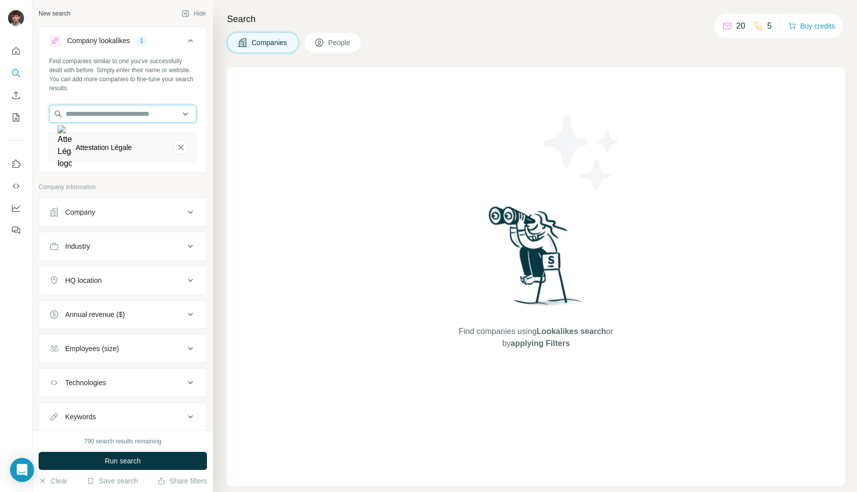
click at [123, 116] on input "text" at bounding box center [122, 114] width 147 height 18
type input "******"
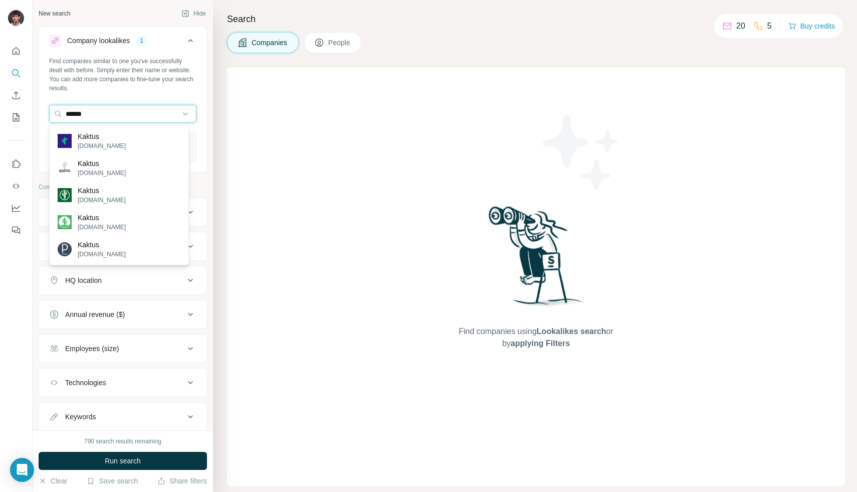
drag, startPoint x: 132, startPoint y: 117, endPoint x: 31, endPoint y: 112, distance: 101.8
click at [31, 113] on div "New search Hide Company lookalikes 1 Find companies similar to one you've succe…" at bounding box center [428, 246] width 857 height 492
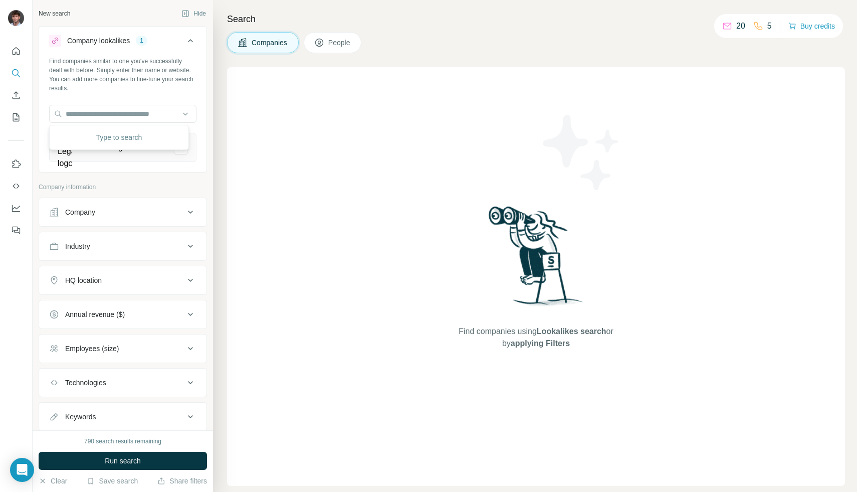
click at [189, 72] on div "Find companies similar to one you've successfully dealt with before. Simply ent…" at bounding box center [122, 113] width 167 height 113
click at [135, 465] on button "Run search" at bounding box center [123, 460] width 168 height 18
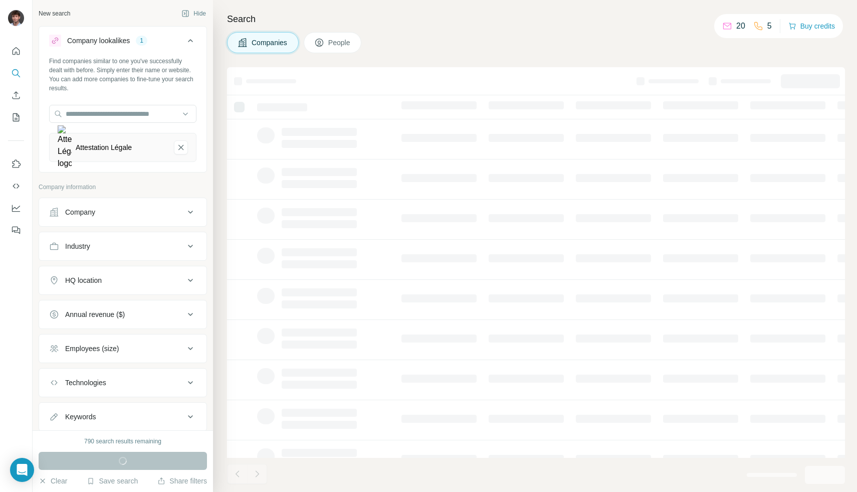
click at [130, 277] on div "HQ location" at bounding box center [116, 280] width 135 height 10
click at [129, 309] on input "text" at bounding box center [122, 305] width 147 height 18
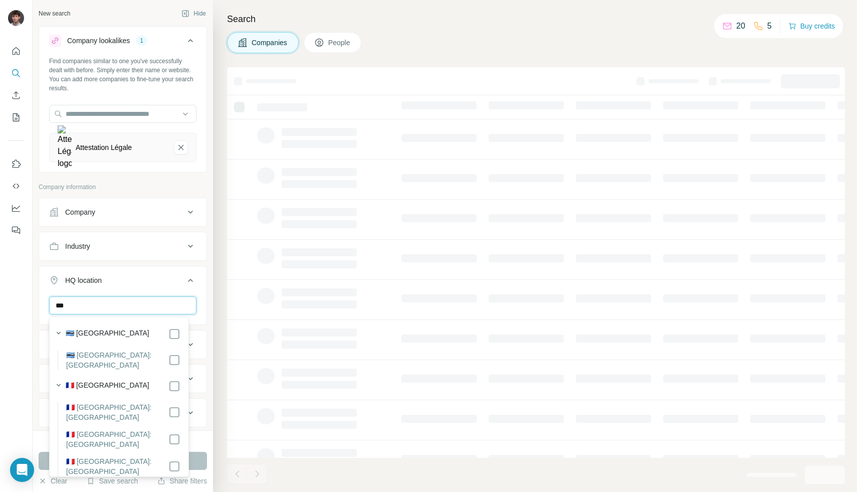
type input "***"
click at [91, 380] on label "🇫🇷 [GEOGRAPHIC_DATA]" at bounding box center [108, 386] width 84 height 12
click at [198, 457] on button "Run search" at bounding box center [123, 460] width 168 height 18
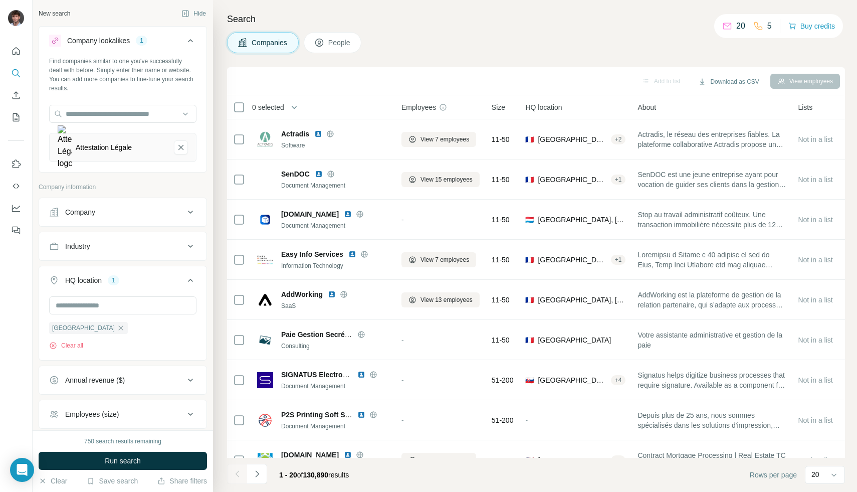
click at [169, 458] on button "Run search" at bounding box center [123, 460] width 168 height 18
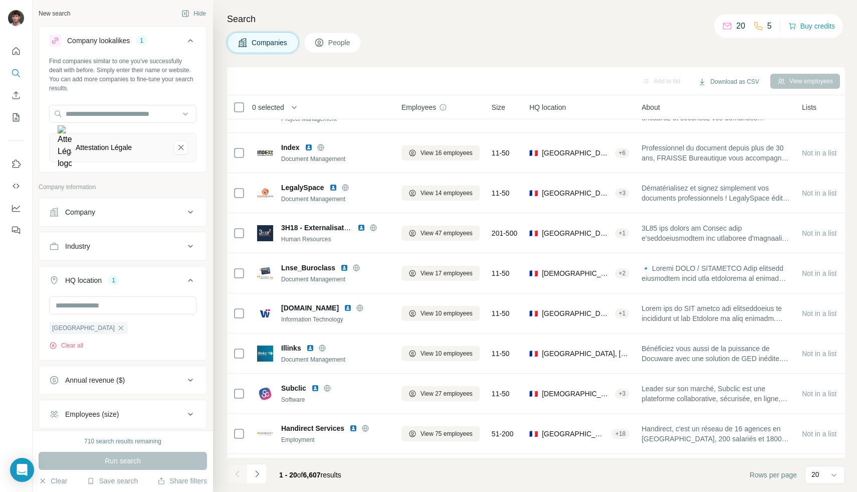
scroll to position [208, 0]
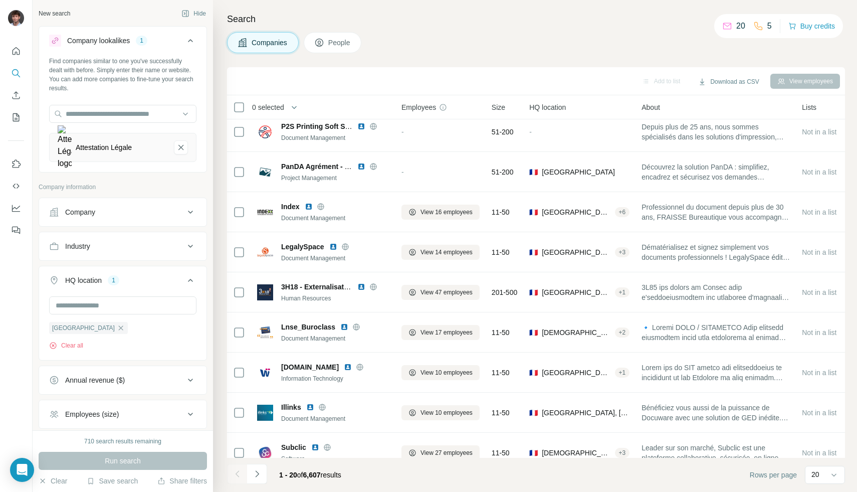
click at [504, 107] on span "Size" at bounding box center [499, 107] width 14 height 10
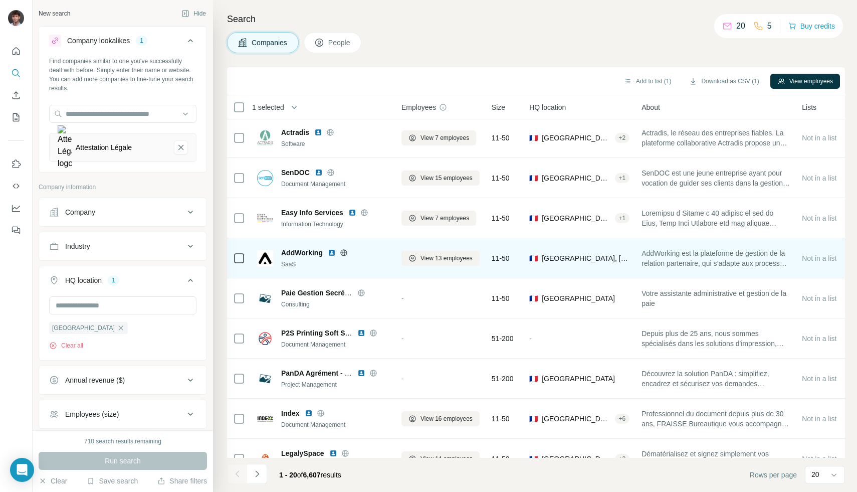
scroll to position [2, 0]
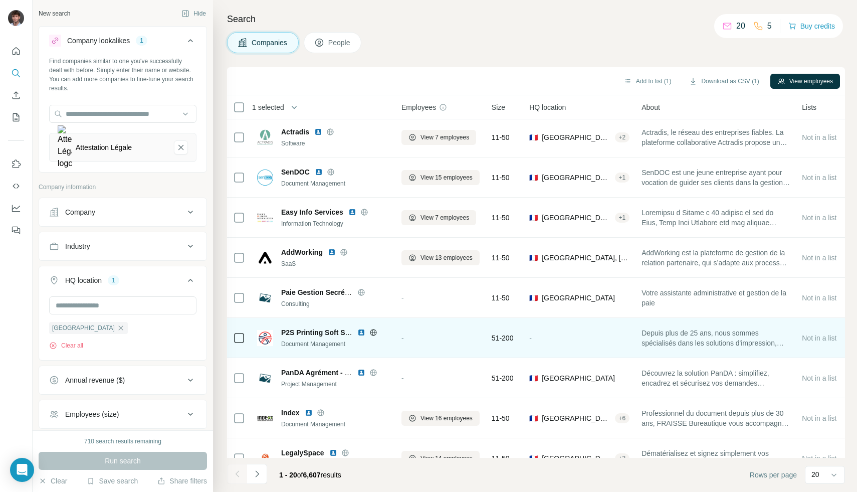
click at [374, 332] on icon at bounding box center [373, 332] width 3 height 7
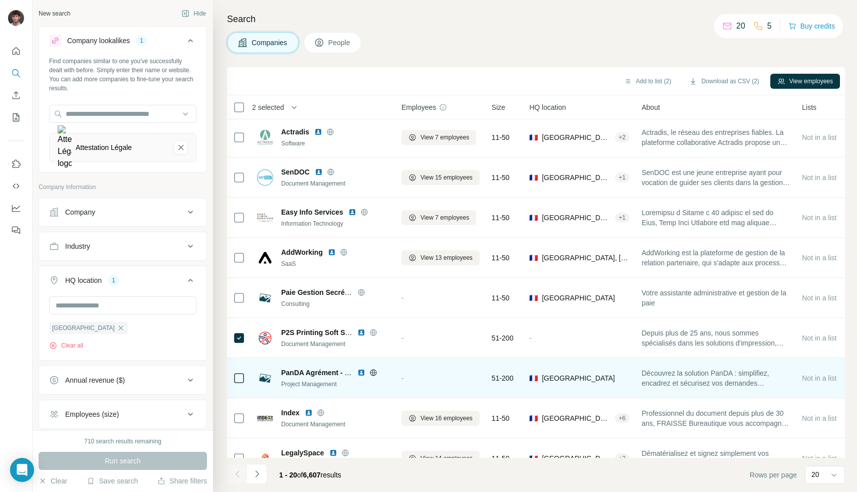
click at [375, 374] on icon at bounding box center [373, 372] width 7 height 7
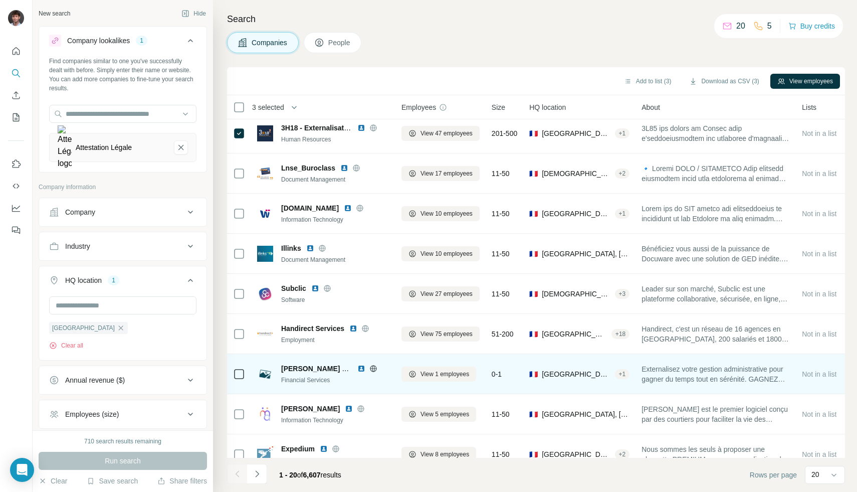
scroll to position [369, 0]
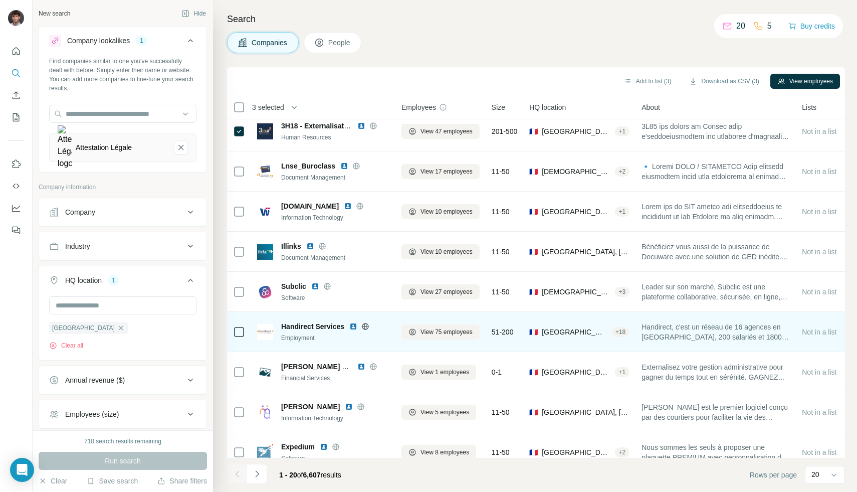
click at [368, 325] on icon at bounding box center [365, 326] width 8 height 8
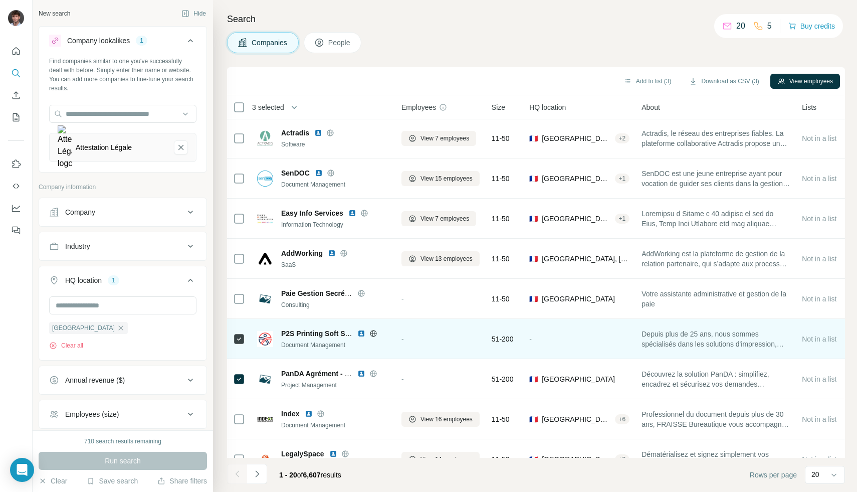
scroll to position [0, 0]
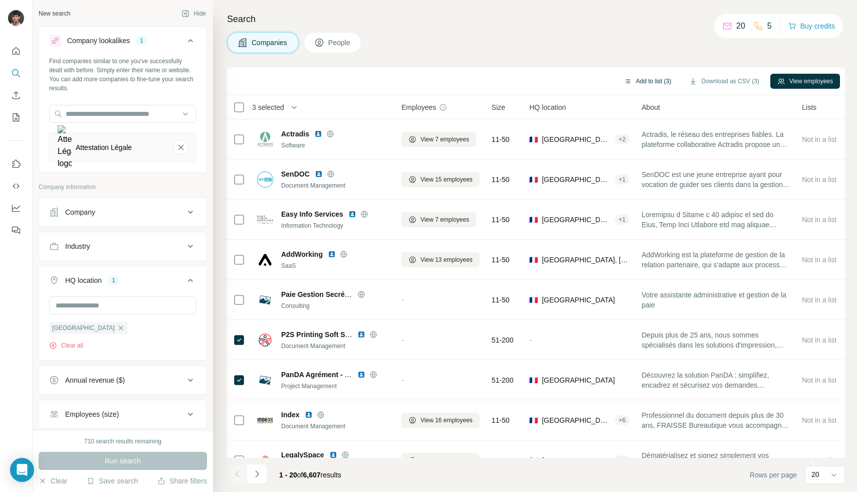
click at [626, 85] on button "Add to list (3)" at bounding box center [648, 81] width 62 height 15
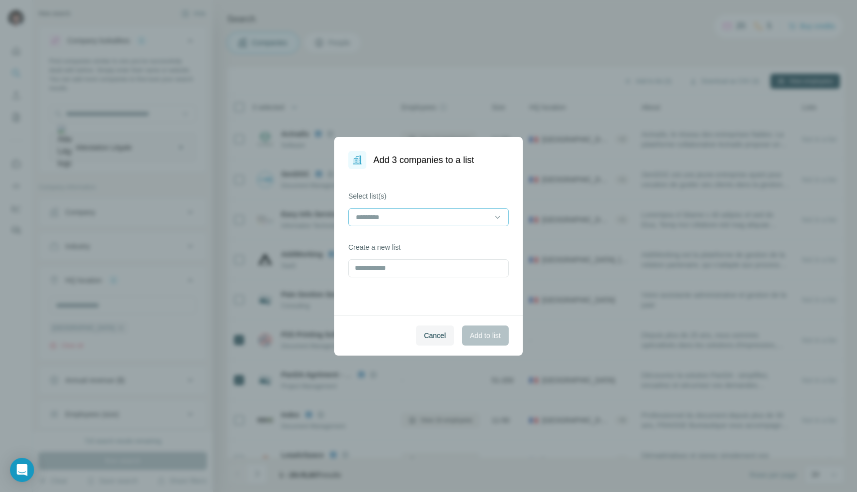
click at [417, 217] on input at bounding box center [422, 216] width 135 height 11
click at [395, 238] on div "SaaS CRM" at bounding box center [428, 240] width 143 height 10
click at [483, 332] on span "Add to list" at bounding box center [485, 335] width 31 height 10
